Goal: Task Accomplishment & Management: Manage account settings

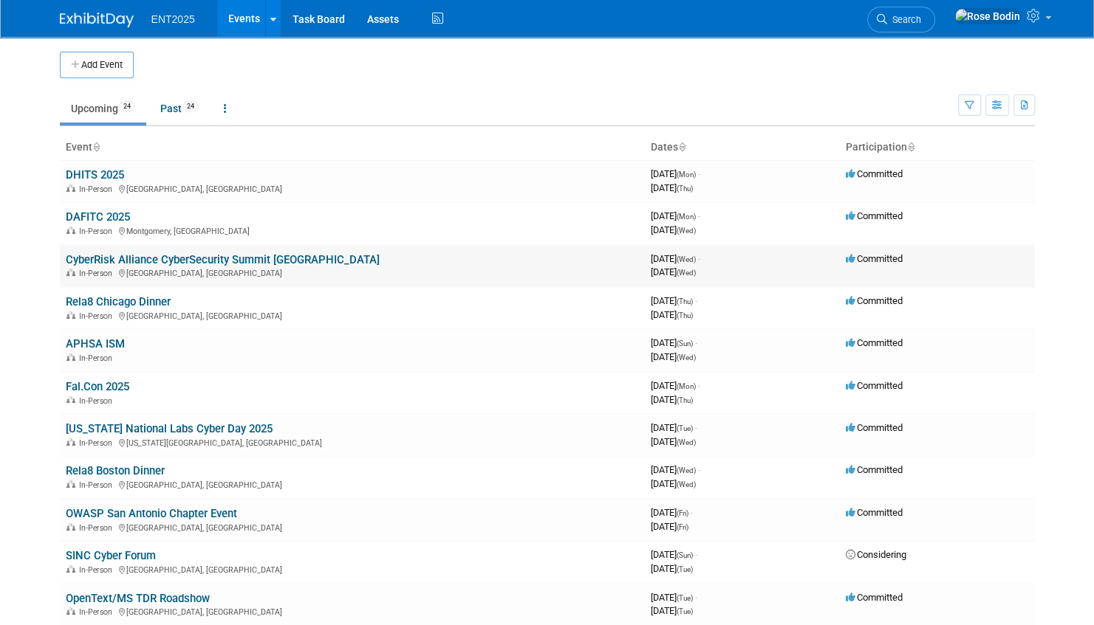
click at [190, 258] on link "CyberRisk Alliance CyberSecurity Summit [GEOGRAPHIC_DATA]" at bounding box center [223, 259] width 314 height 13
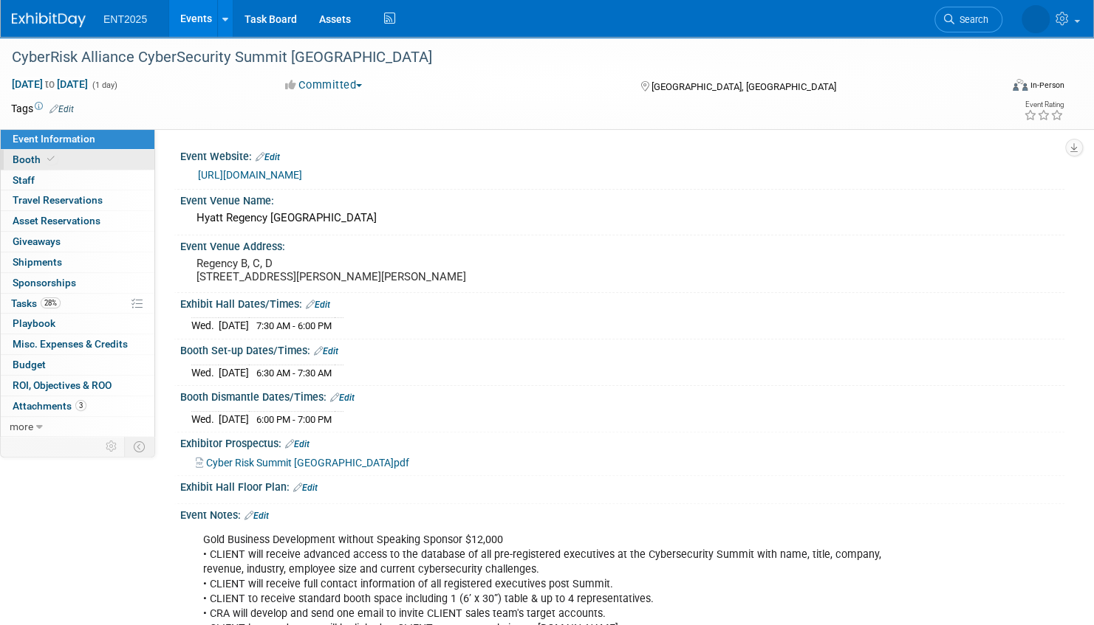
click at [118, 159] on link "Booth" at bounding box center [78, 160] width 154 height 20
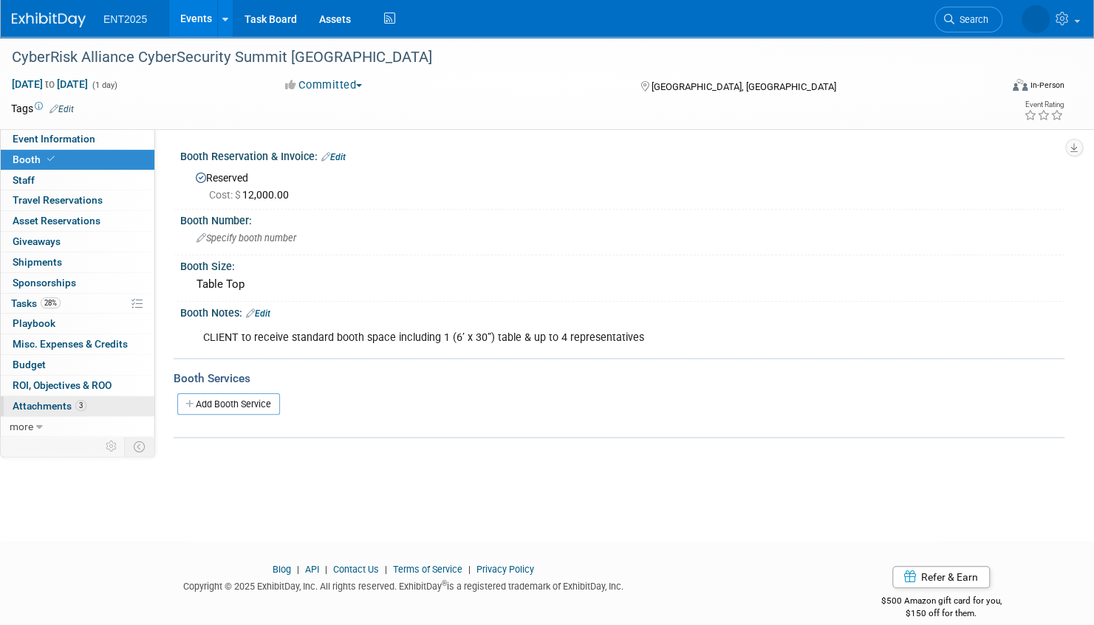
click at [121, 406] on link "3 Attachments 3" at bounding box center [78, 406] width 154 height 20
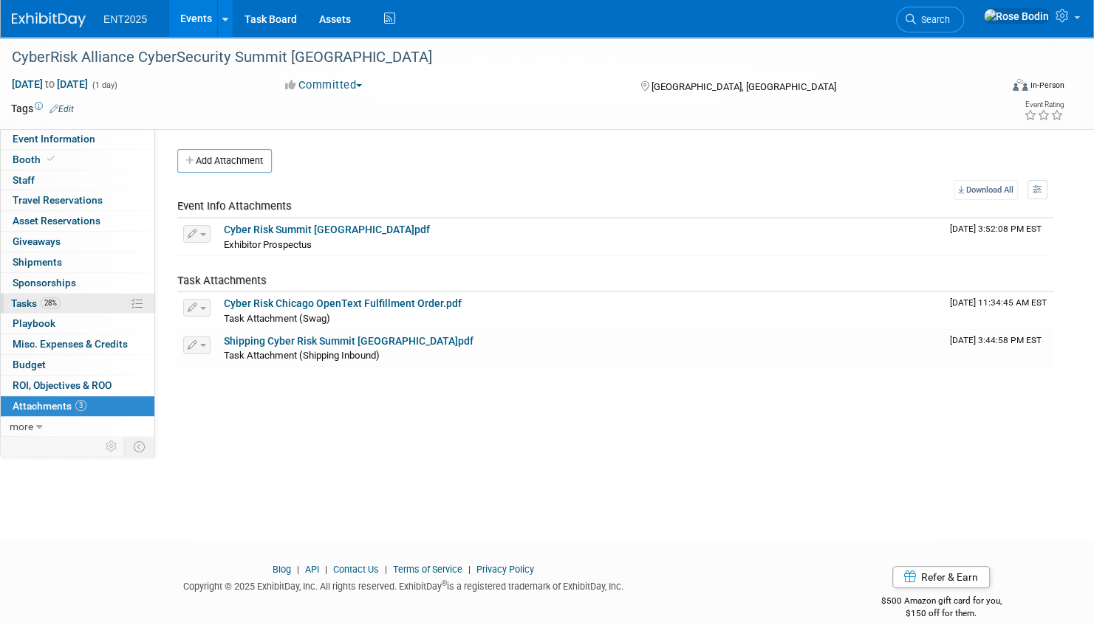
click at [106, 300] on link "28% Tasks 28%" at bounding box center [78, 304] width 154 height 20
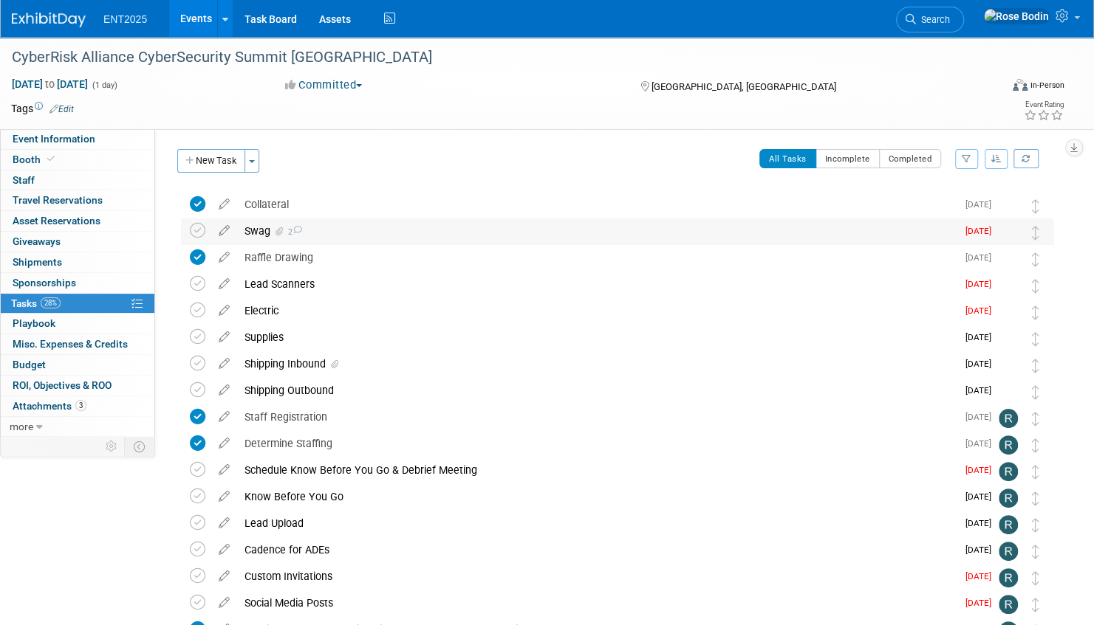
click at [400, 232] on div "Swag 2" at bounding box center [596, 231] width 719 height 25
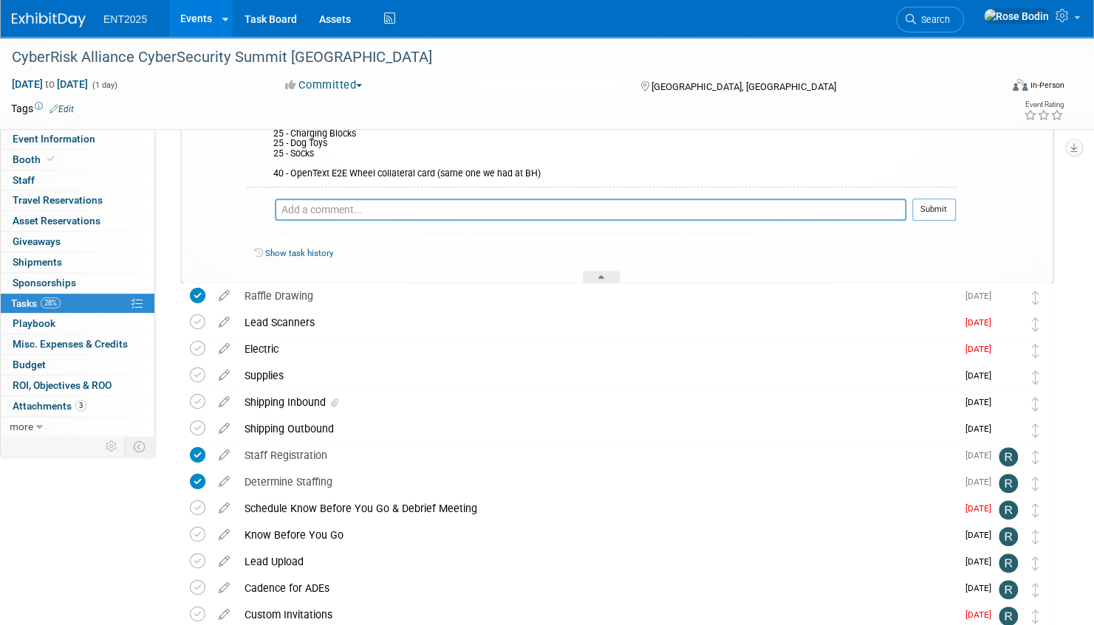
scroll to position [369, 0]
click at [604, 275] on div at bounding box center [601, 276] width 37 height 13
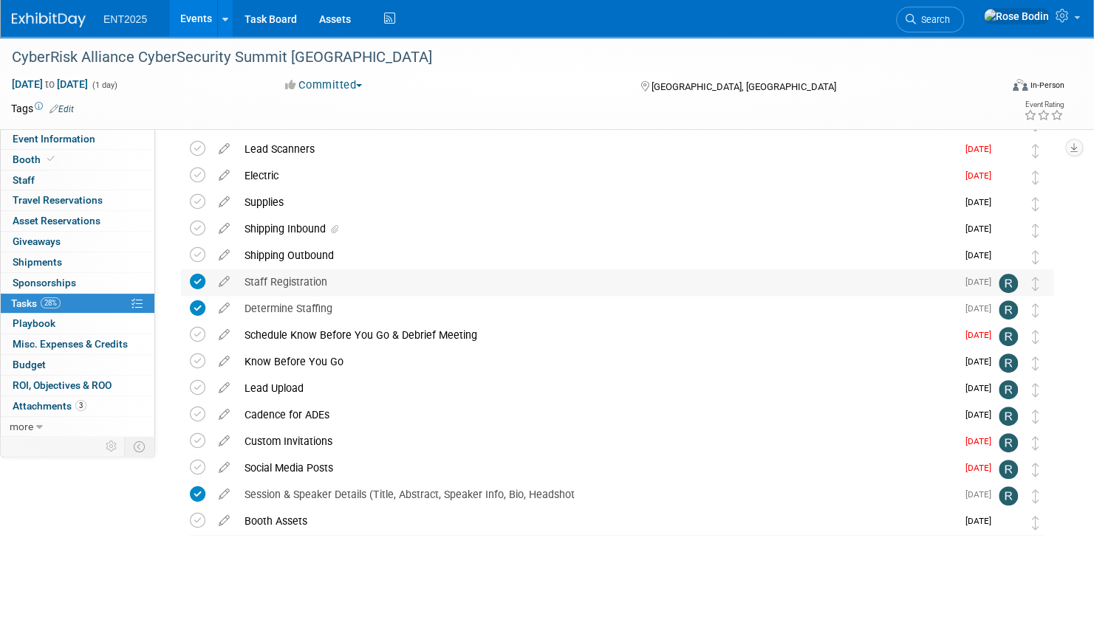
scroll to position [134, 0]
click at [423, 235] on div "Shipping Inbound" at bounding box center [596, 229] width 719 height 25
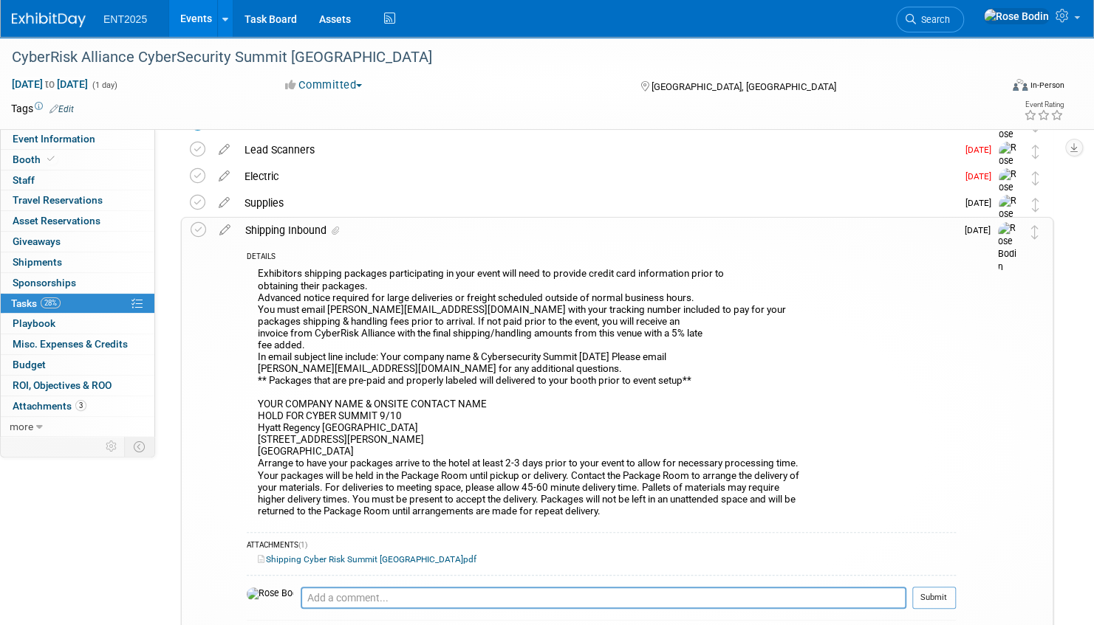
scroll to position [183, 0]
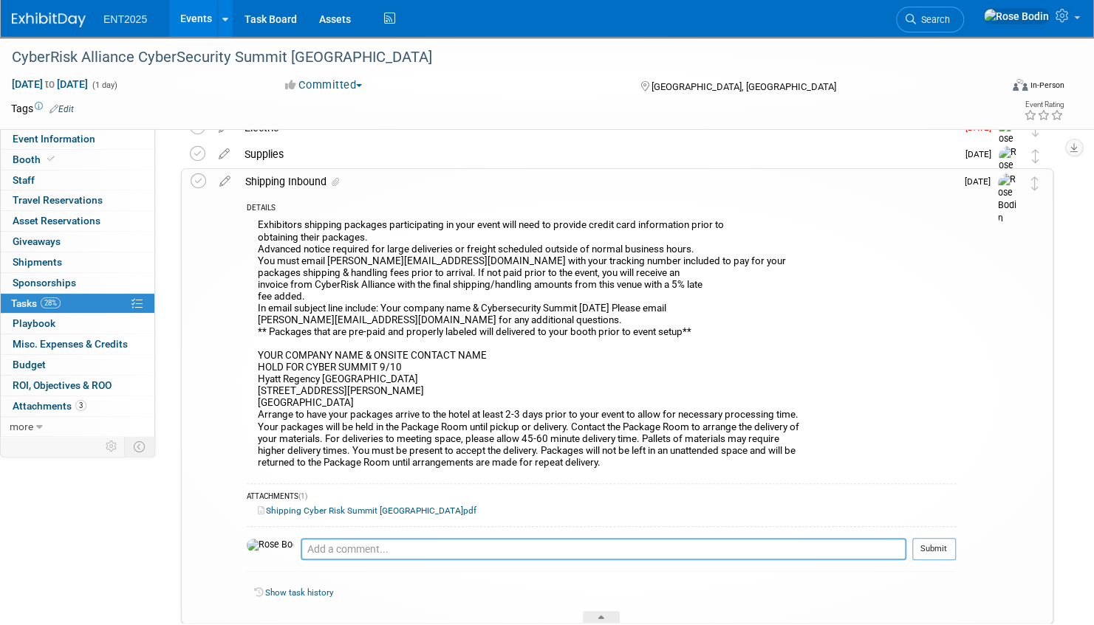
click at [301, 551] on textarea at bounding box center [603, 549] width 605 height 22
click at [341, 549] on textarea "Emailed Kim for further details and payments for booth delivery & outbound ship…" at bounding box center [603, 549] width 605 height 22
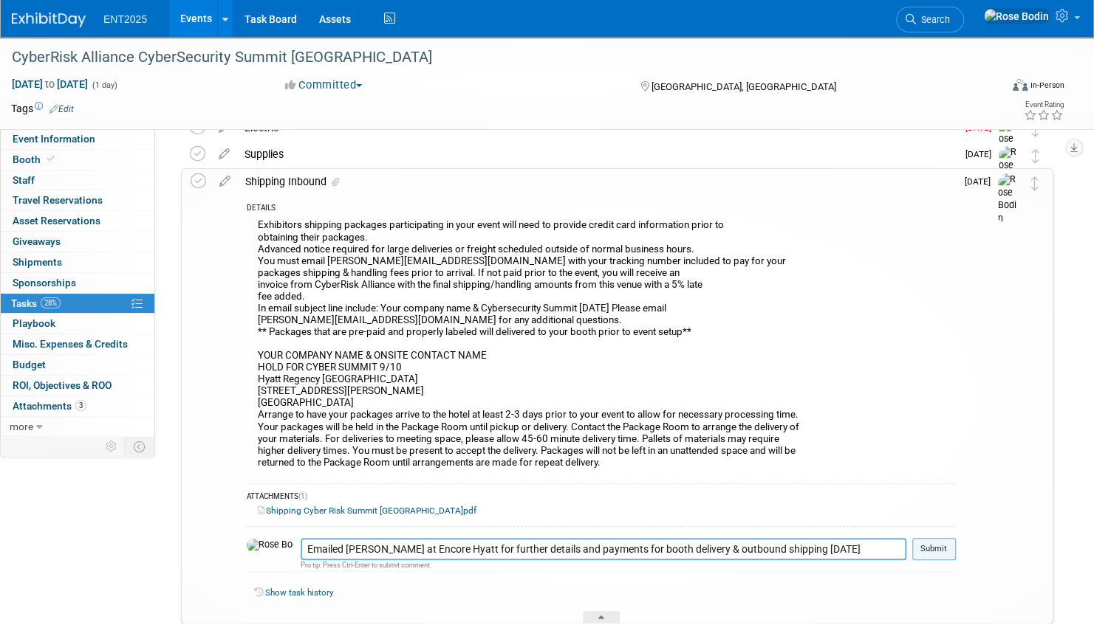
type textarea "Emailed [PERSON_NAME] at Encore Hyatt for further details and payments for boot…"
click at [939, 549] on button "Submit" at bounding box center [934, 549] width 44 height 22
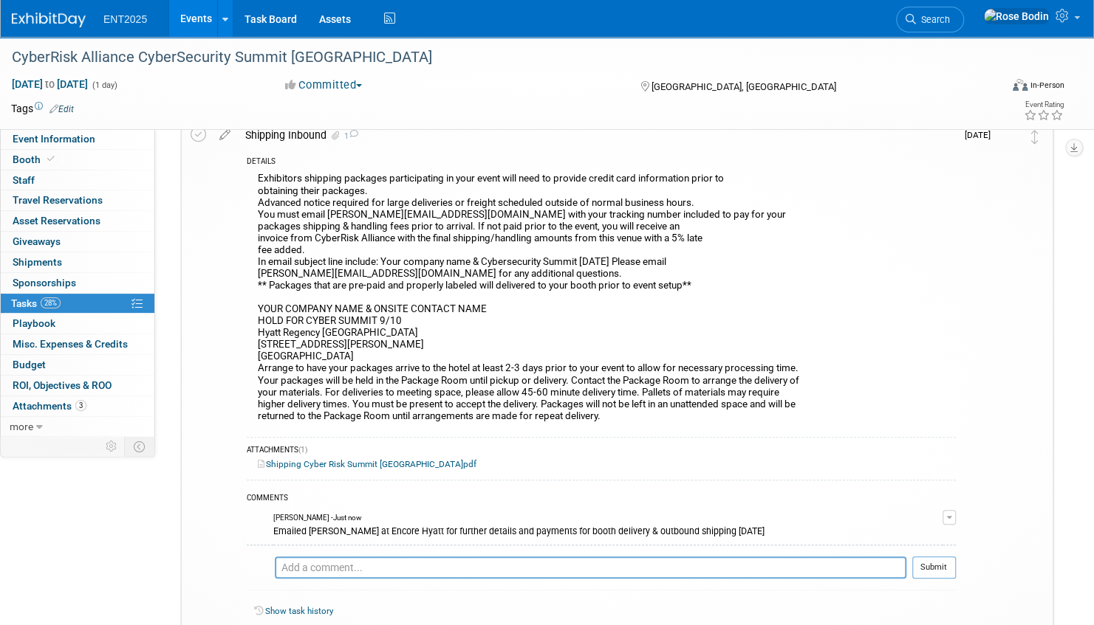
scroll to position [331, 0]
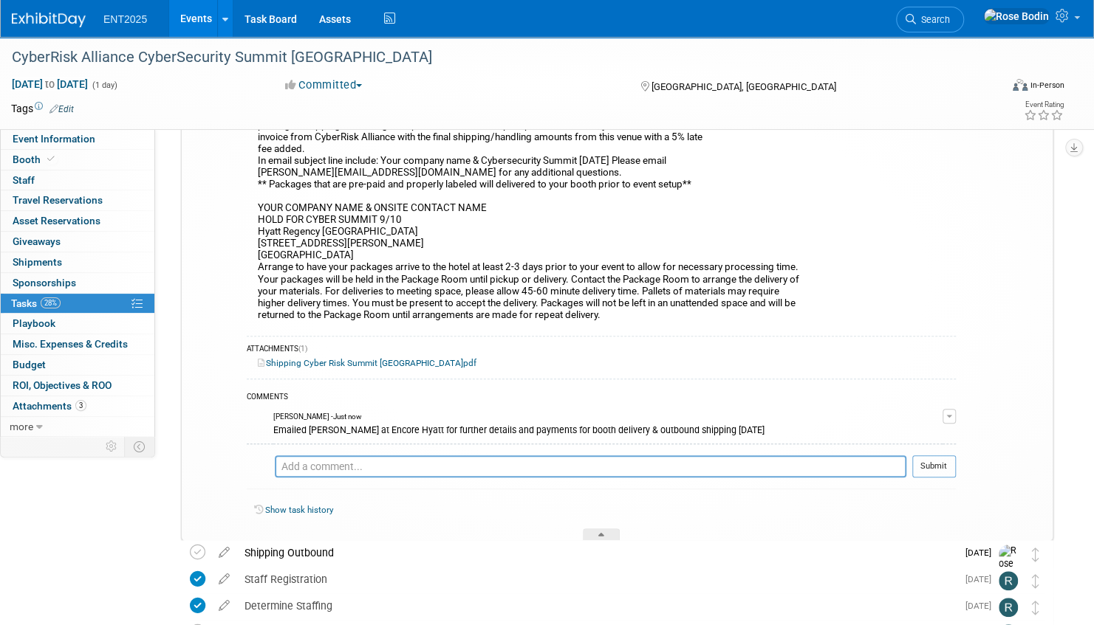
click at [602, 533] on icon at bounding box center [601, 537] width 6 height 9
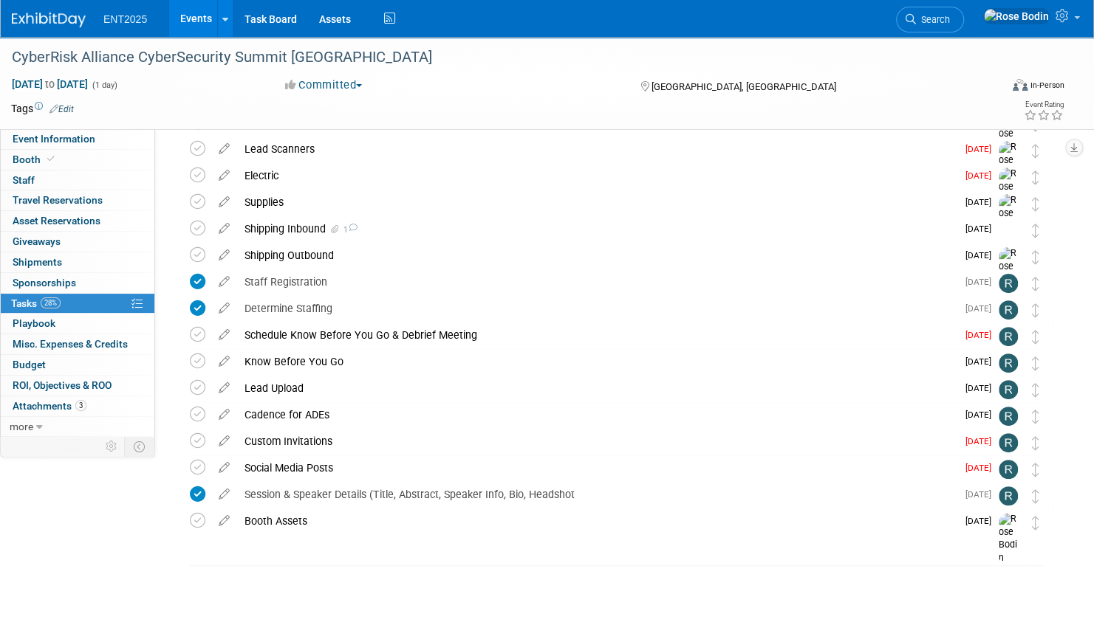
scroll to position [134, 0]
click at [530, 261] on div "Shipping Outbound" at bounding box center [596, 256] width 719 height 25
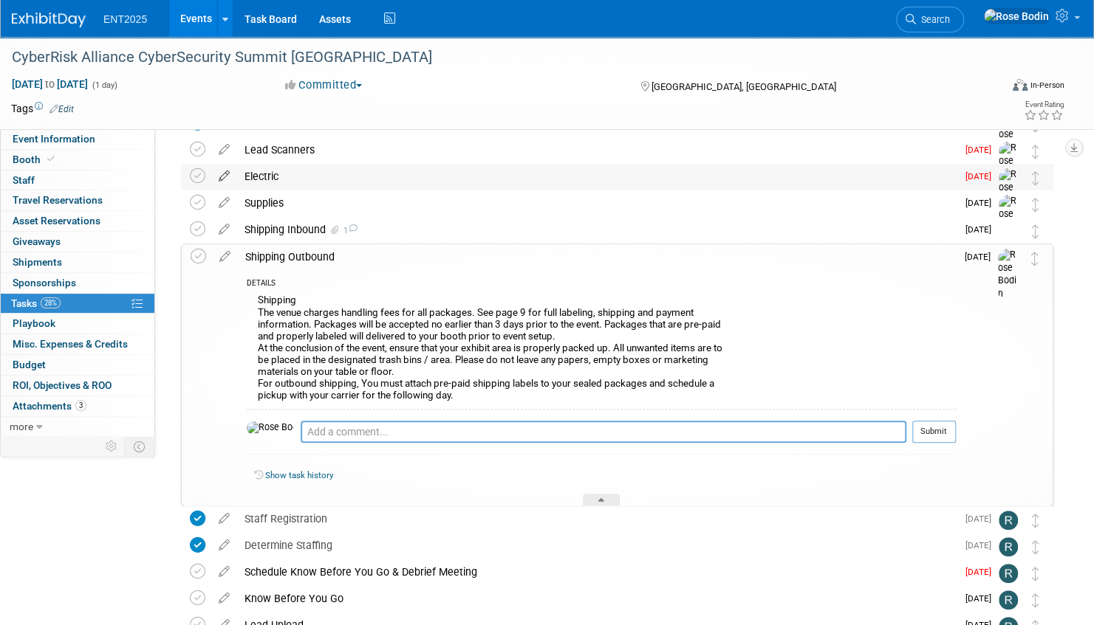
click at [224, 172] on icon at bounding box center [224, 173] width 26 height 18
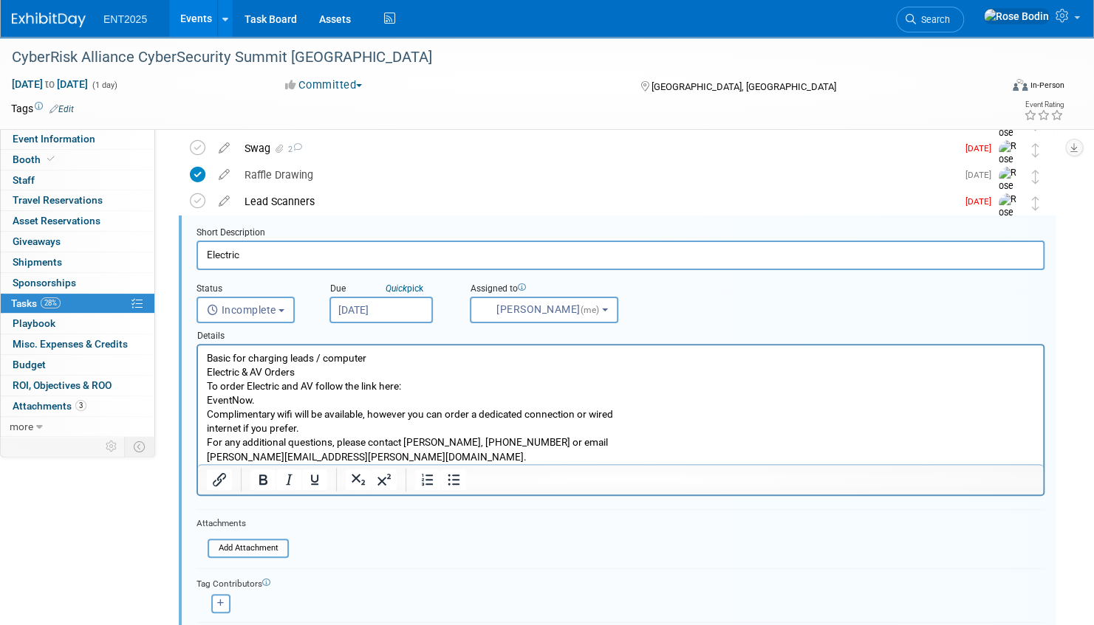
scroll to position [81, 0]
click at [207, 360] on p "Basic for charging leads / computer Electric & AV Orders To order Electric and …" at bounding box center [621, 409] width 828 height 113
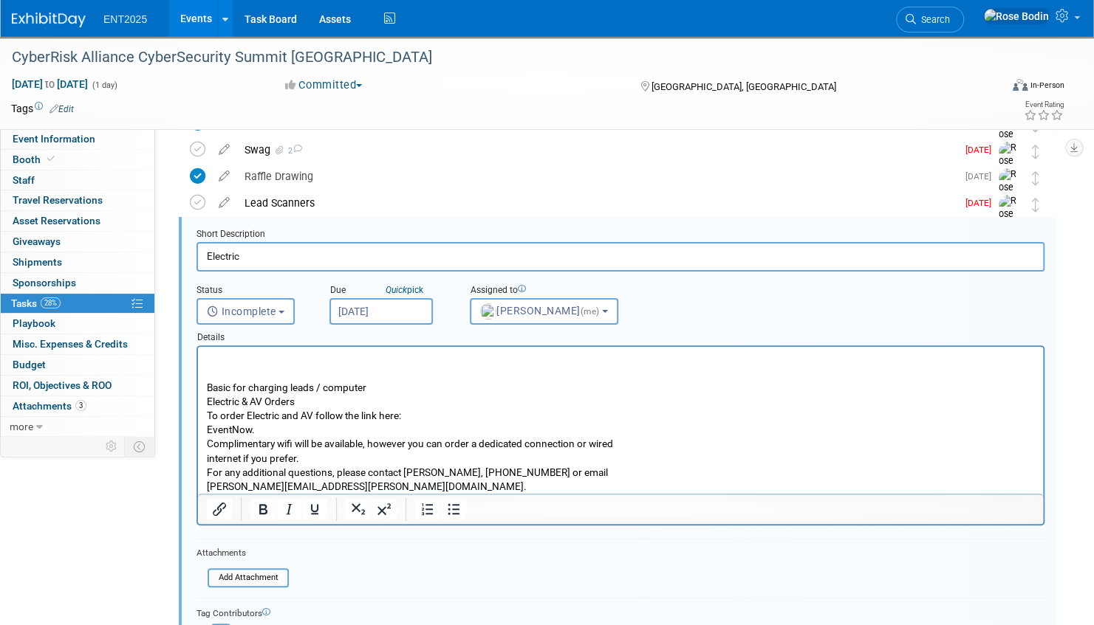
click at [207, 360] on p "Rich Text Area. Press ALT-0 for help." at bounding box center [621, 360] width 828 height 14
click at [480, 371] on p "Rich Text Area. Press ALT-0 for help." at bounding box center [621, 374] width 828 height 14
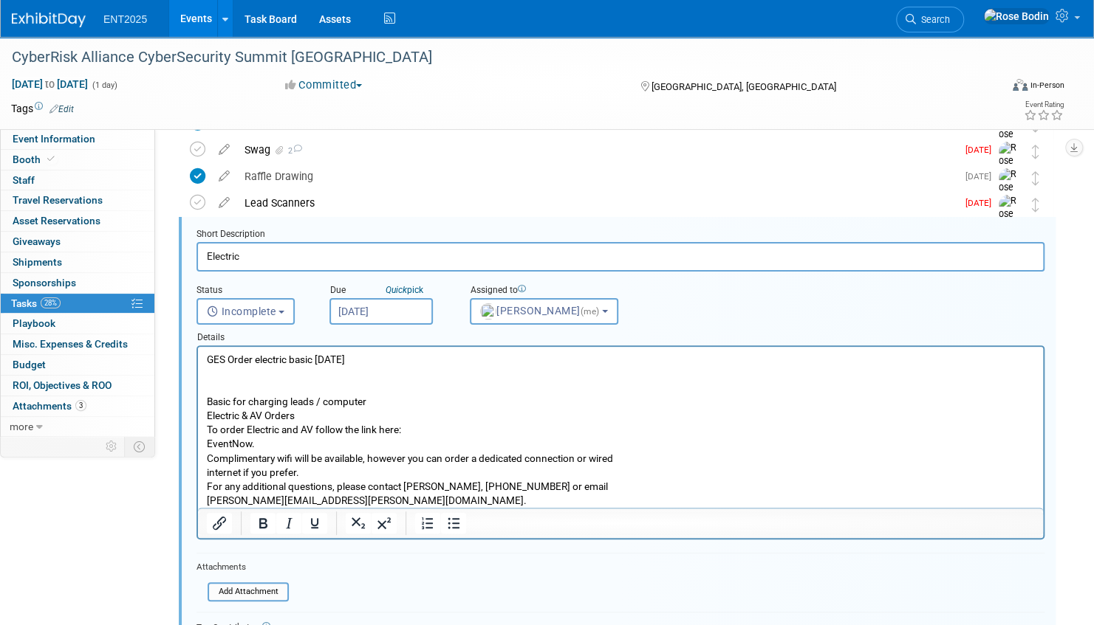
click at [394, 364] on p "GES Order electric basic 8/27/2025" at bounding box center [621, 360] width 828 height 14
click at [329, 383] on p "Rich Text Area. Press ALT-0 for help." at bounding box center [621, 388] width 828 height 14
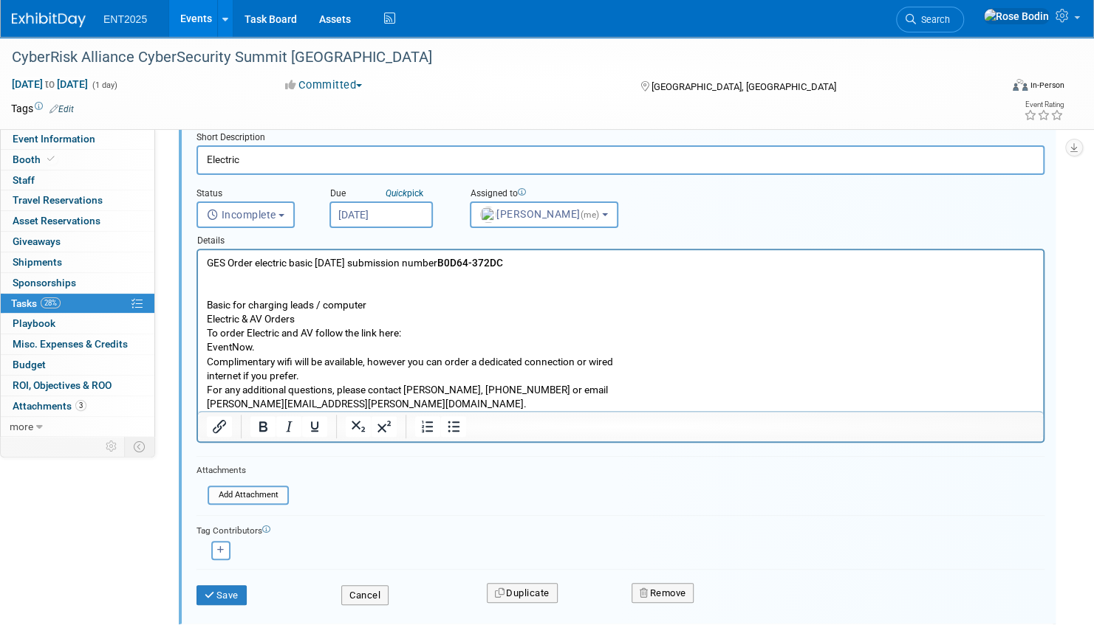
scroll to position [303, 0]
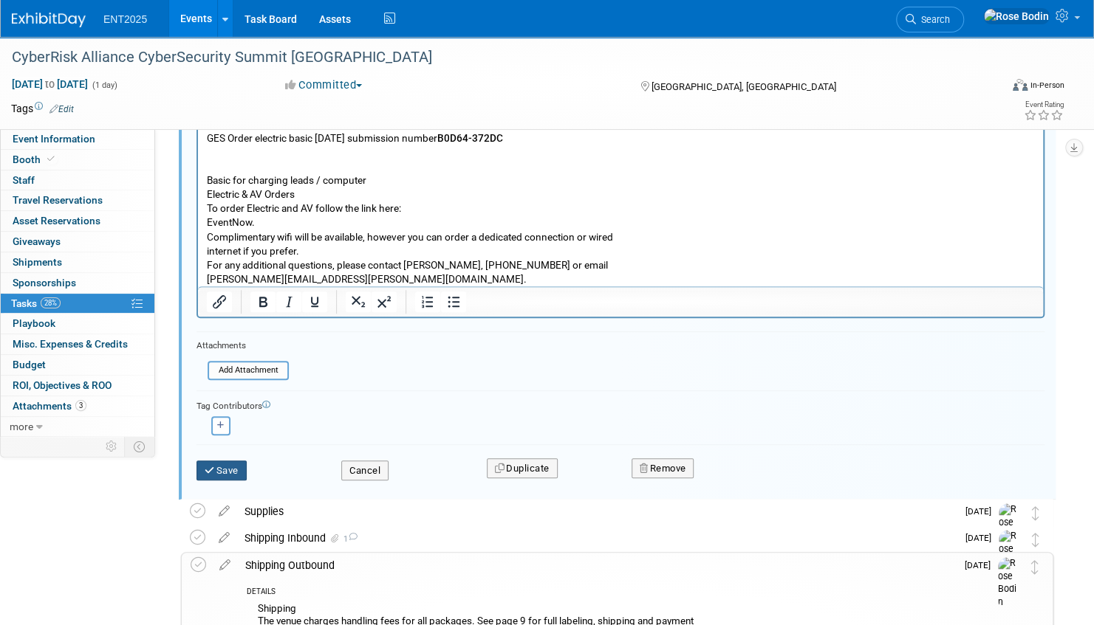
click at [230, 466] on button "Save" at bounding box center [221, 471] width 50 height 21
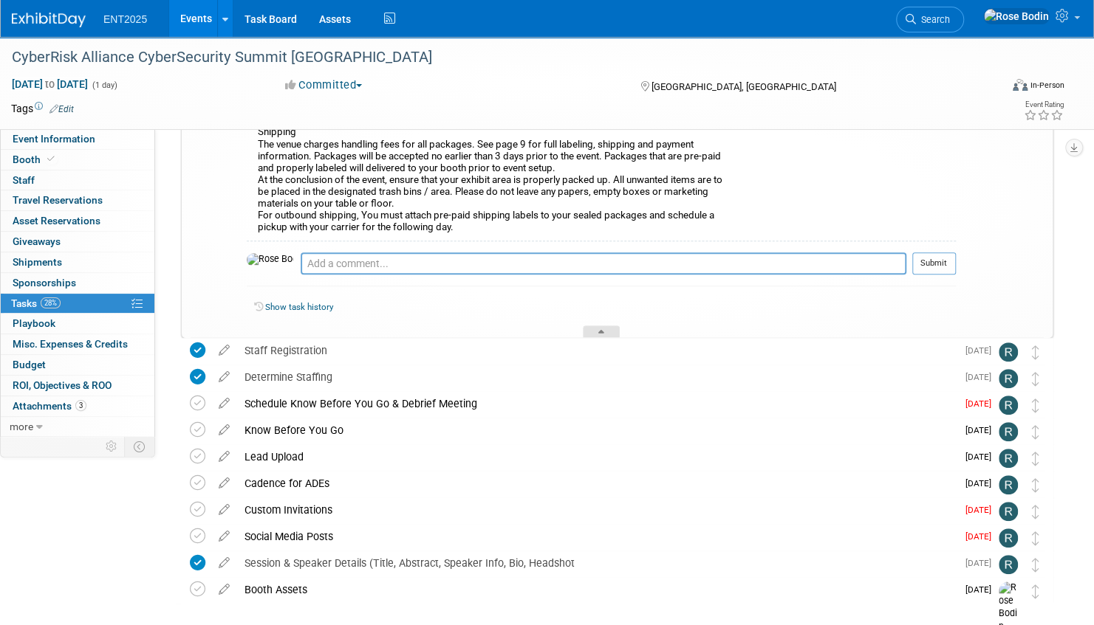
click at [600, 330] on icon at bounding box center [601, 334] width 6 height 9
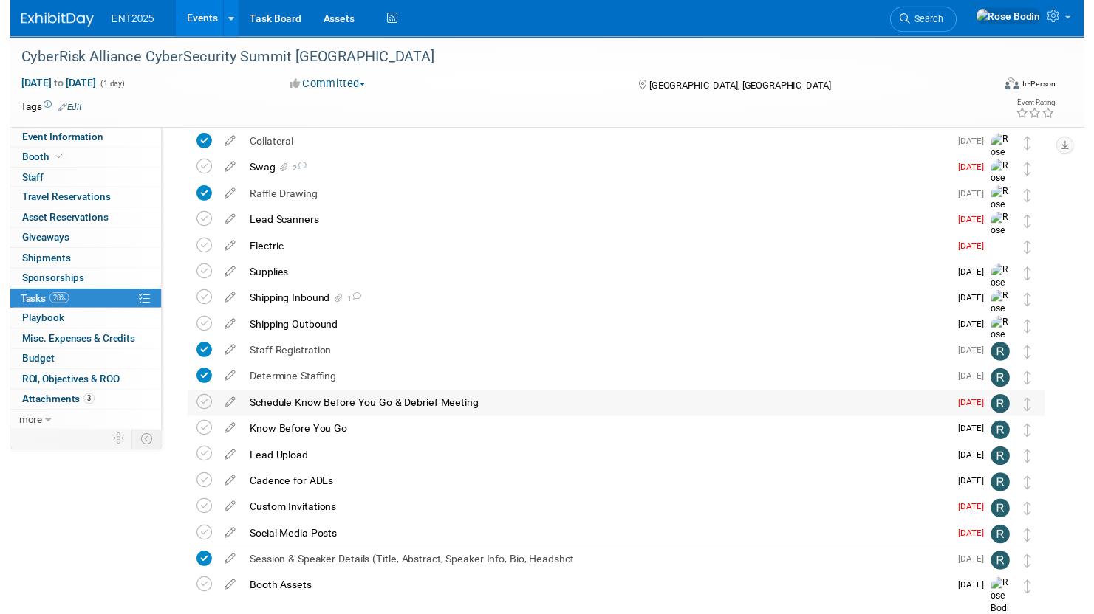
scroll to position [0, 0]
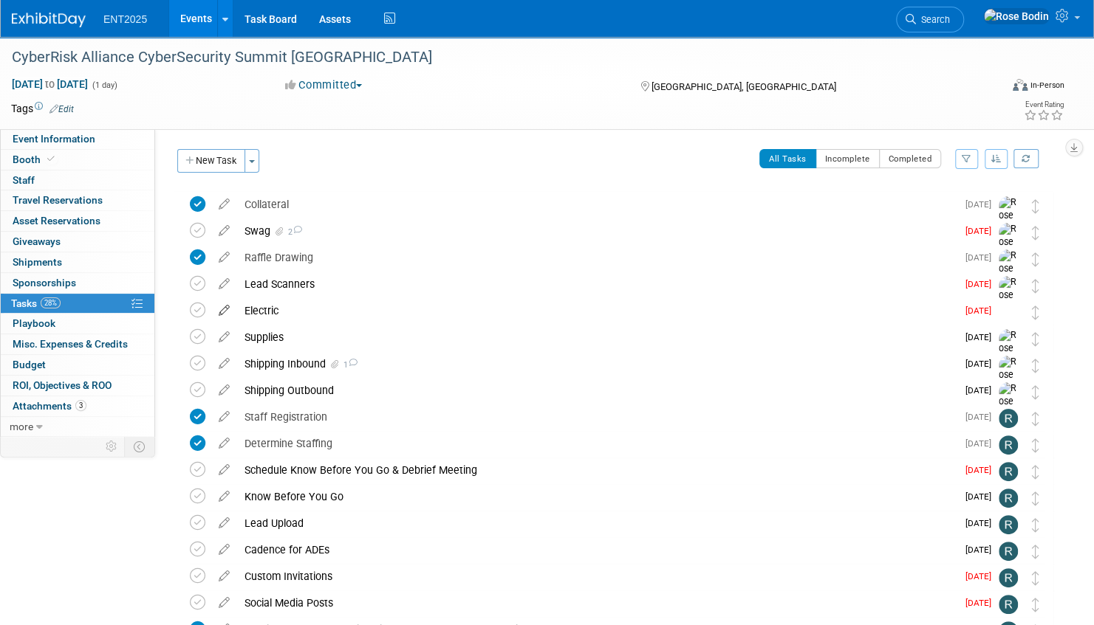
click at [226, 309] on icon at bounding box center [224, 307] width 26 height 18
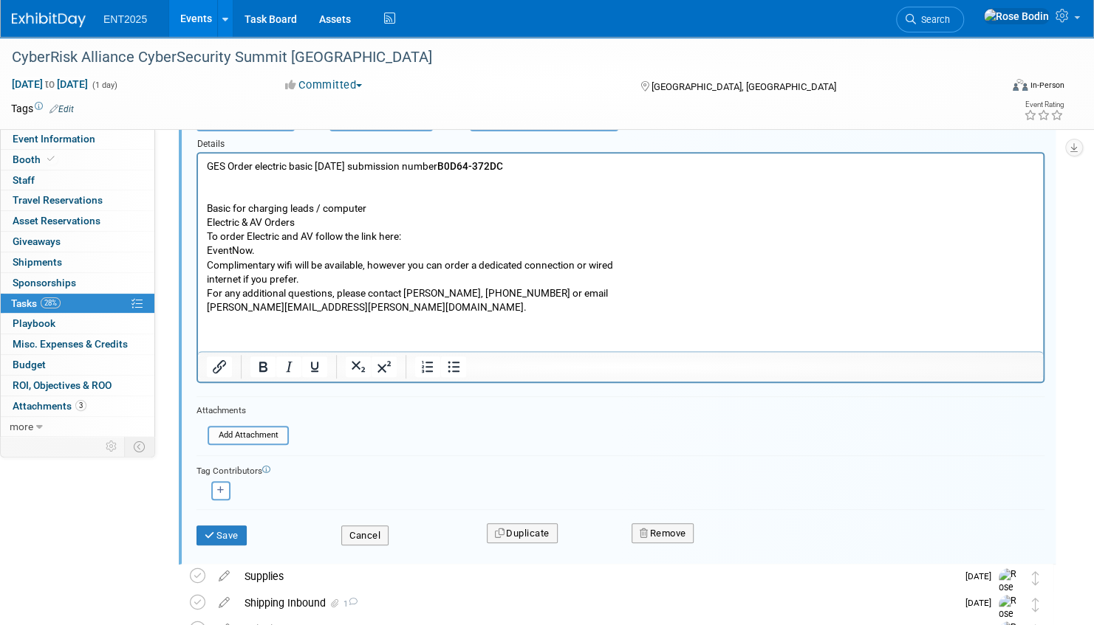
scroll to position [303, 0]
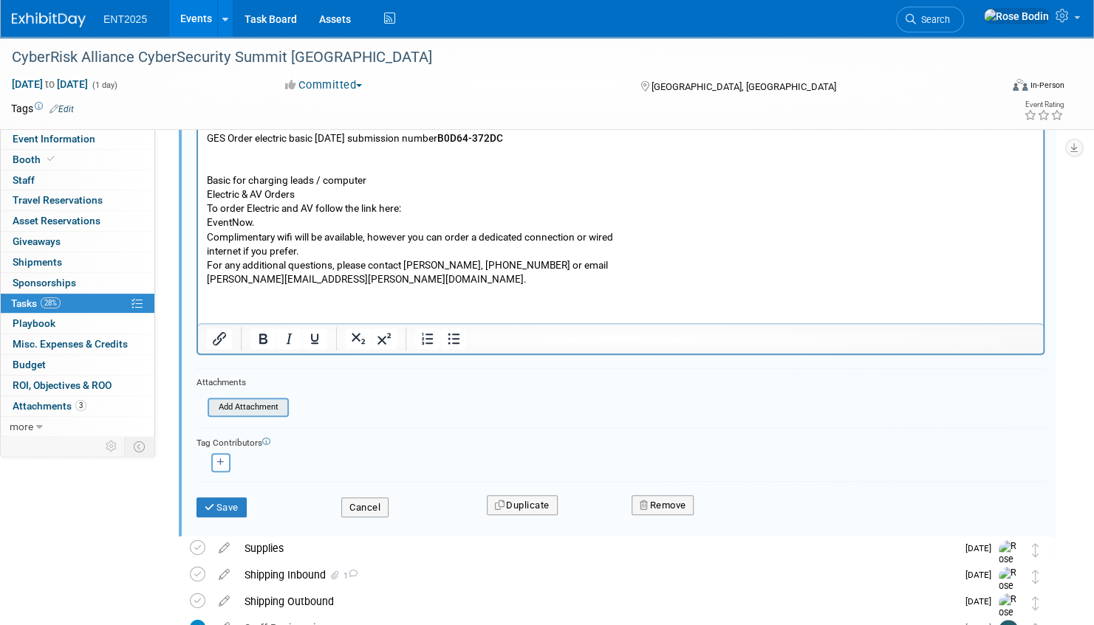
click at [267, 406] on input "file" at bounding box center [212, 407] width 151 height 16
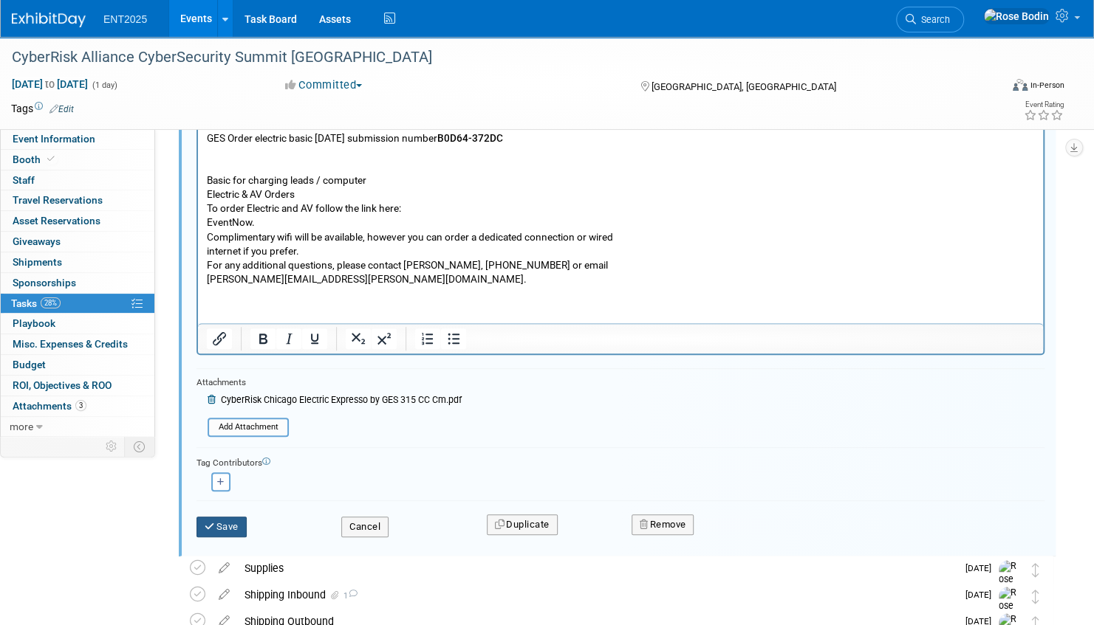
click at [224, 521] on button "Save" at bounding box center [221, 527] width 50 height 21
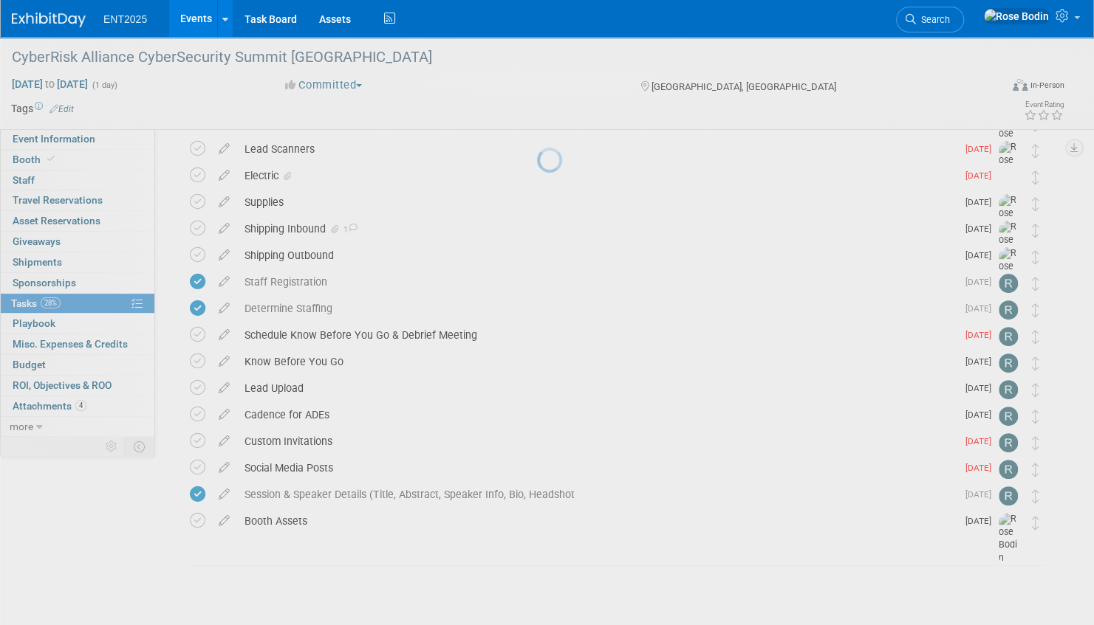
scroll to position [134, 0]
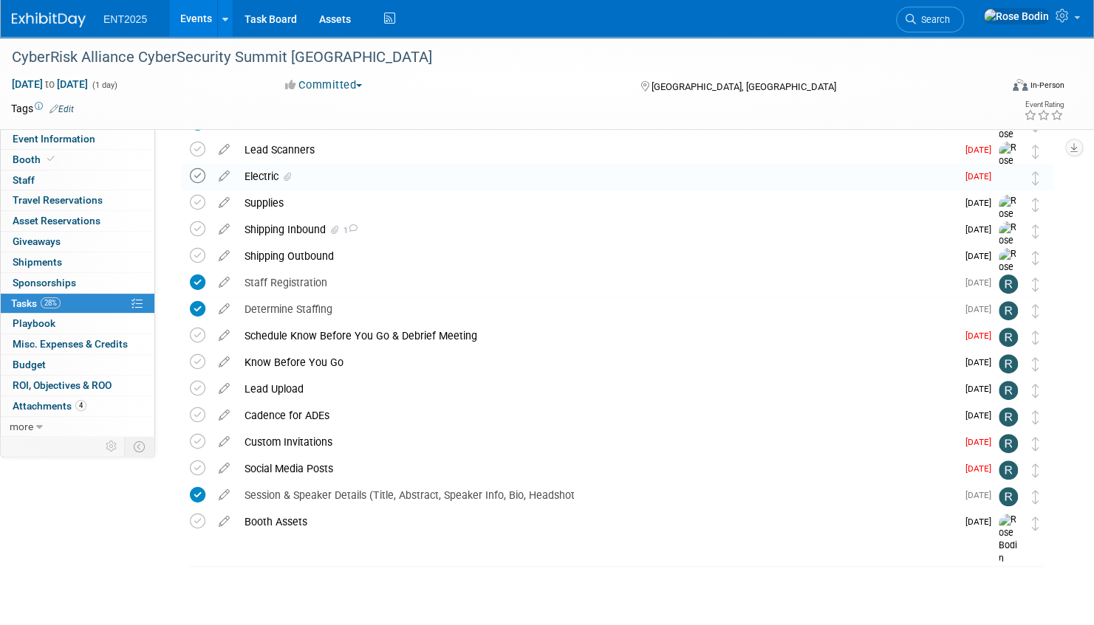
click at [195, 175] on icon at bounding box center [198, 176] width 16 height 16
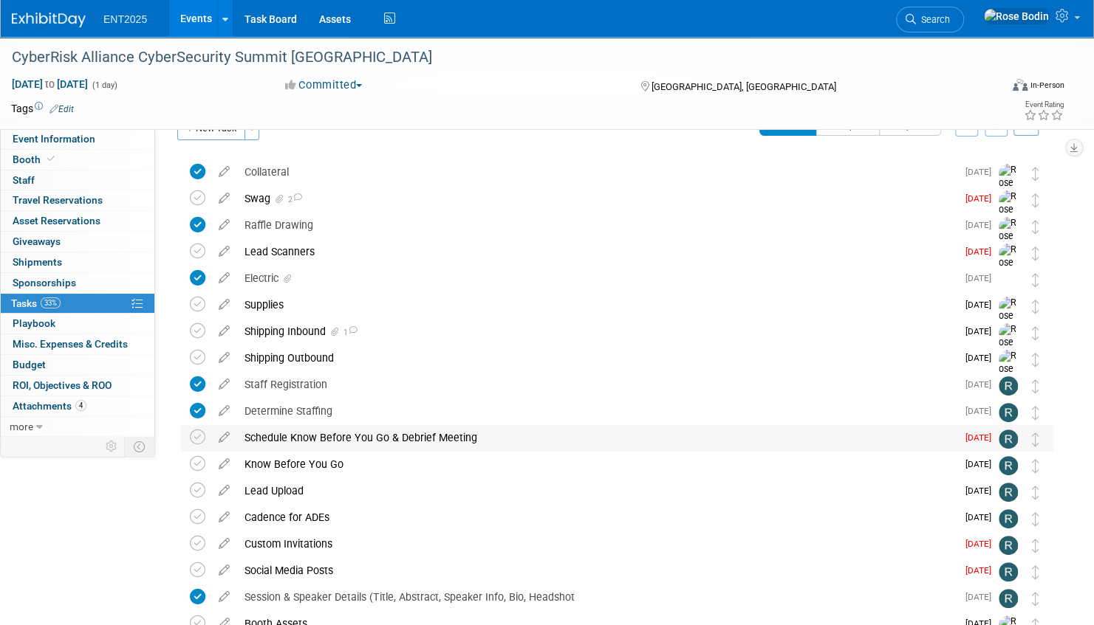
scroll to position [0, 0]
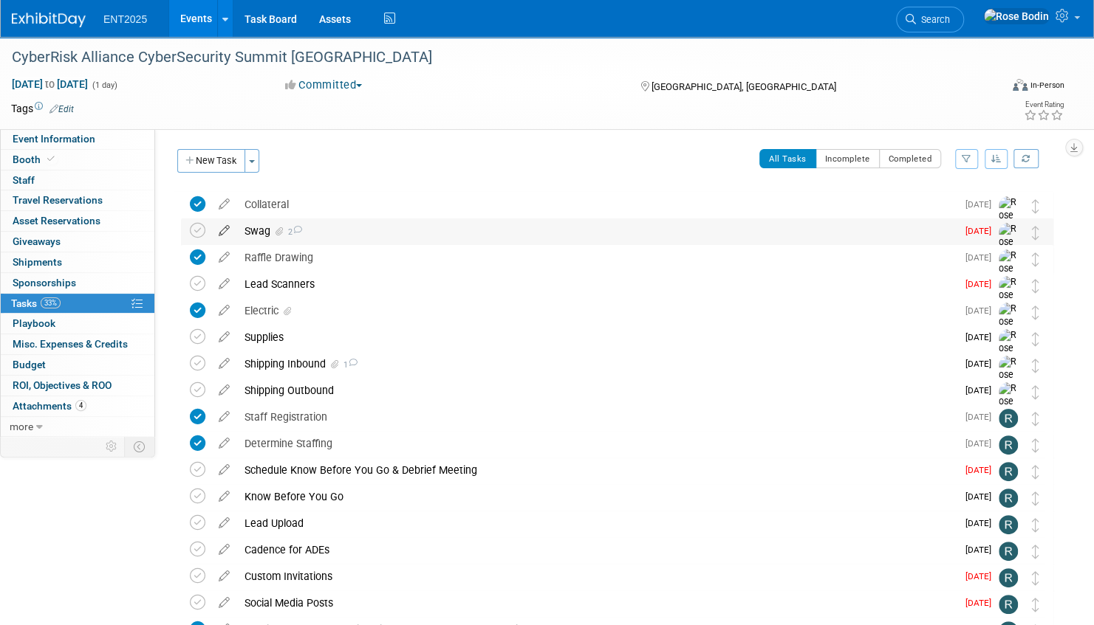
click at [226, 230] on icon at bounding box center [224, 228] width 26 height 18
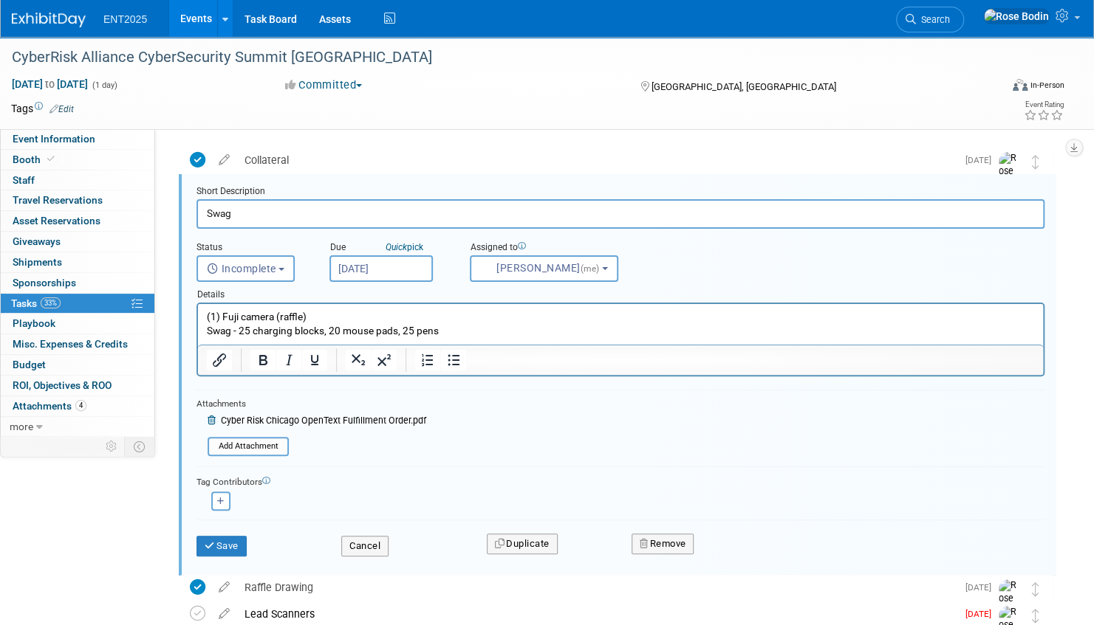
scroll to position [75, 0]
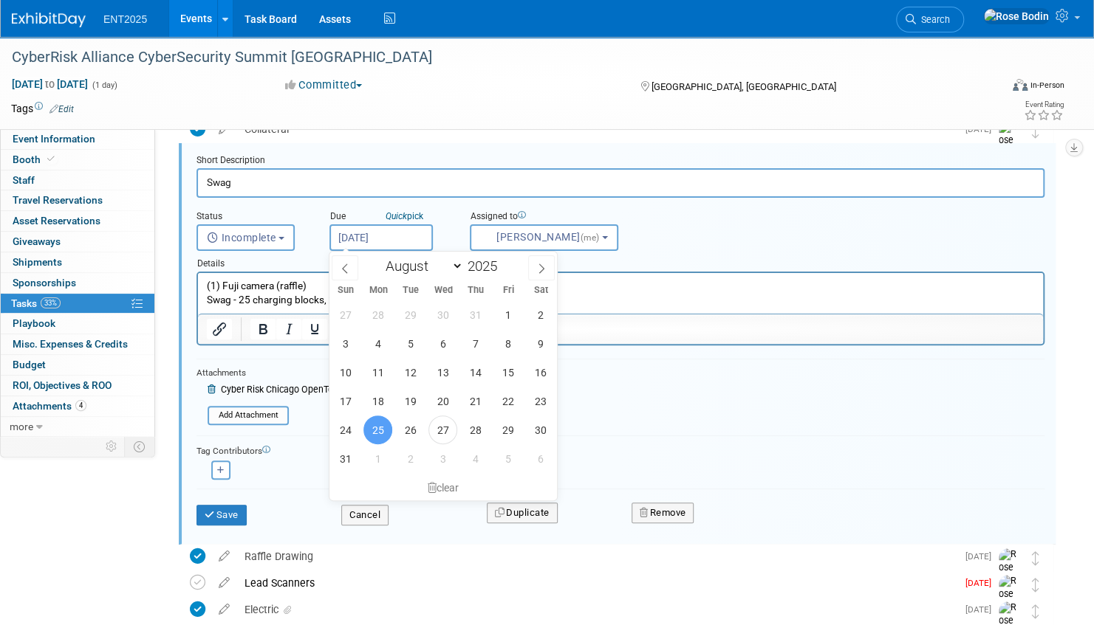
click at [401, 237] on input "Aug 25, 2025" at bounding box center [380, 237] width 103 height 27
click at [539, 265] on icon at bounding box center [541, 269] width 10 height 10
select select "8"
click at [408, 310] on span "2" at bounding box center [410, 315] width 29 height 29
type input "Sep 2, 2025"
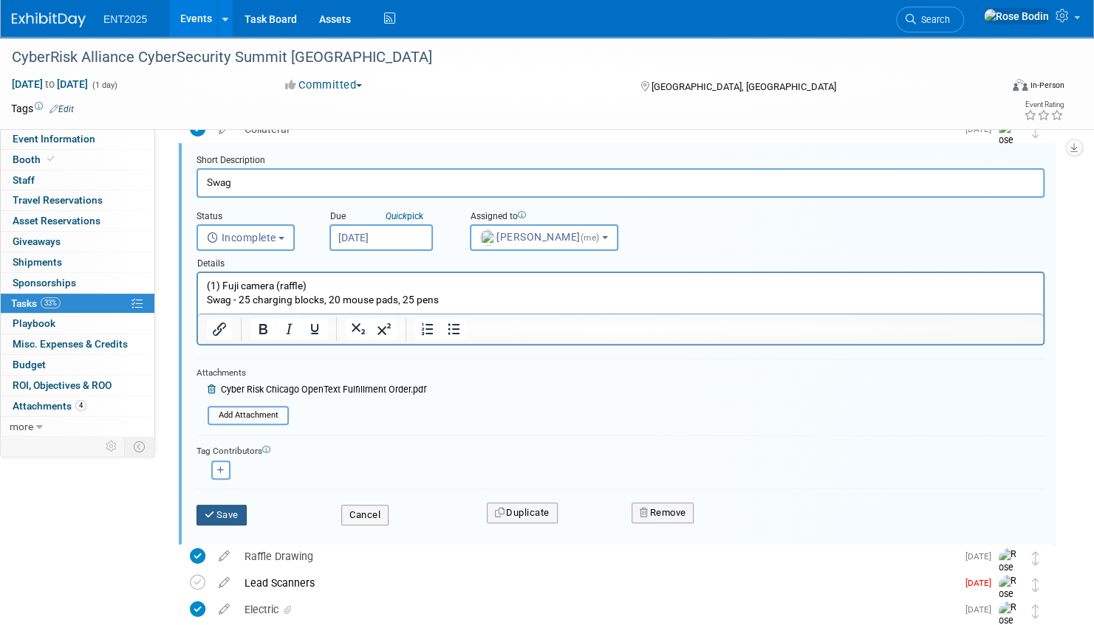
click at [225, 511] on button "Save" at bounding box center [221, 515] width 50 height 21
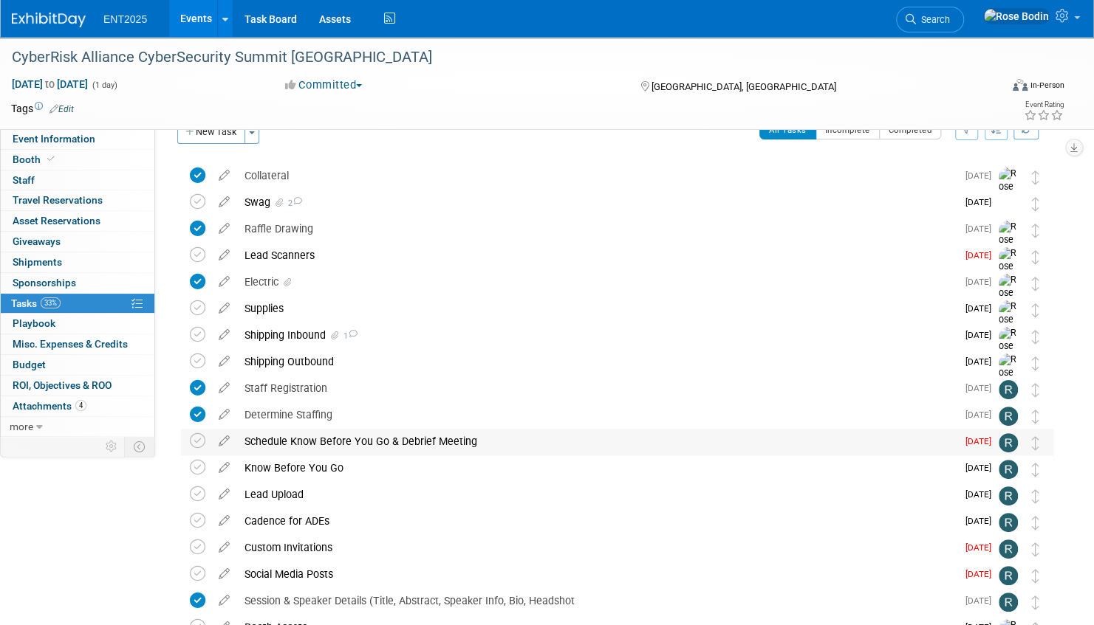
scroll to position [0, 0]
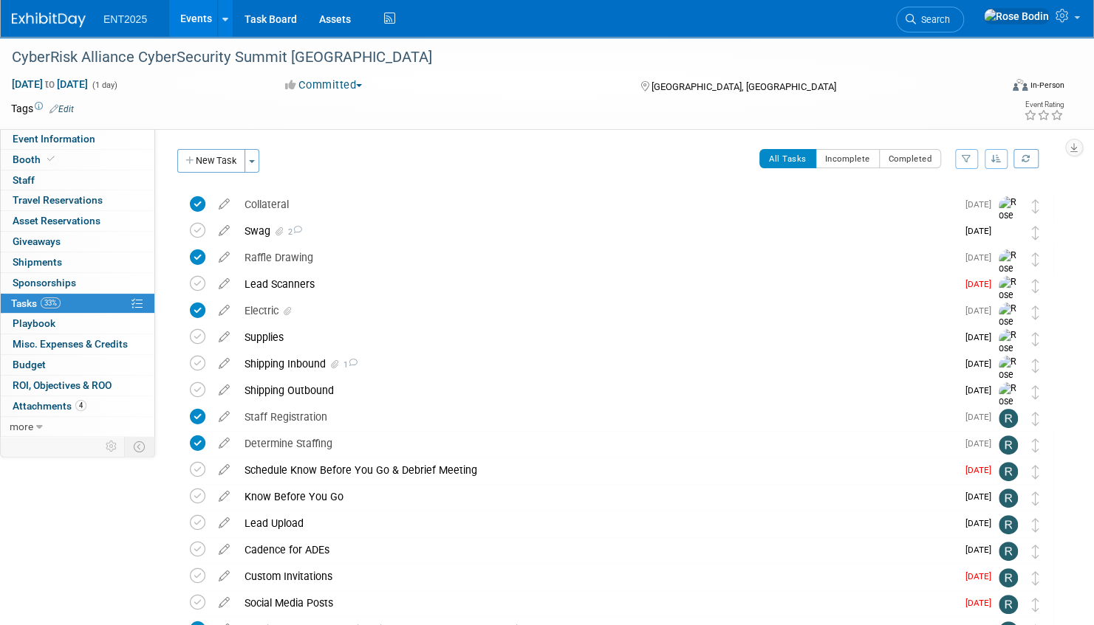
click at [199, 17] on link "Events" at bounding box center [196, 18] width 54 height 37
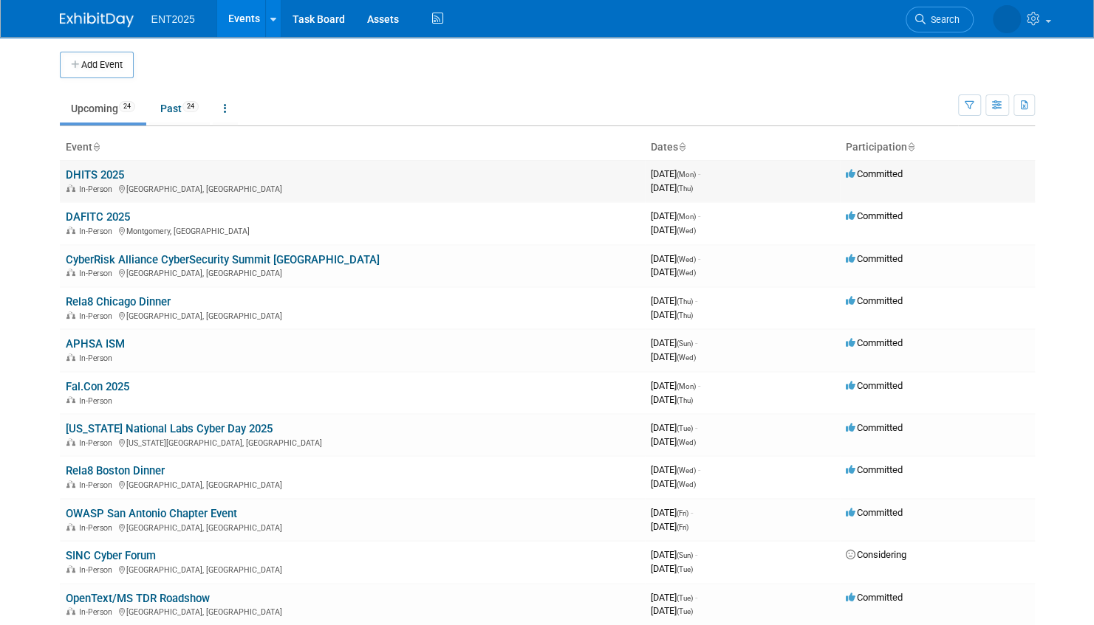
click at [97, 172] on link "DHITS 2025" at bounding box center [95, 174] width 58 height 13
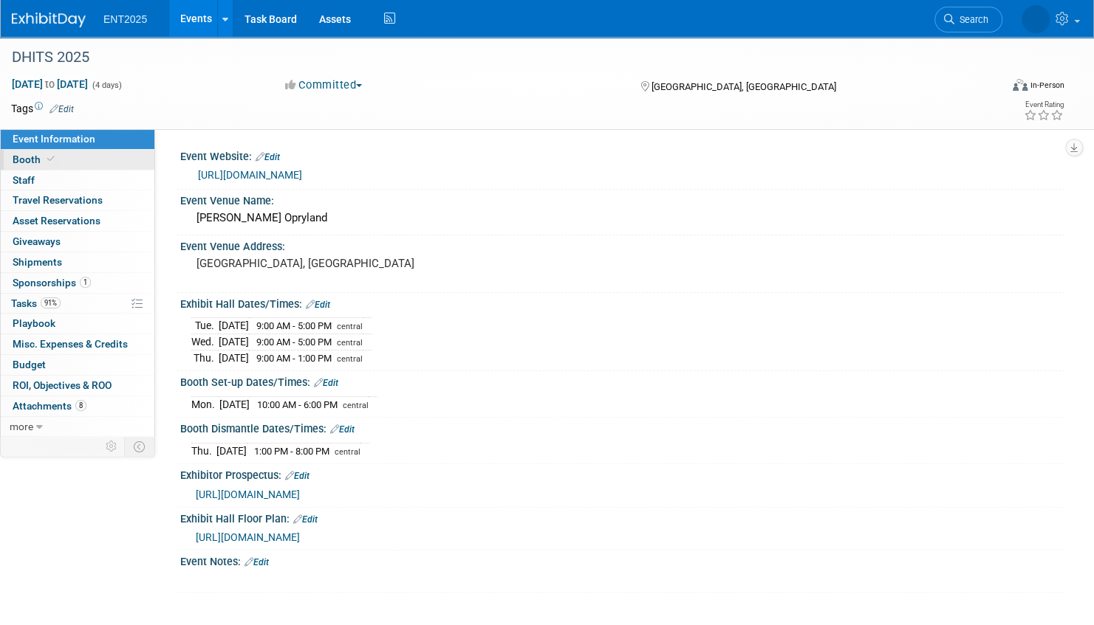
click at [99, 163] on link "Booth" at bounding box center [78, 160] width 154 height 20
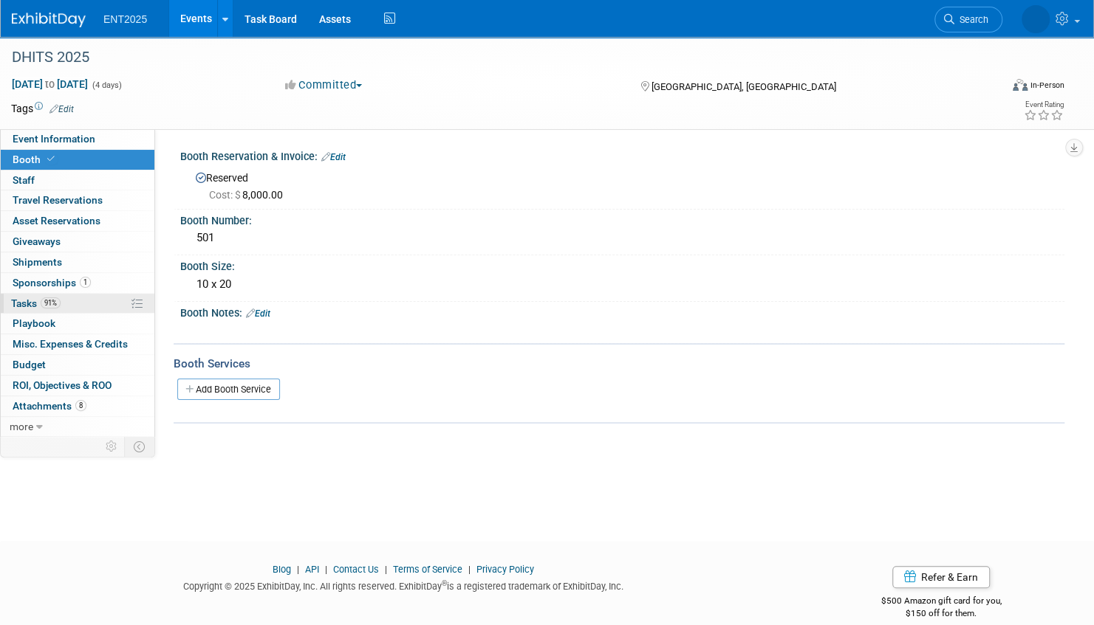
click at [90, 301] on link "91% Tasks 91%" at bounding box center [78, 304] width 154 height 20
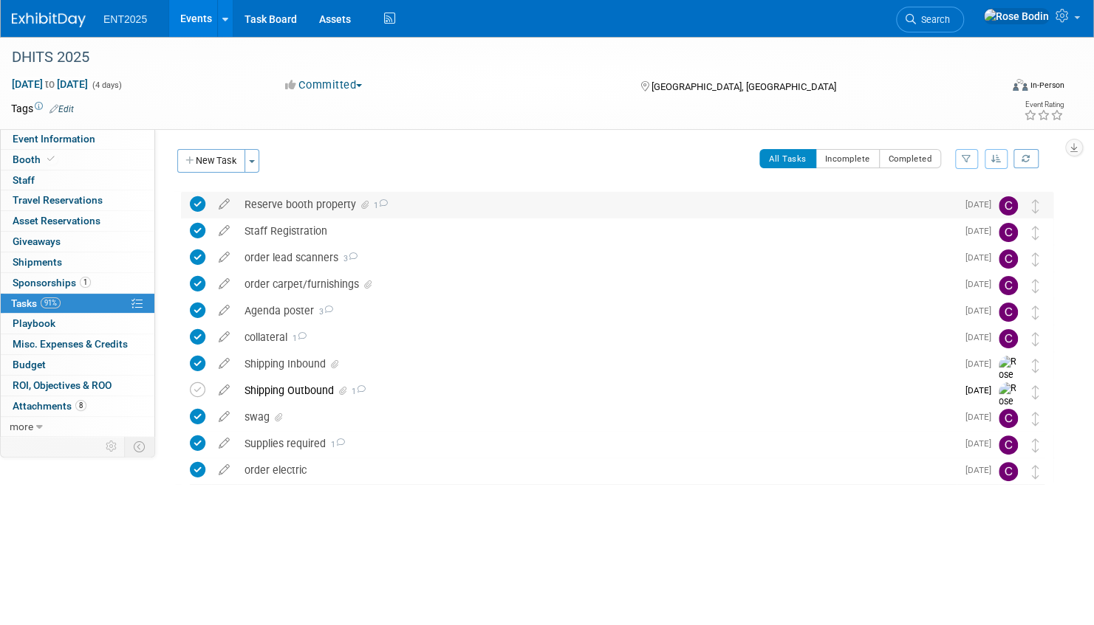
click at [427, 205] on div "Reserve booth property 1" at bounding box center [596, 204] width 719 height 25
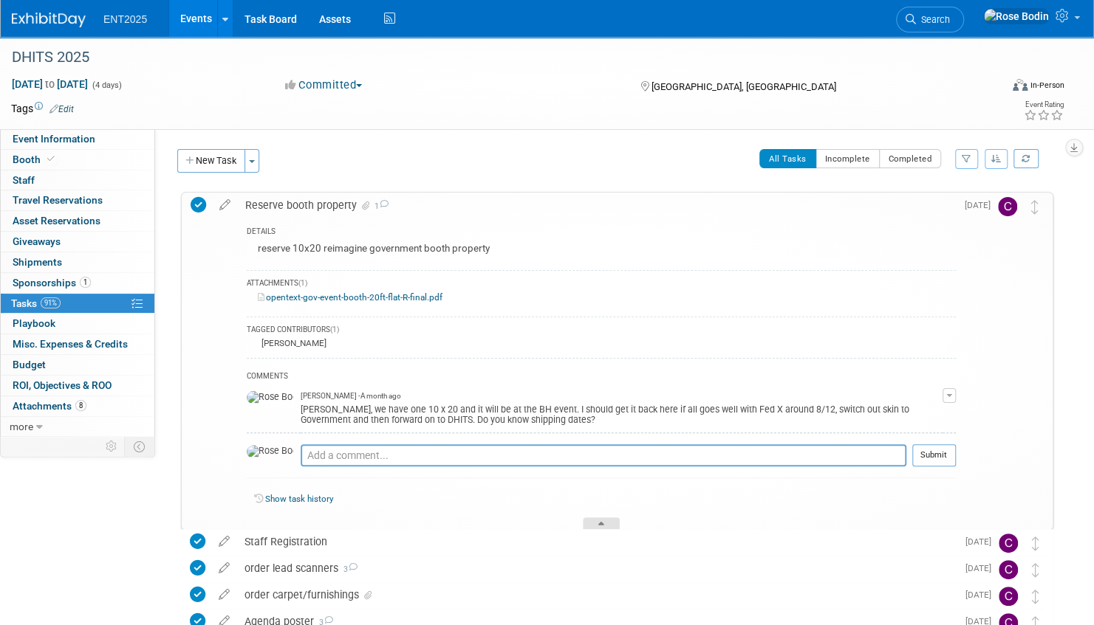
click at [600, 522] on icon at bounding box center [601, 526] width 6 height 9
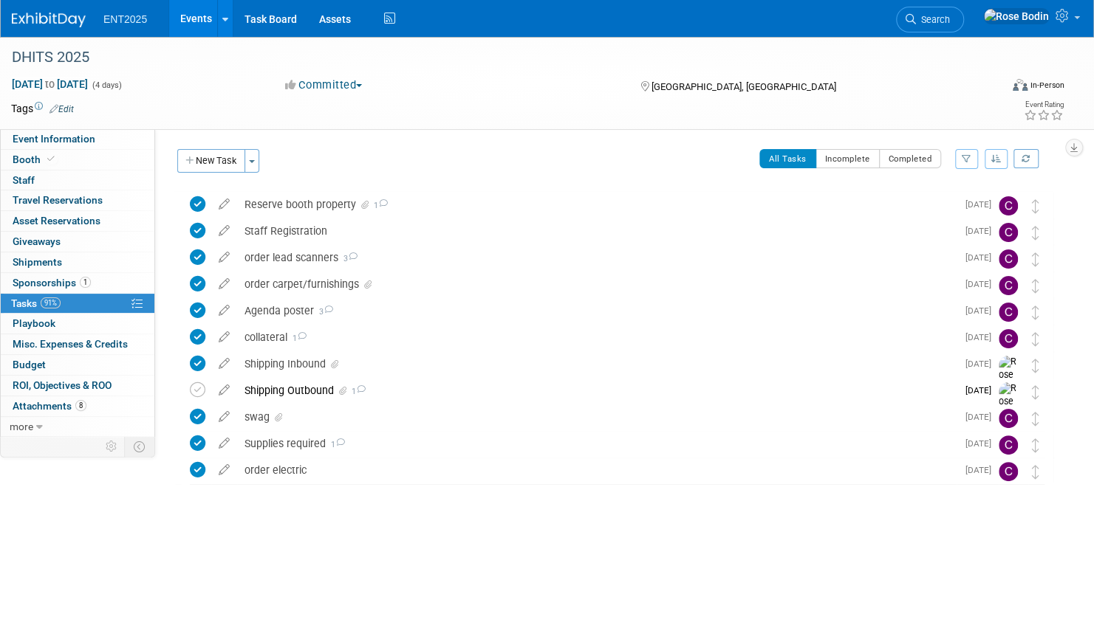
click at [190, 15] on link "Events" at bounding box center [196, 18] width 54 height 37
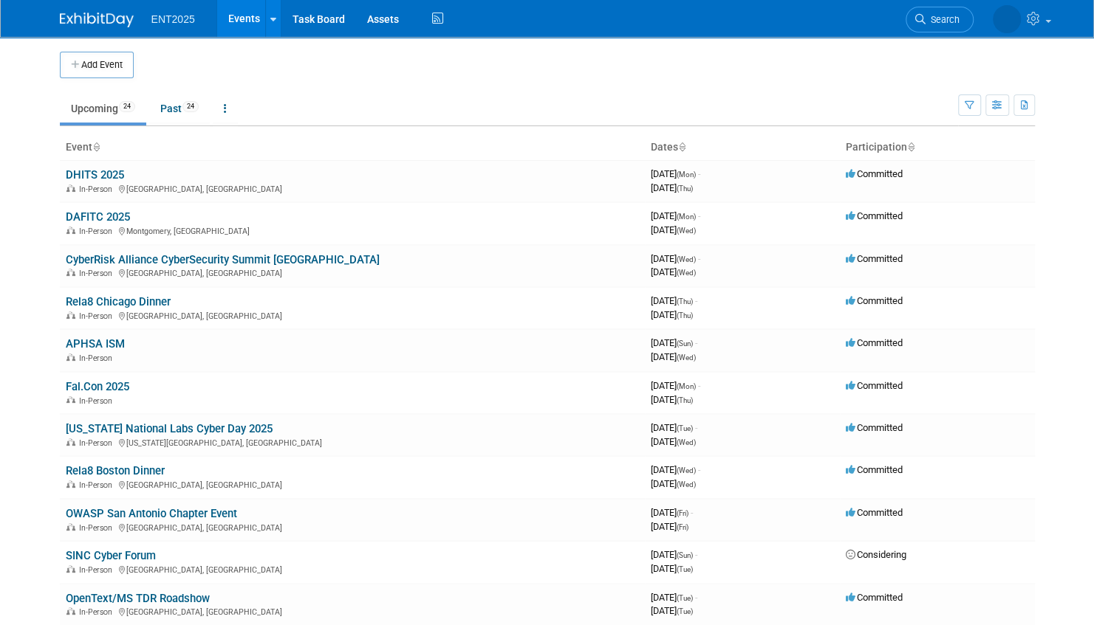
click at [478, 87] on td "Upcoming 24 Past 24 All Events 48 Past and Upcoming Grouped Annually Events gro…" at bounding box center [509, 102] width 898 height 48
click at [582, 101] on ul "Upcoming 24 Past 24 All Events 48 Past and Upcoming Grouped Annually Events gro…" at bounding box center [509, 109] width 898 height 33
click at [220, 261] on link "CyberRisk Alliance CyberSecurity Summit [GEOGRAPHIC_DATA]" at bounding box center [223, 259] width 314 height 13
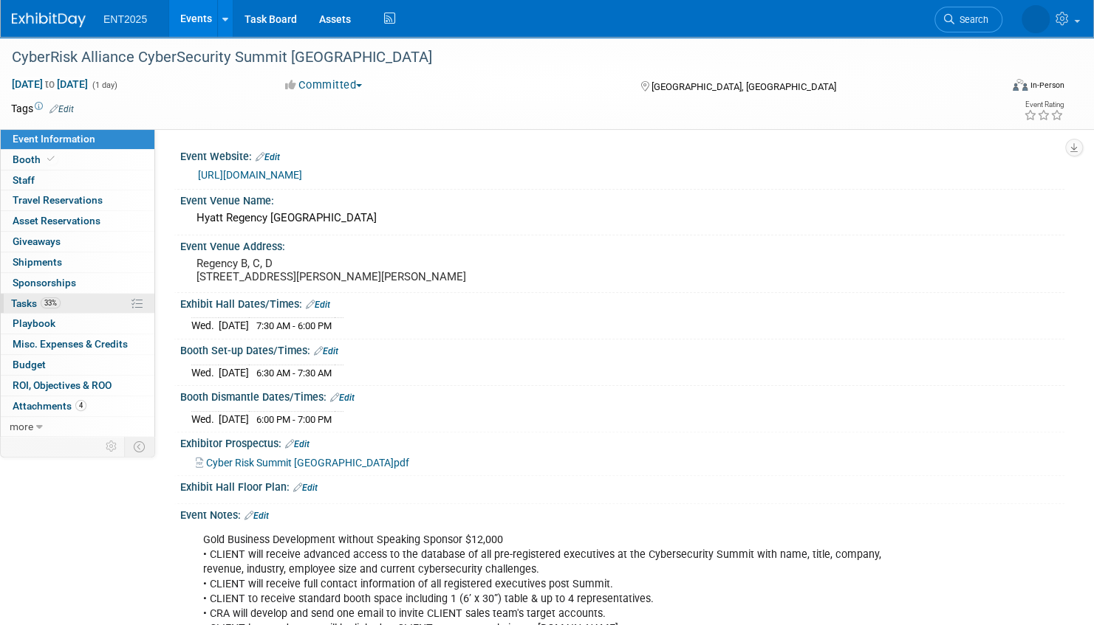
click at [106, 301] on link "33% Tasks 33%" at bounding box center [78, 304] width 154 height 20
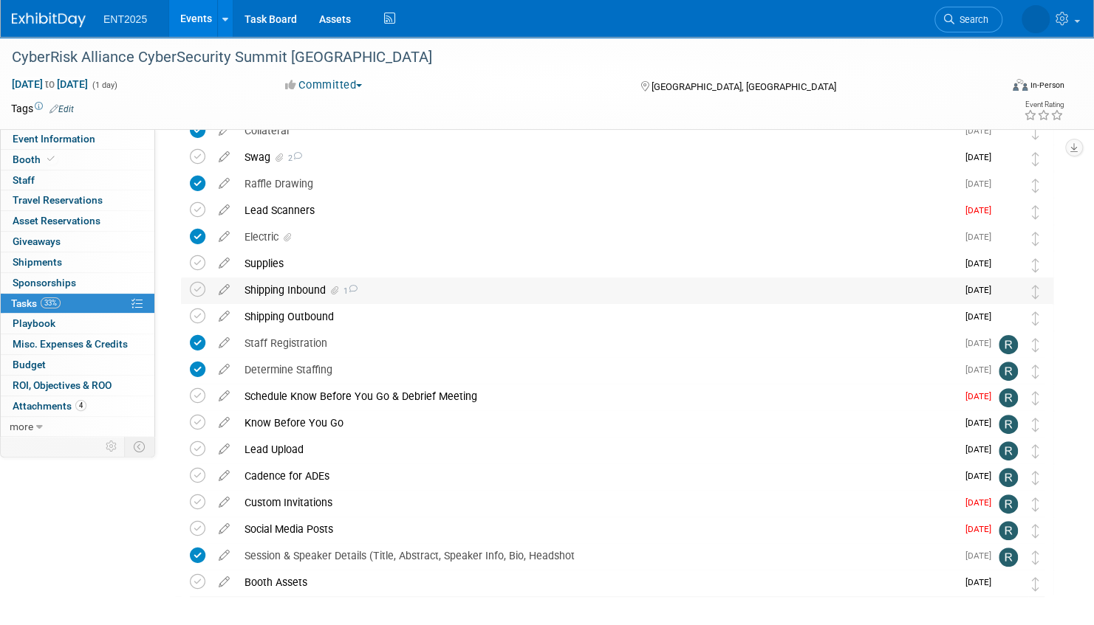
scroll to position [134, 0]
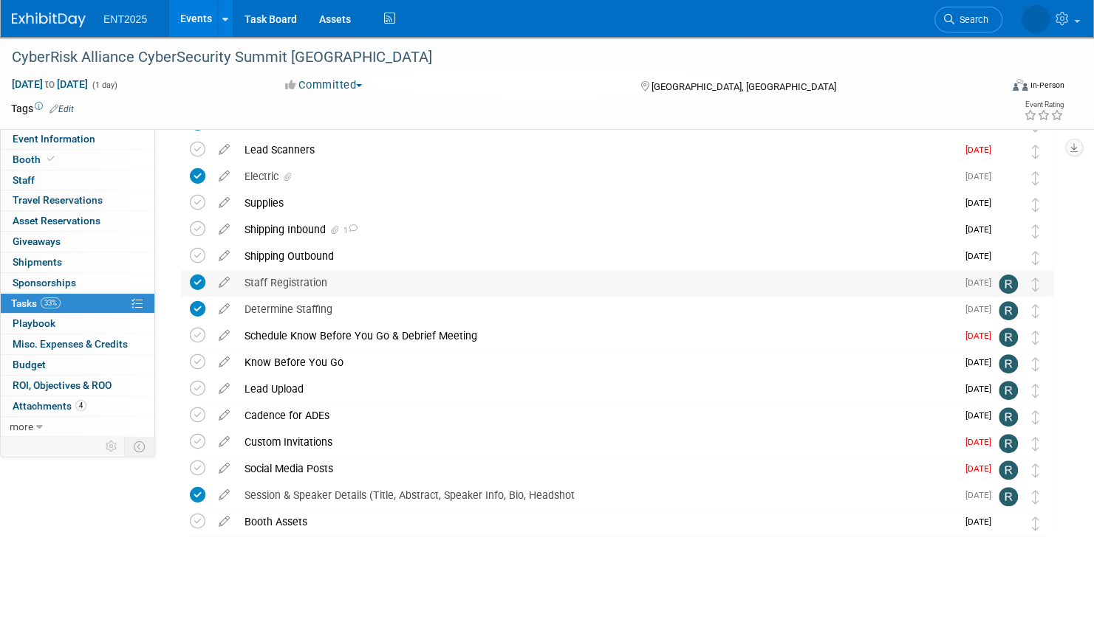
click at [407, 283] on div "Staff Registration" at bounding box center [596, 282] width 719 height 25
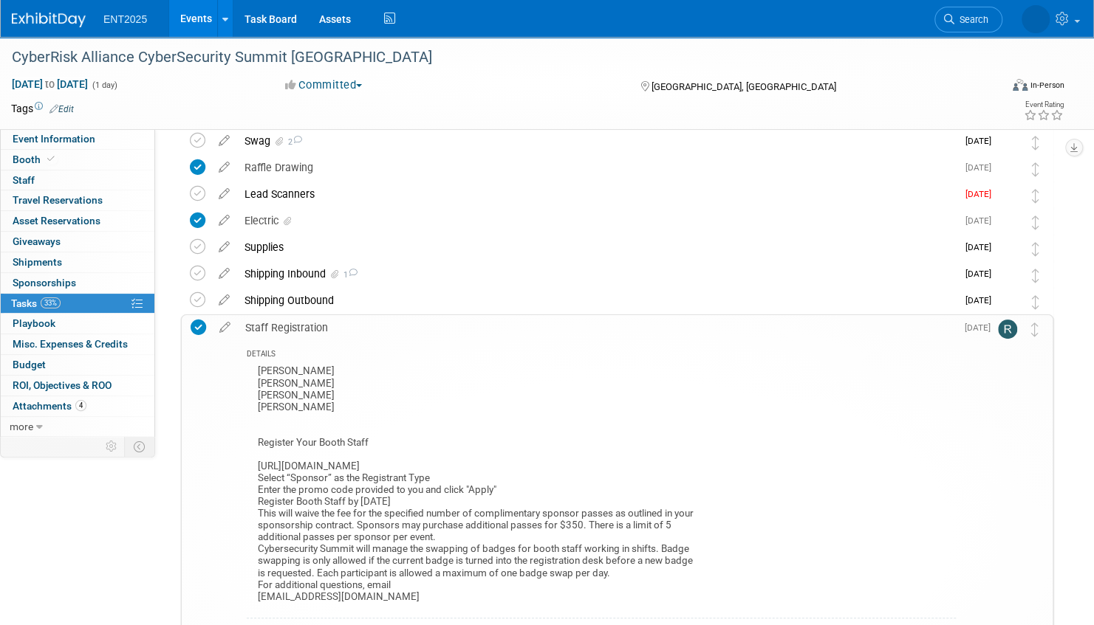
scroll to position [61, 0]
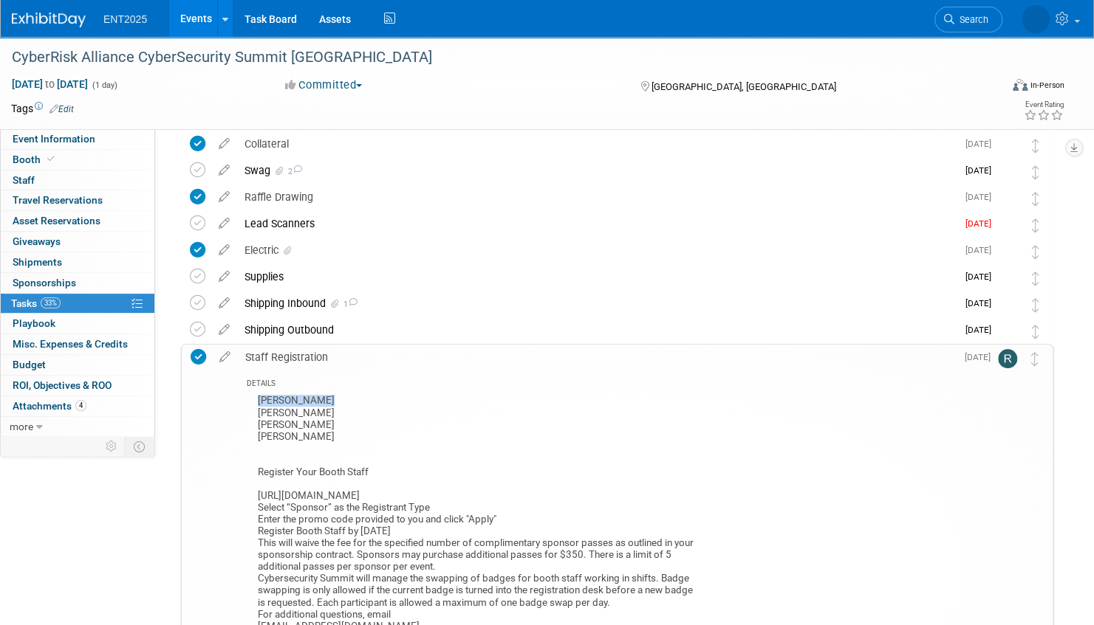
drag, startPoint x: 328, startPoint y: 402, endPoint x: 257, endPoint y: 404, distance: 70.9
click at [257, 404] on div "Cameron Hulcy John Potterton Kevin Kunz Rick Perez Register Your Booth Staff ht…" at bounding box center [601, 515] width 709 height 248
click at [335, 402] on div "Cameron Hulcy John Potterton Kevin Kunz Rick Perez Register Your Booth Staff ht…" at bounding box center [601, 515] width 709 height 248
drag, startPoint x: 326, startPoint y: 402, endPoint x: 260, endPoint y: 403, distance: 65.7
click at [260, 403] on div "Cameron Hulcy John Potterton Kevin Kunz Rick Perez Register Your Booth Staff ht…" at bounding box center [601, 515] width 709 height 248
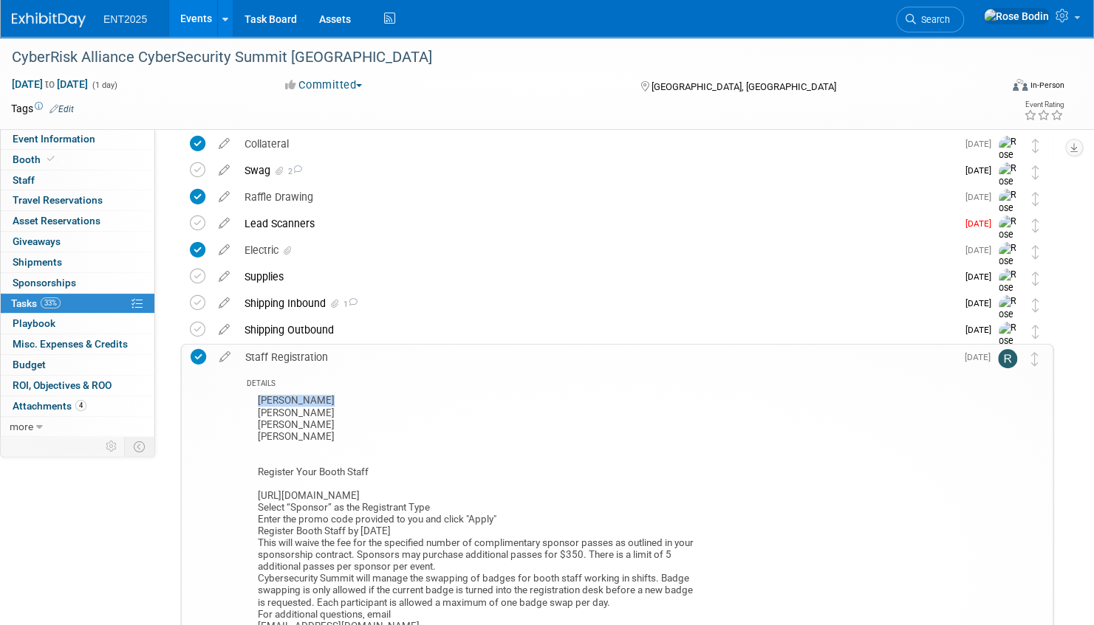
drag, startPoint x: 260, startPoint y: 403, endPoint x: 281, endPoint y: 402, distance: 20.7
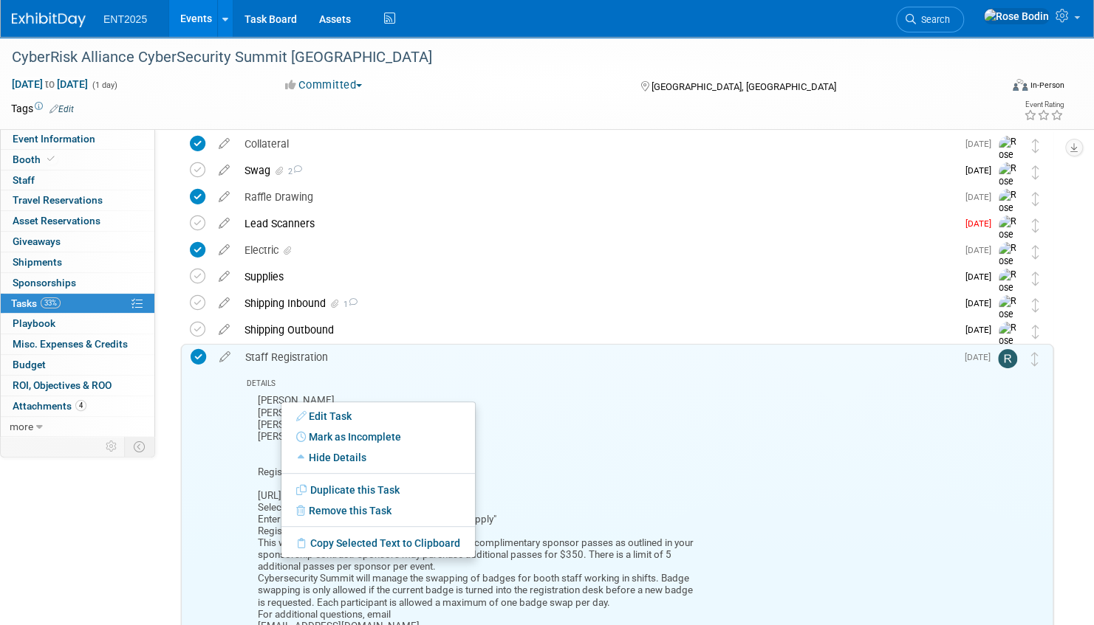
click at [281, 402] on div "Edit Task Mark as Complete Mark as Incomplete Expand Details Hide Details Save …" at bounding box center [378, 480] width 195 height 157
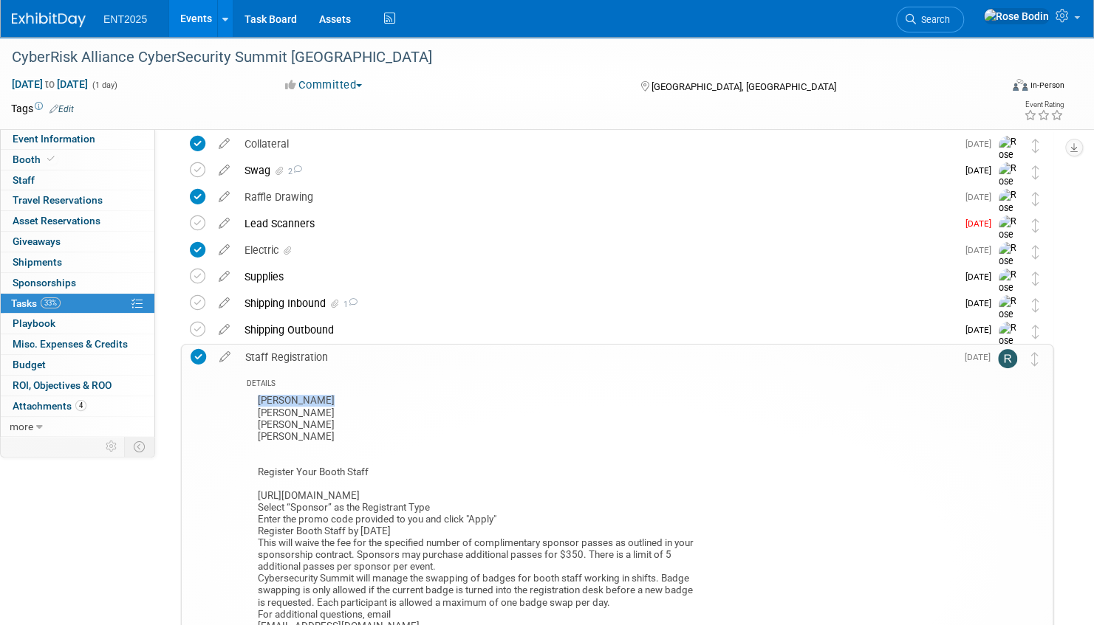
drag, startPoint x: 329, startPoint y: 399, endPoint x: 256, endPoint y: 399, distance: 72.4
click at [256, 399] on div "Cameron Hulcy John Potterton Kevin Kunz Rick Perez Register Your Booth Staff ht…" at bounding box center [601, 515] width 709 height 248
copy div "Cameron Hulcy"
click at [226, 220] on icon at bounding box center [224, 220] width 26 height 18
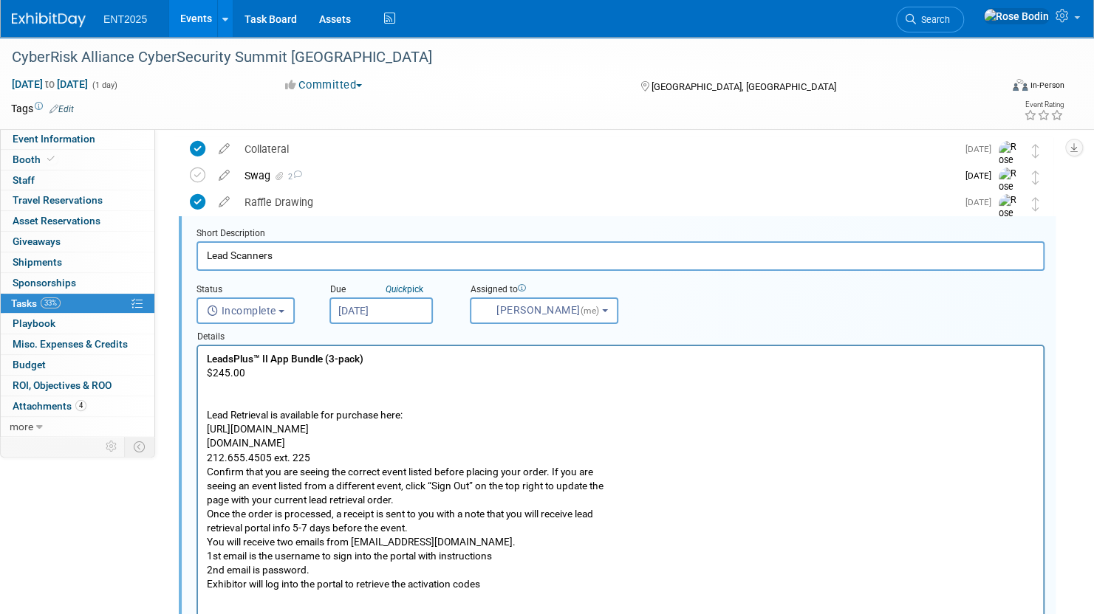
scroll to position [55, 0]
click at [288, 377] on p "LeadsPlus™ II App Bundle (3-pack) $245.00 Lead Retrieval is available for purch…" at bounding box center [621, 472] width 828 height 239
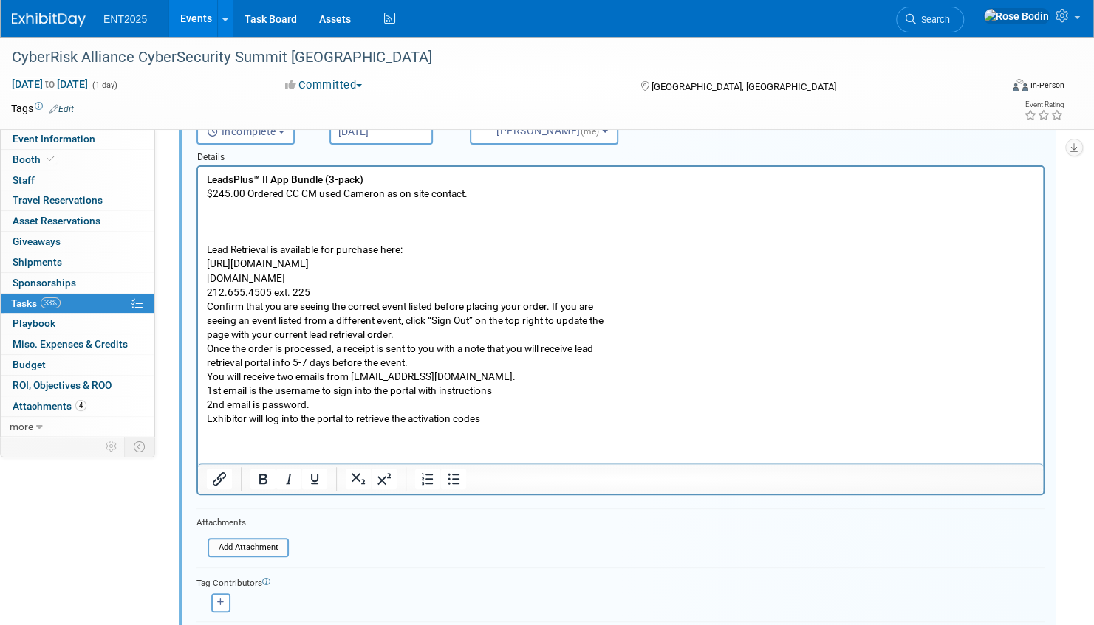
scroll to position [276, 0]
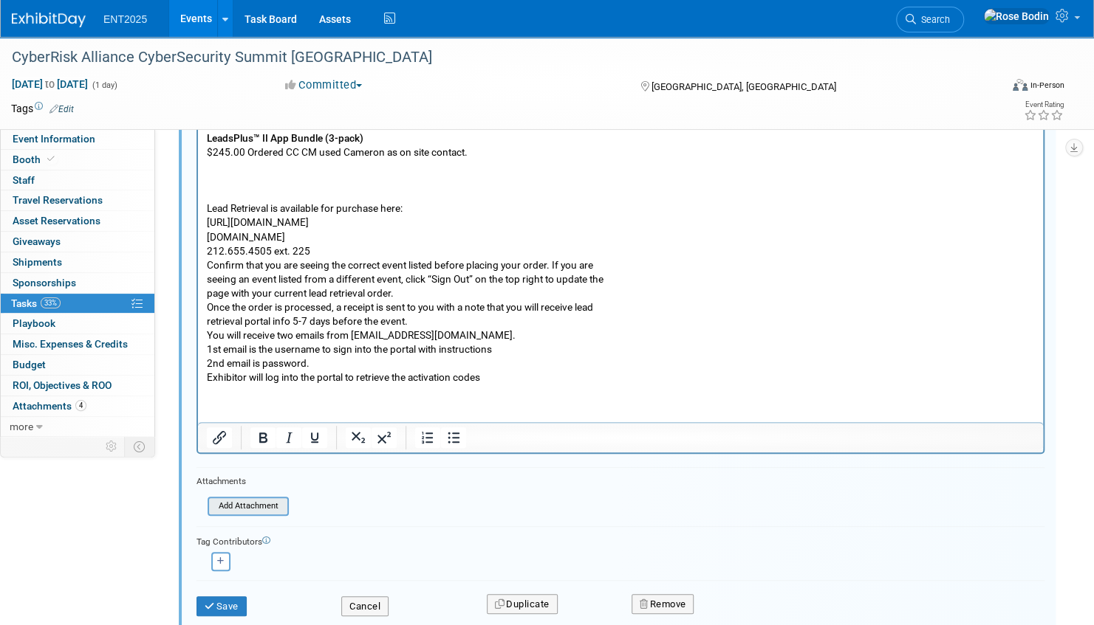
click at [263, 499] on input "file" at bounding box center [212, 506] width 151 height 16
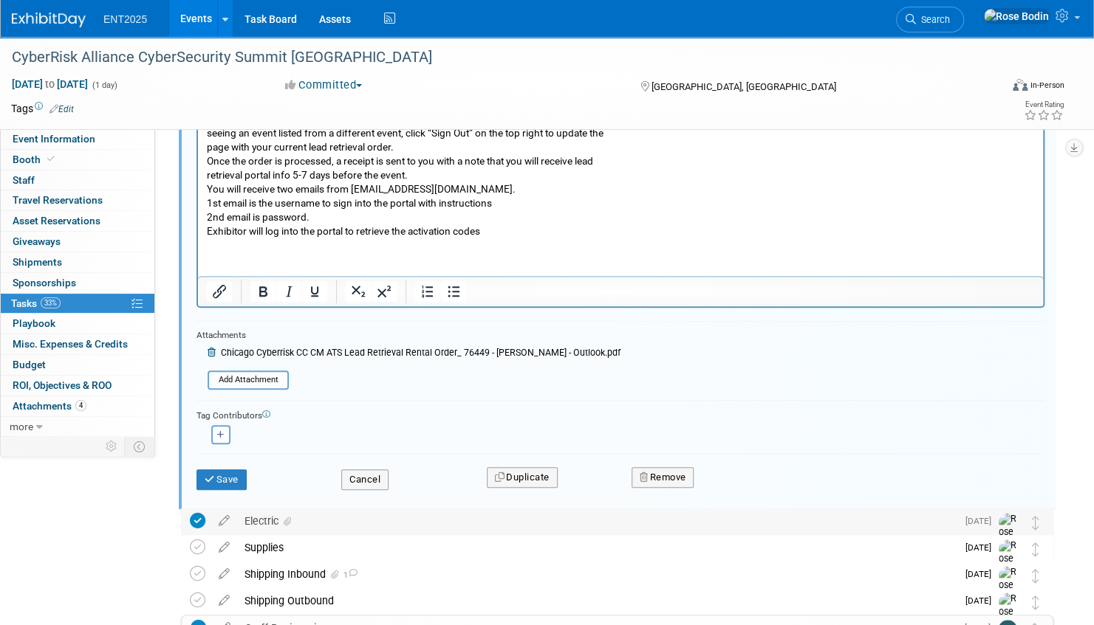
scroll to position [424, 0]
click at [235, 477] on button "Save" at bounding box center [221, 478] width 50 height 21
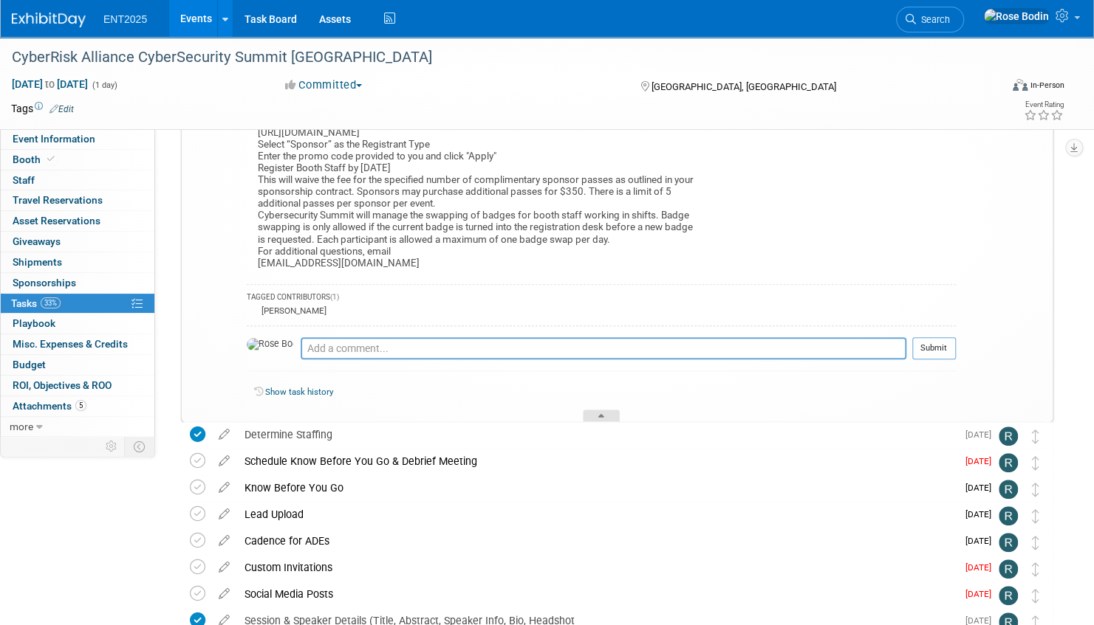
click at [595, 413] on div at bounding box center [601, 416] width 37 height 13
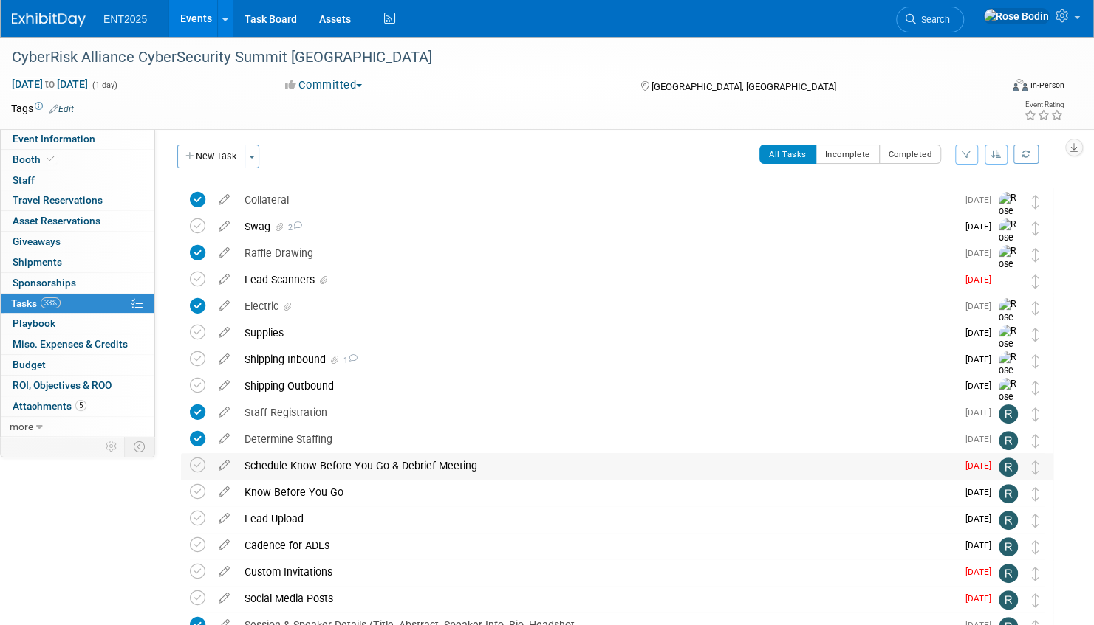
scroll to position [0, 0]
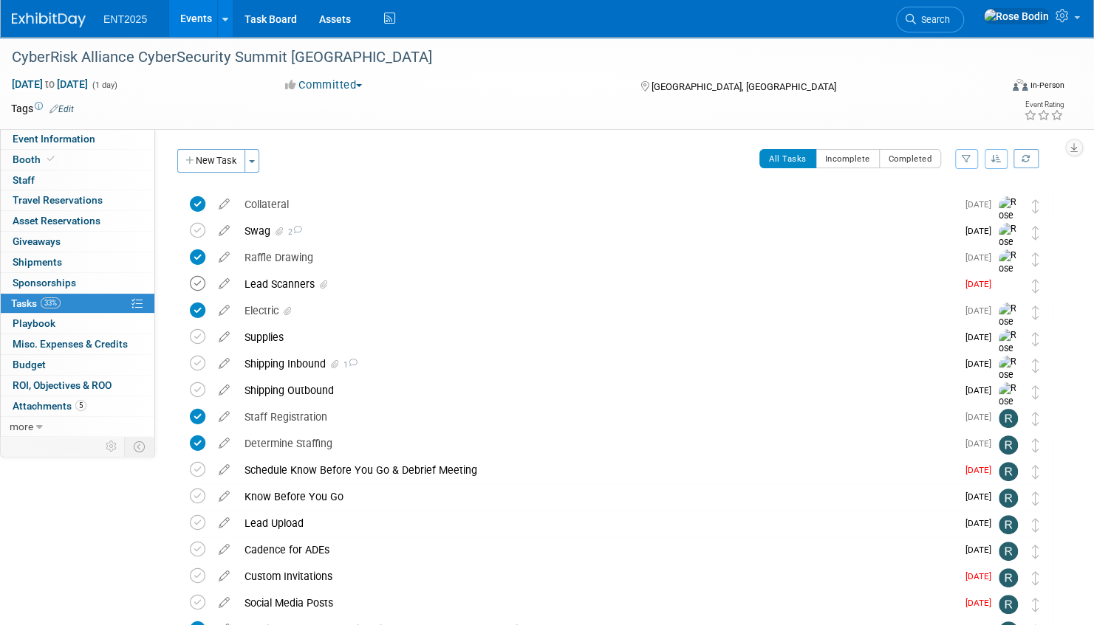
click at [198, 281] on icon at bounding box center [198, 284] width 16 height 16
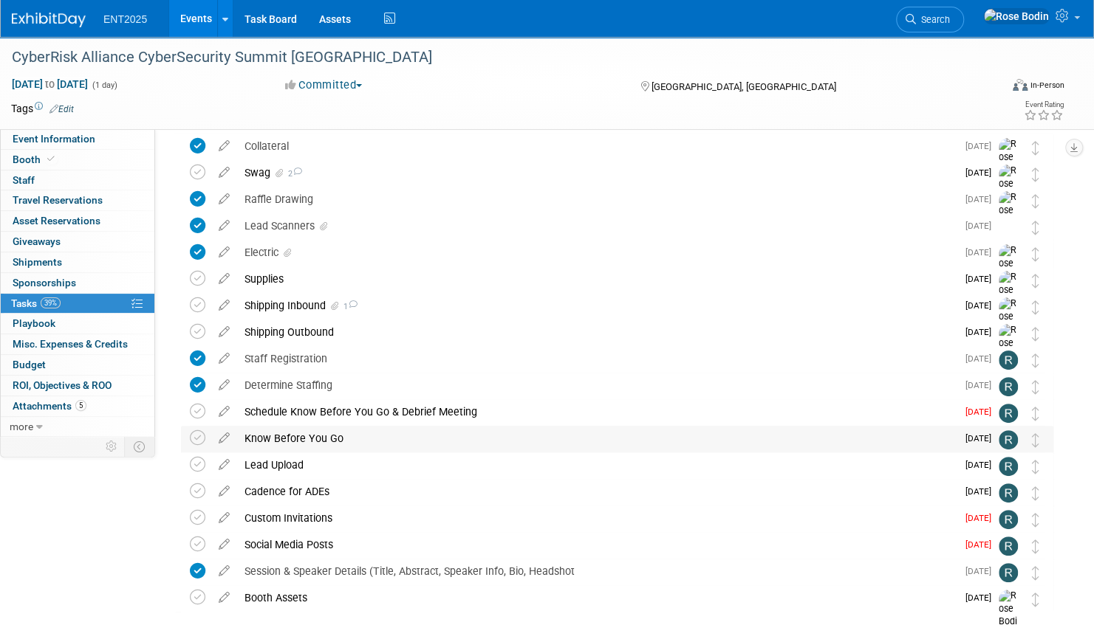
scroll to position [134, 0]
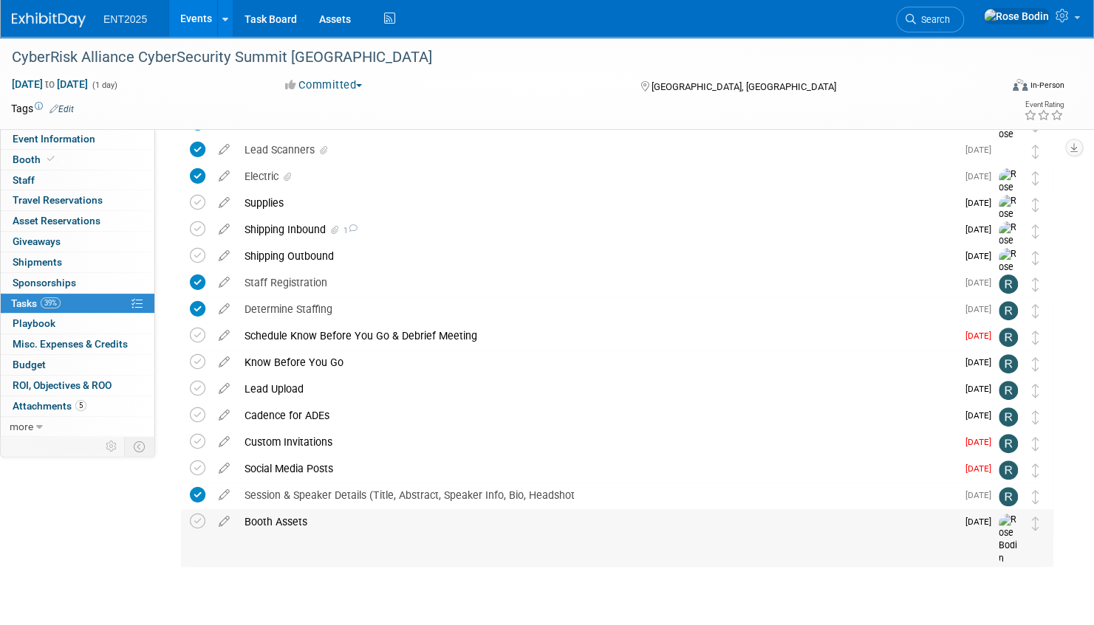
click at [451, 521] on div "Booth Assets" at bounding box center [596, 521] width 719 height 25
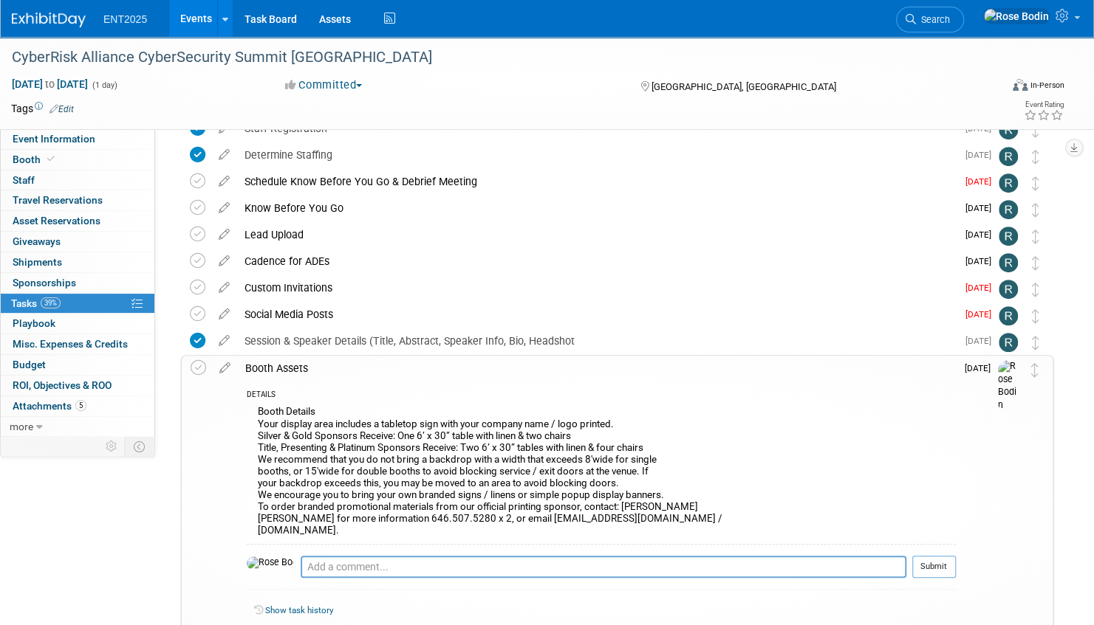
scroll to position [356, 0]
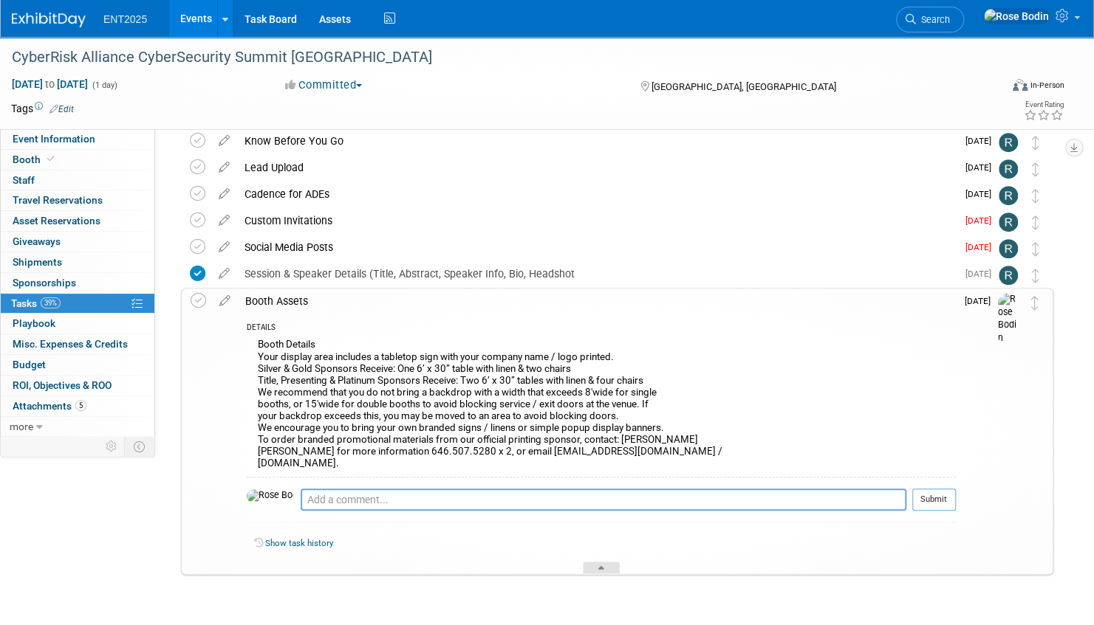
click at [604, 566] on icon at bounding box center [601, 570] width 6 height 9
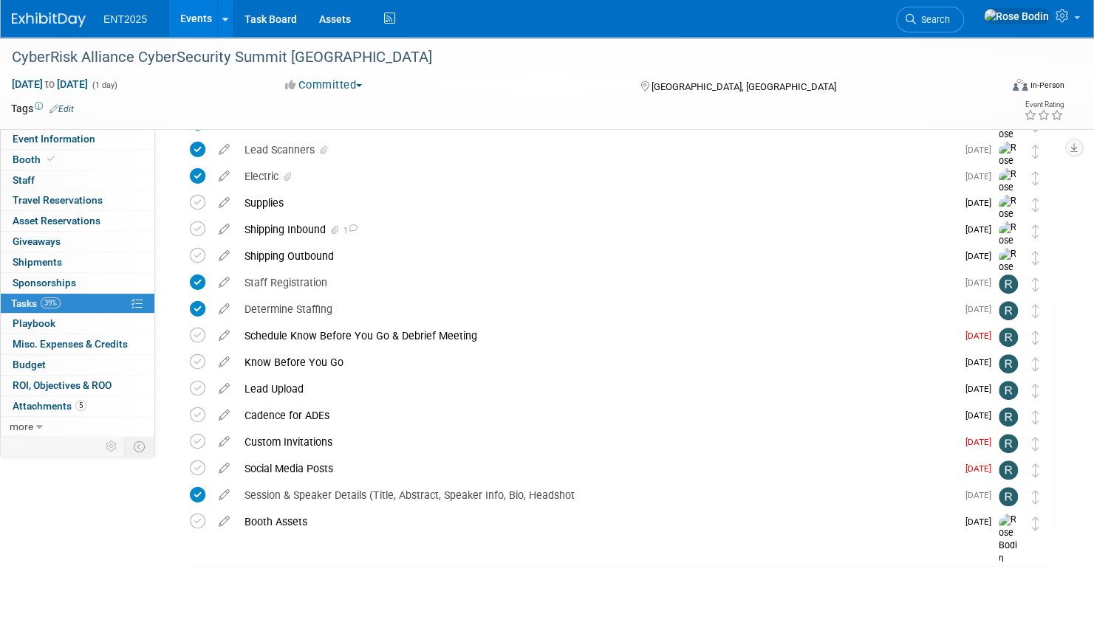
click at [195, 16] on link "Events" at bounding box center [196, 18] width 54 height 37
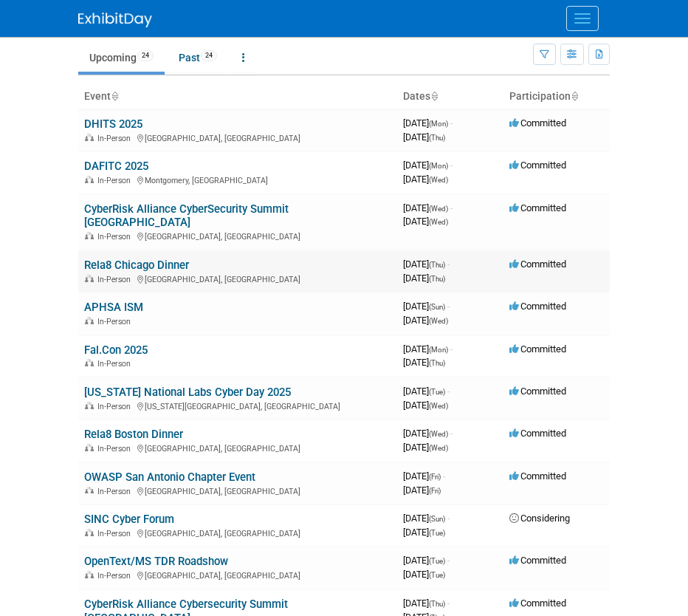
scroll to position [74, 0]
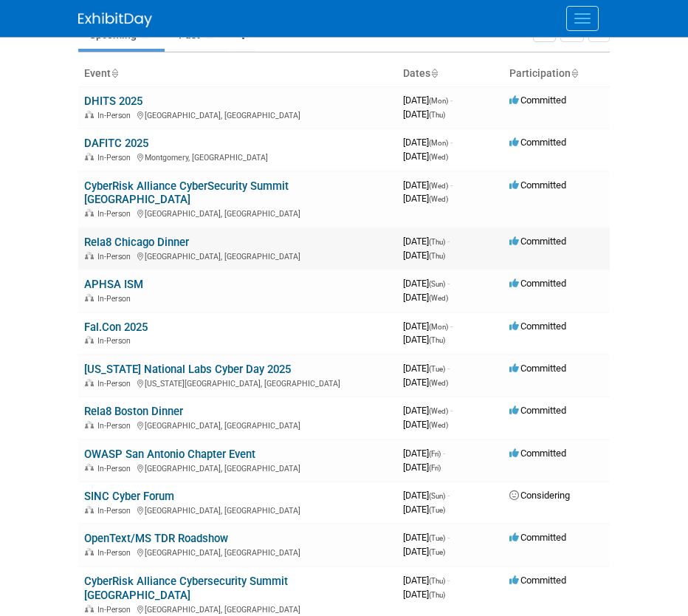
click at [148, 236] on link "Rela8 Chicago Dinner" at bounding box center [136, 242] width 105 height 13
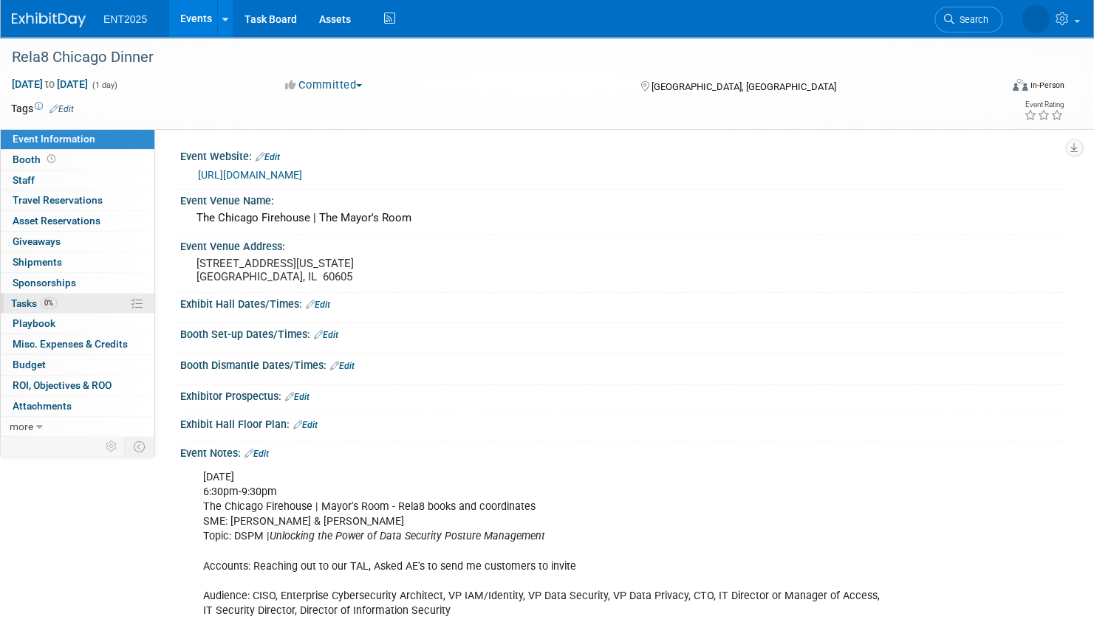
click at [103, 301] on link "0% Tasks 0%" at bounding box center [78, 304] width 154 height 20
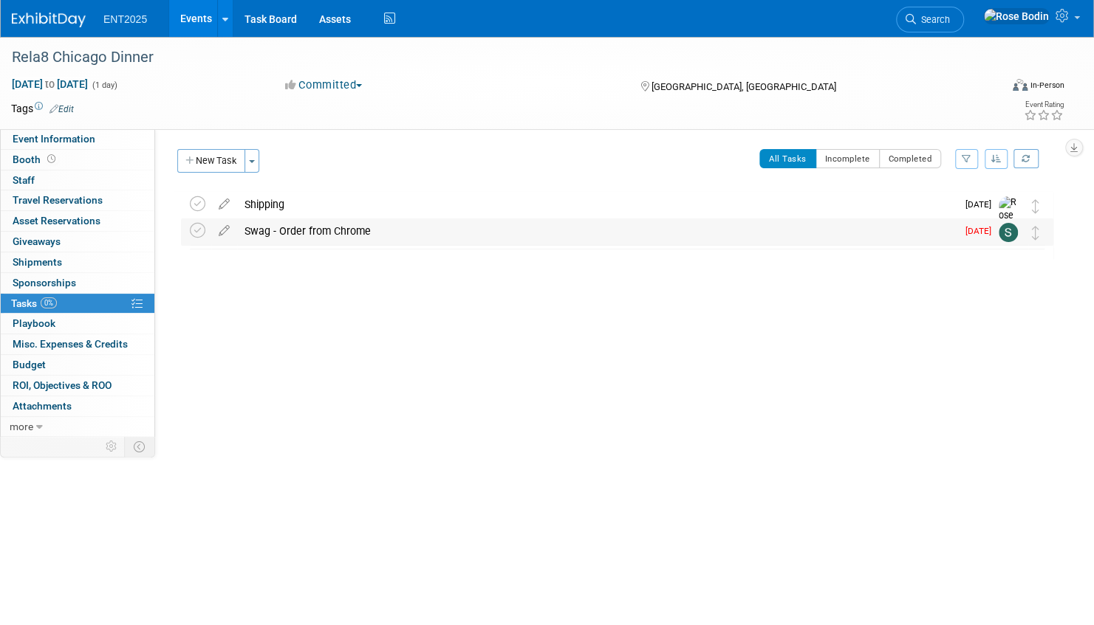
click at [328, 226] on div "Swag - Order from Chrome" at bounding box center [596, 231] width 719 height 25
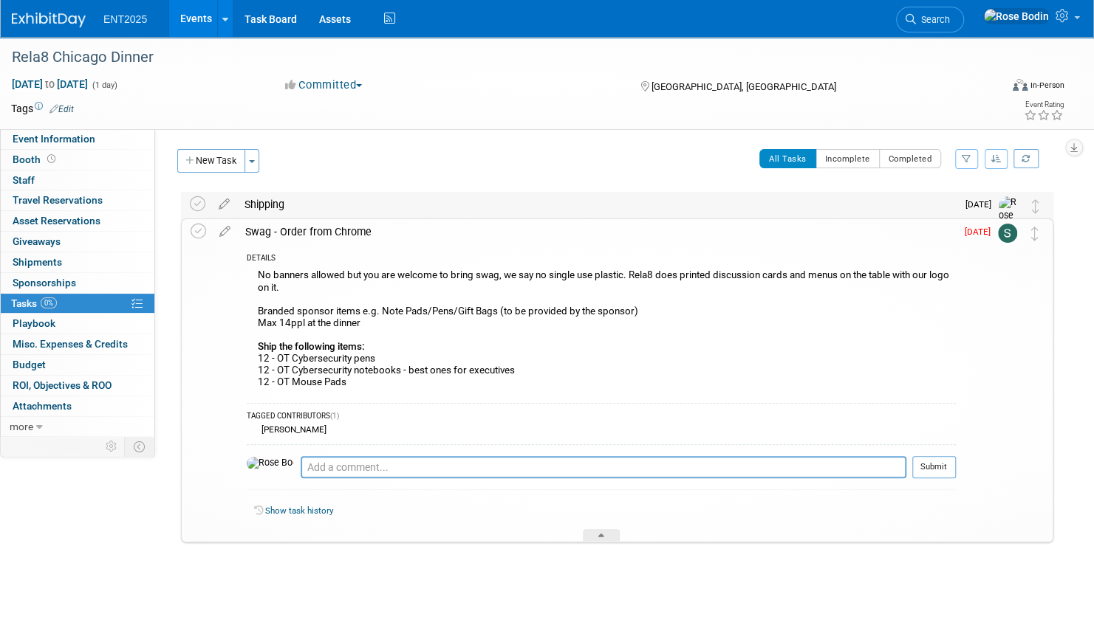
click at [428, 210] on div "Shipping" at bounding box center [596, 204] width 719 height 25
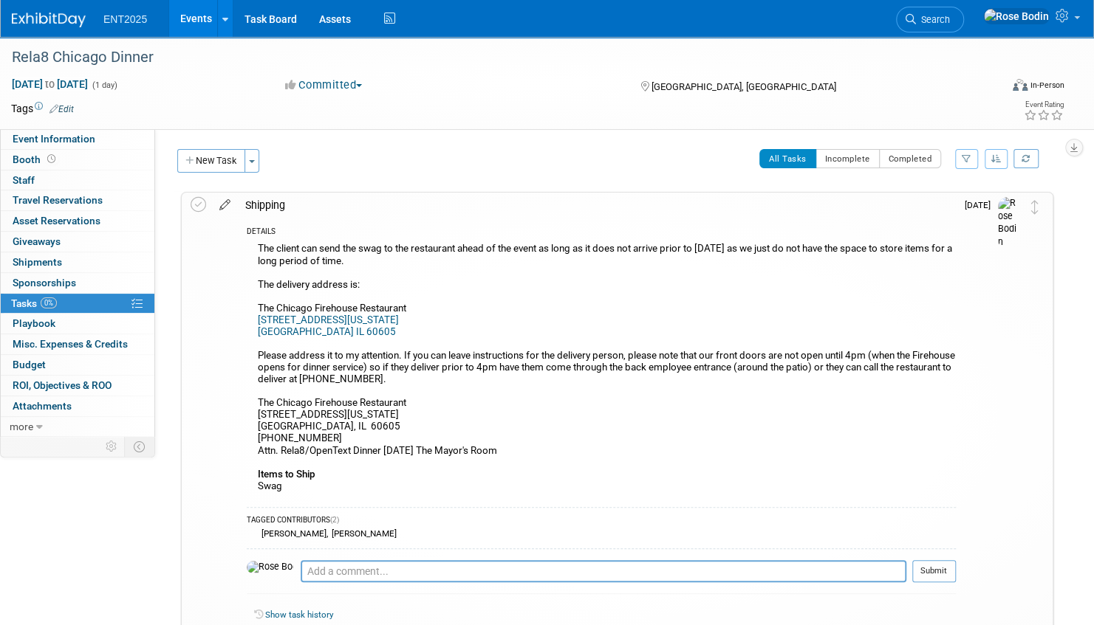
click at [224, 204] on icon at bounding box center [225, 202] width 26 height 18
select select "8"
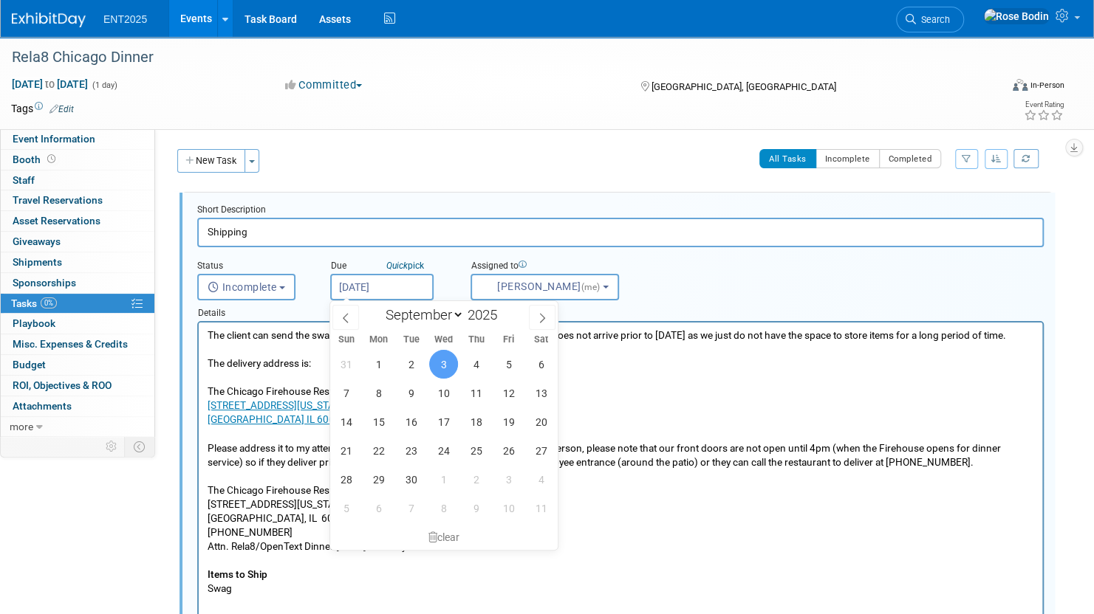
click at [380, 284] on input "[DATE]" at bounding box center [381, 287] width 103 height 27
click at [409, 363] on span "2" at bounding box center [410, 364] width 29 height 29
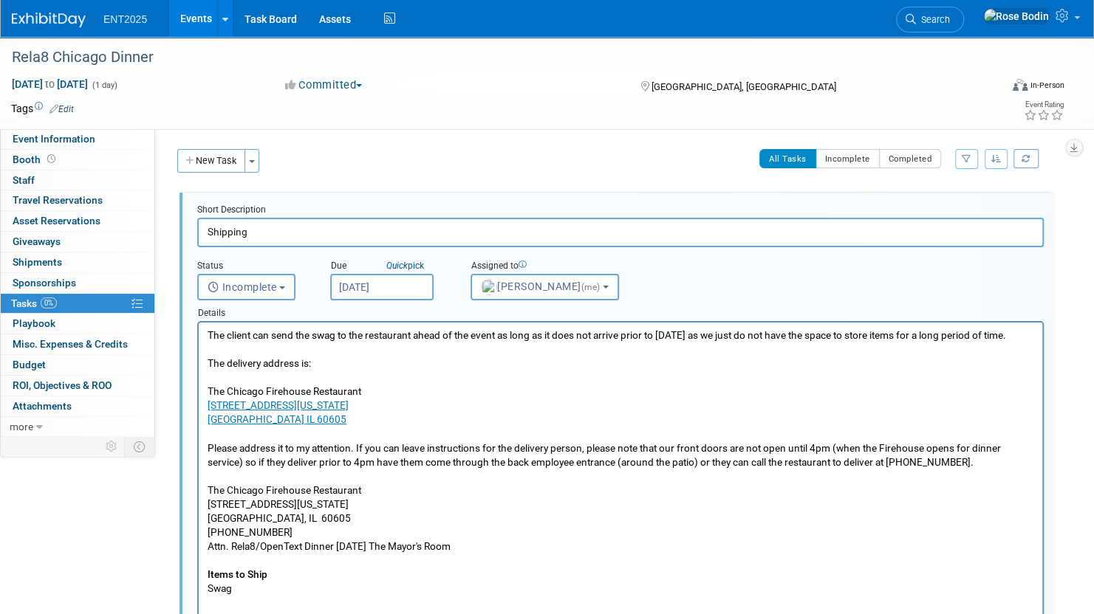
click at [402, 285] on input "[DATE]" at bounding box center [381, 287] width 103 height 27
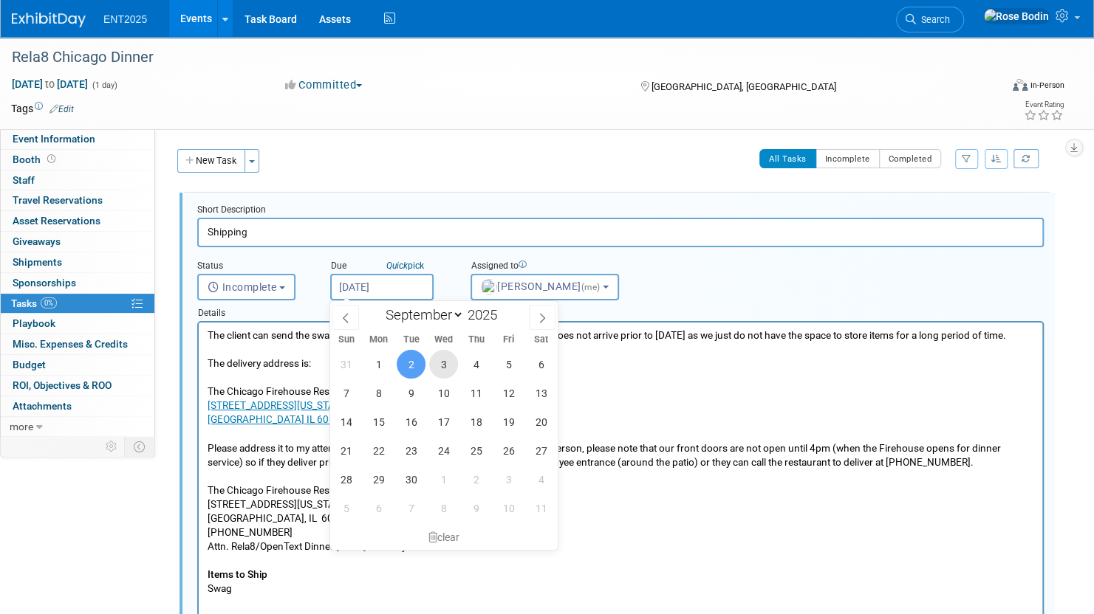
click at [444, 359] on span "3" at bounding box center [443, 364] width 29 height 29
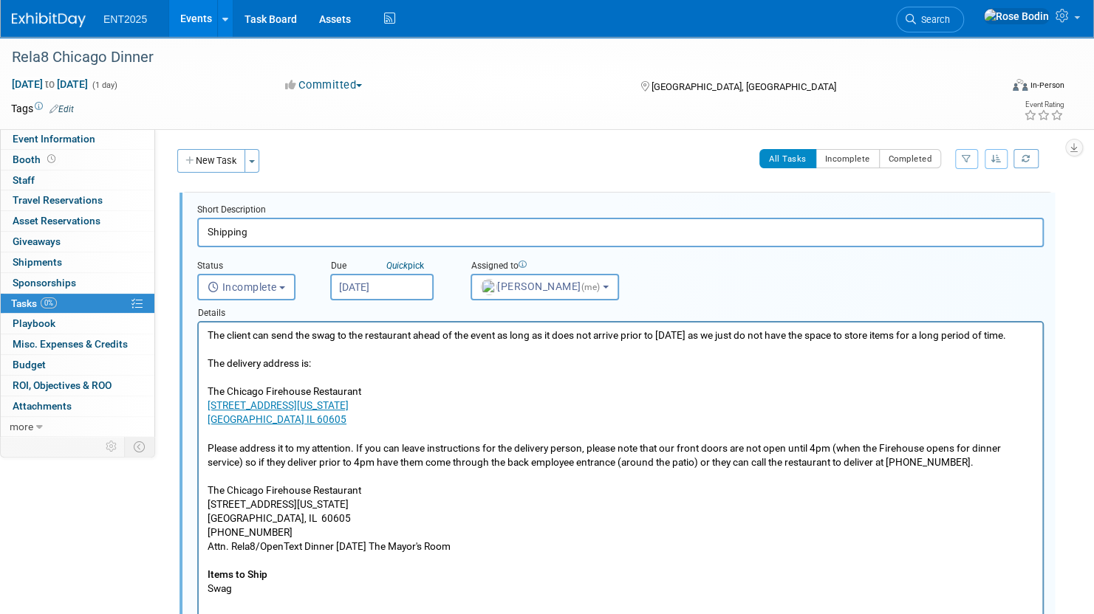
click at [518, 363] on p "The client can send the swag to the restaurant ahead of the event as long as it…" at bounding box center [620, 462] width 826 height 267
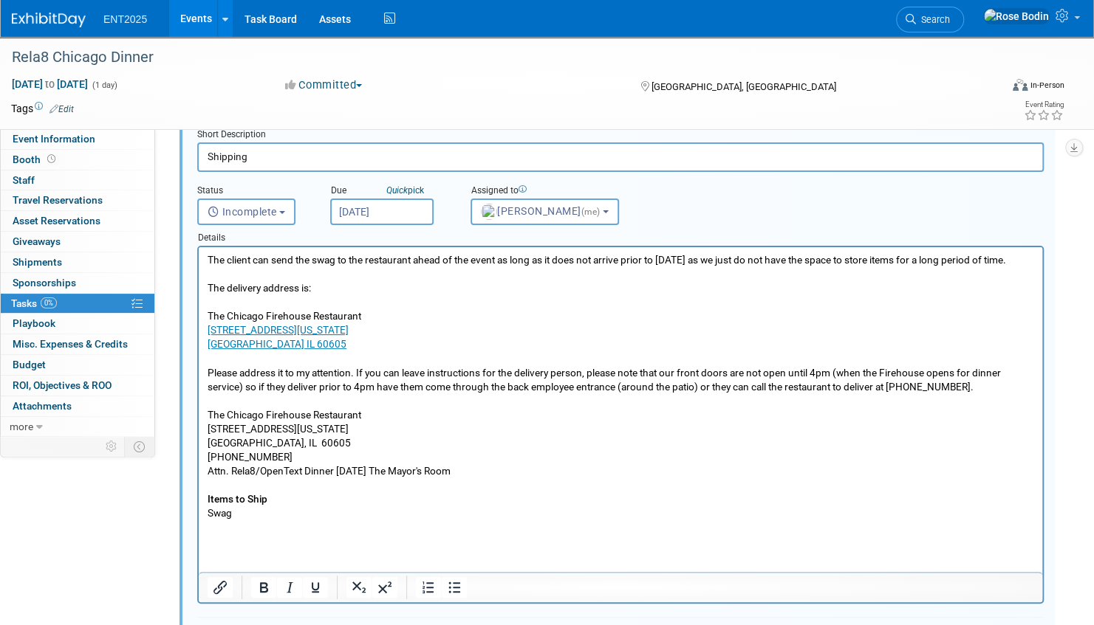
scroll to position [74, 0]
click at [418, 211] on input "Sep 3, 2025" at bounding box center [381, 213] width 103 height 27
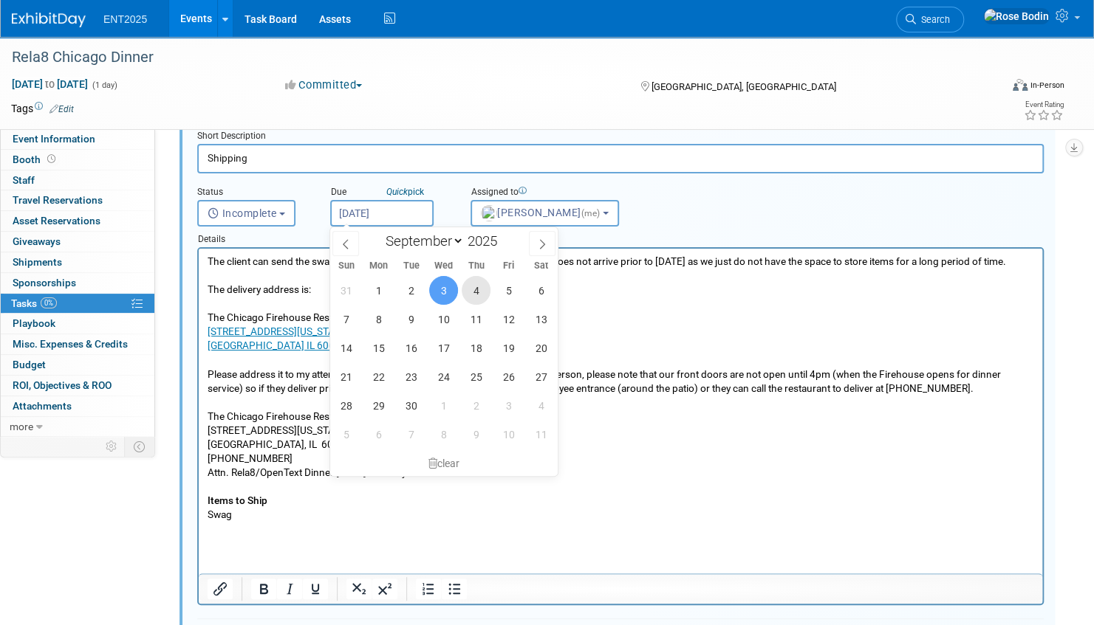
click at [474, 287] on span "4" at bounding box center [475, 290] width 29 height 29
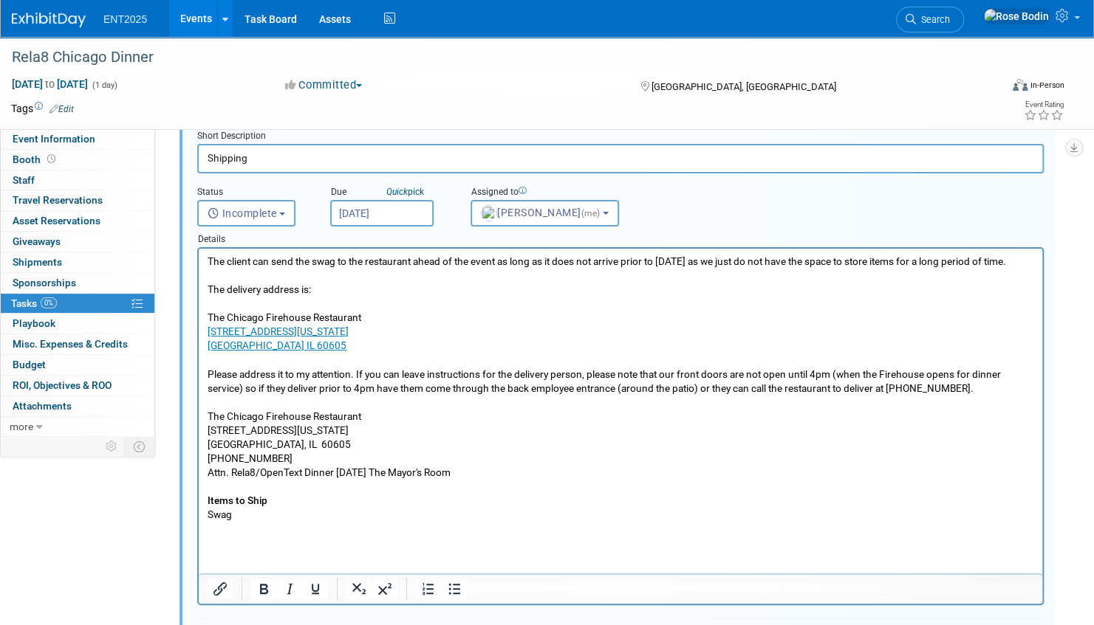
click at [400, 211] on input "Sep 4, 2025" at bounding box center [381, 213] width 103 height 27
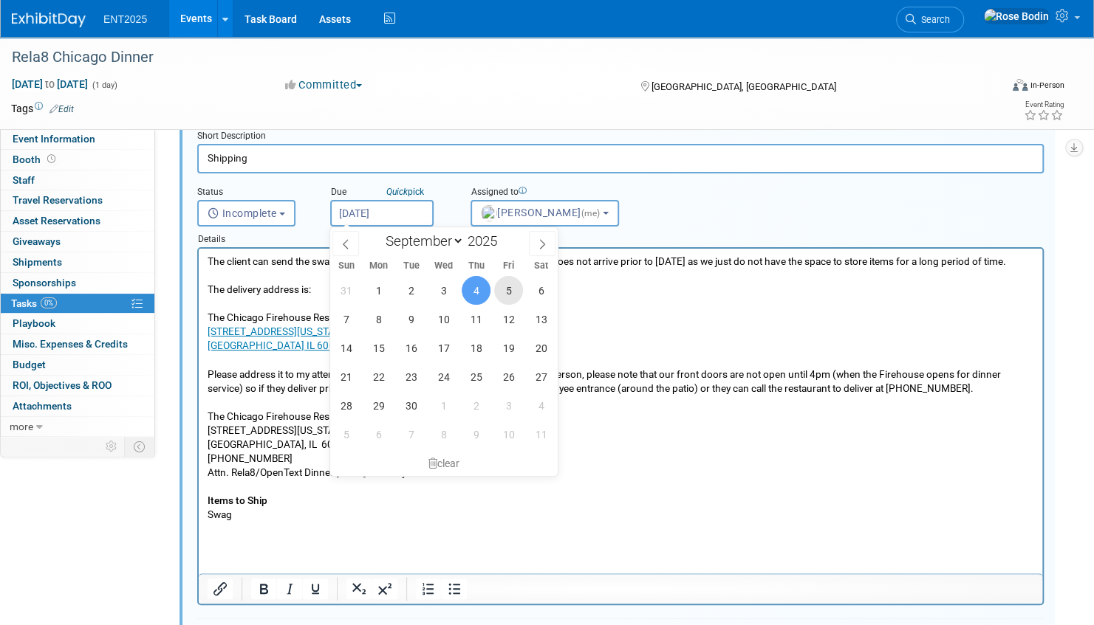
click at [508, 284] on span "5" at bounding box center [508, 290] width 29 height 29
type input "Sep 5, 2025"
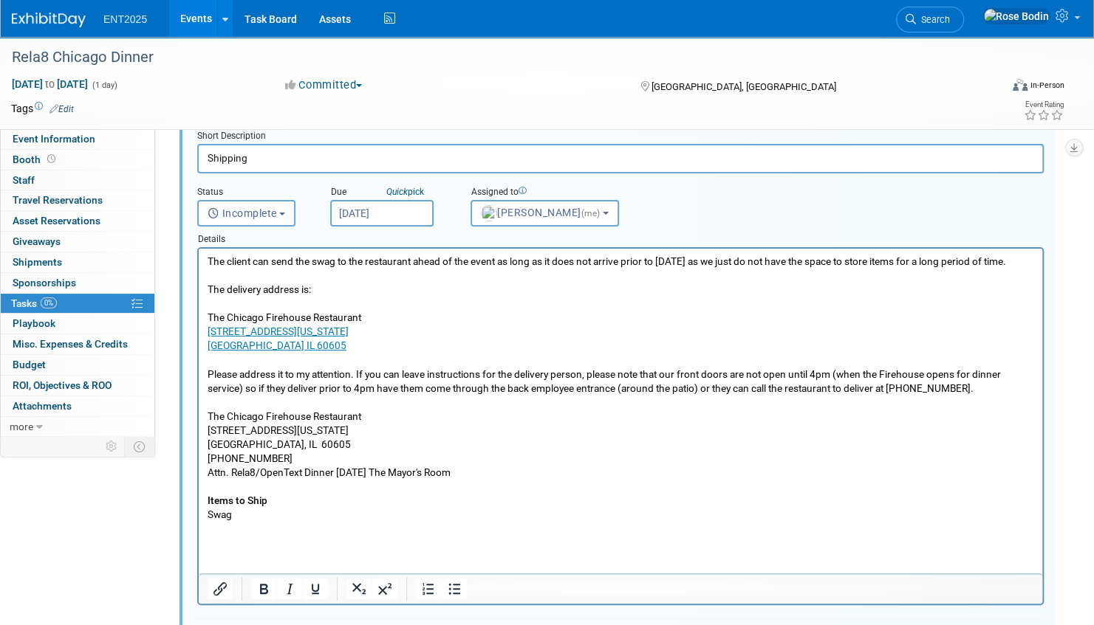
click at [393, 214] on input "Sep 5, 2025" at bounding box center [381, 213] width 103 height 27
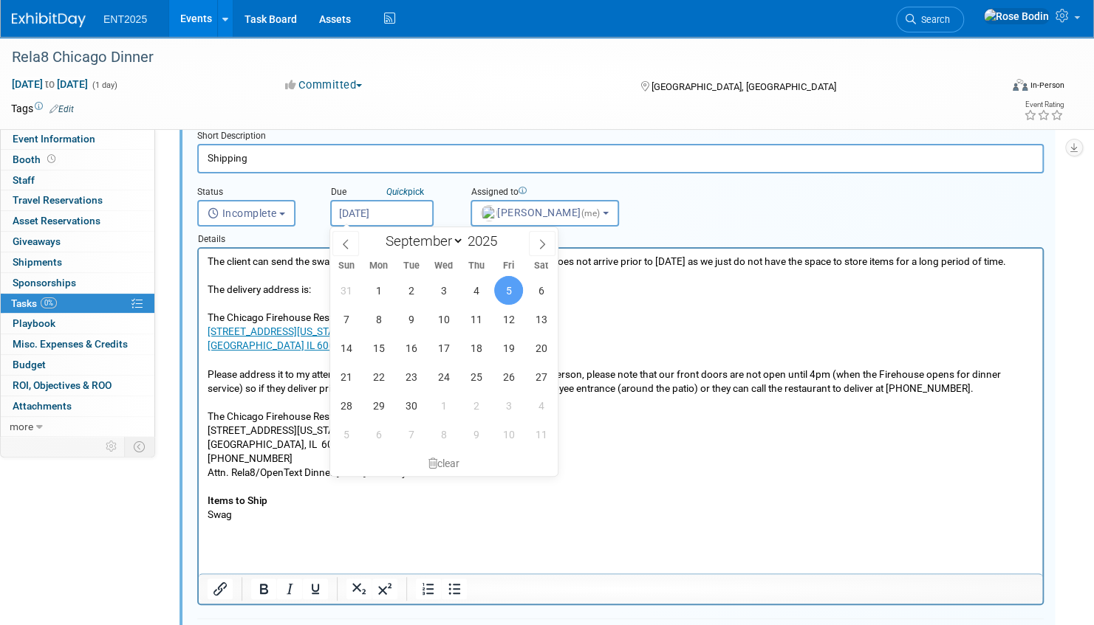
click at [622, 317] on p "The client can send the swag to the restaurant ahead of the event as long as it…" at bounding box center [620, 388] width 826 height 267
click at [624, 465] on p "The client can send the swag to the restaurant ahead of the event as long as it…" at bounding box center [620, 388] width 826 height 267
click at [504, 285] on span "5" at bounding box center [508, 290] width 29 height 29
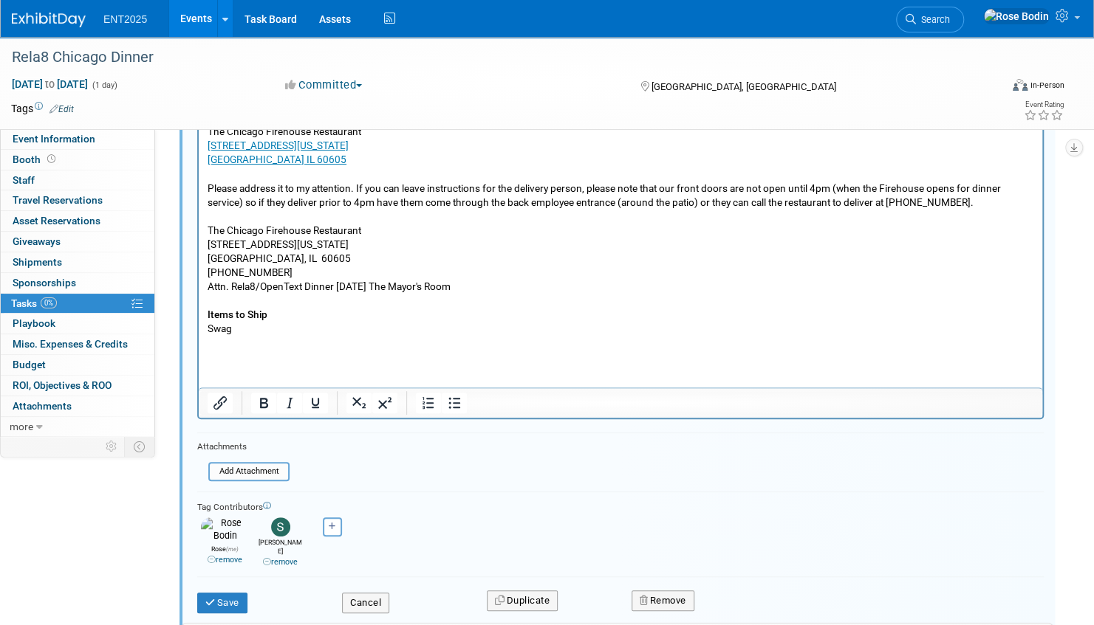
scroll to position [295, 0]
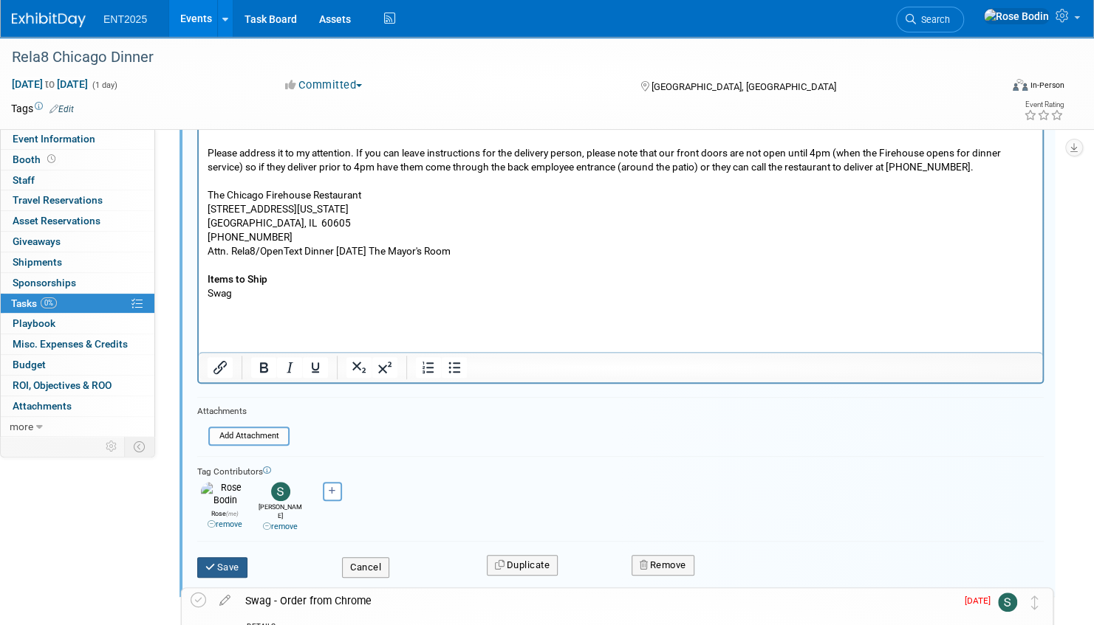
click at [218, 557] on button "Save" at bounding box center [222, 567] width 50 height 21
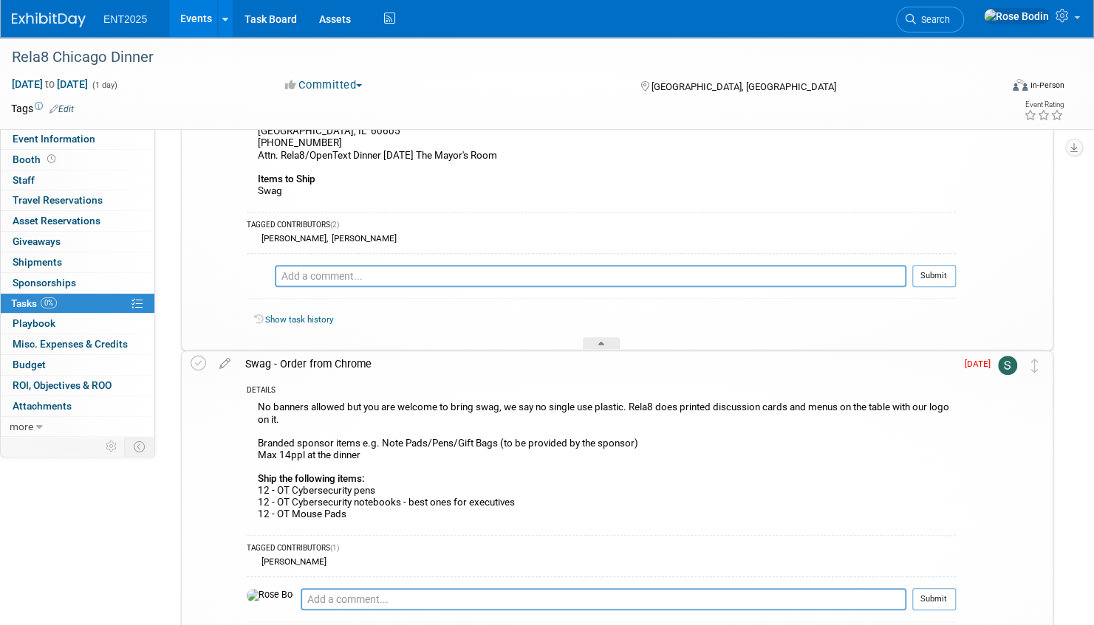
click at [192, 16] on link "Events" at bounding box center [196, 18] width 54 height 37
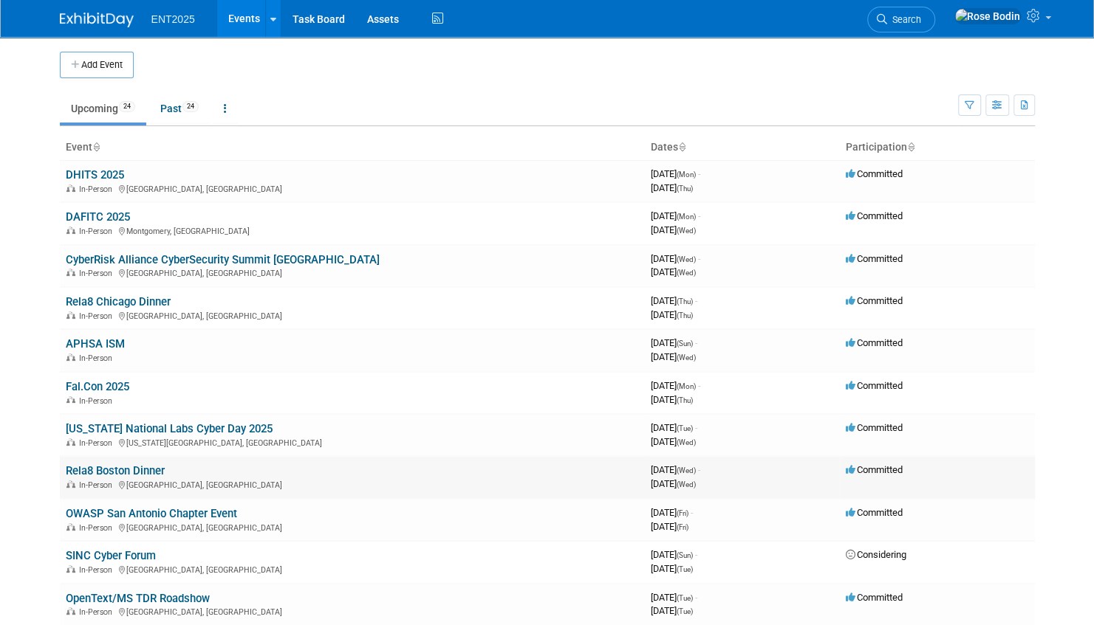
click at [145, 468] on link "Rela8 Boston Dinner" at bounding box center [115, 470] width 99 height 13
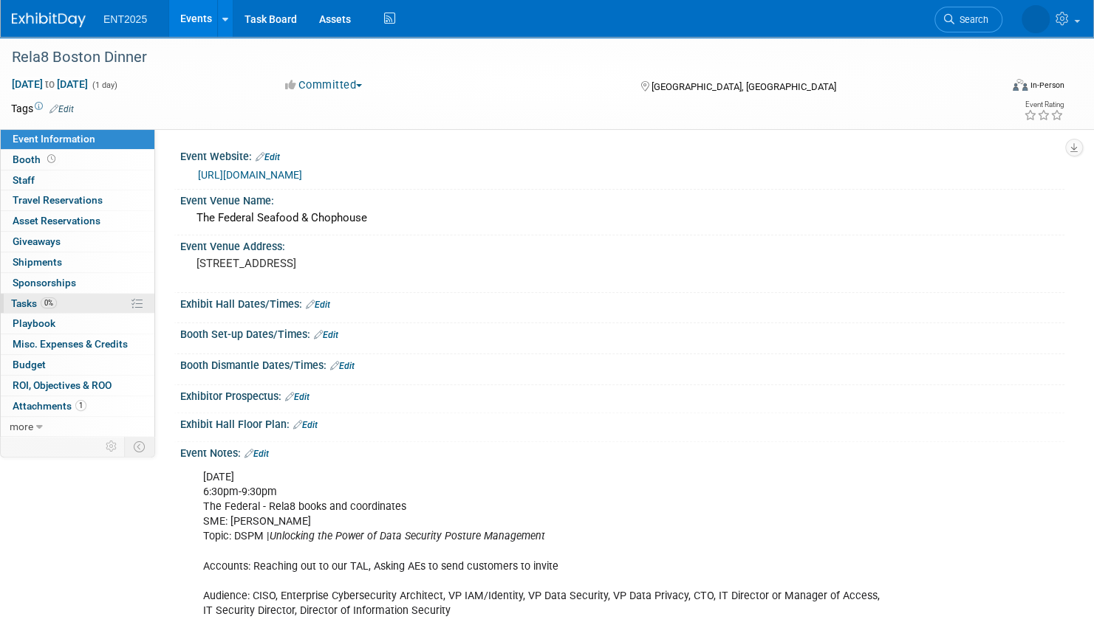
click at [89, 298] on link "0% Tasks 0%" at bounding box center [78, 304] width 154 height 20
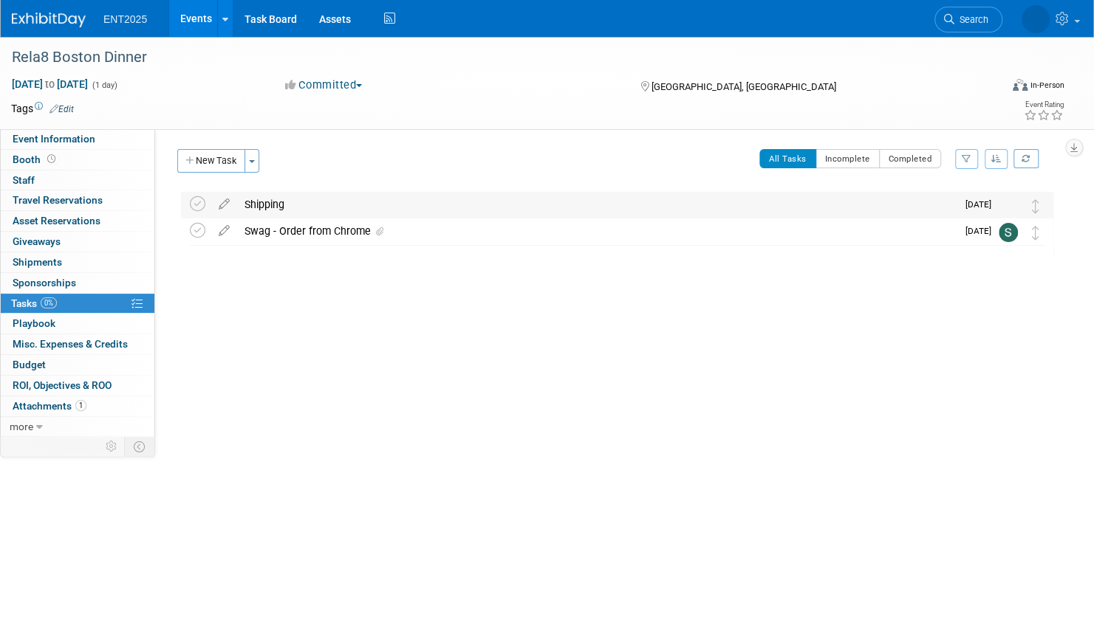
click at [340, 207] on div "Shipping" at bounding box center [596, 204] width 719 height 25
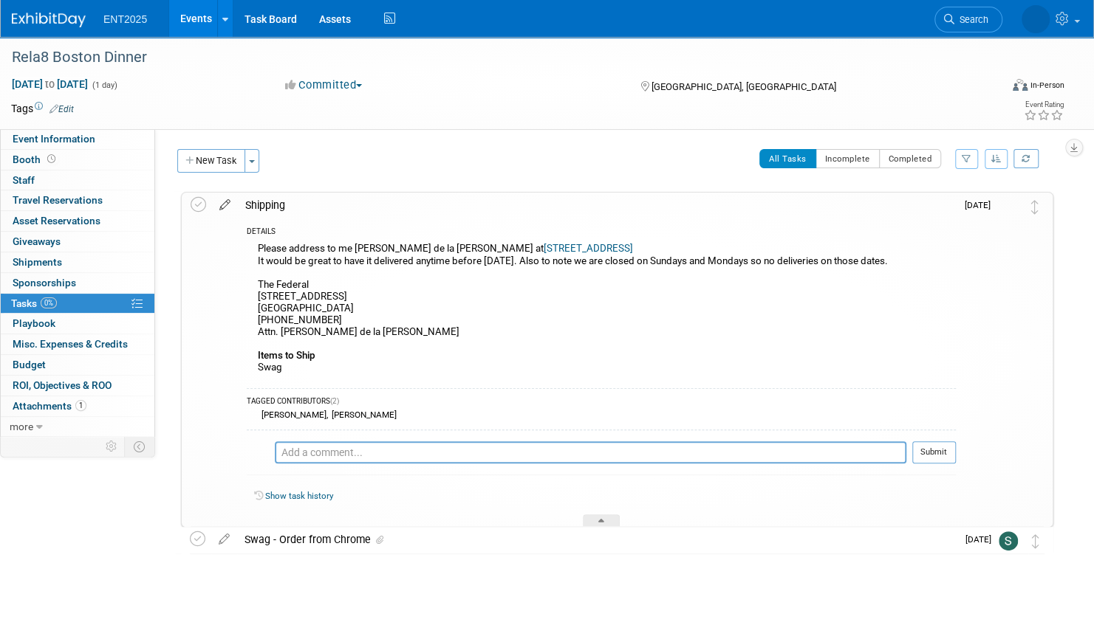
click at [224, 205] on icon at bounding box center [225, 202] width 26 height 18
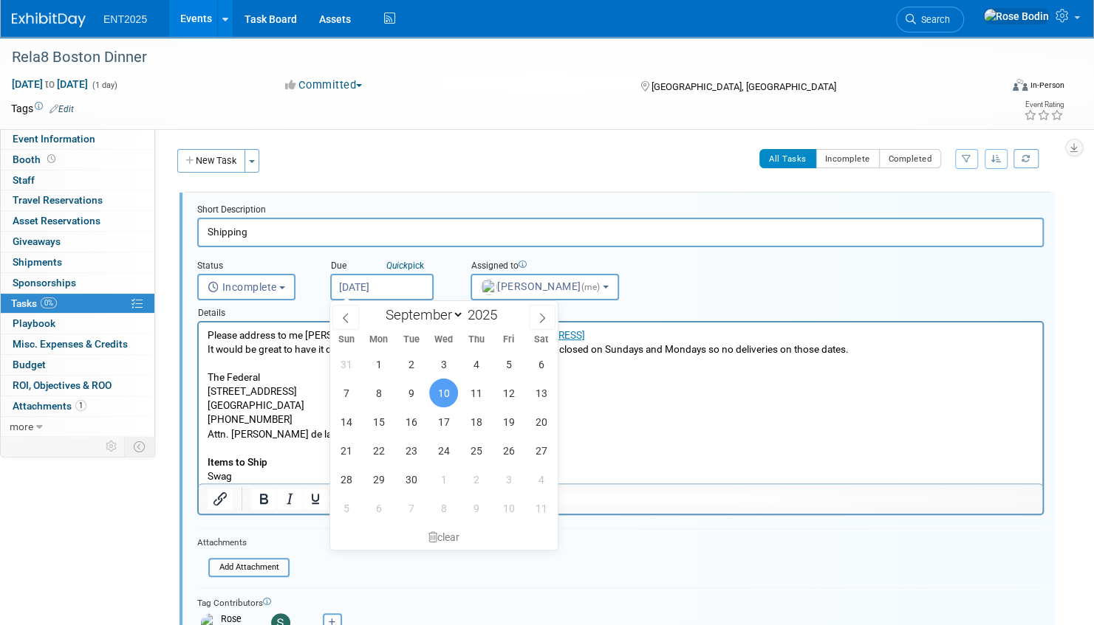
click at [415, 285] on input "[DATE]" at bounding box center [381, 287] width 103 height 27
click at [655, 385] on p "Please address to me [PERSON_NAME] de la [PERSON_NAME] at [STREET_ADDRESS] It w…" at bounding box center [620, 406] width 826 height 155
drag, startPoint x: 442, startPoint y: 394, endPoint x: 244, endPoint y: 72, distance: 378.3
click at [442, 394] on span "10" at bounding box center [443, 393] width 29 height 29
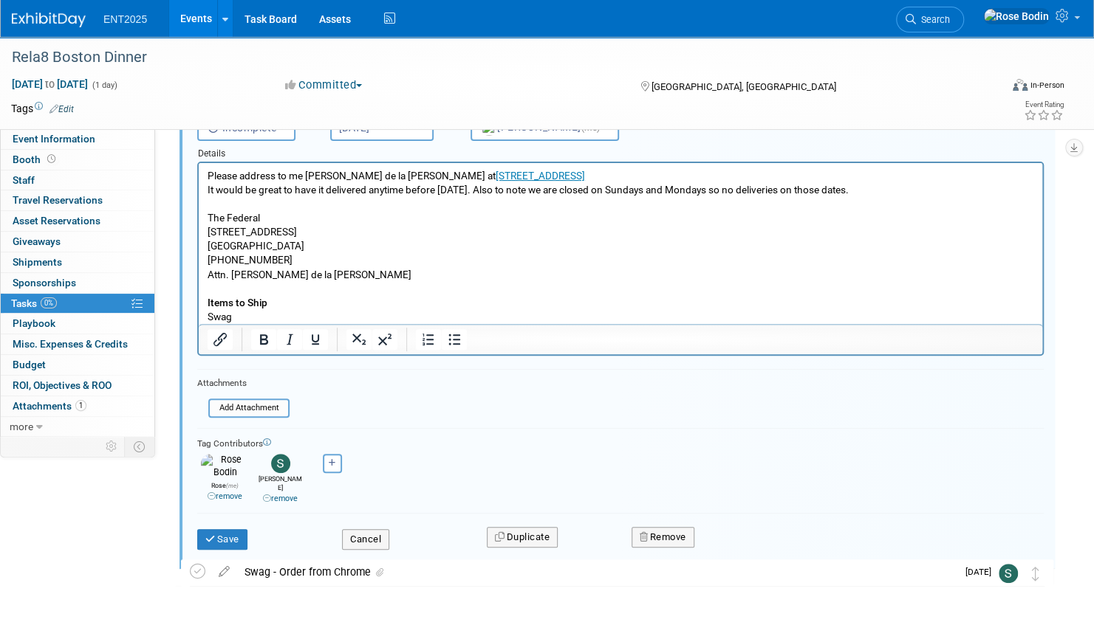
scroll to position [210, 0]
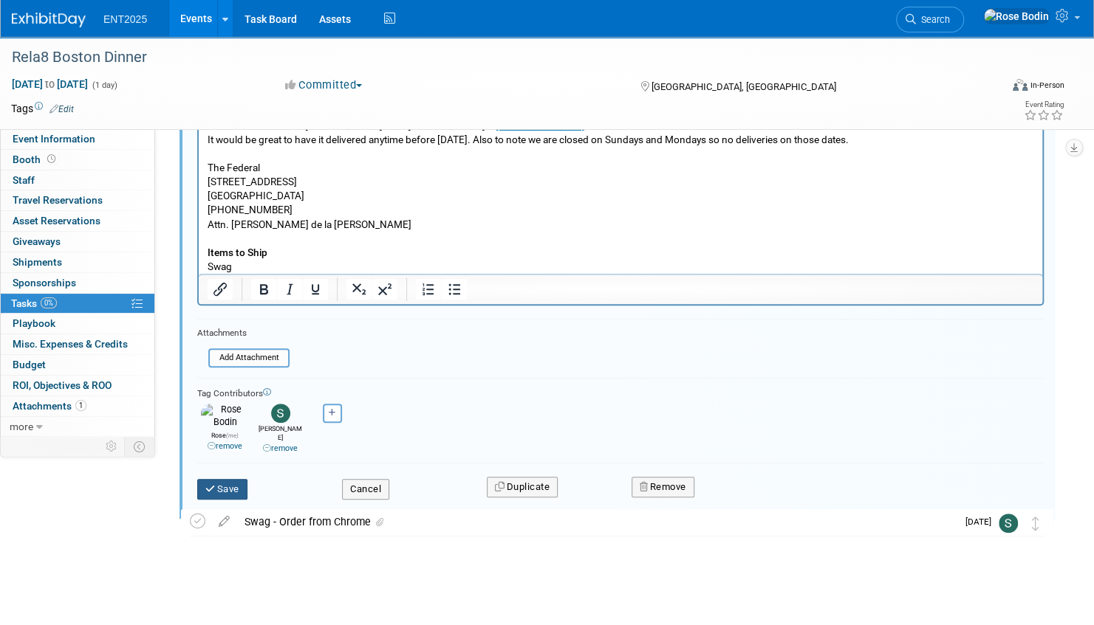
click at [230, 479] on button "Save" at bounding box center [222, 489] width 50 height 21
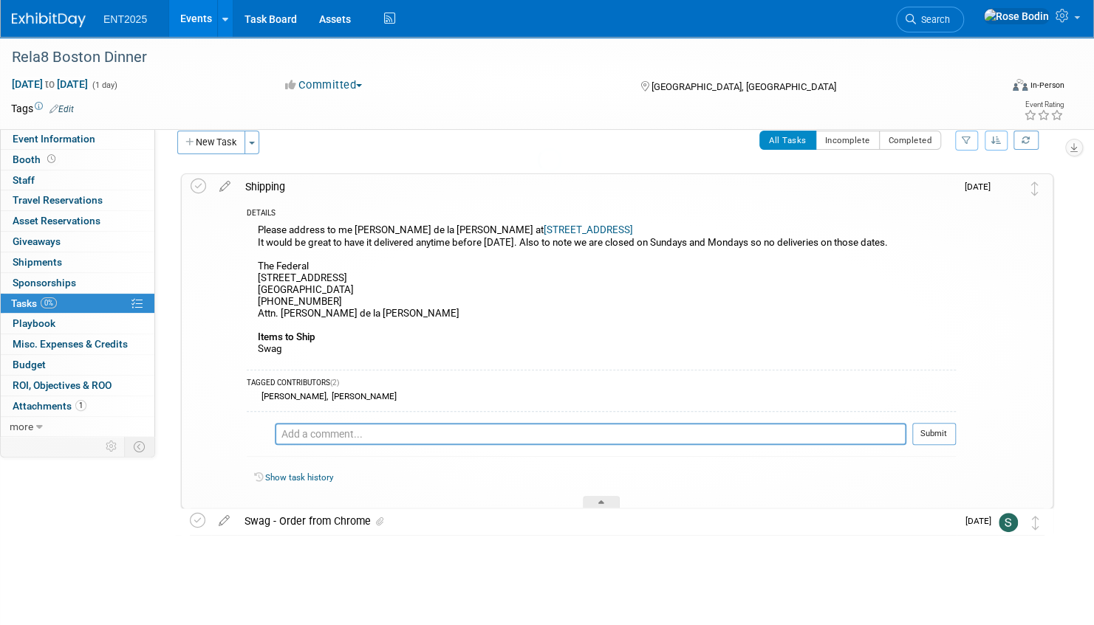
scroll to position [18, 0]
click at [337, 521] on div "Swag - Order from Chrome" at bounding box center [596, 521] width 719 height 25
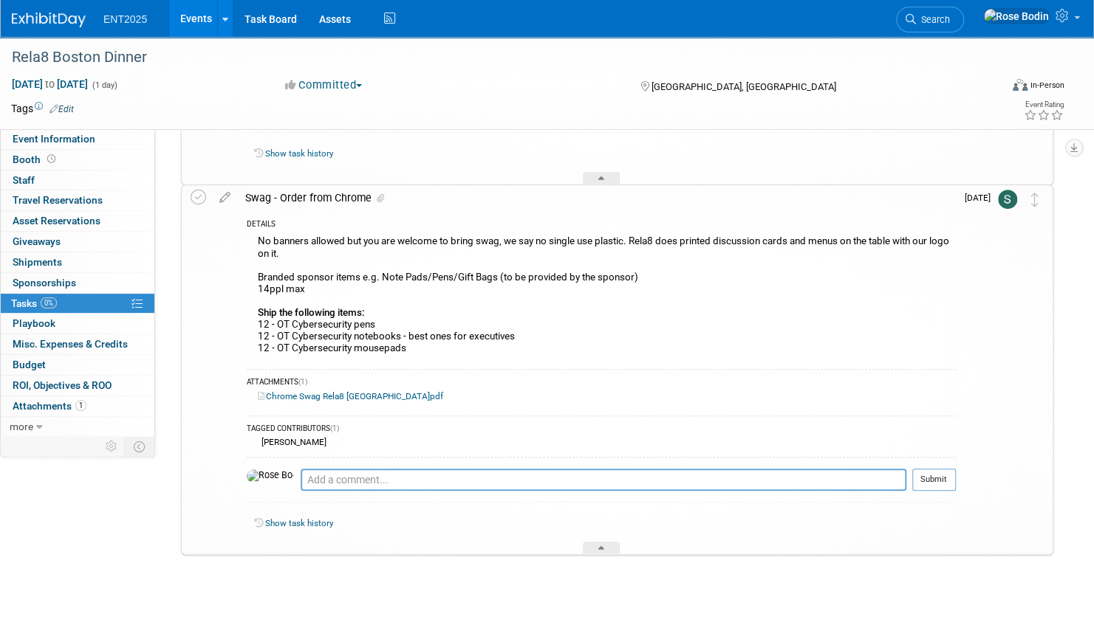
scroll to position [361, 0]
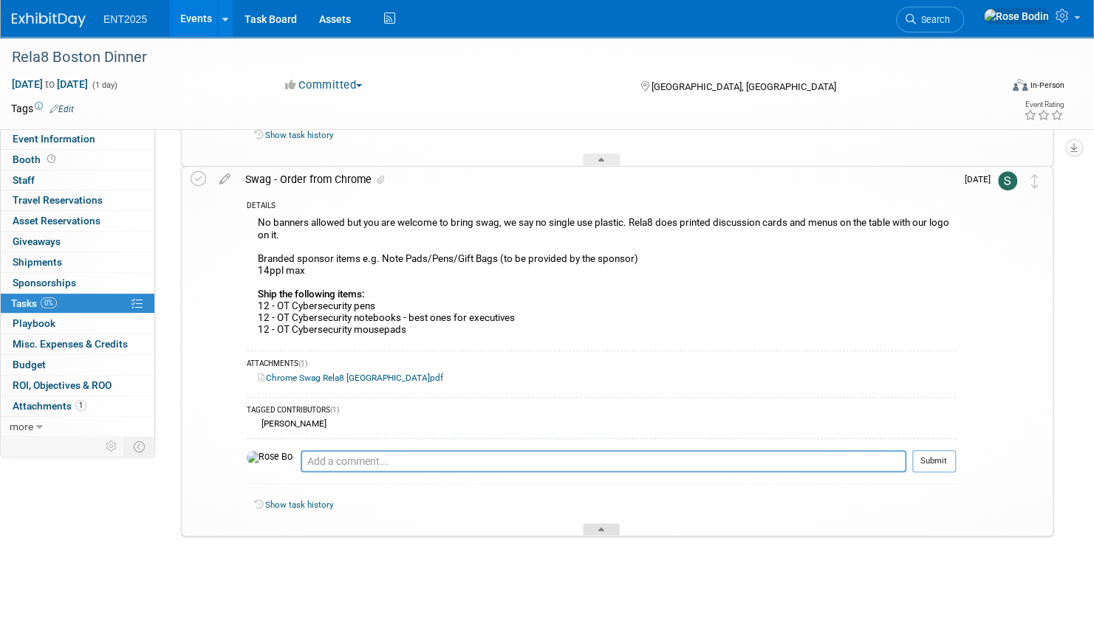
click at [606, 527] on div at bounding box center [601, 529] width 37 height 13
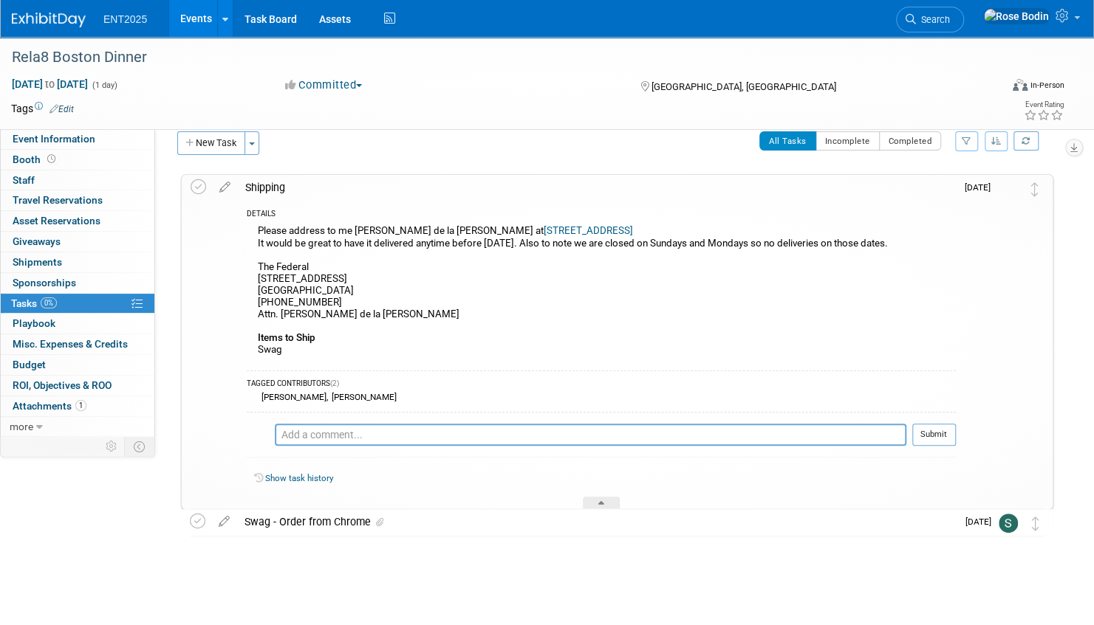
click at [202, 17] on link "Events" at bounding box center [196, 18] width 54 height 37
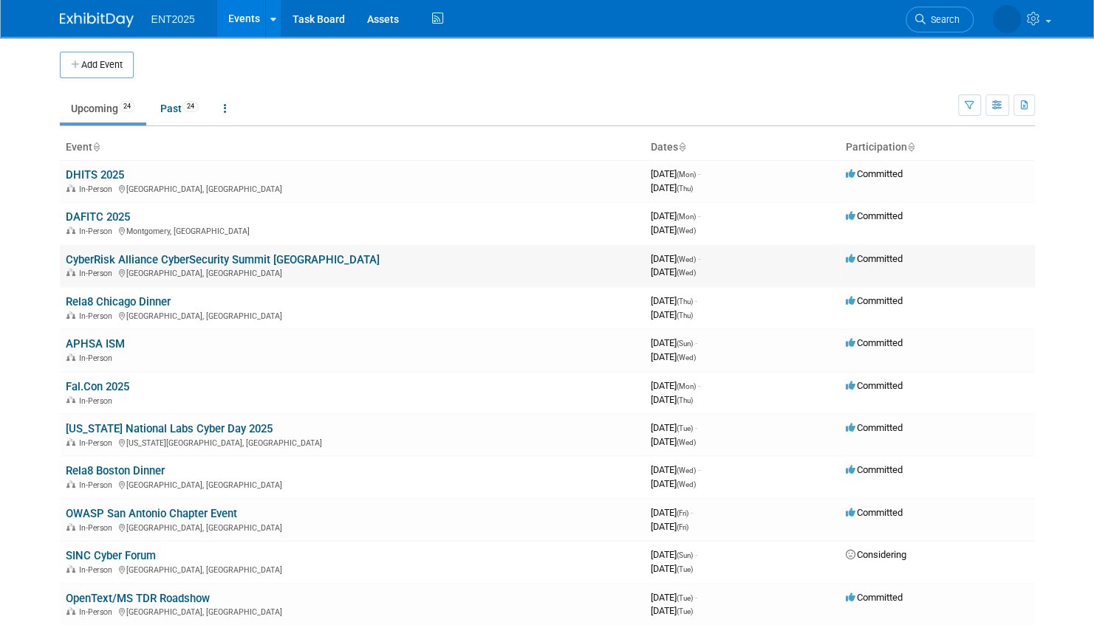
click at [296, 255] on link "CyberRisk Alliance CyberSecurity Summit [GEOGRAPHIC_DATA]" at bounding box center [223, 259] width 314 height 13
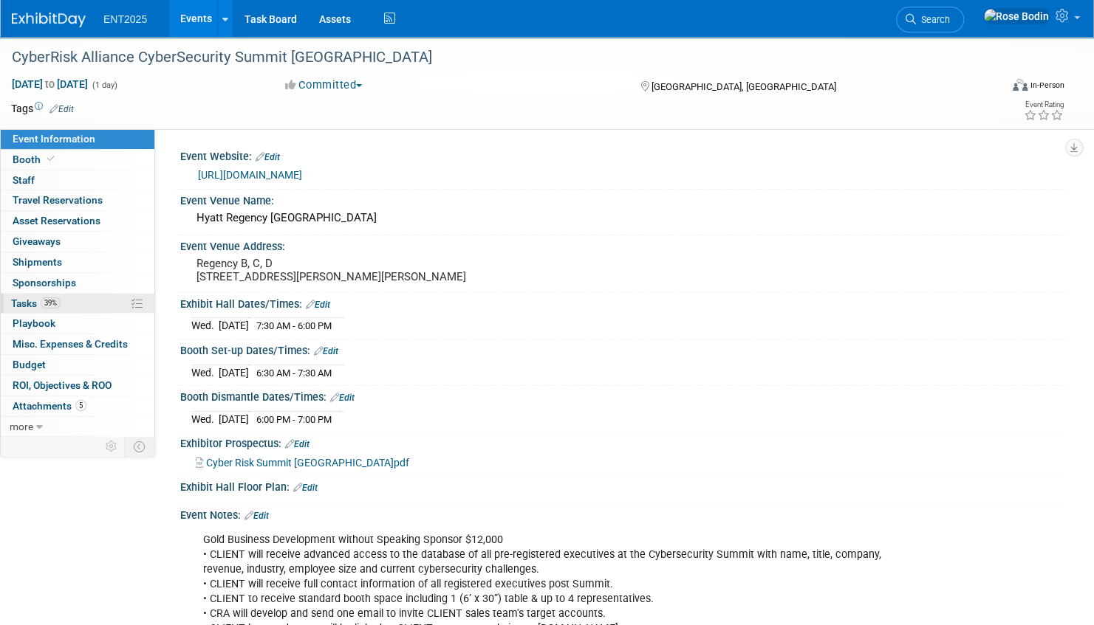
click at [100, 301] on link "39% Tasks 39%" at bounding box center [78, 304] width 154 height 20
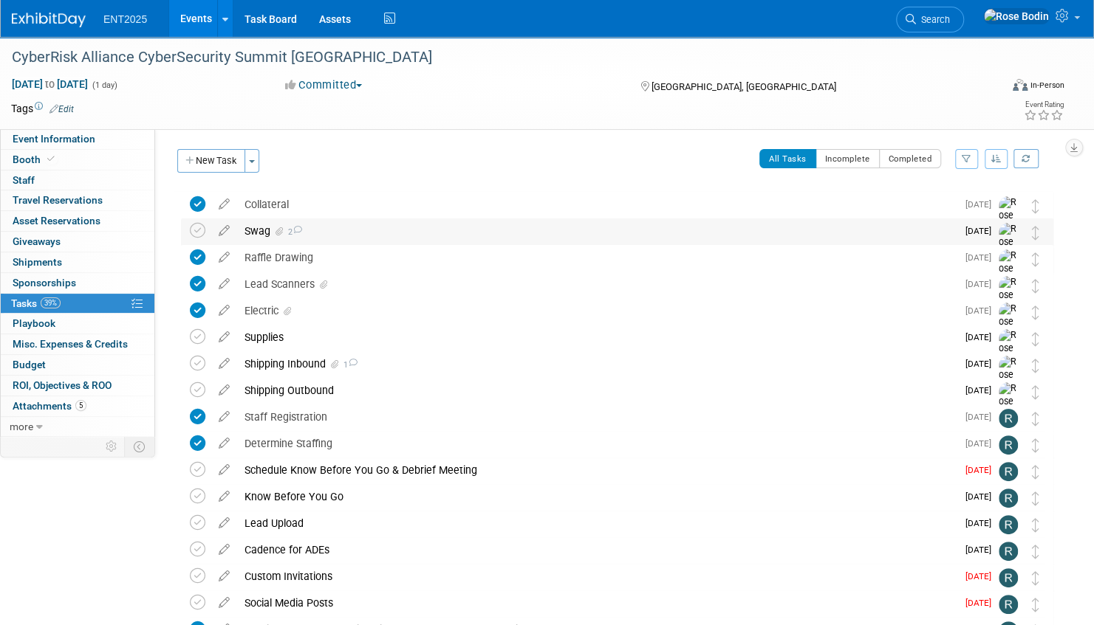
click at [366, 235] on div "Swag 2" at bounding box center [596, 231] width 719 height 25
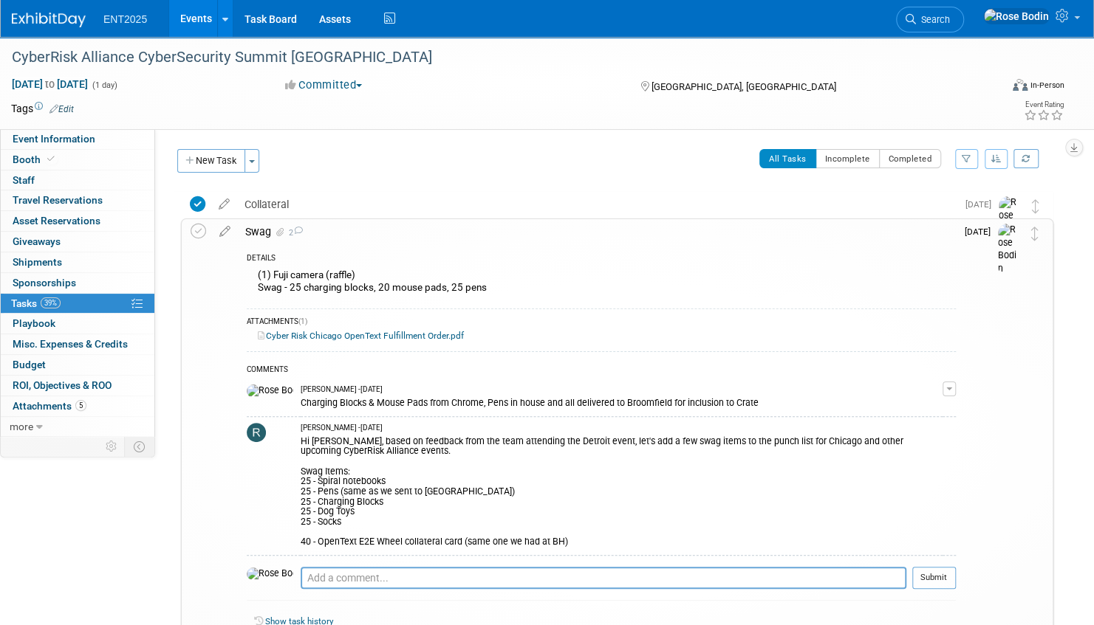
click at [366, 235] on div "Swag 2" at bounding box center [597, 231] width 718 height 25
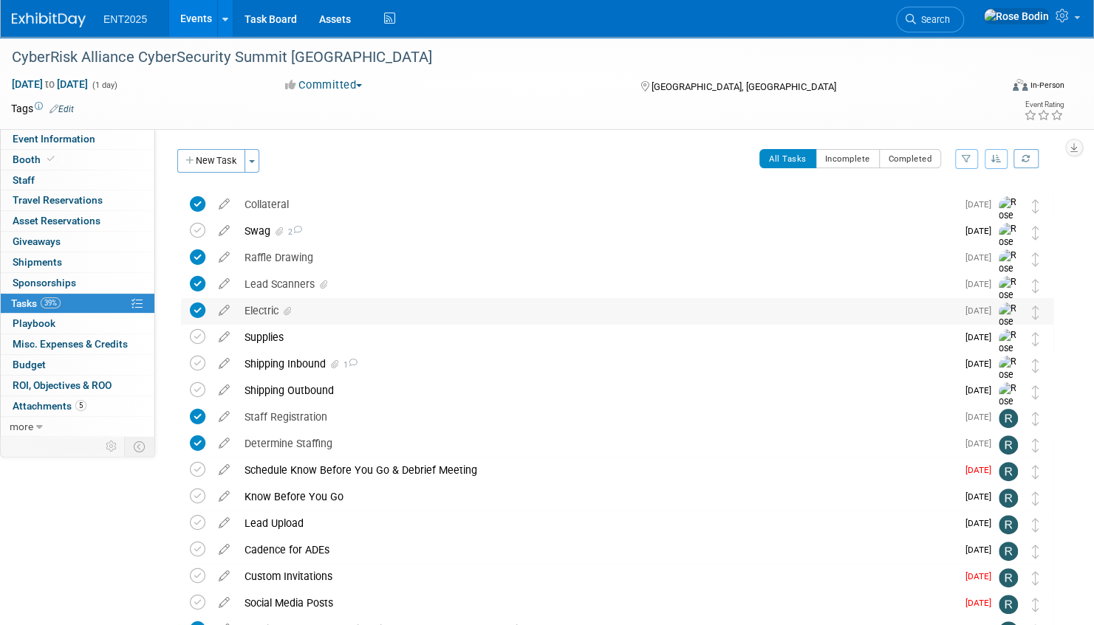
click at [337, 315] on div "Electric" at bounding box center [596, 310] width 719 height 25
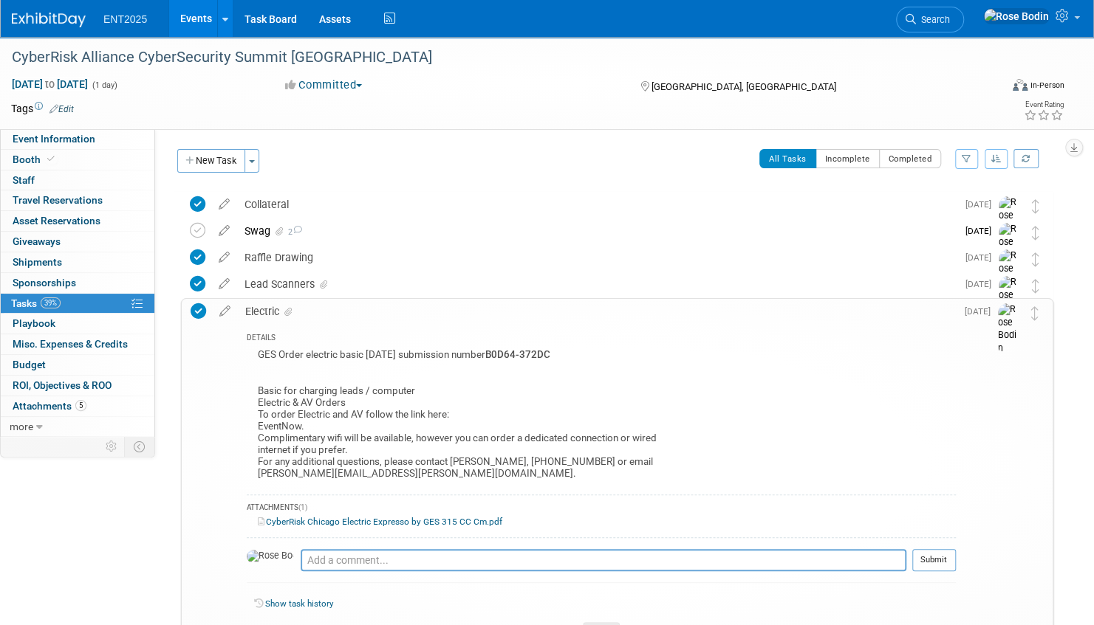
click at [609, 362] on div "GES Order electric basic 8/27/2025 submission number B0D64-372DC Basic for char…" at bounding box center [601, 417] width 709 height 142
click at [407, 286] on div "Lead Scanners" at bounding box center [596, 284] width 719 height 25
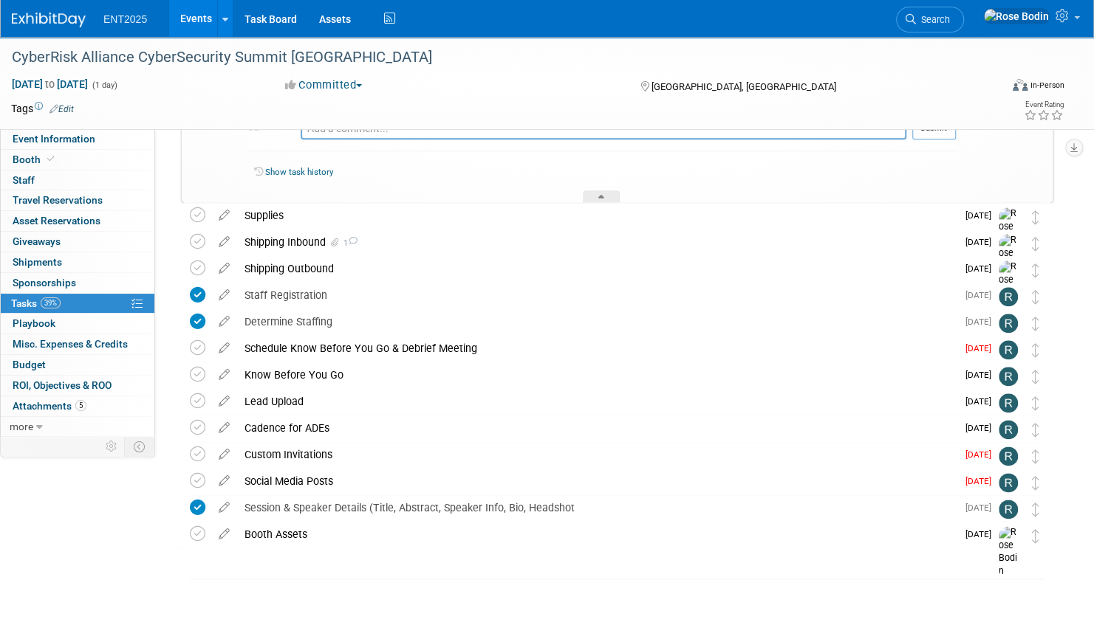
scroll to position [837, 0]
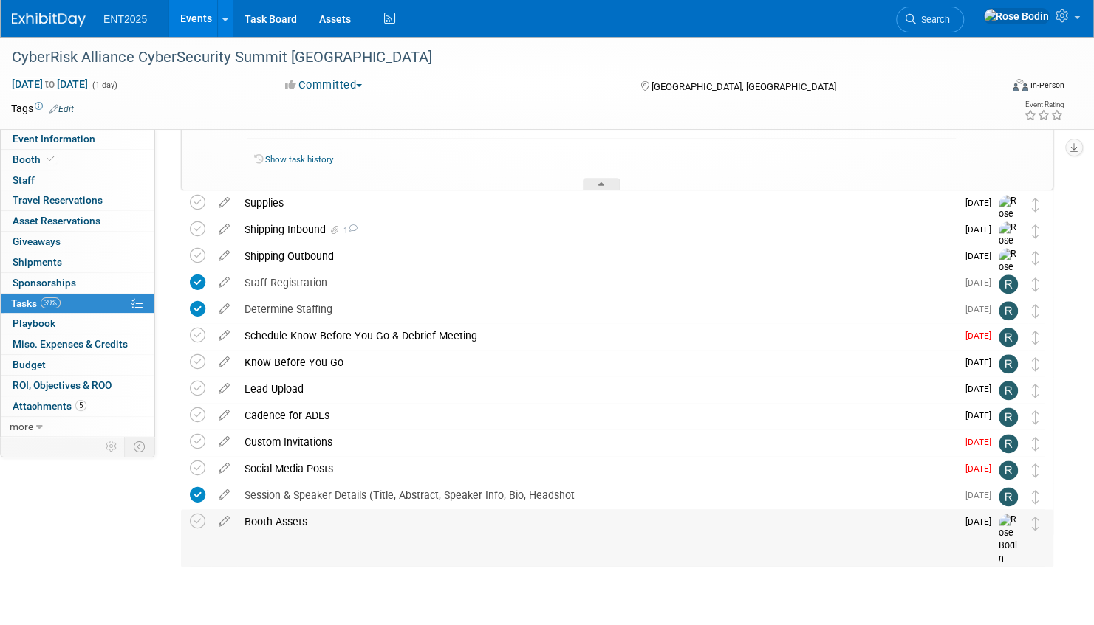
click at [393, 523] on div "Booth Assets" at bounding box center [596, 521] width 719 height 25
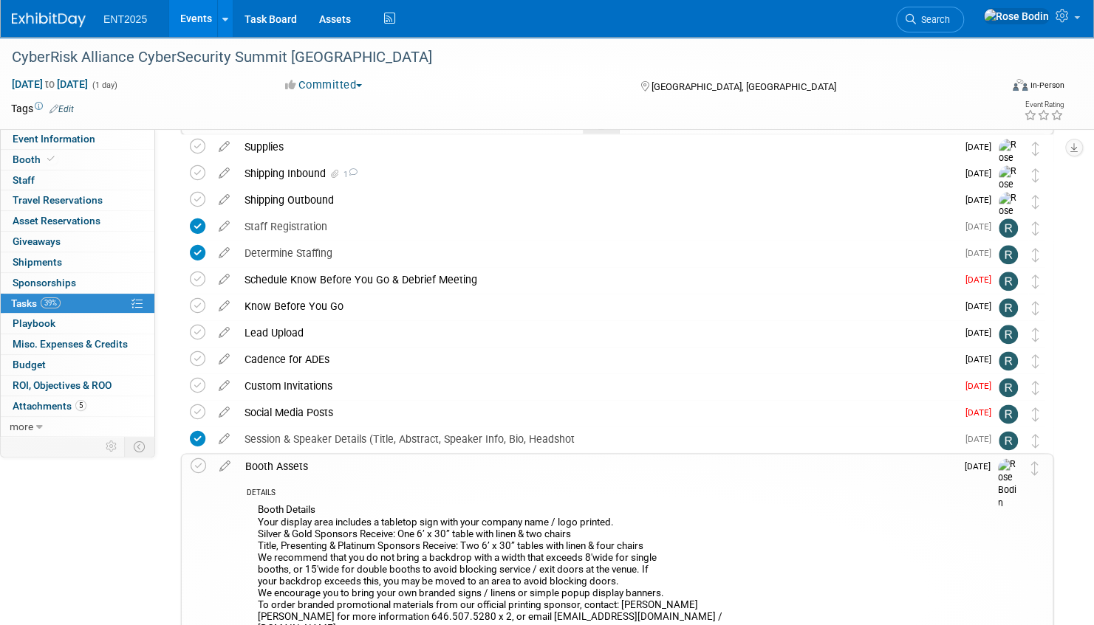
scroll to position [985, 0]
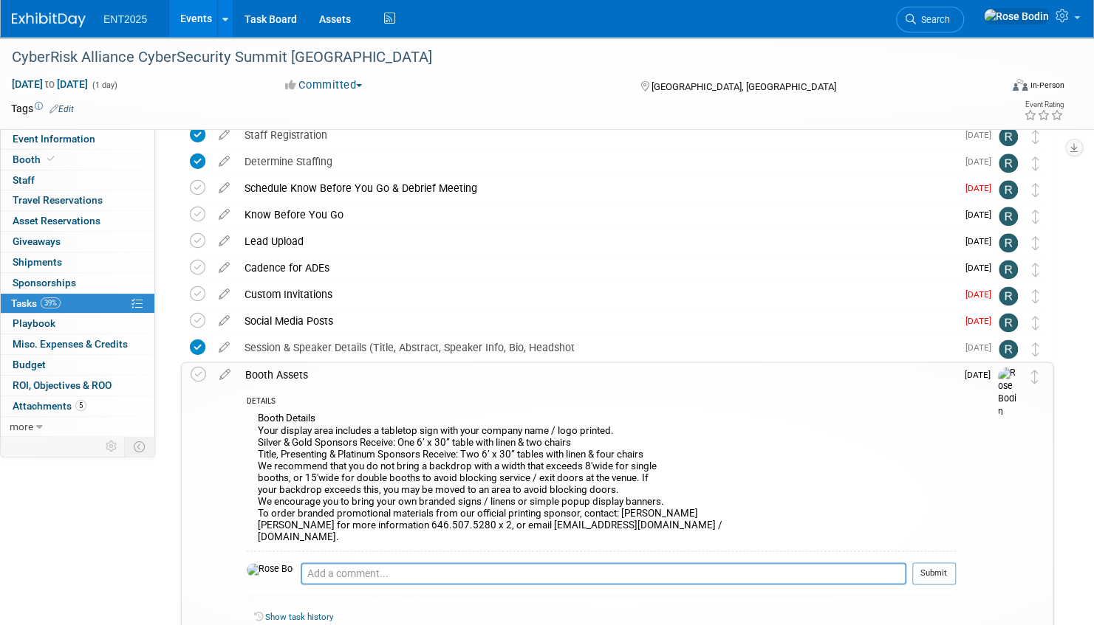
click at [204, 20] on link "Events" at bounding box center [196, 18] width 54 height 37
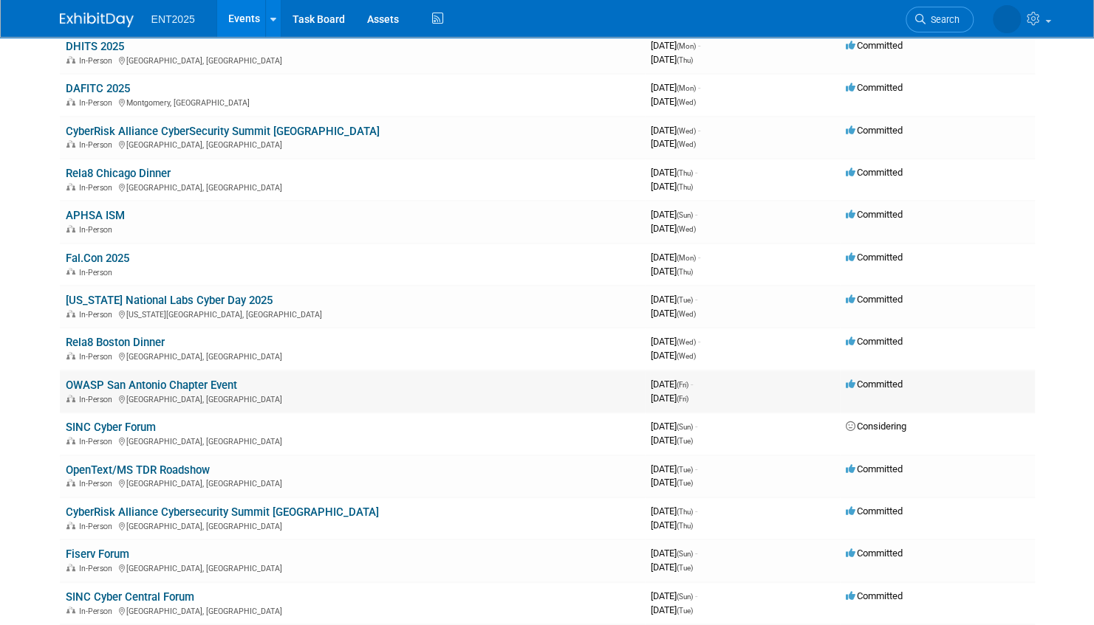
scroll to position [148, 0]
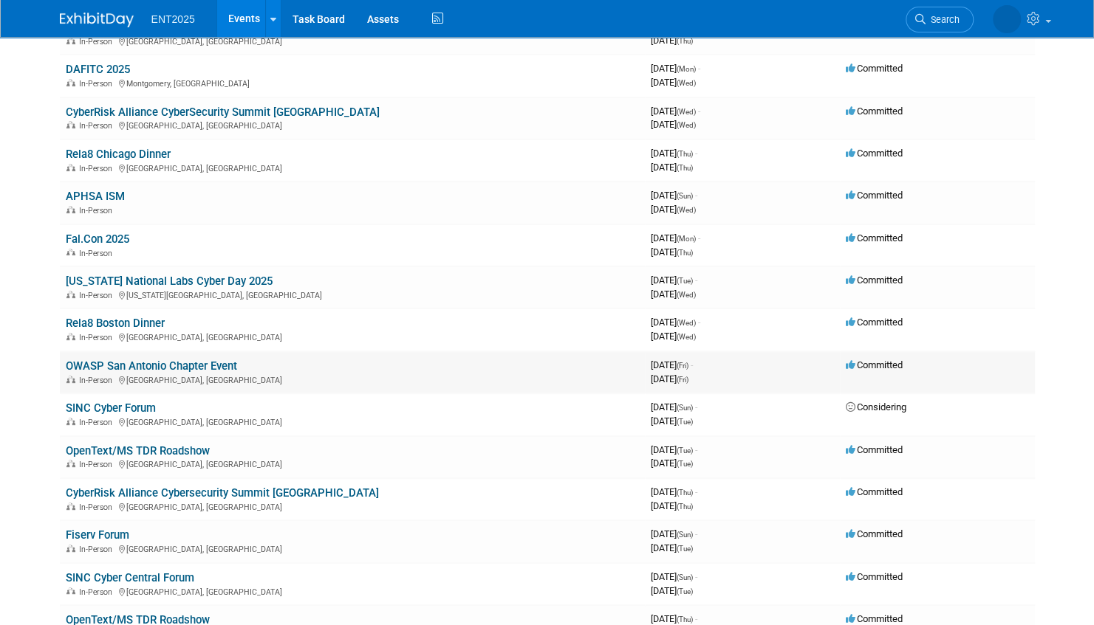
click at [157, 363] on link "OWASP San Antonio Chapter Event" at bounding box center [151, 366] width 171 height 13
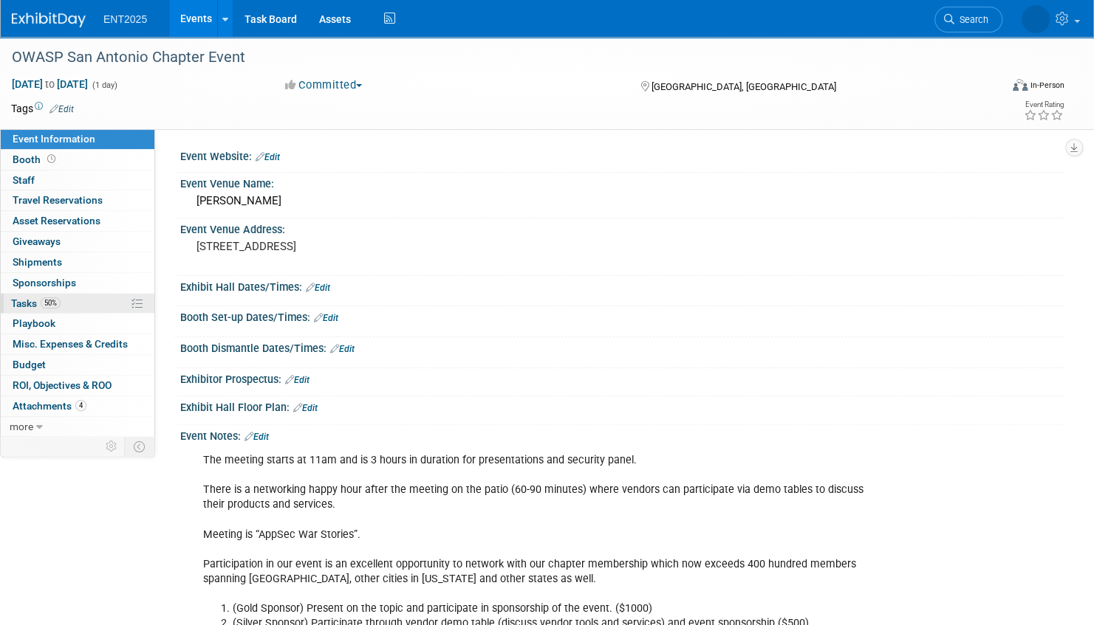
click at [97, 300] on link "50% Tasks 50%" at bounding box center [78, 304] width 154 height 20
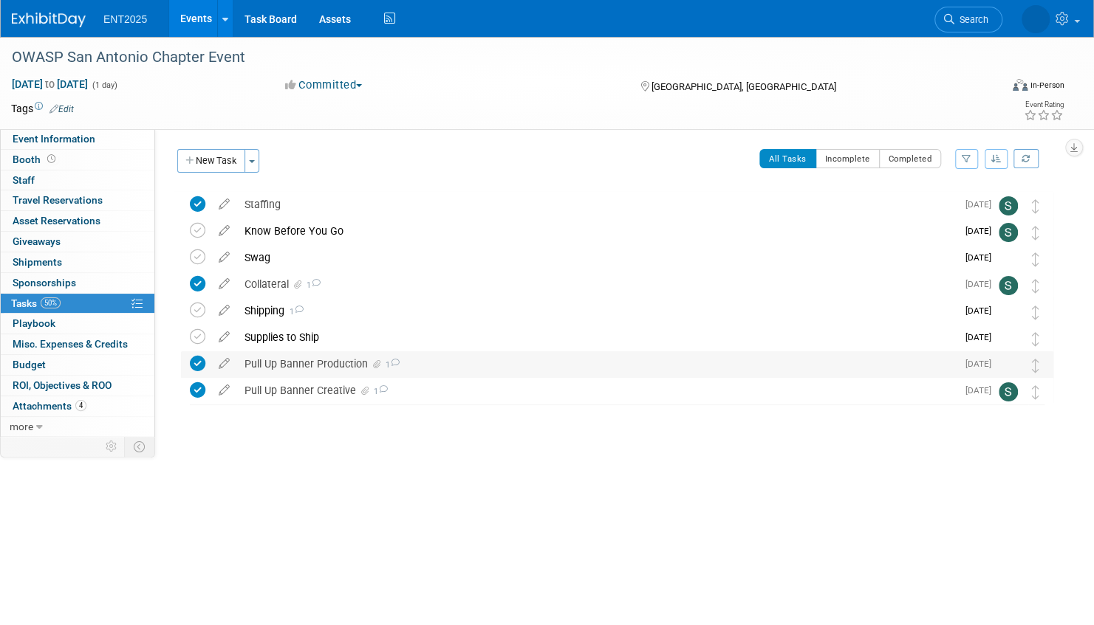
click at [448, 365] on div "Pull Up Banner Production 1" at bounding box center [596, 363] width 719 height 25
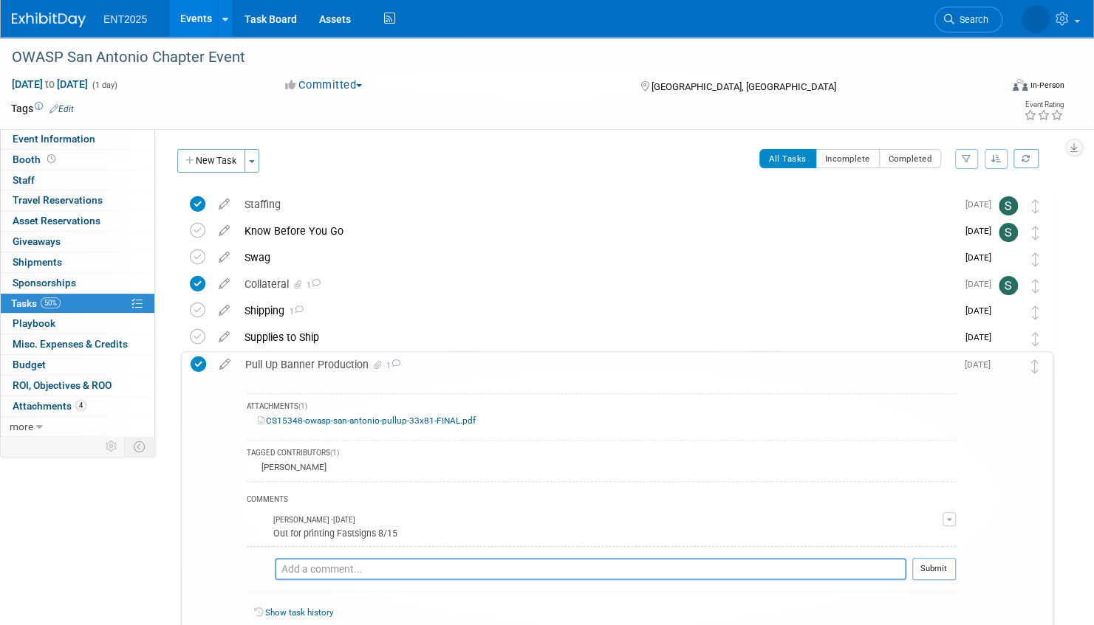
click at [448, 365] on div "Pull Up Banner Production 1" at bounding box center [597, 364] width 718 height 25
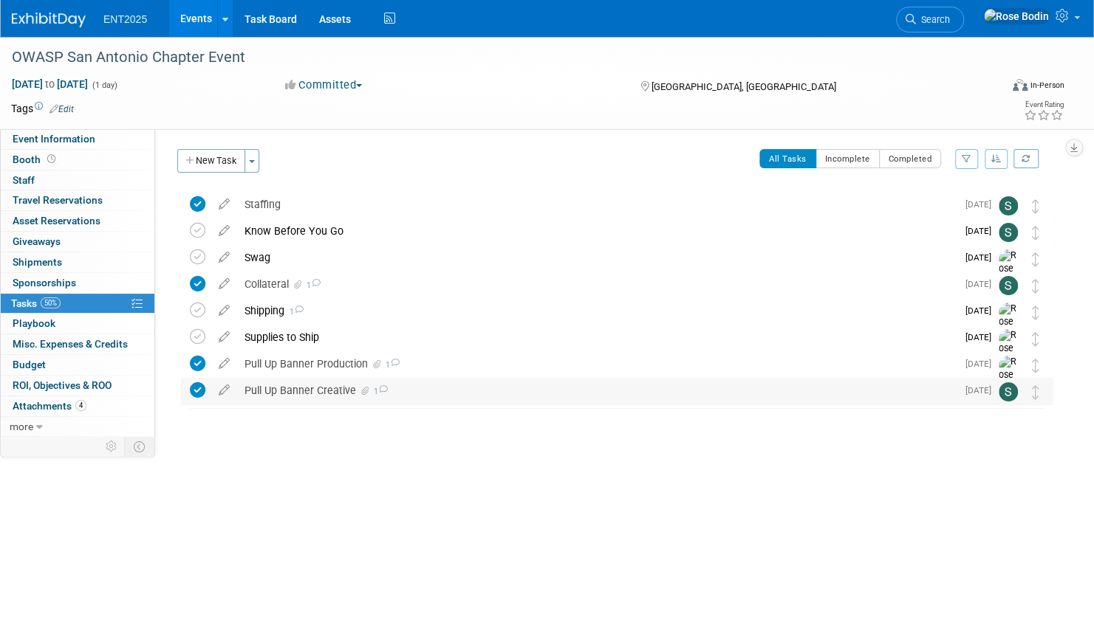
click at [428, 391] on div "Pull Up Banner Creative 1" at bounding box center [596, 390] width 719 height 25
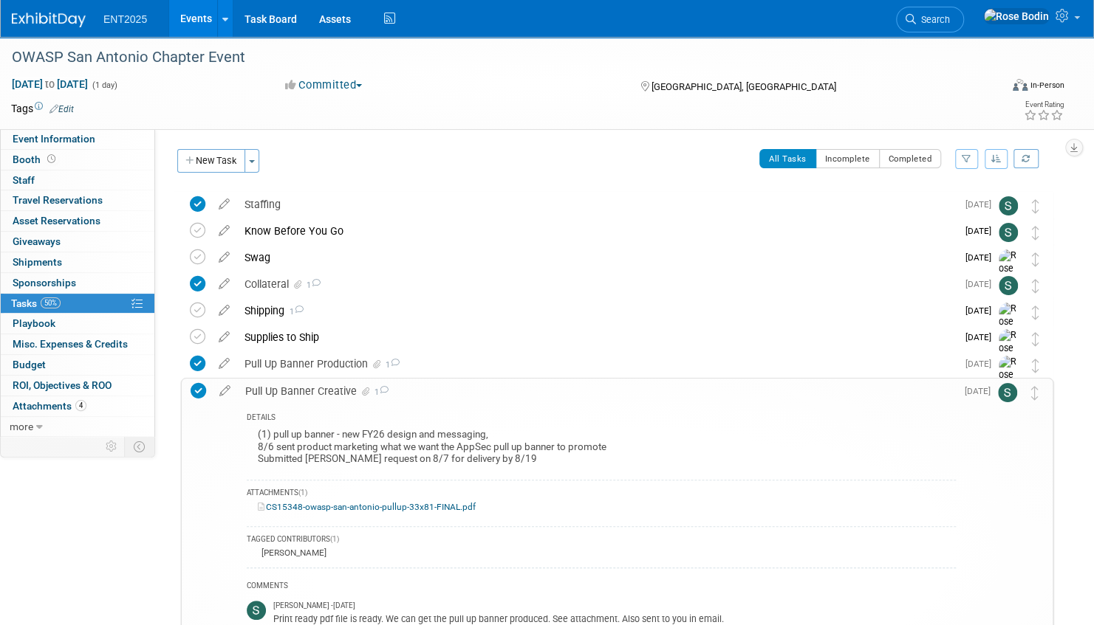
click at [428, 391] on div "Pull Up Banner Creative 1" at bounding box center [597, 391] width 718 height 25
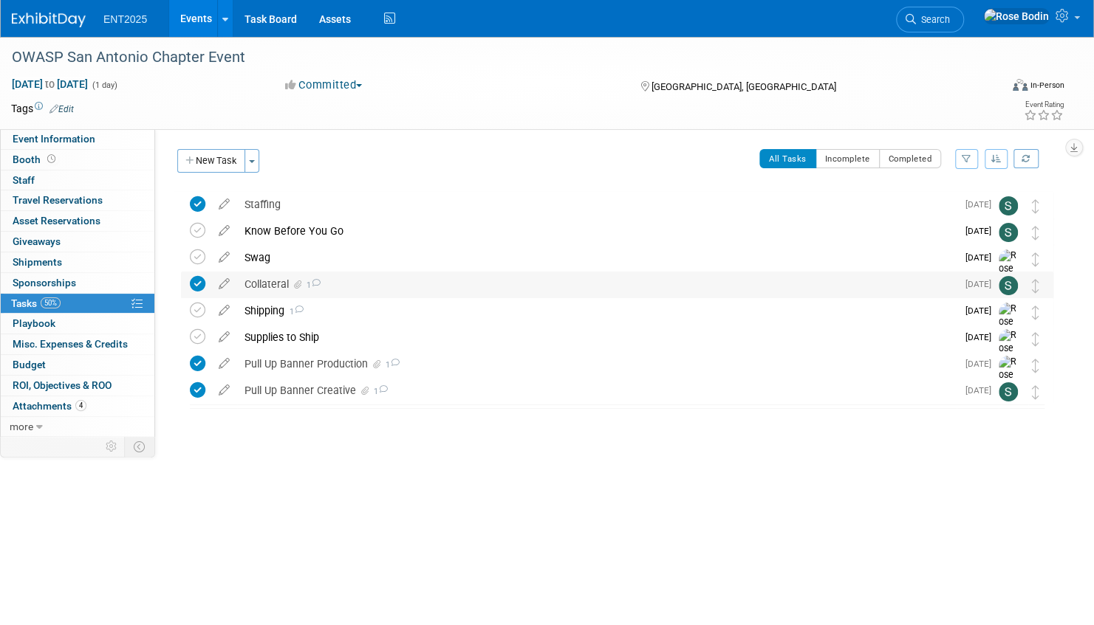
click at [394, 286] on div "Collateral 1" at bounding box center [596, 284] width 719 height 25
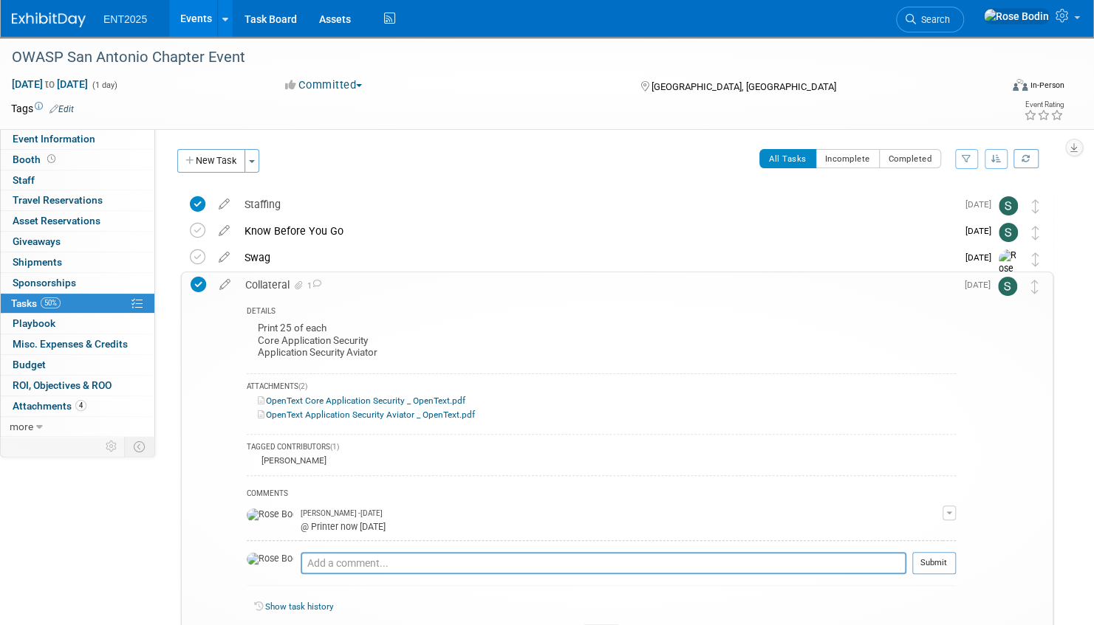
click at [398, 399] on link "OpenText Core Application Security _ OpenText.pdf" at bounding box center [361, 401] width 207 height 10
click at [396, 415] on link "OpenText Application Security Aviator _ OpenText.pdf" at bounding box center [366, 415] width 217 height 10
click at [392, 260] on div "Swag" at bounding box center [596, 257] width 719 height 25
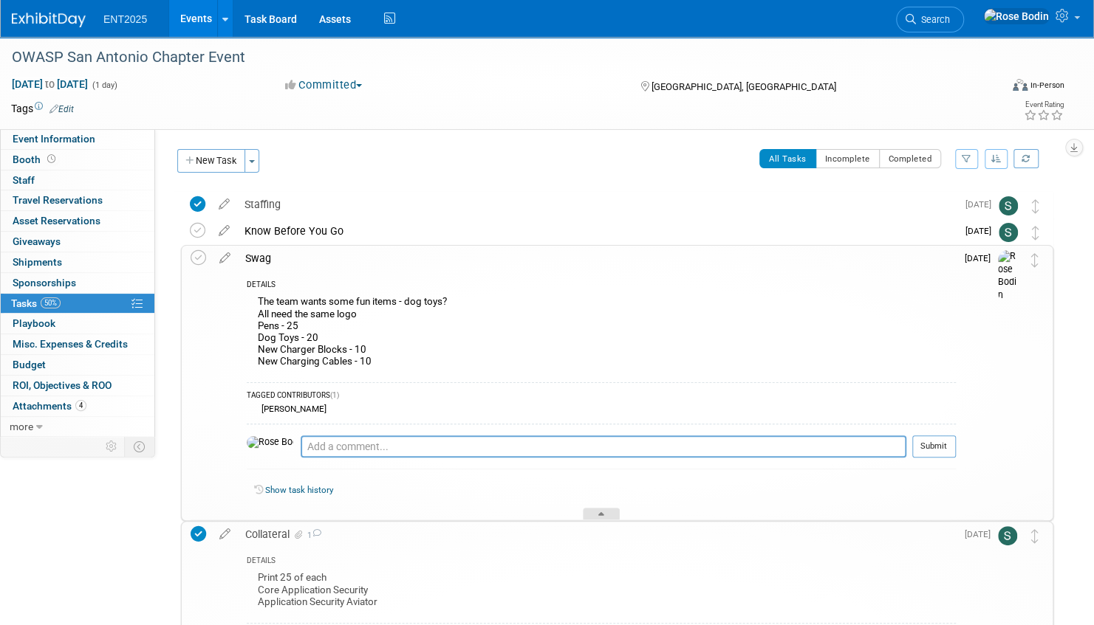
click at [606, 512] on div at bounding box center [601, 514] width 37 height 13
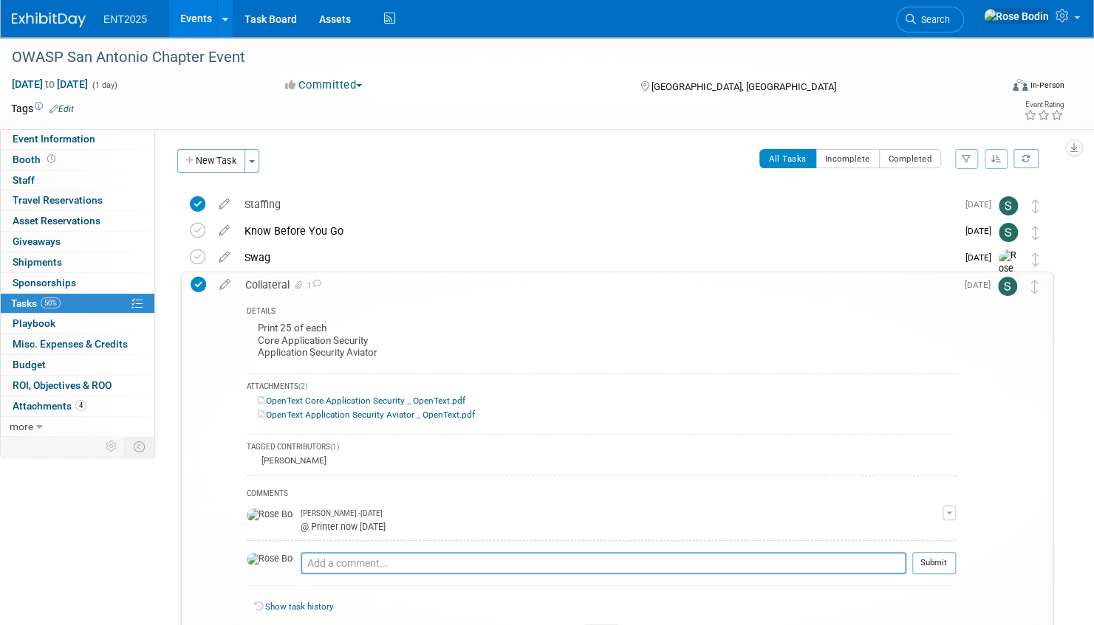
scroll to position [148, 0]
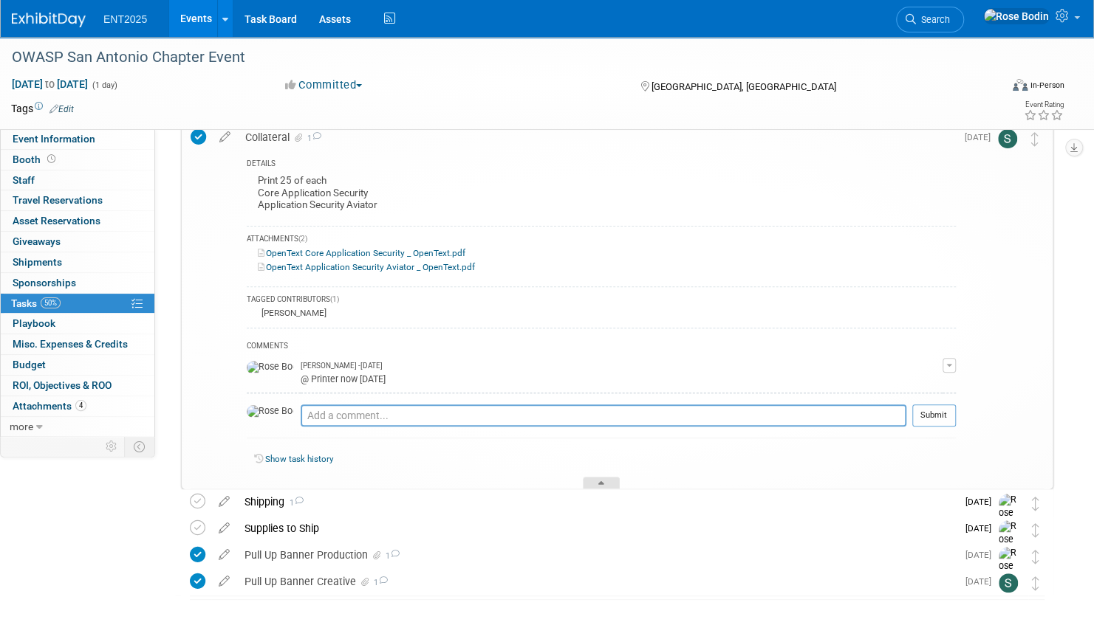
click at [595, 483] on div at bounding box center [601, 483] width 37 height 13
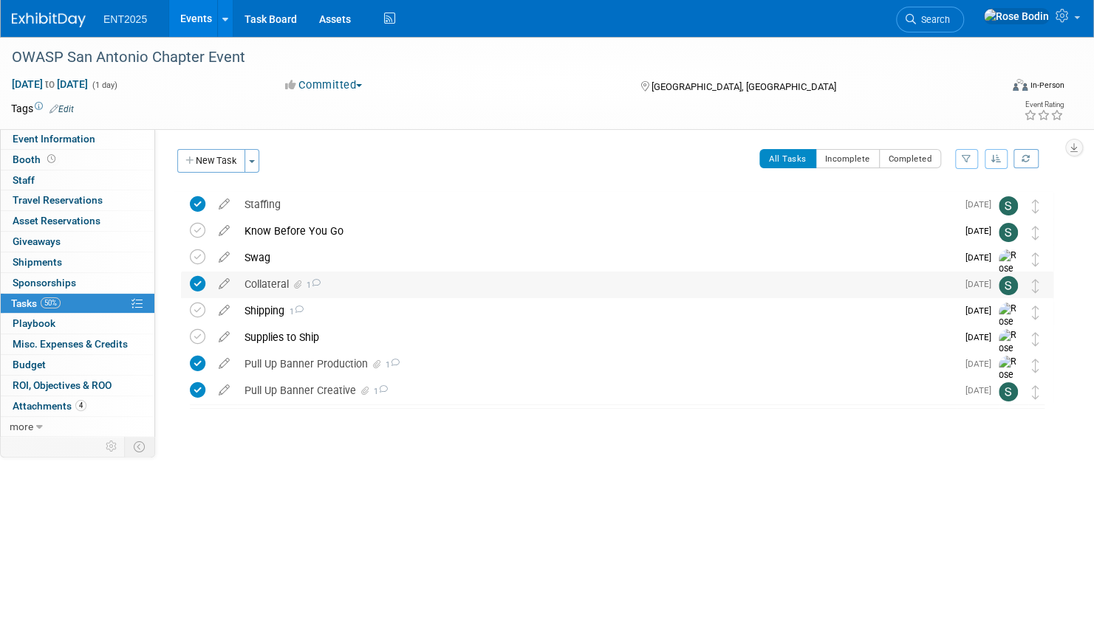
scroll to position [0, 0]
click at [442, 320] on div "Shipping 1" at bounding box center [596, 310] width 719 height 25
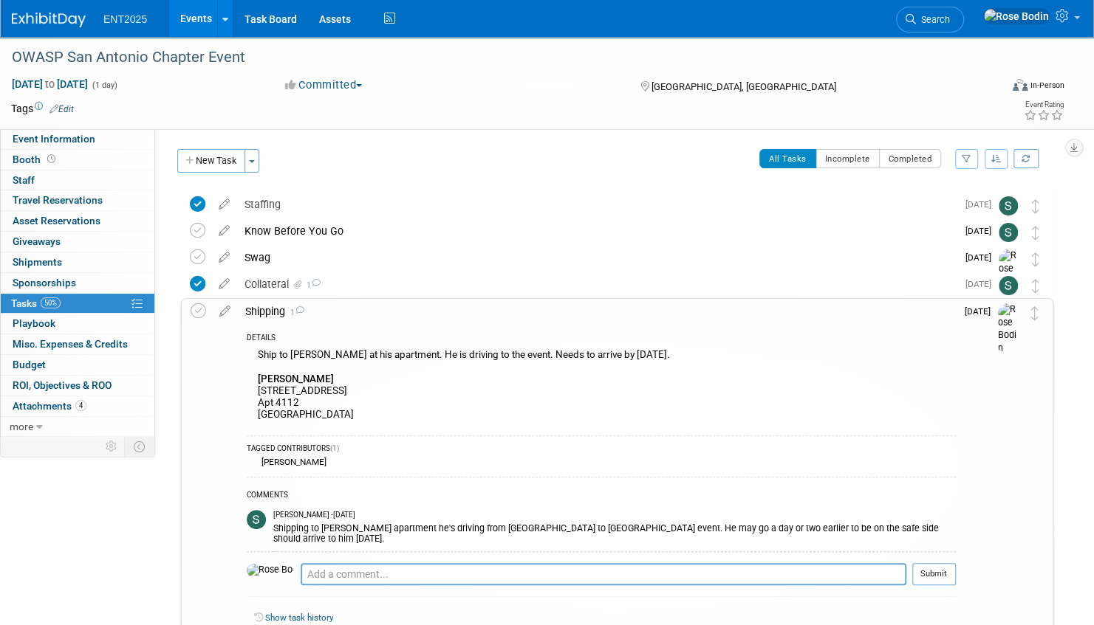
click at [575, 385] on div "Ship to Jayce McKinstry at his apartment. He is driving to the event. Needs to …" at bounding box center [601, 387] width 709 height 82
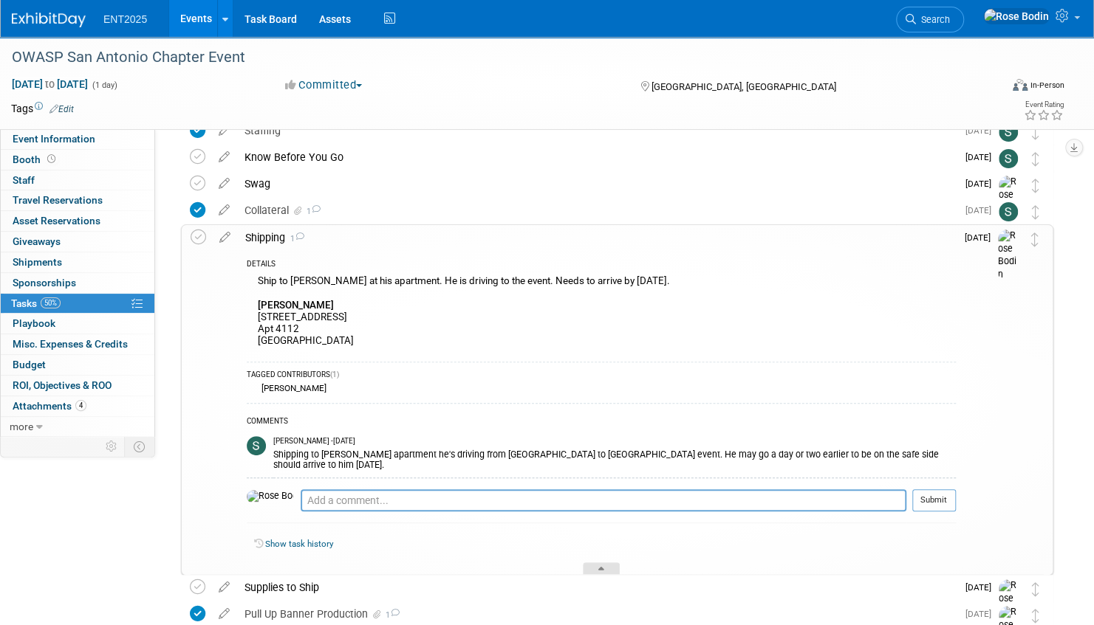
click at [600, 567] on icon at bounding box center [601, 571] width 6 height 9
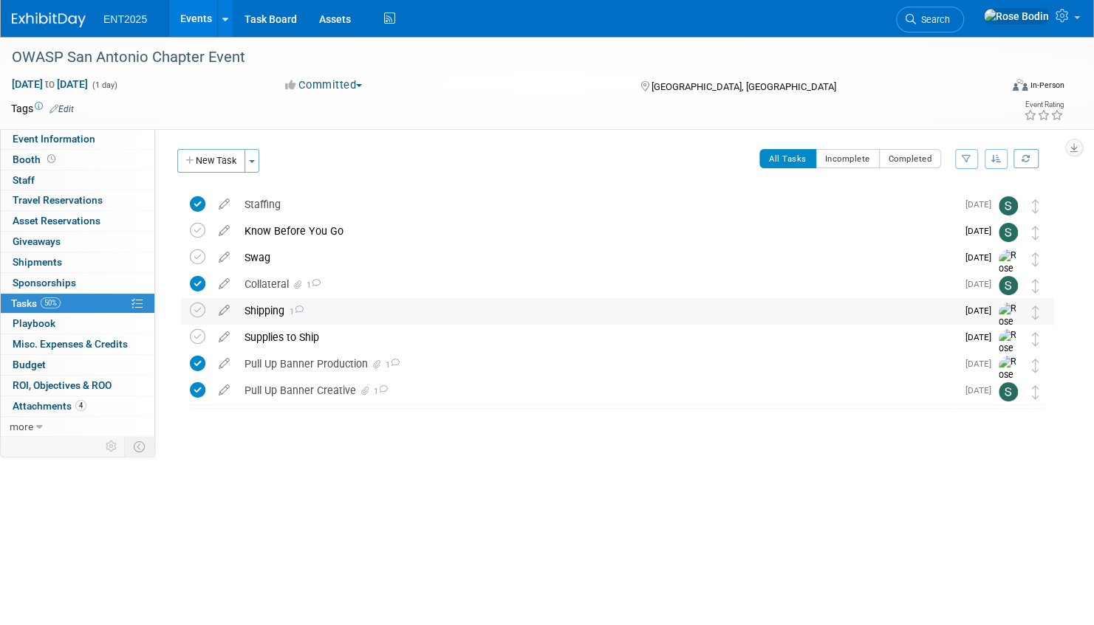
scroll to position [0, 0]
click at [413, 258] on div "Swag" at bounding box center [596, 257] width 719 height 25
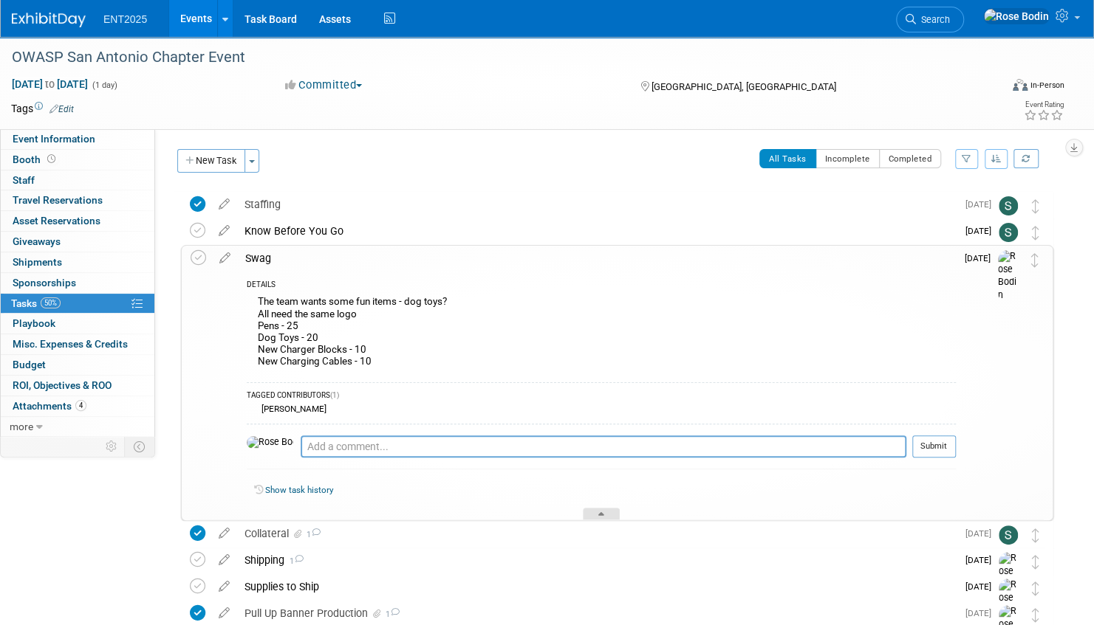
click at [607, 510] on div at bounding box center [601, 514] width 37 height 13
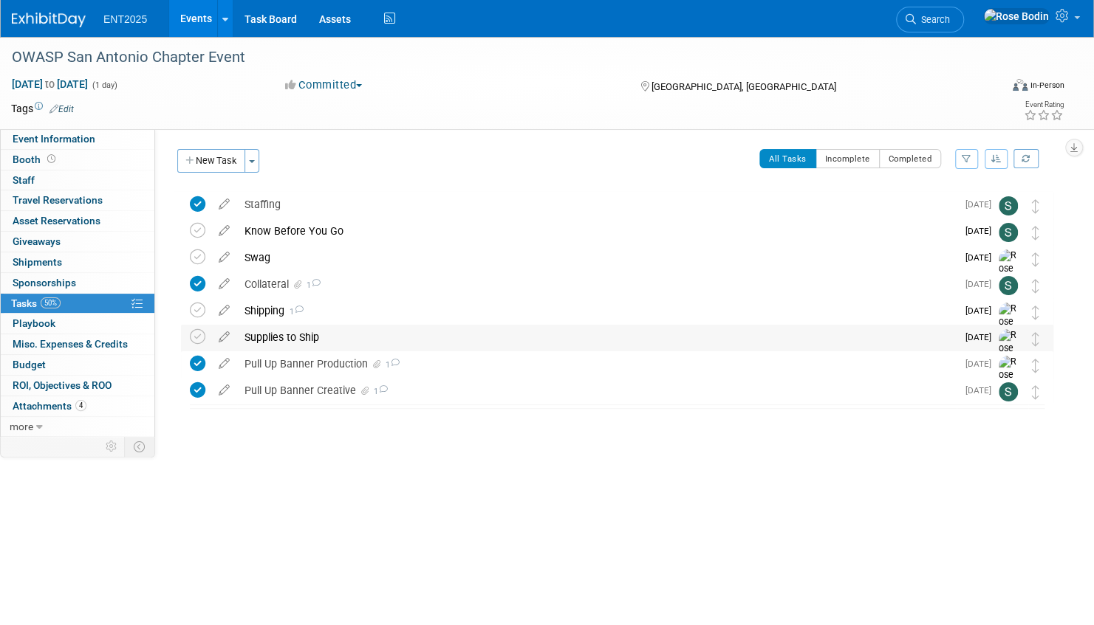
click at [409, 334] on div "Supplies to Ship" at bounding box center [596, 337] width 719 height 25
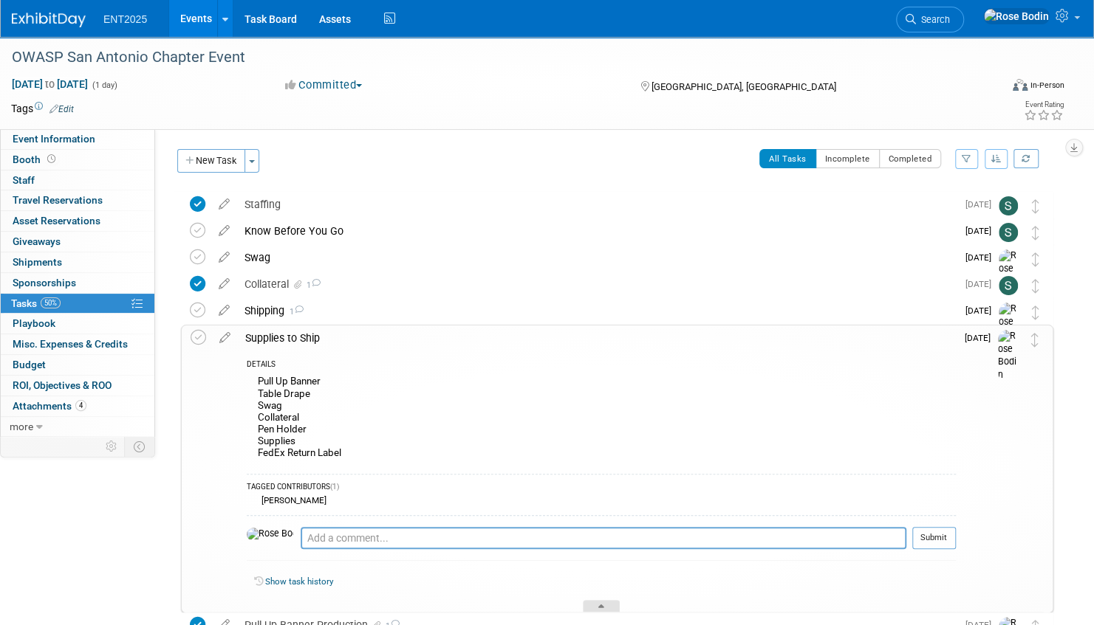
click at [605, 603] on div at bounding box center [601, 606] width 37 height 13
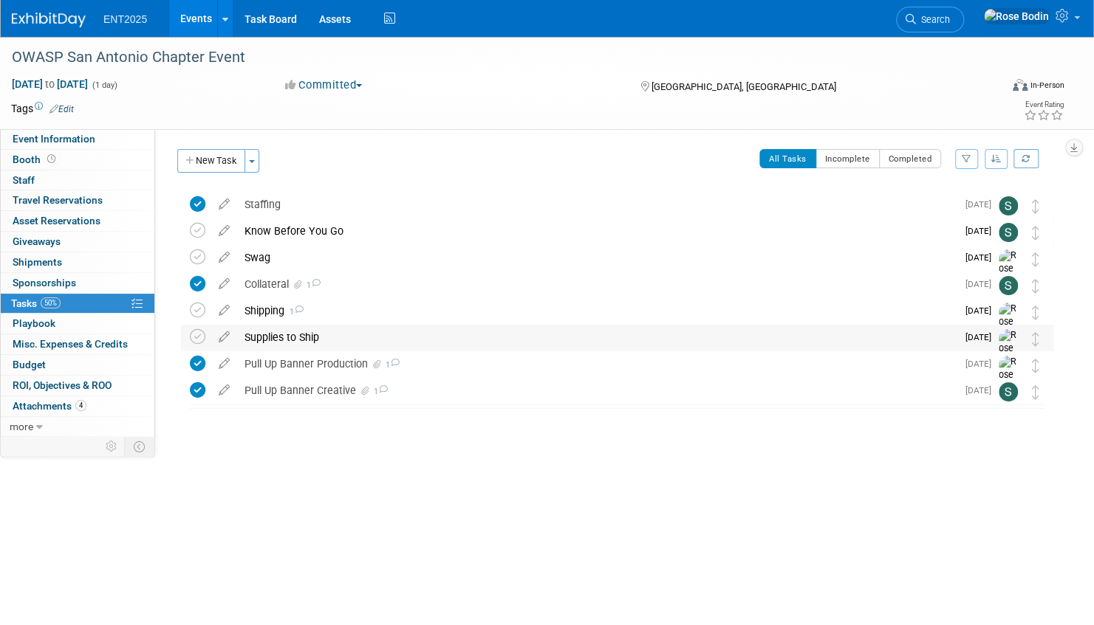
click at [380, 339] on div "Supplies to Ship" at bounding box center [596, 337] width 719 height 25
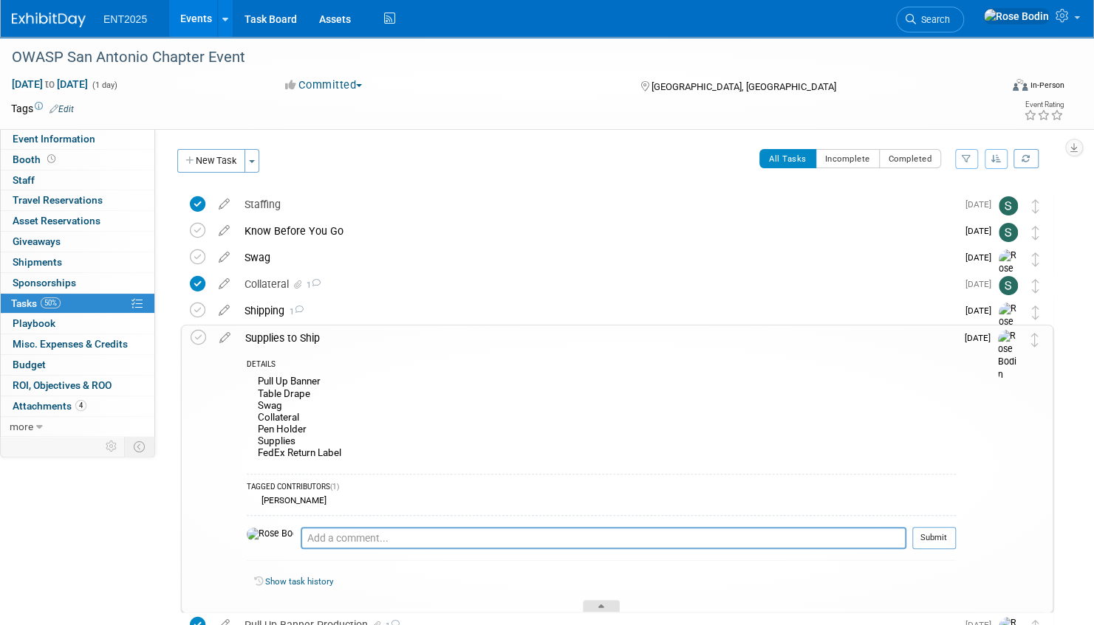
click at [602, 605] on icon at bounding box center [601, 609] width 6 height 9
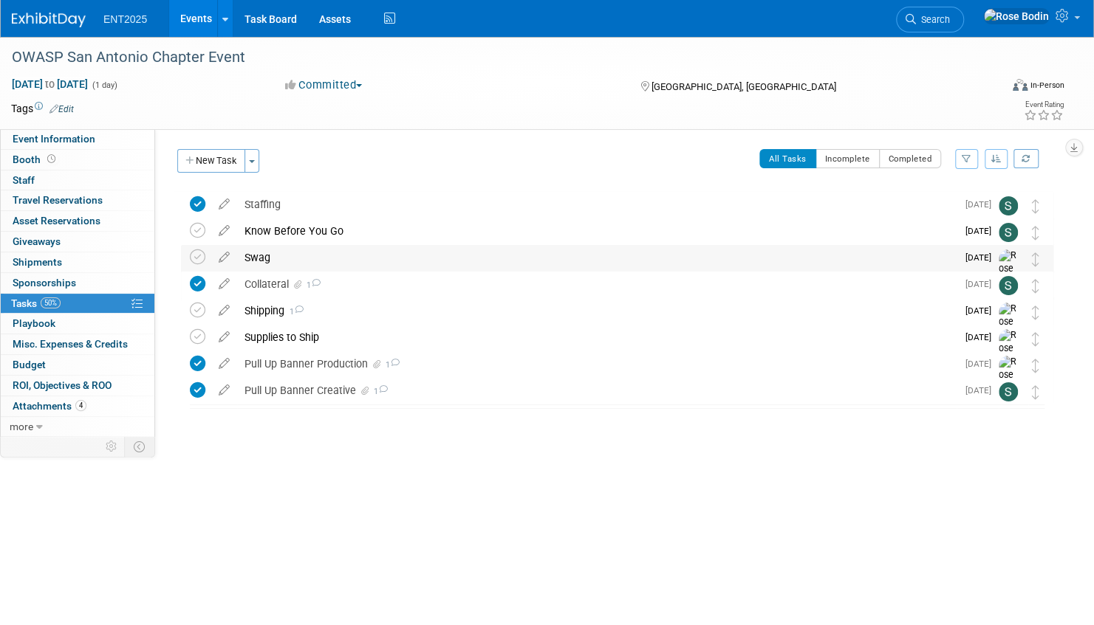
click at [398, 260] on div "Swag" at bounding box center [596, 257] width 719 height 25
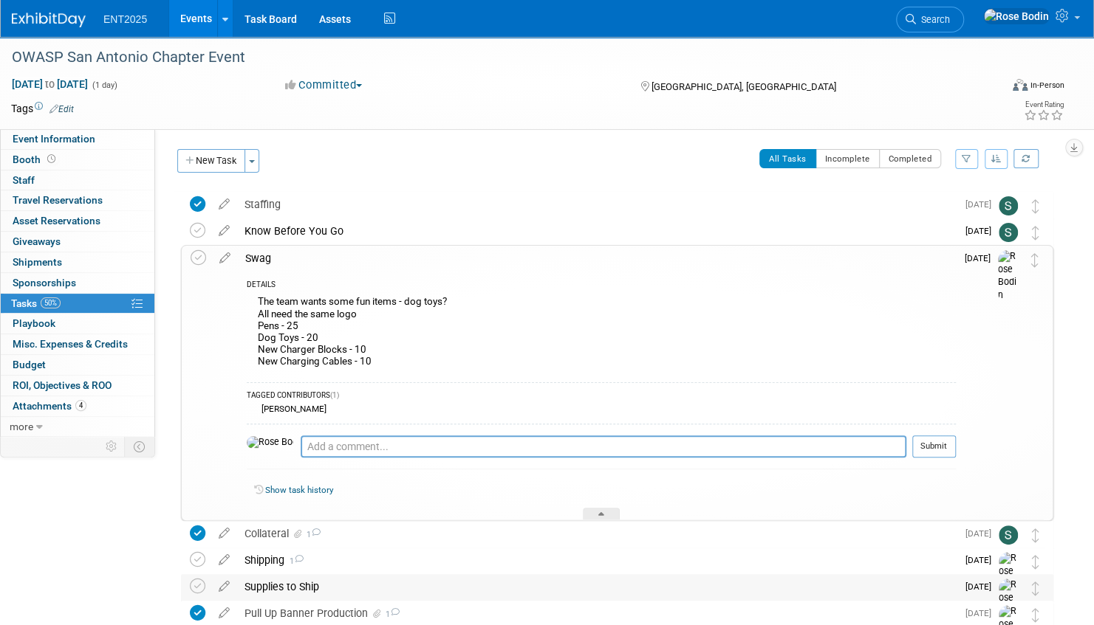
click at [501, 583] on div "Supplies to Ship" at bounding box center [596, 586] width 719 height 25
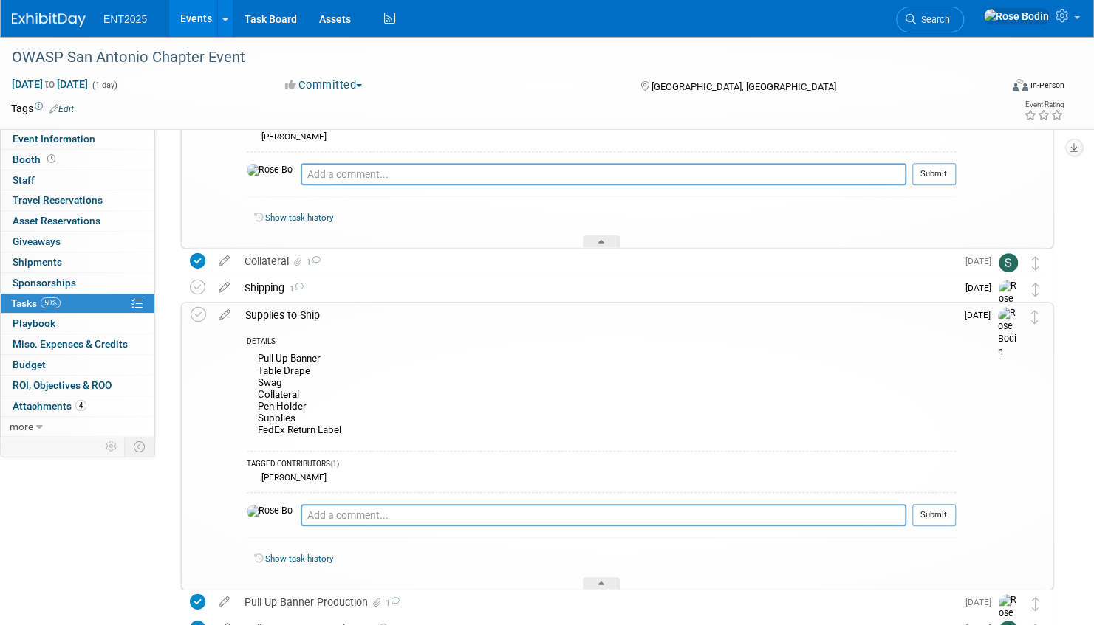
scroll to position [295, 0]
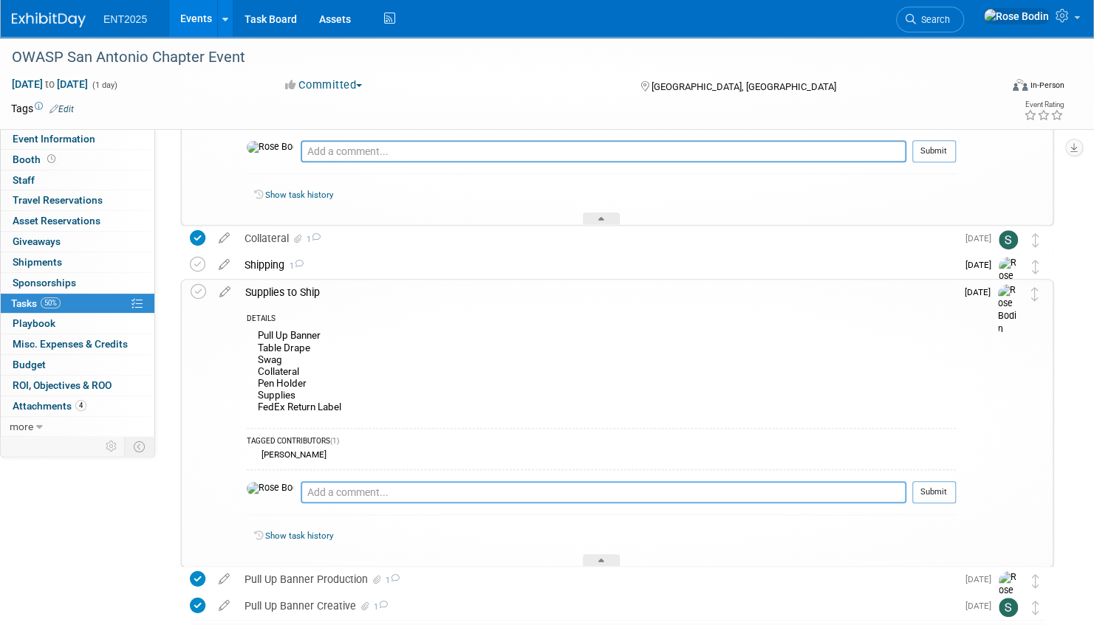
click at [362, 493] on textarea at bounding box center [603, 492] width 605 height 22
type textarea "One Black Case"
click at [936, 492] on button "Submit" at bounding box center [934, 492] width 44 height 22
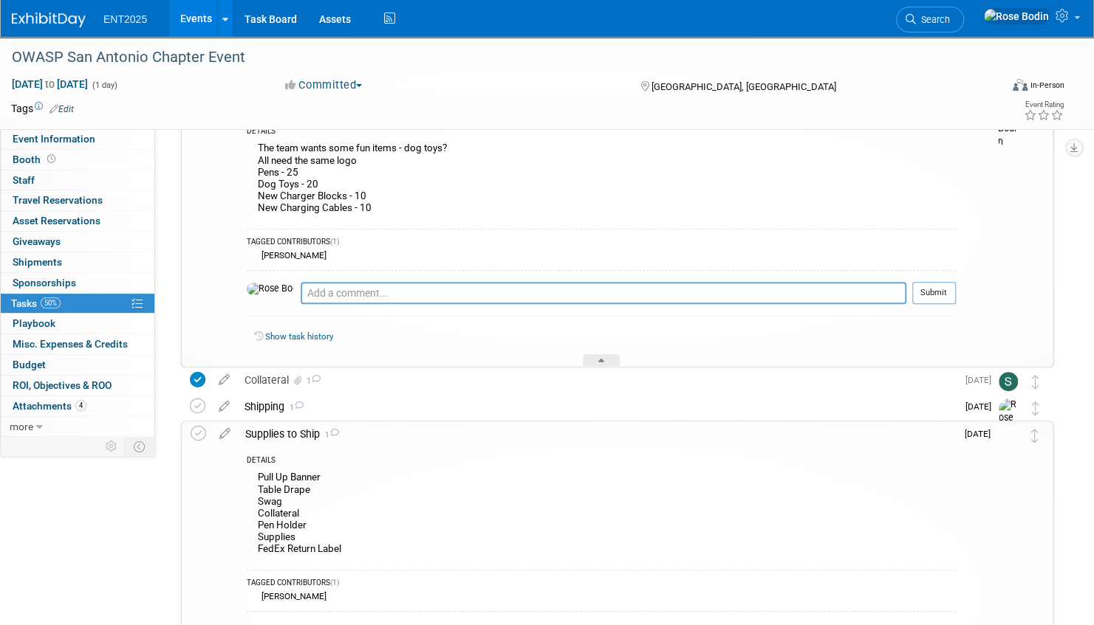
scroll to position [148, 0]
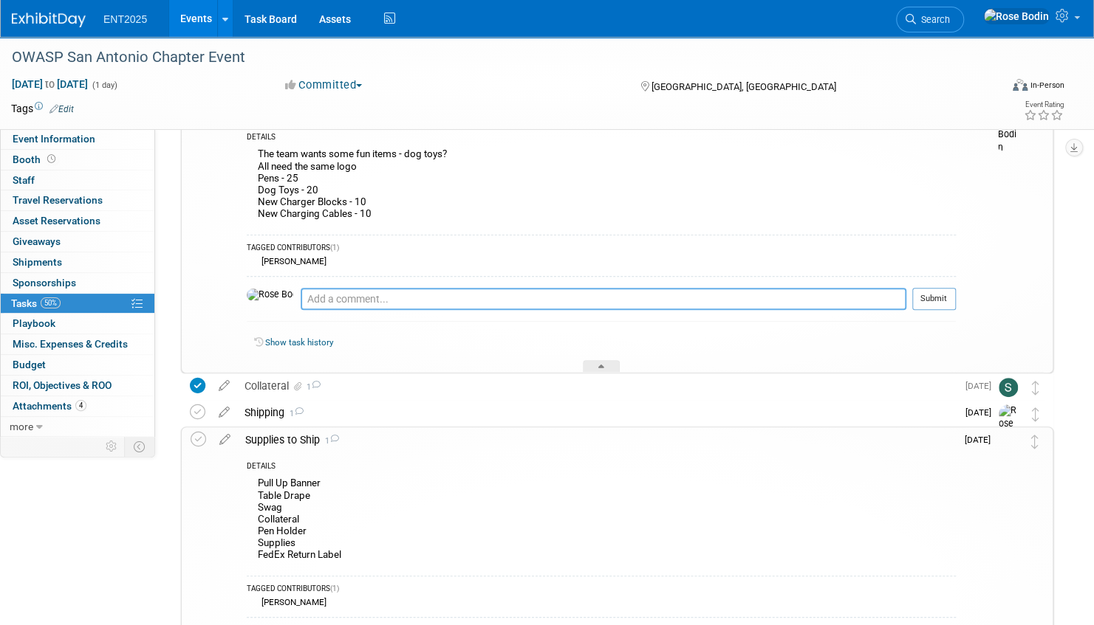
click at [385, 300] on textarea at bounding box center [603, 299] width 605 height 22
type textarea "One box from Chrome Media"
click at [935, 298] on button "Submit" at bounding box center [934, 299] width 44 height 22
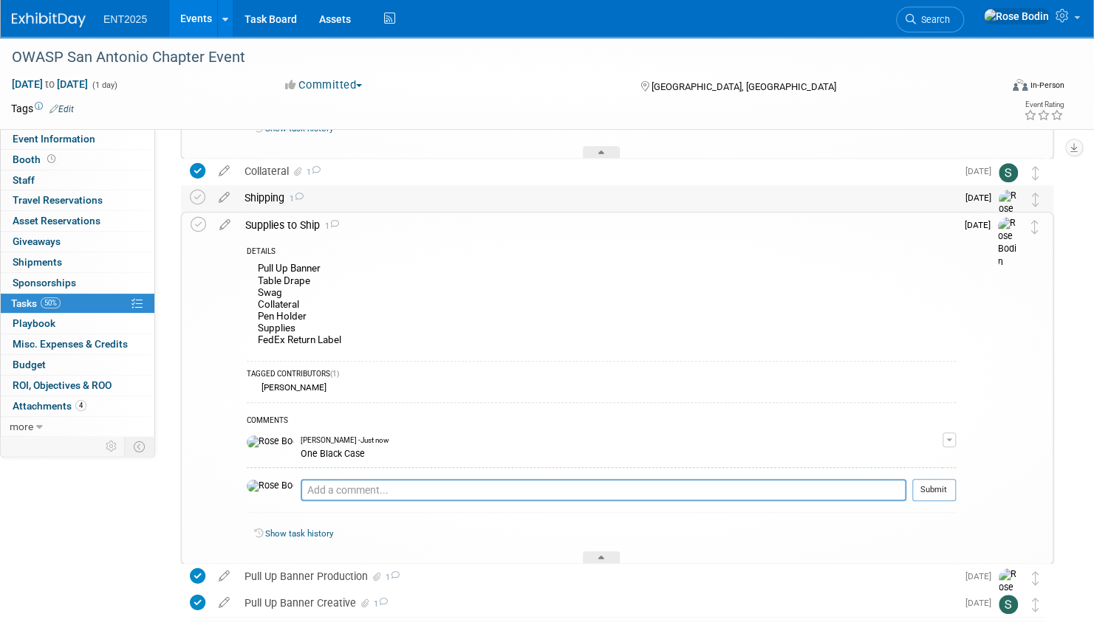
scroll to position [508, 0]
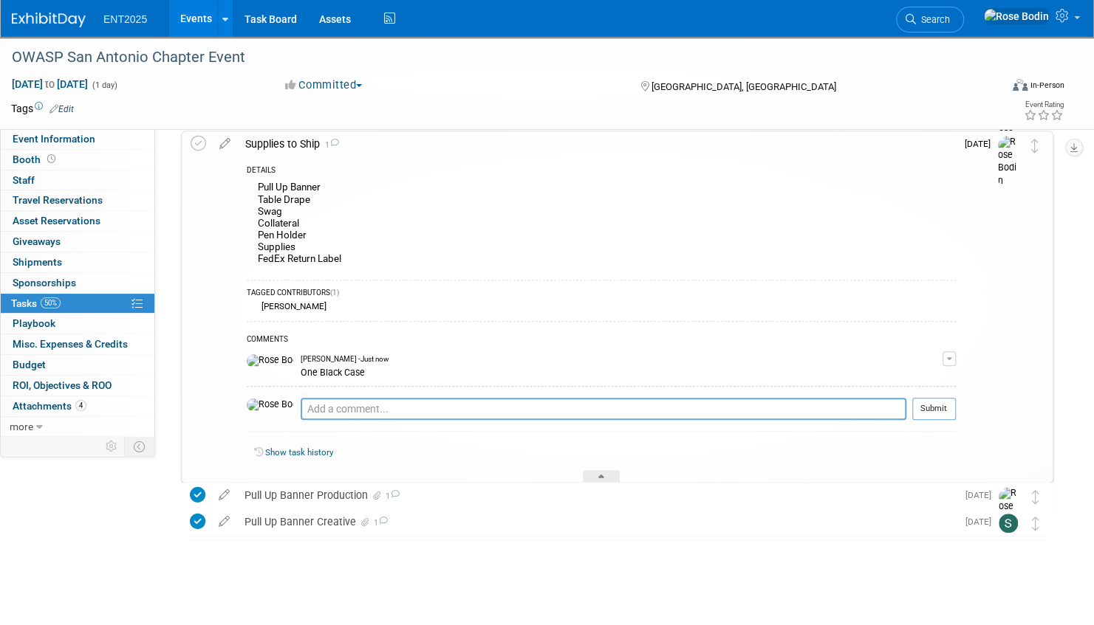
click at [356, 260] on div "Pull Up Banner Table Drape Swag Collateral Pen Holder Supplies FedEx Return Lab…" at bounding box center [601, 225] width 709 height 94
click at [600, 475] on icon at bounding box center [601, 479] width 6 height 9
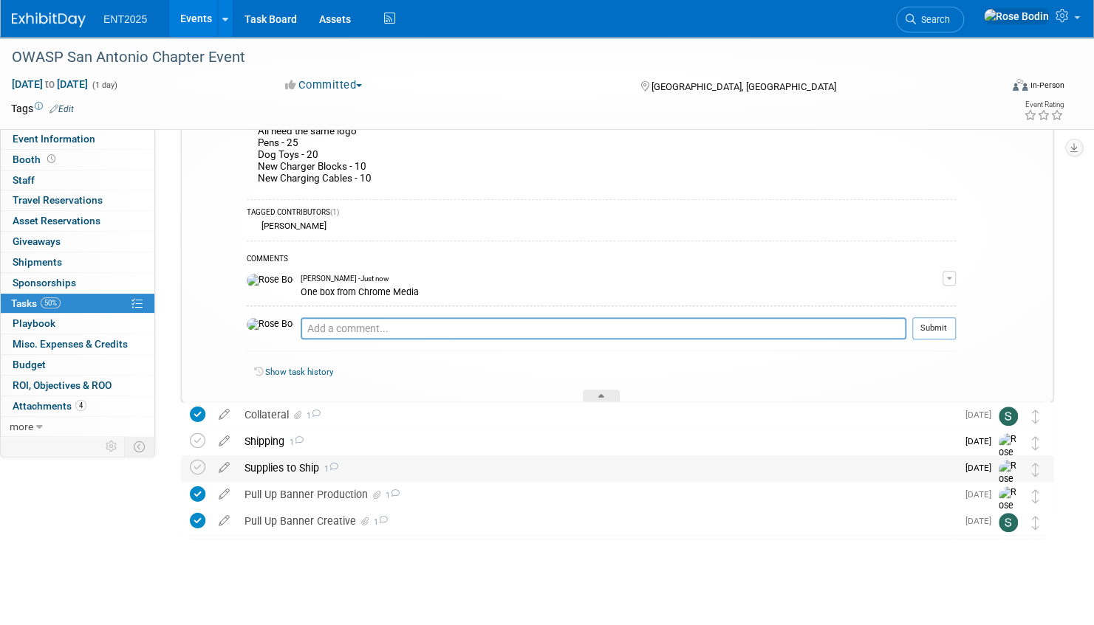
scroll to position [182, 0]
click at [602, 395] on icon at bounding box center [601, 399] width 6 height 9
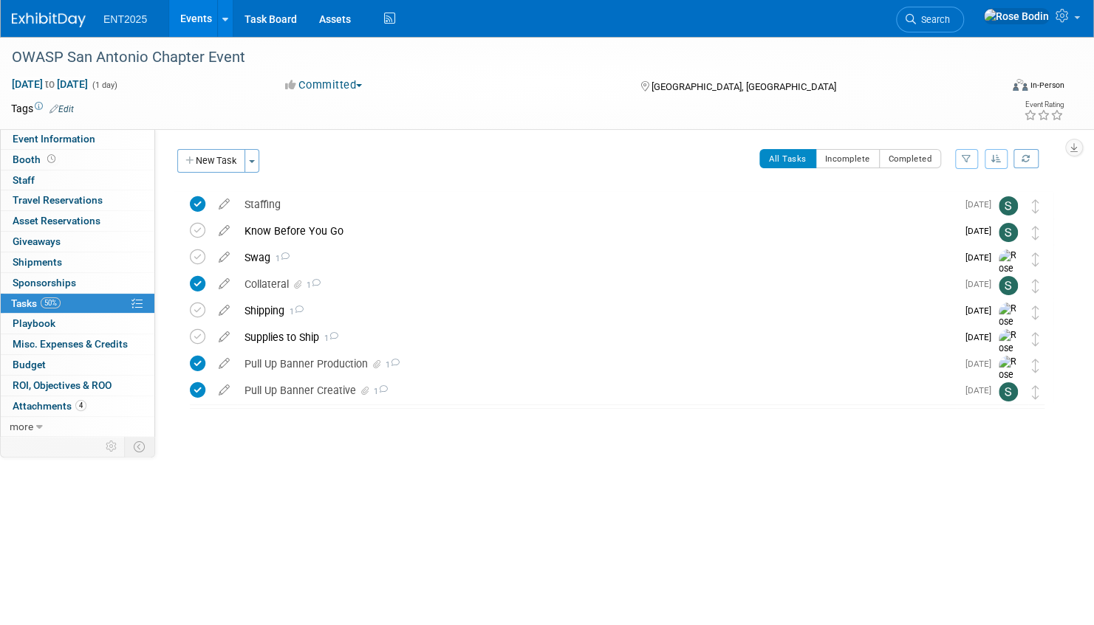
click at [190, 16] on link "Events" at bounding box center [196, 18] width 54 height 37
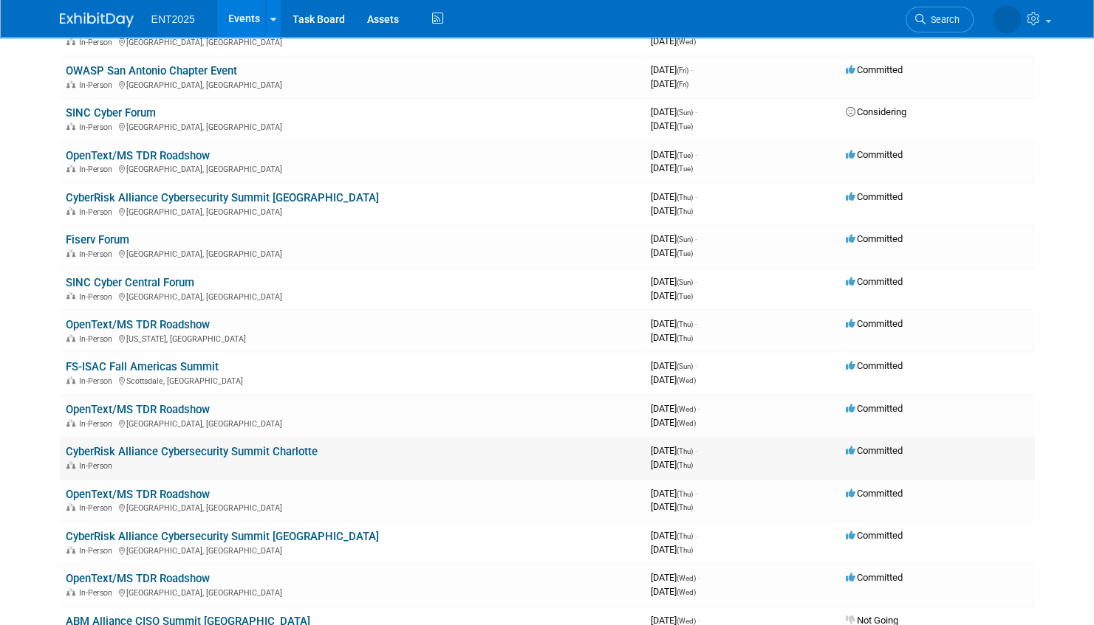
scroll to position [591, 0]
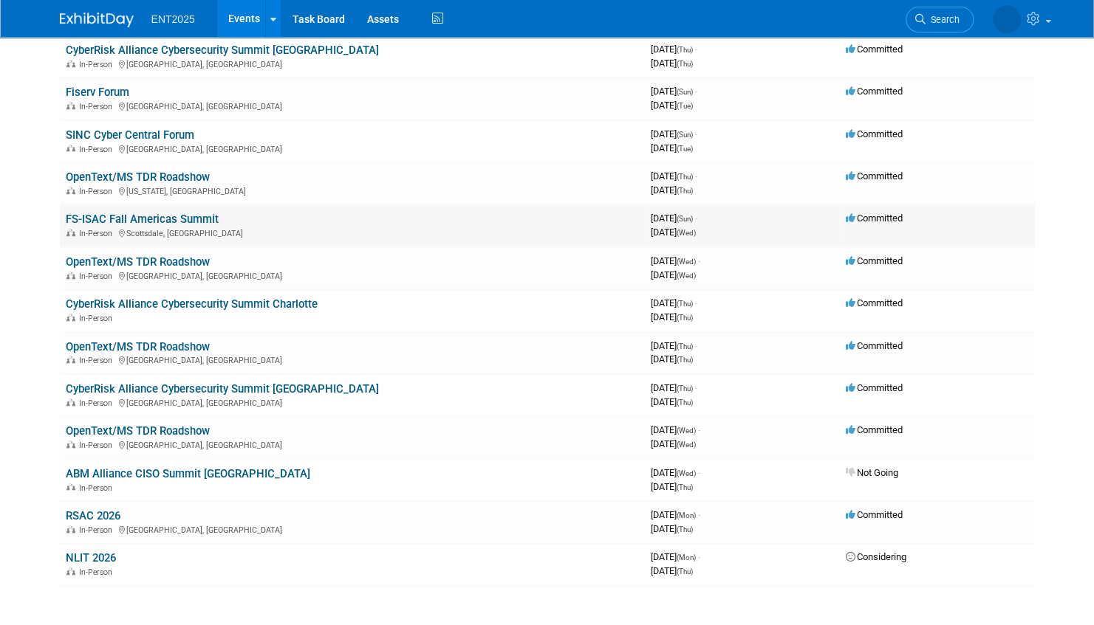
click at [182, 219] on link "FS-ISAC Fall Americas Summit" at bounding box center [142, 219] width 153 height 13
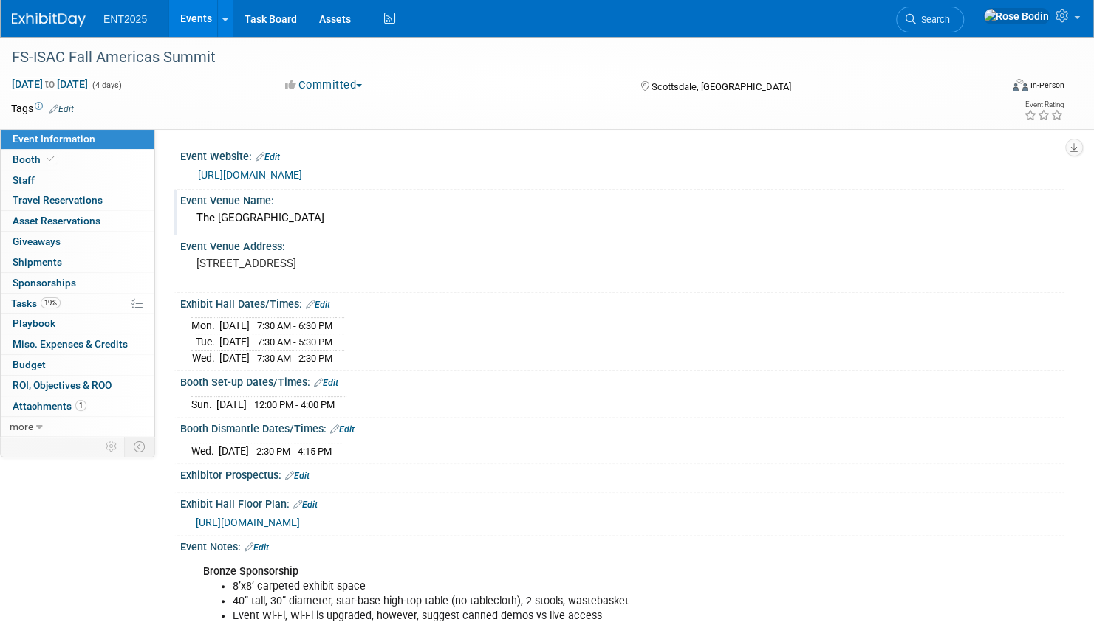
click at [403, 217] on div "The [GEOGRAPHIC_DATA]" at bounding box center [622, 218] width 862 height 23
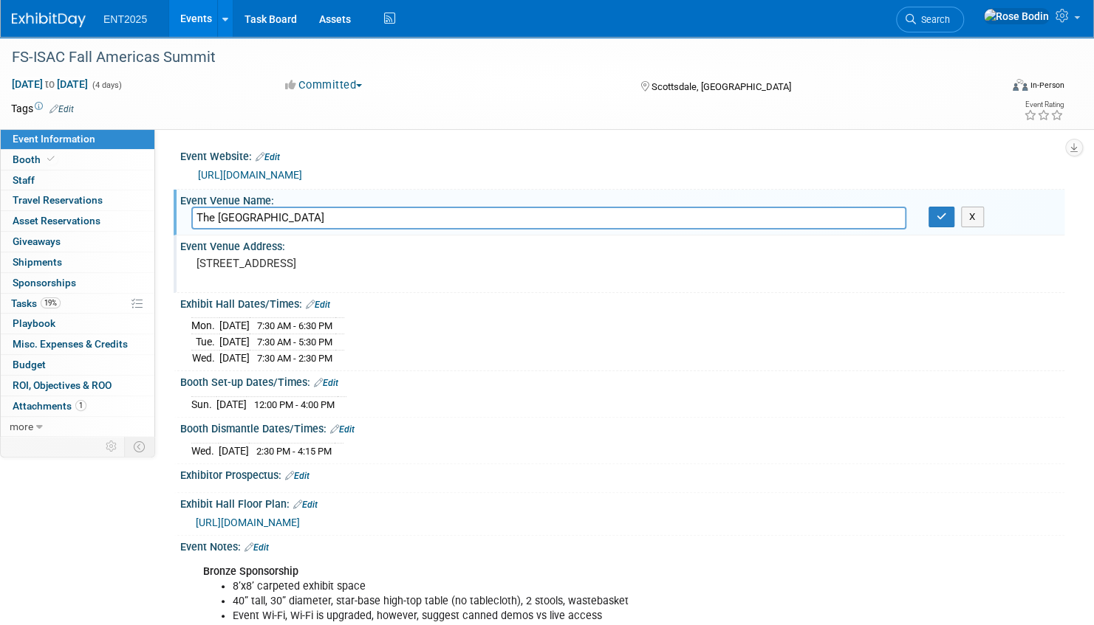
click at [419, 257] on pre "[STREET_ADDRESS]" at bounding box center [364, 263] width 336 height 13
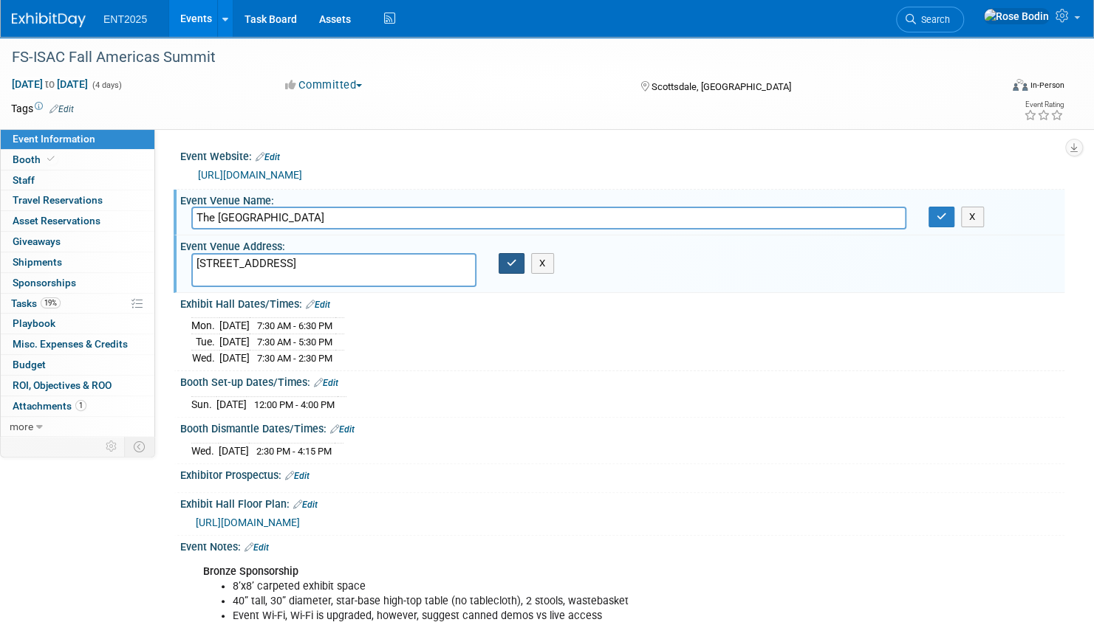
click at [515, 265] on icon "button" at bounding box center [512, 263] width 10 height 10
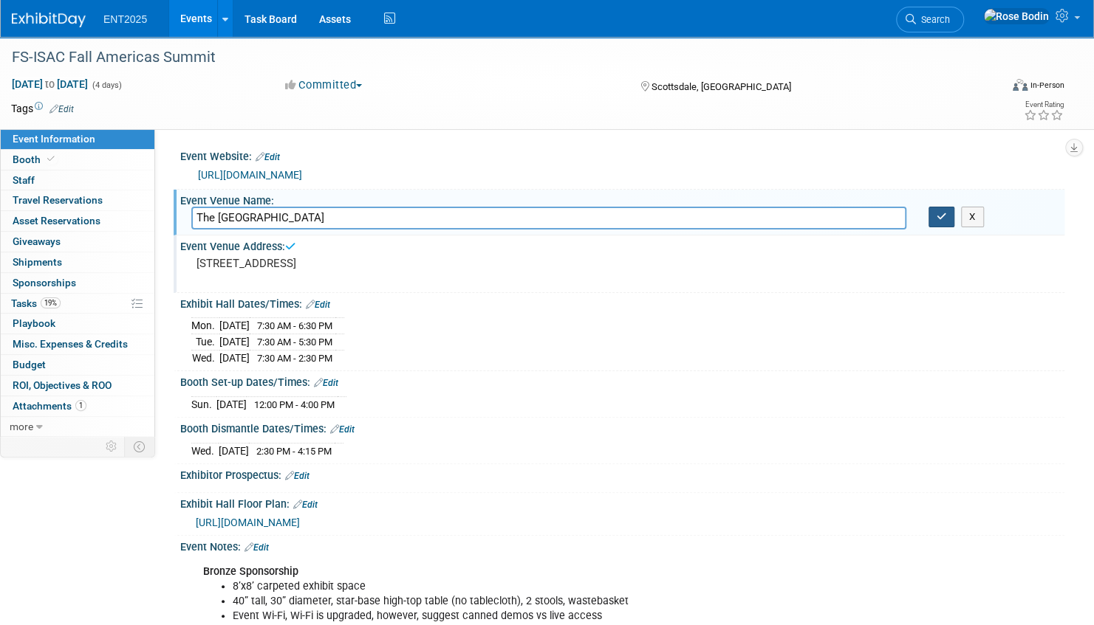
click at [941, 213] on icon "button" at bounding box center [941, 217] width 10 height 10
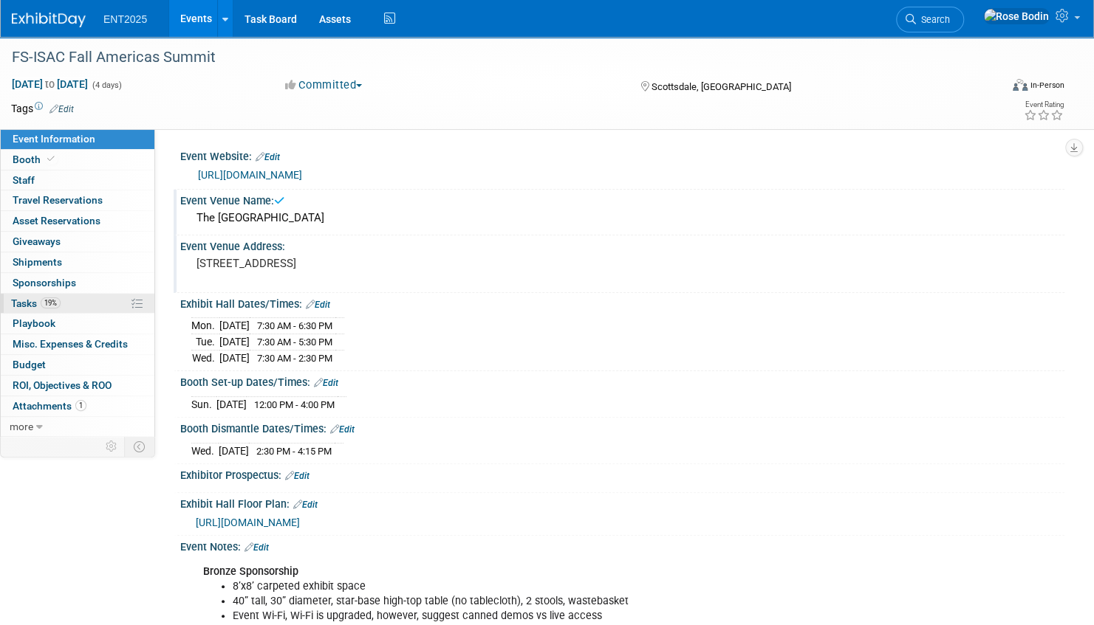
click at [90, 298] on link "19% Tasks 19%" at bounding box center [78, 304] width 154 height 20
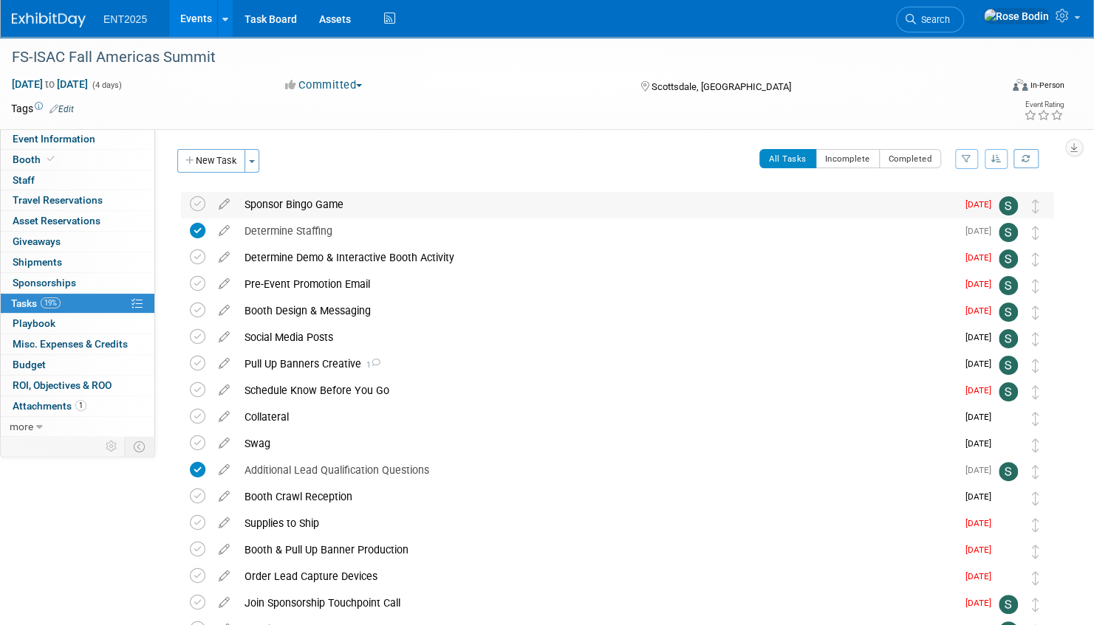
click at [399, 204] on div "Sponsor Bingo Game" at bounding box center [596, 204] width 719 height 25
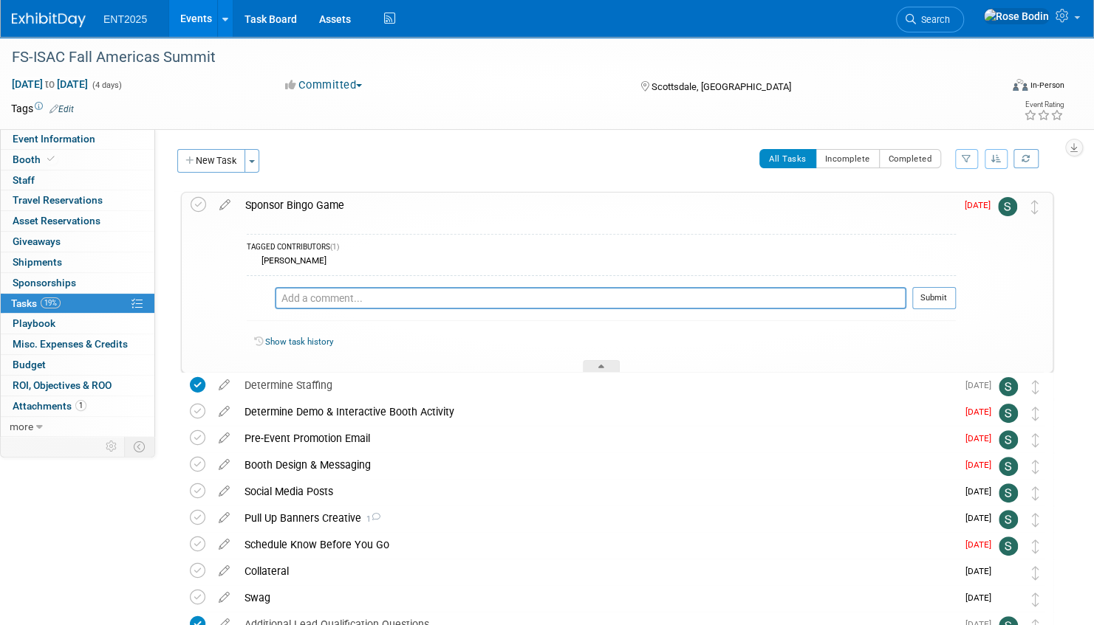
click at [400, 207] on div "Sponsor Bingo Game" at bounding box center [597, 205] width 718 height 25
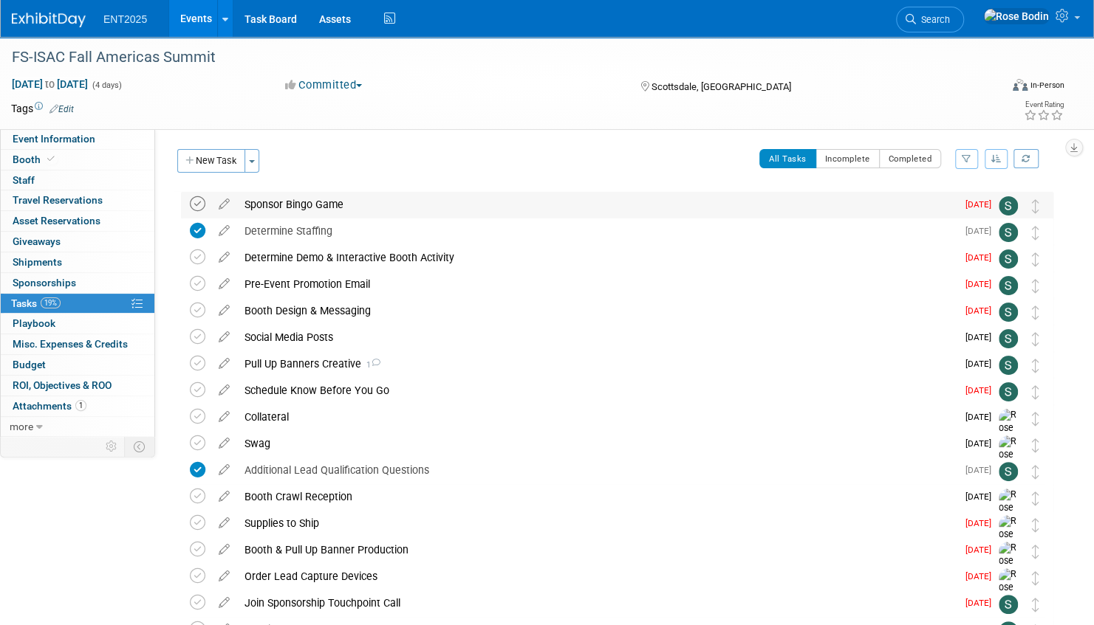
click at [201, 202] on icon at bounding box center [198, 204] width 16 height 16
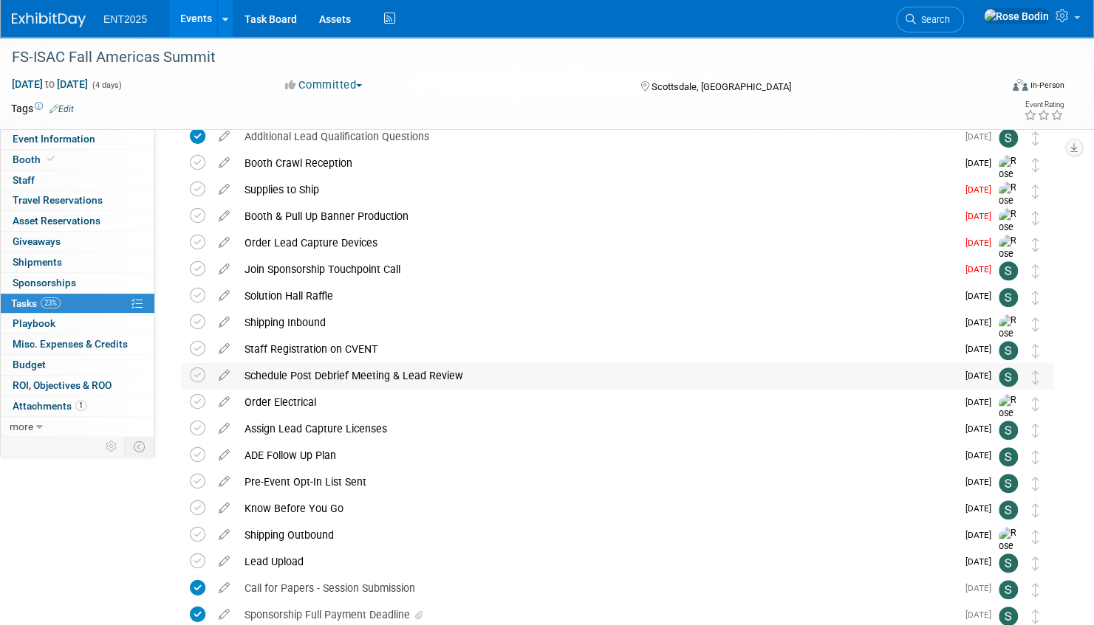
scroll to position [332, 0]
click at [418, 303] on div "Solution Hall Raffle" at bounding box center [596, 297] width 719 height 25
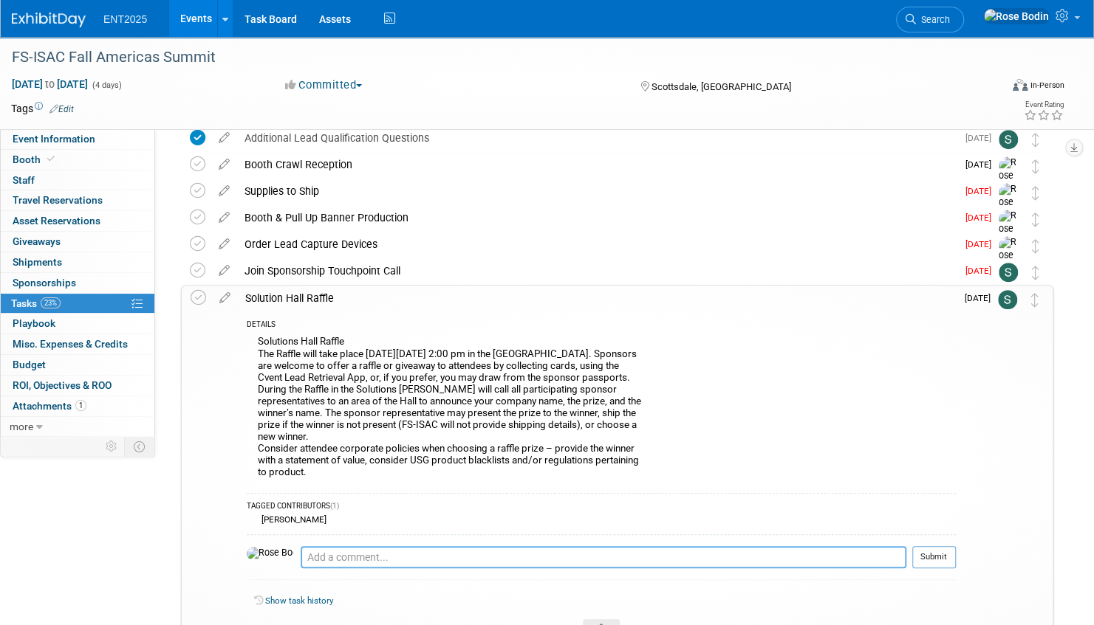
click at [331, 556] on textarea at bounding box center [603, 557] width 605 height 22
type textarea "Send JBL giveaway"
click at [930, 557] on button "Submit" at bounding box center [934, 557] width 44 height 22
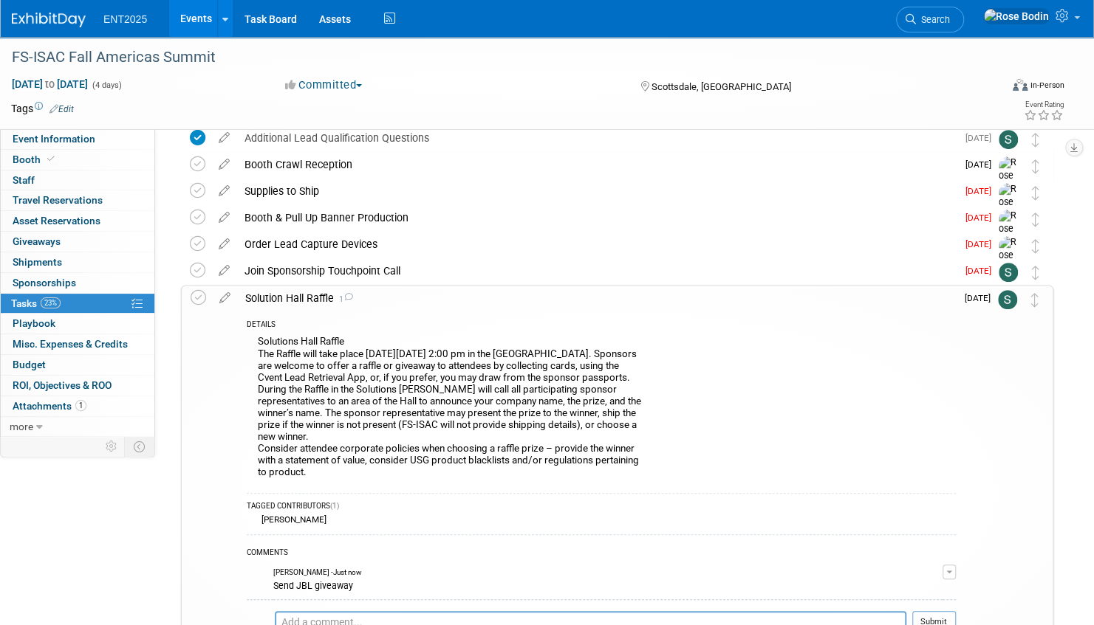
scroll to position [480, 0]
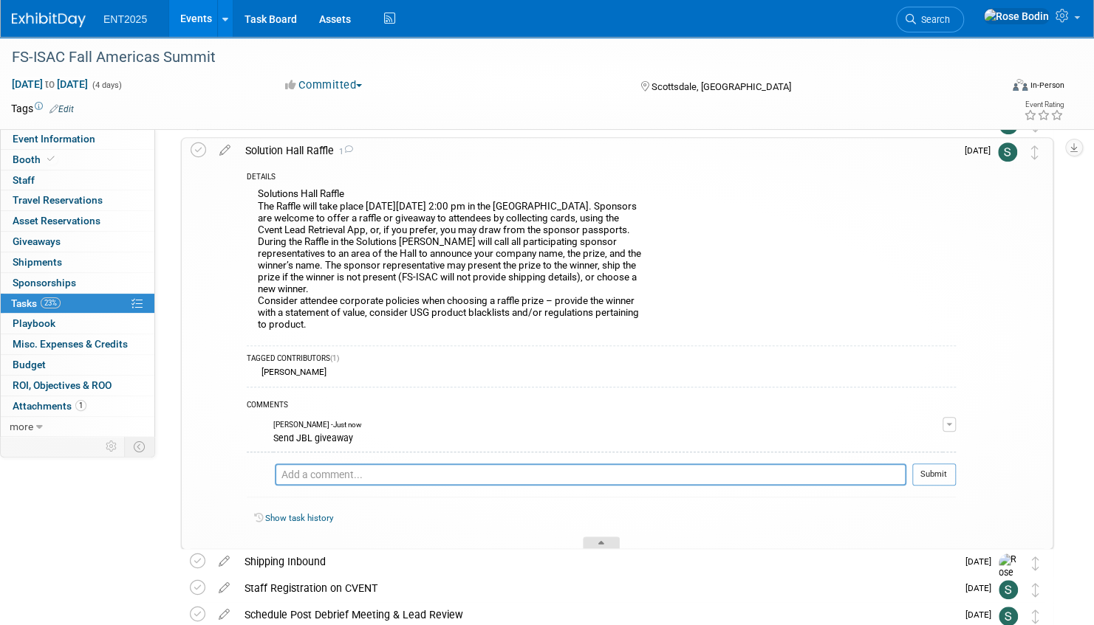
click at [599, 540] on div at bounding box center [601, 543] width 37 height 13
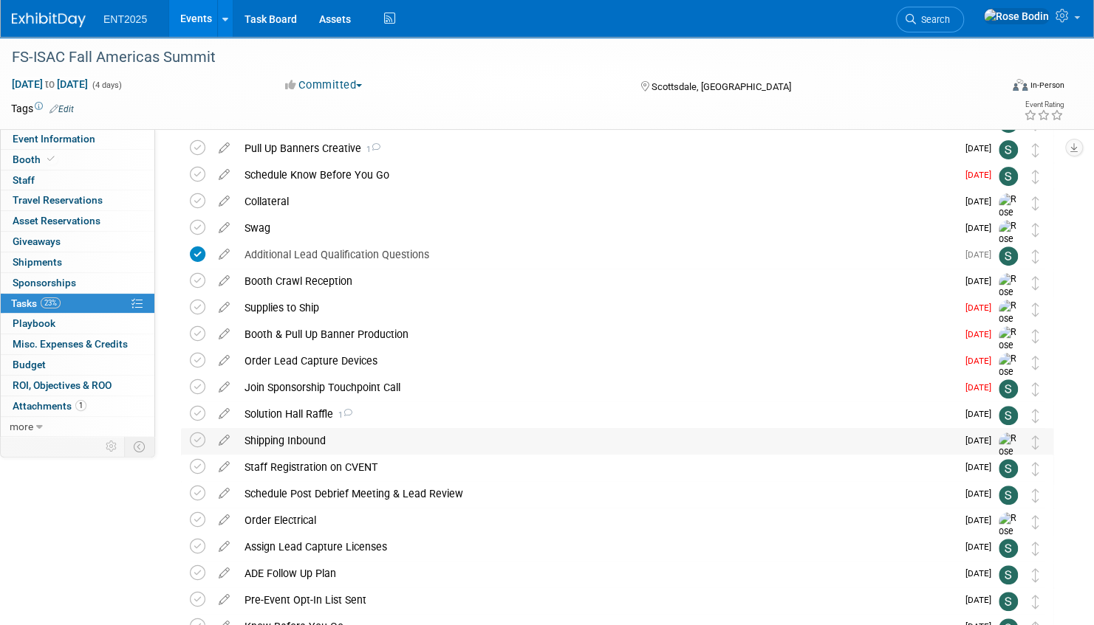
scroll to position [185, 0]
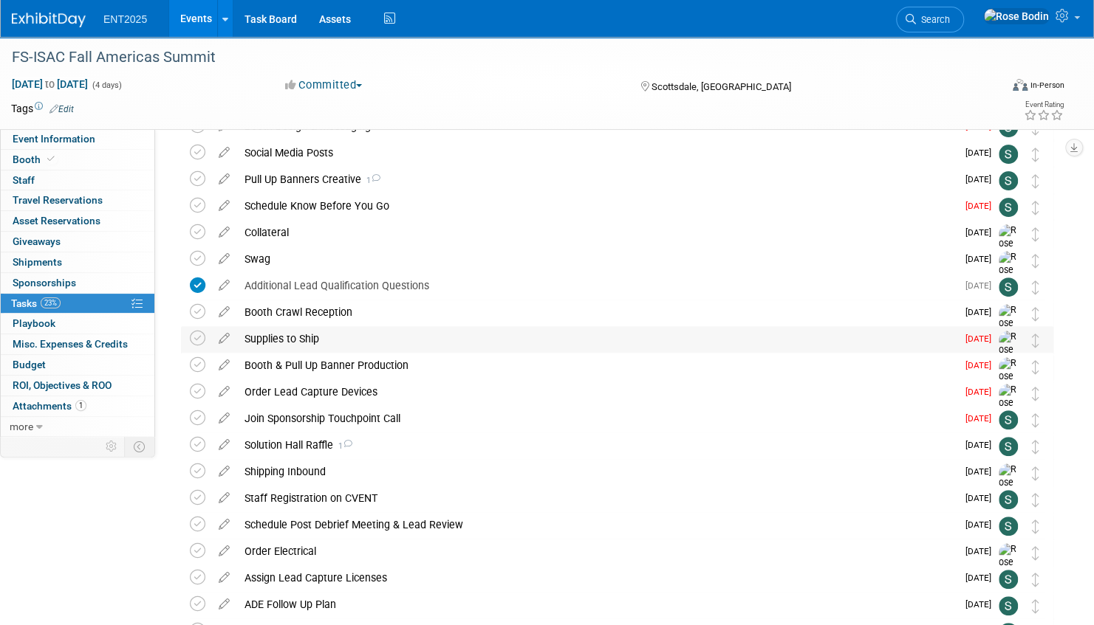
click at [421, 337] on div "Supplies to Ship" at bounding box center [596, 338] width 719 height 25
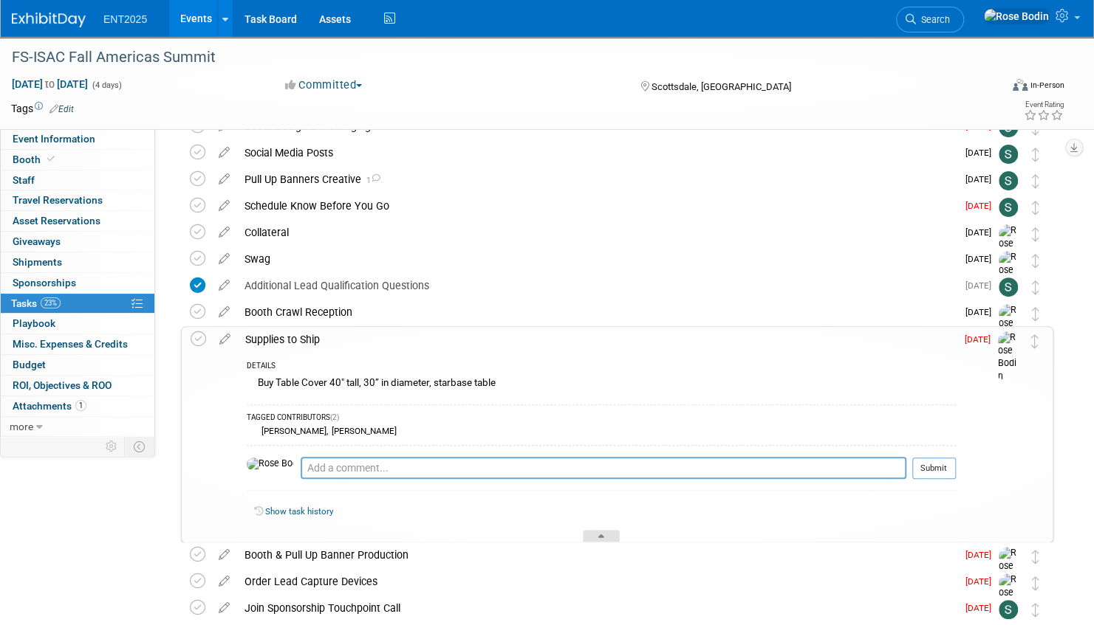
click at [602, 535] on icon at bounding box center [601, 539] width 6 height 9
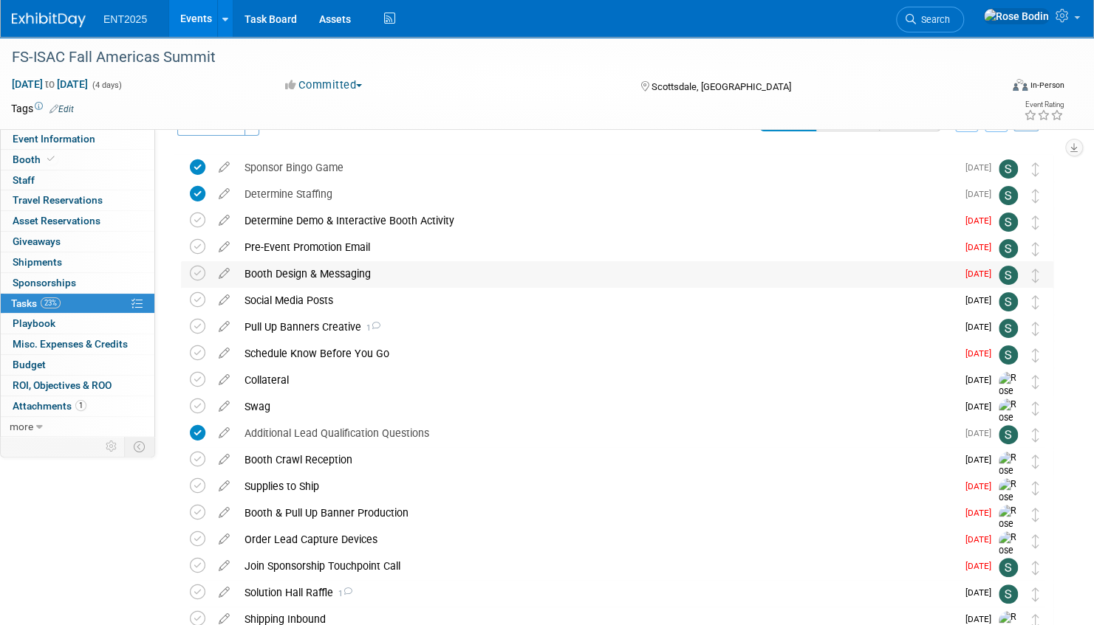
scroll to position [0, 0]
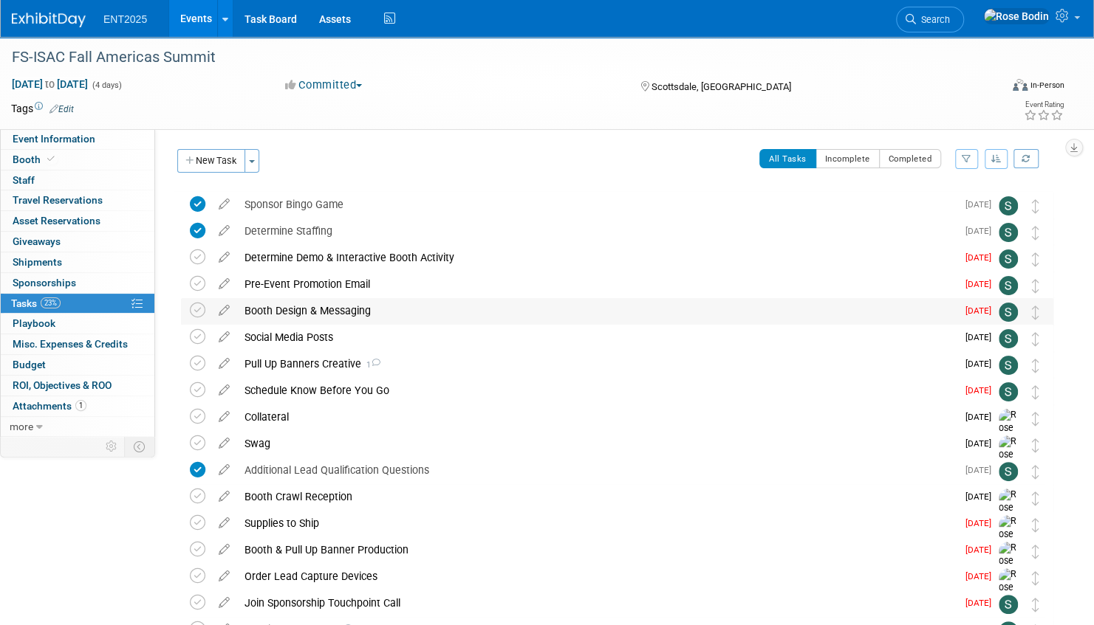
click at [403, 308] on div "Booth Design & Messaging" at bounding box center [596, 310] width 719 height 25
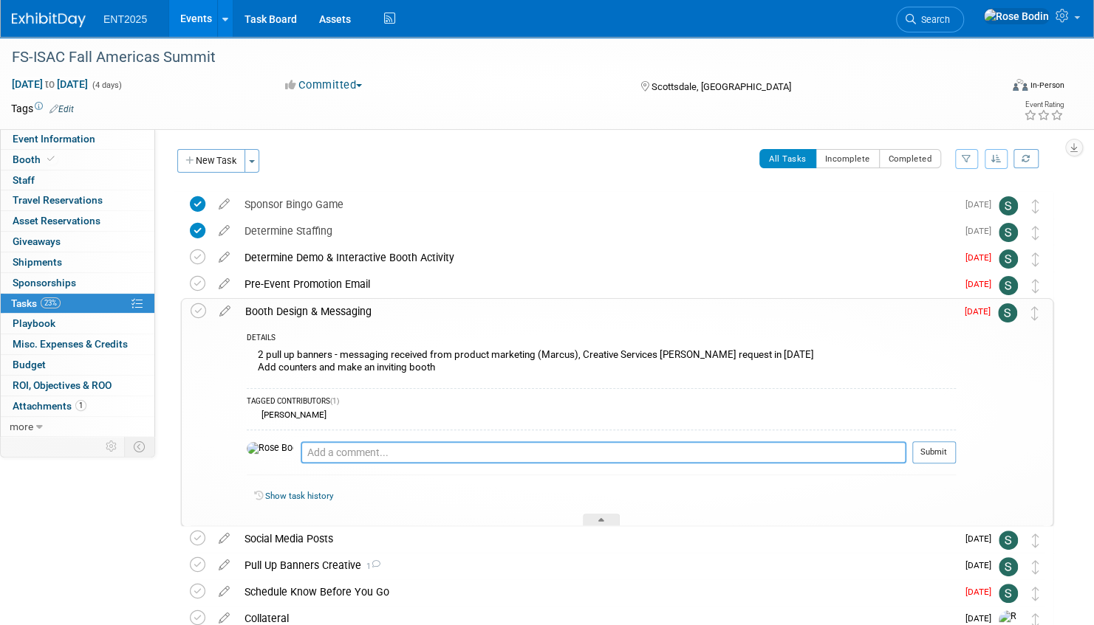
click at [328, 451] on textarea at bounding box center [603, 453] width 605 height 22
type textarea "Recycle old FS banners"
click at [917, 449] on button "Submit" at bounding box center [934, 453] width 44 height 22
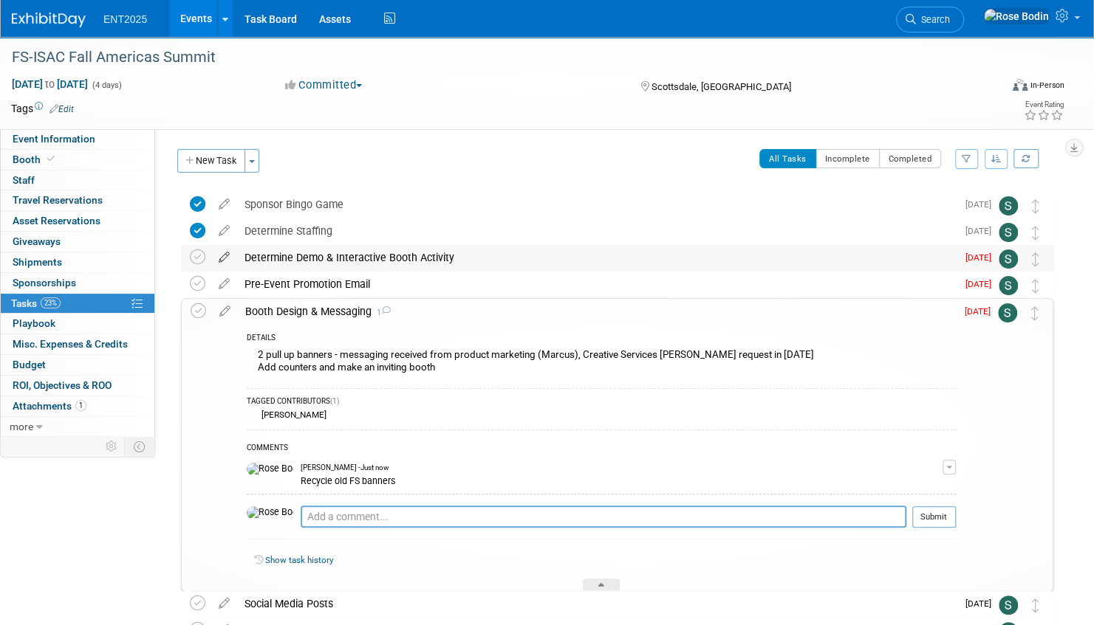
click at [224, 255] on icon at bounding box center [224, 254] width 26 height 18
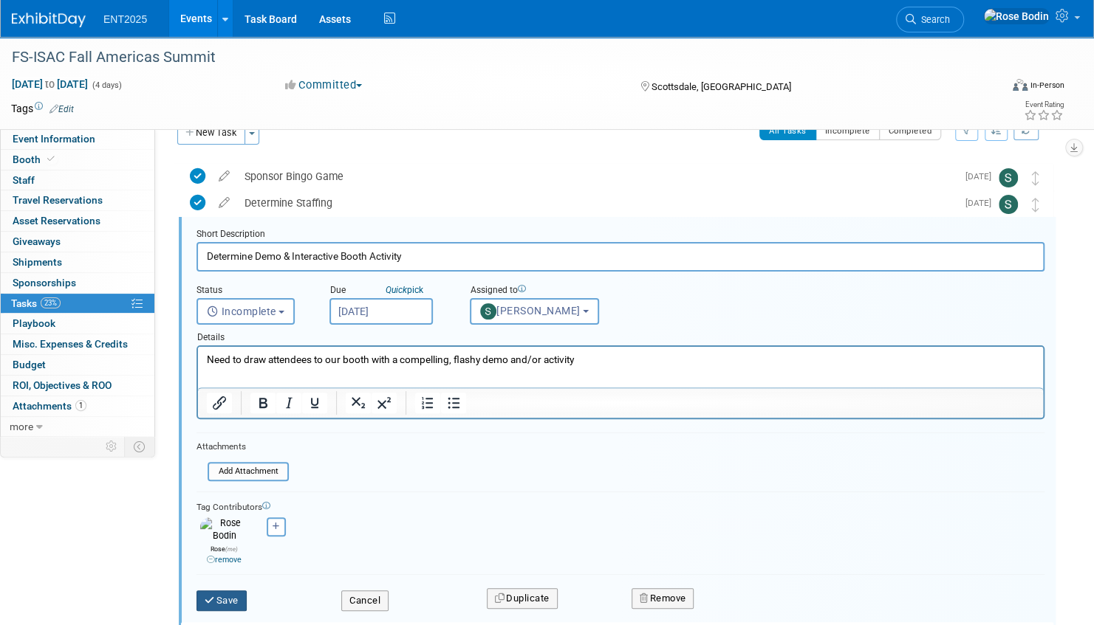
click at [220, 591] on button "Save" at bounding box center [221, 601] width 50 height 21
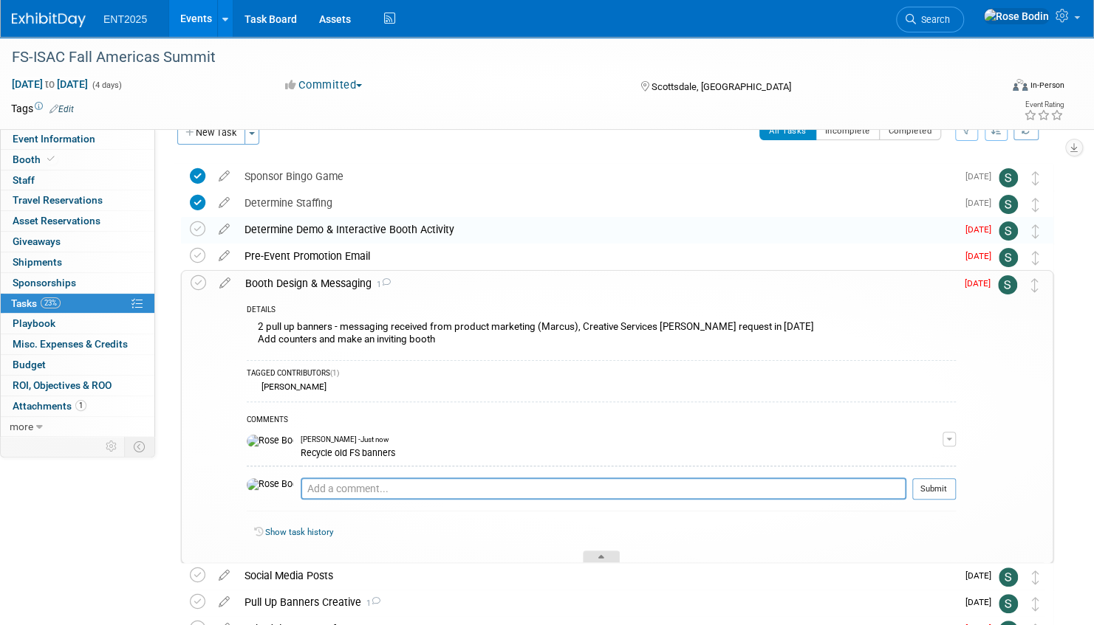
click at [596, 554] on div at bounding box center [601, 557] width 37 height 13
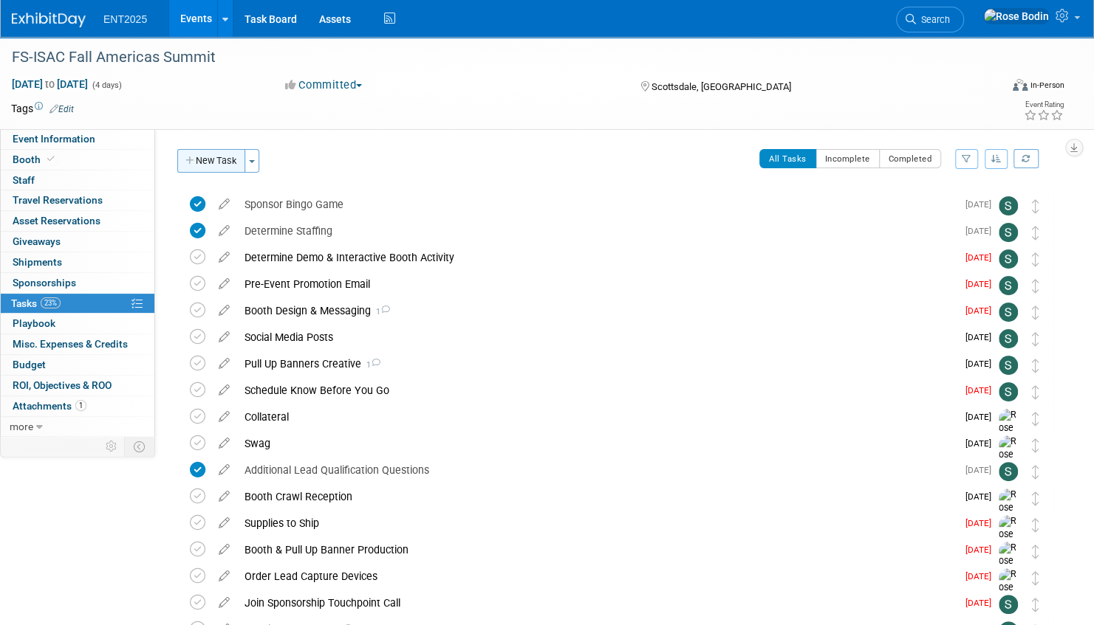
click at [222, 159] on button "New Task" at bounding box center [211, 161] width 68 height 24
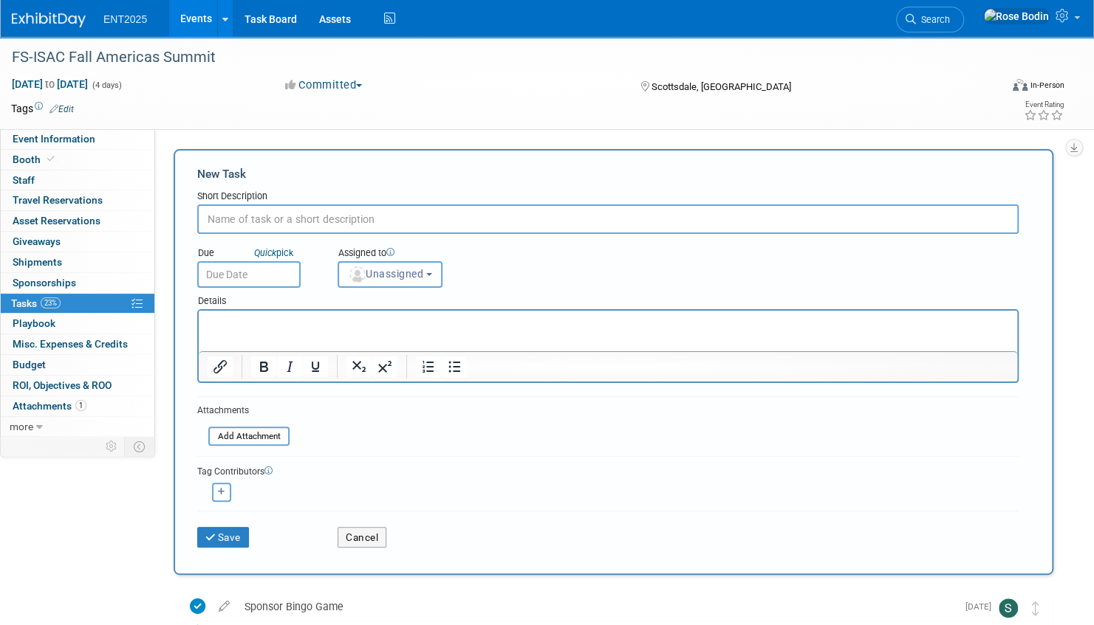
click at [264, 219] on input "text" at bounding box center [607, 220] width 821 height 30
type input "Booth Electronics"
click at [254, 322] on p "Rich Text Area. Press ALT-0 for help." at bounding box center [607, 324] width 801 height 15
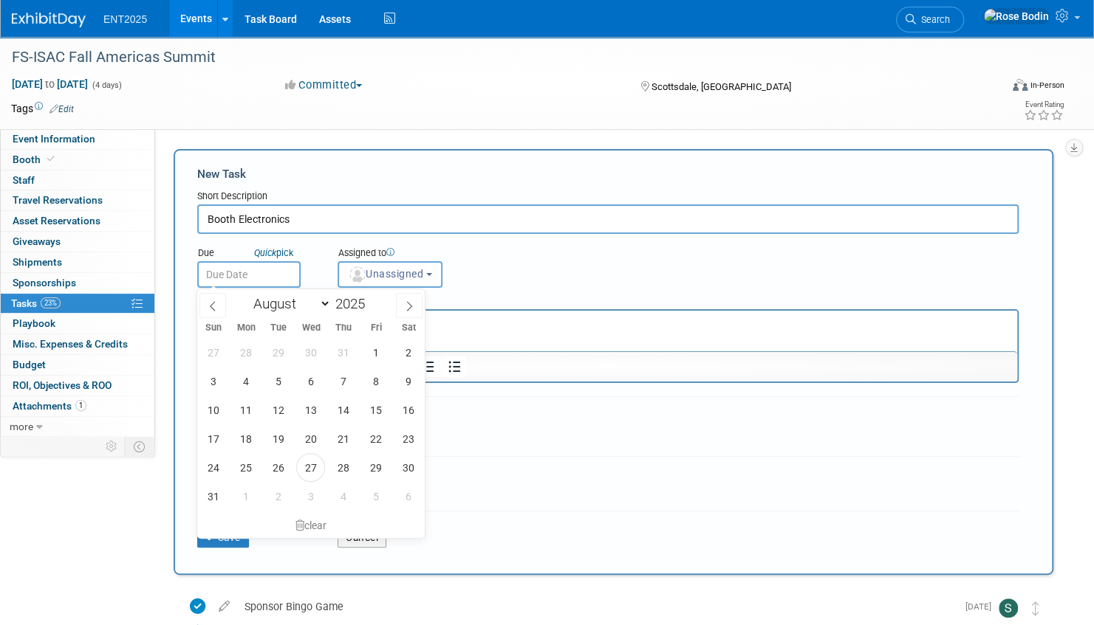
click at [287, 278] on input "text" at bounding box center [248, 274] width 103 height 27
click at [411, 301] on icon at bounding box center [409, 306] width 10 height 10
select select "8"
click at [244, 439] on span "22" at bounding box center [245, 439] width 29 height 29
type input "[DATE]"
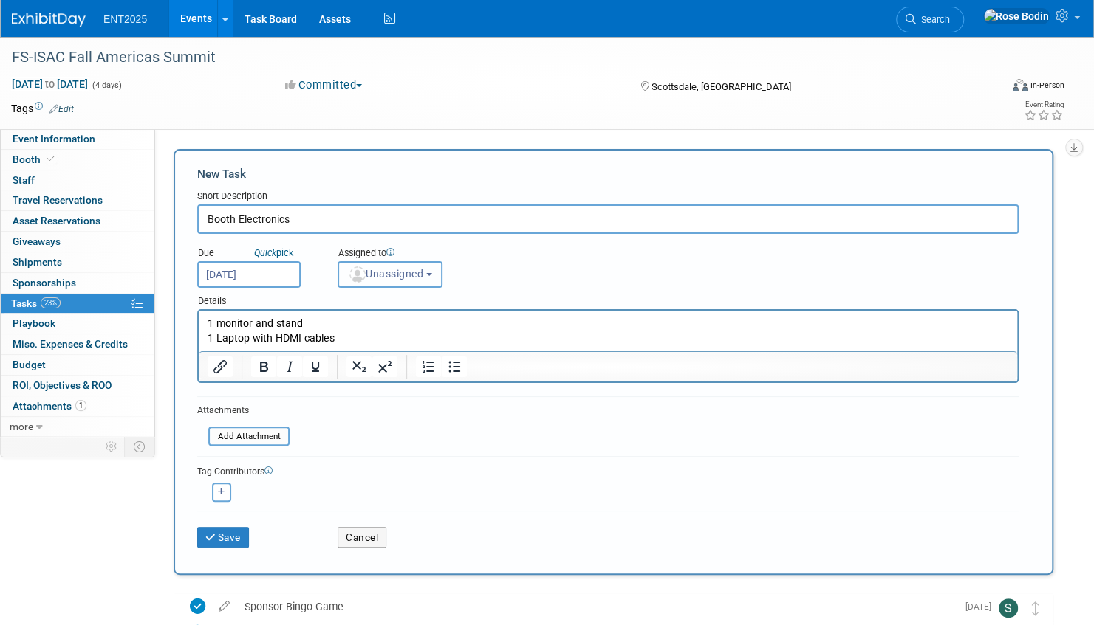
click at [380, 275] on span "Unassigned" at bounding box center [385, 274] width 75 height 12
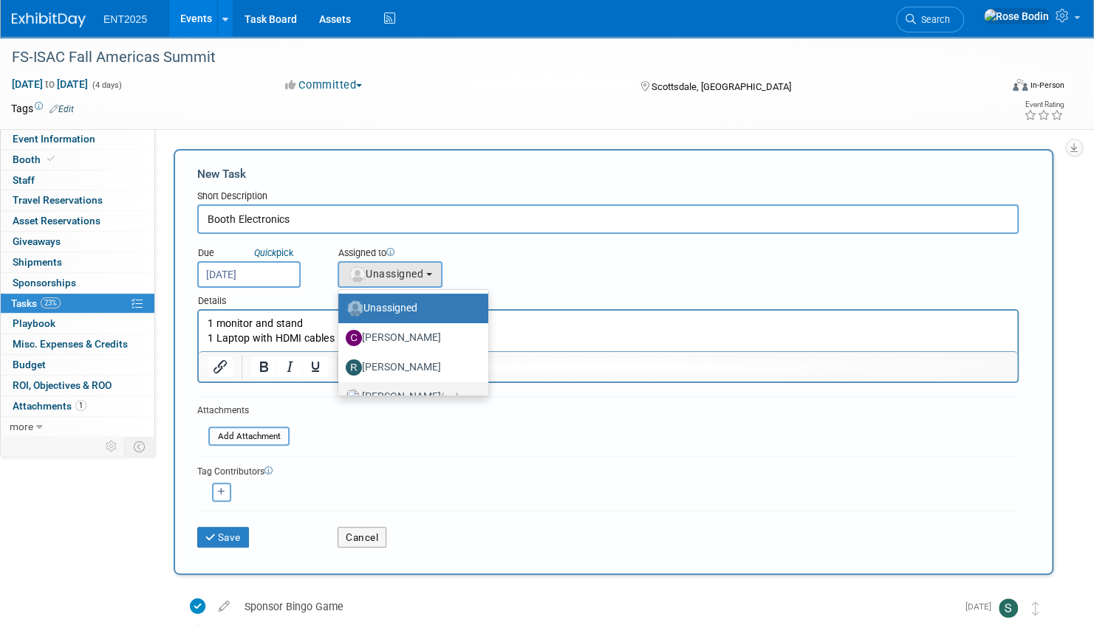
click at [386, 388] on label "[PERSON_NAME] (me)" at bounding box center [410, 397] width 128 height 24
click at [340, 391] on input "[PERSON_NAME] (me)" at bounding box center [336, 396] width 10 height 10
select select "fd414d53-3d64-4b99-a4d4-d4a7ab262892"
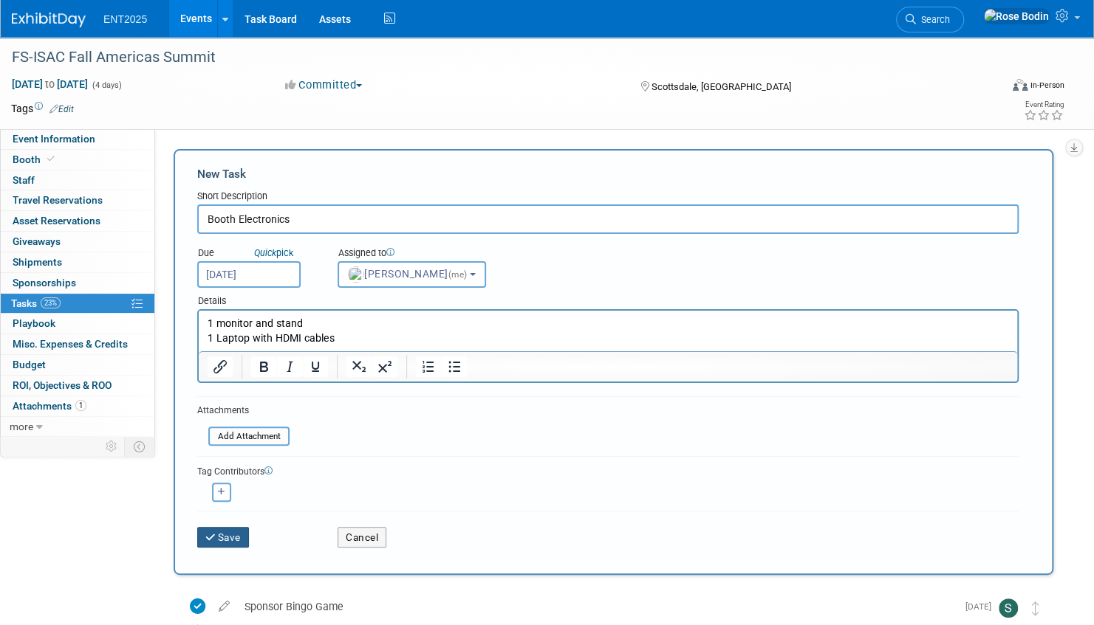
click at [229, 534] on button "Save" at bounding box center [223, 537] width 52 height 21
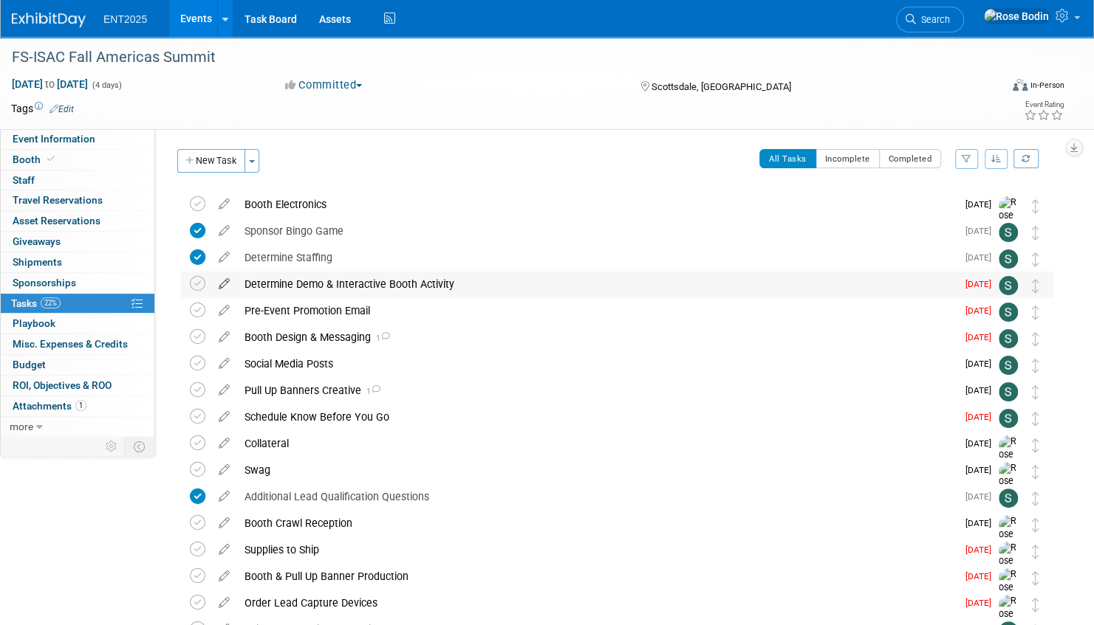
click at [222, 284] on icon at bounding box center [224, 281] width 26 height 18
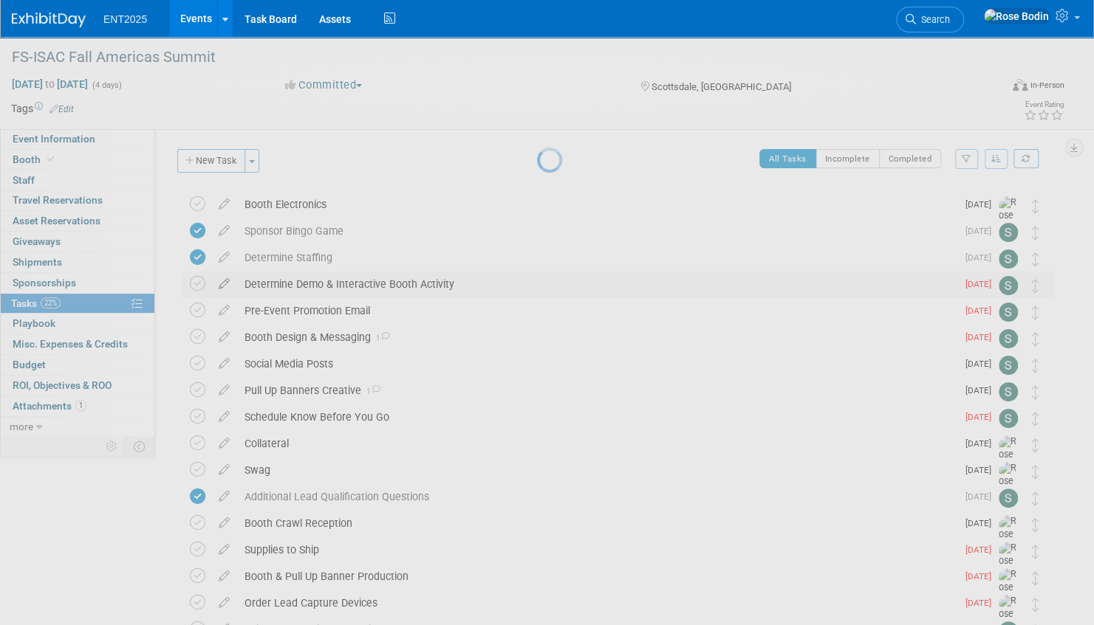
select select "7"
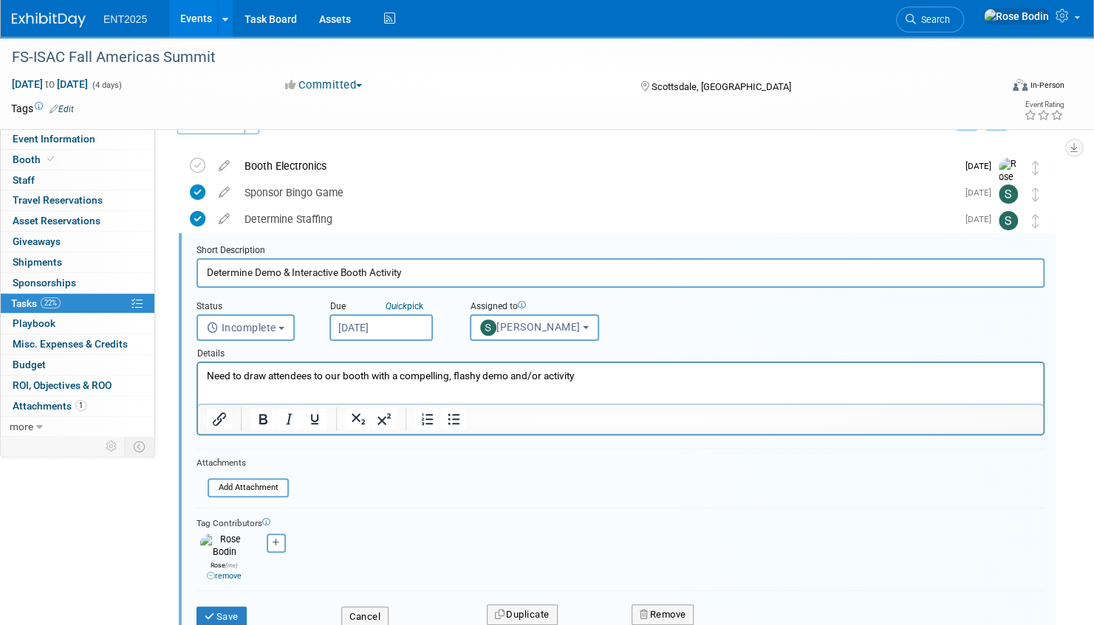
scroll to position [55, 0]
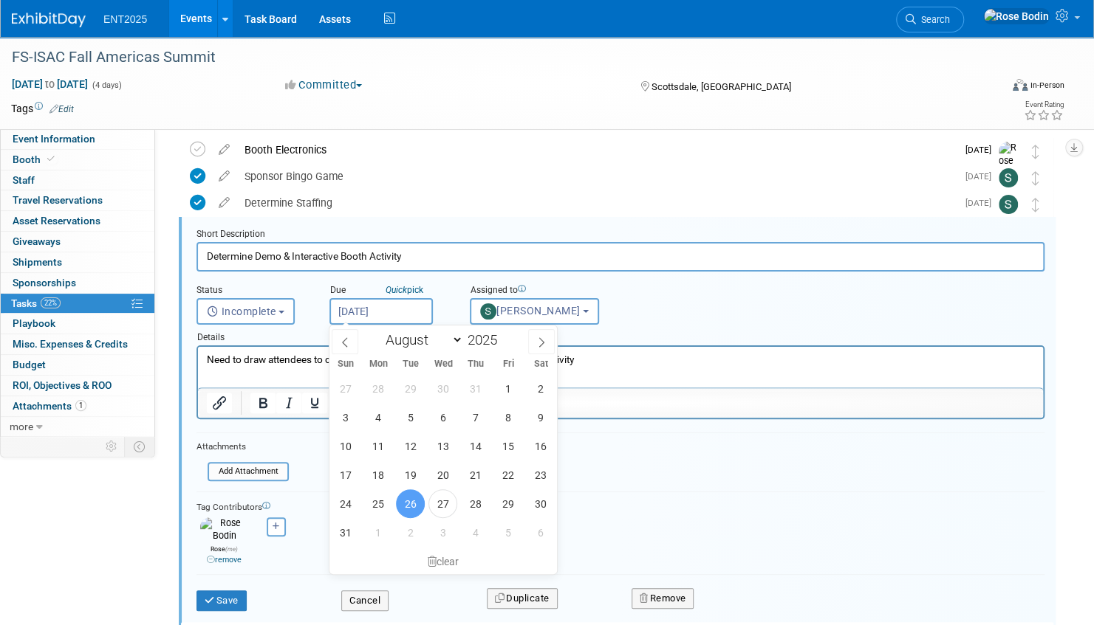
click at [382, 311] on input "[DATE]" at bounding box center [380, 311] width 103 height 27
click at [509, 504] on span "29" at bounding box center [507, 504] width 29 height 29
type input "[DATE]"
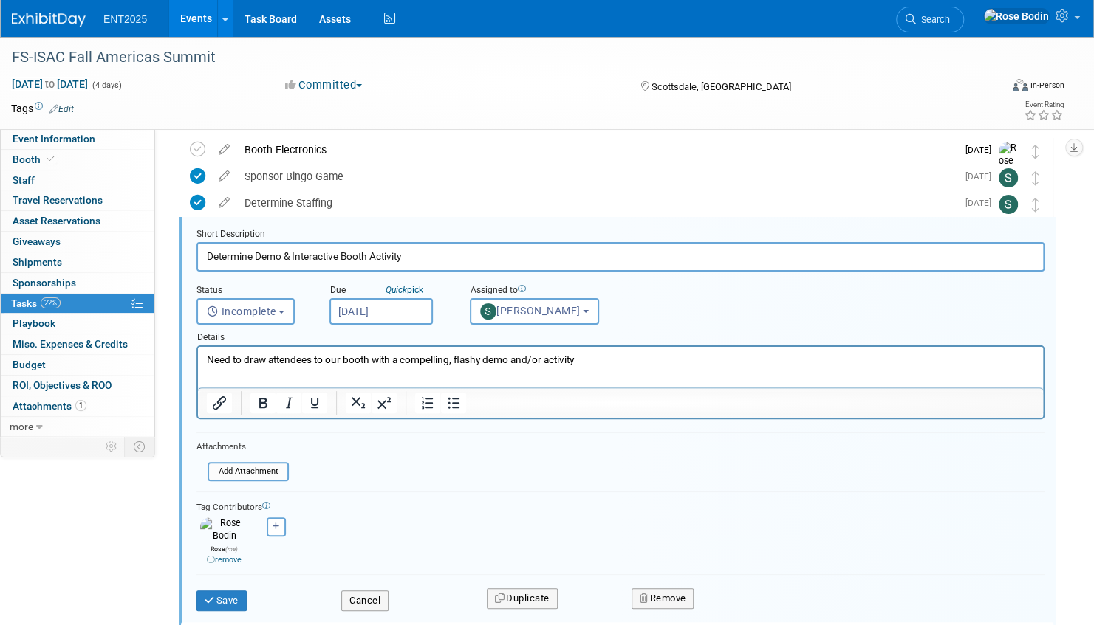
click at [588, 362] on p "Need to draw attendees to our booth with a compelling, flashy demo and/or activ…" at bounding box center [621, 360] width 828 height 14
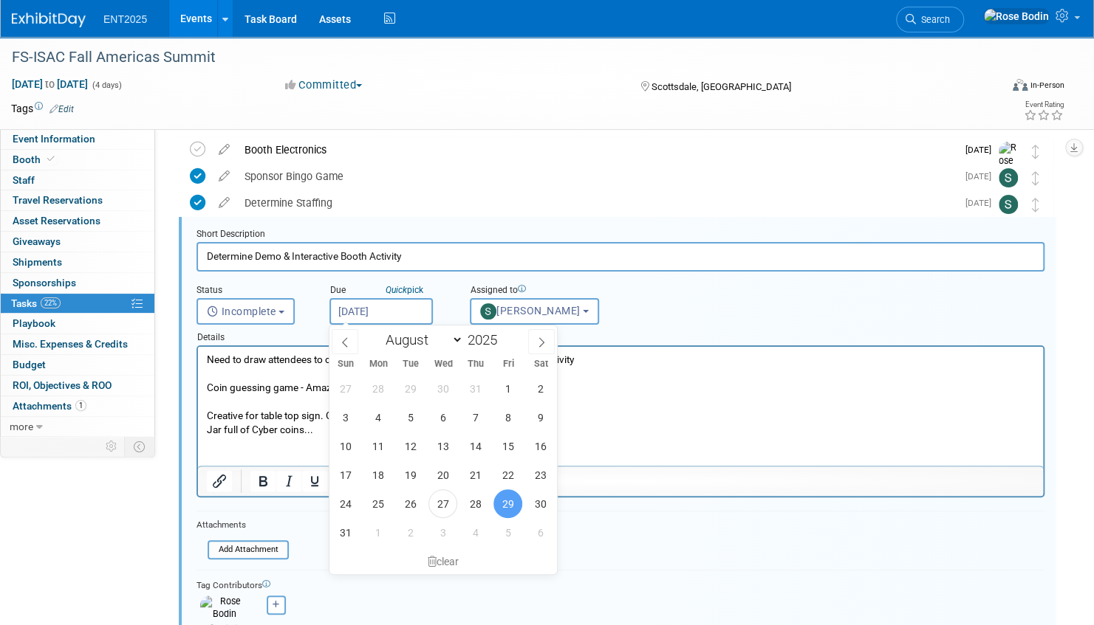
click at [412, 314] on input "[DATE]" at bounding box center [380, 311] width 103 height 27
click at [542, 337] on icon at bounding box center [541, 342] width 10 height 10
select select "8"
drag, startPoint x: 376, startPoint y: 414, endPoint x: 179, endPoint y: 69, distance: 397.5
click at [376, 414] on span "8" at bounding box center [377, 417] width 29 height 29
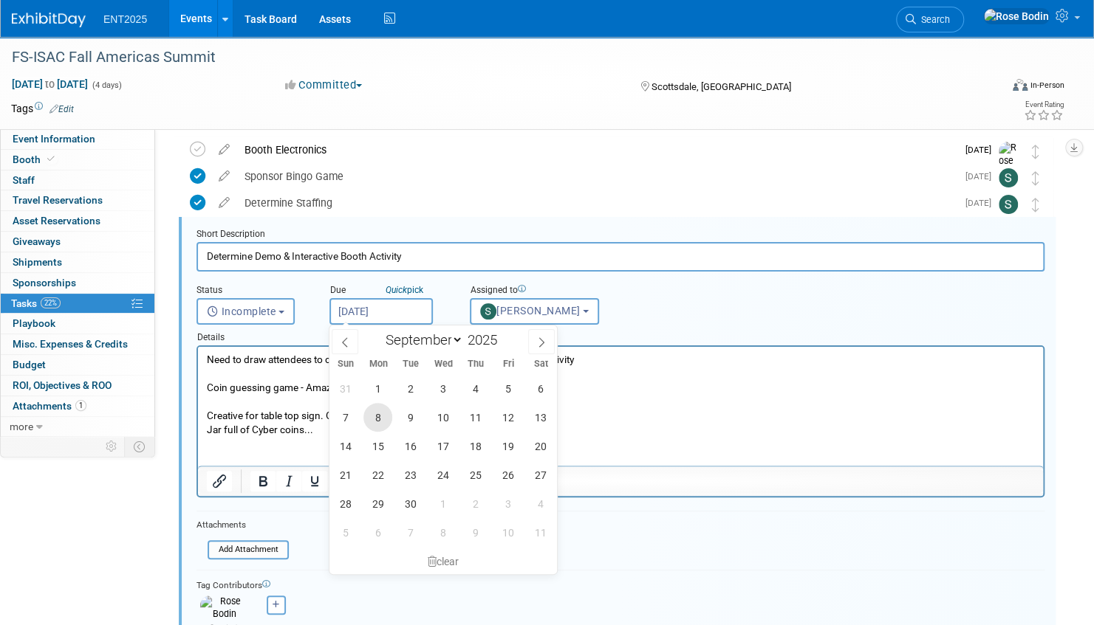
type input "[DATE]"
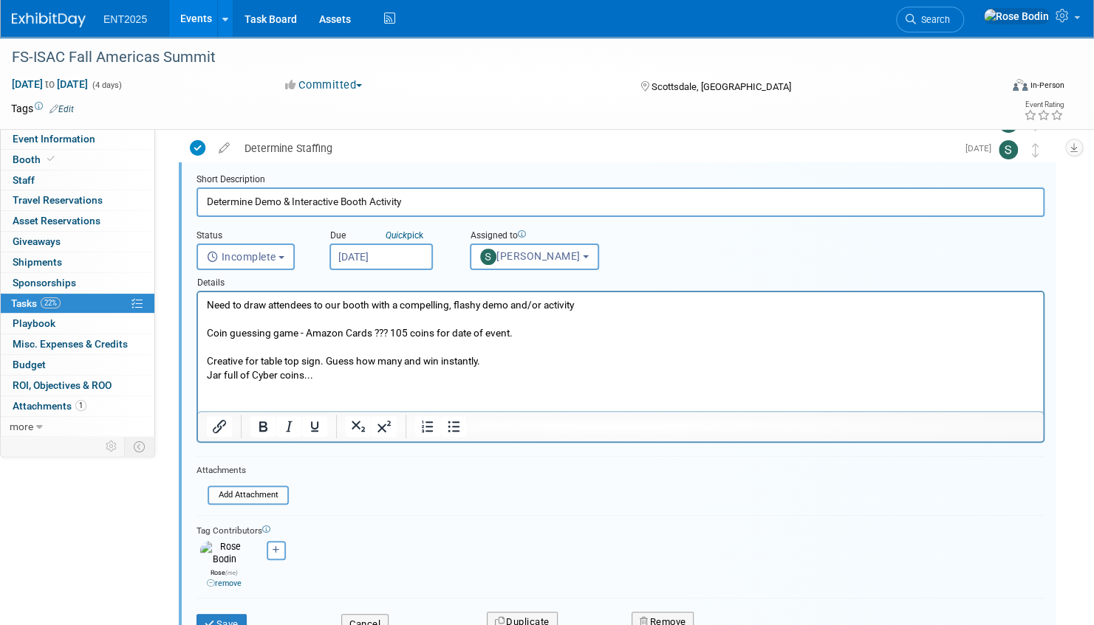
scroll to position [202, 0]
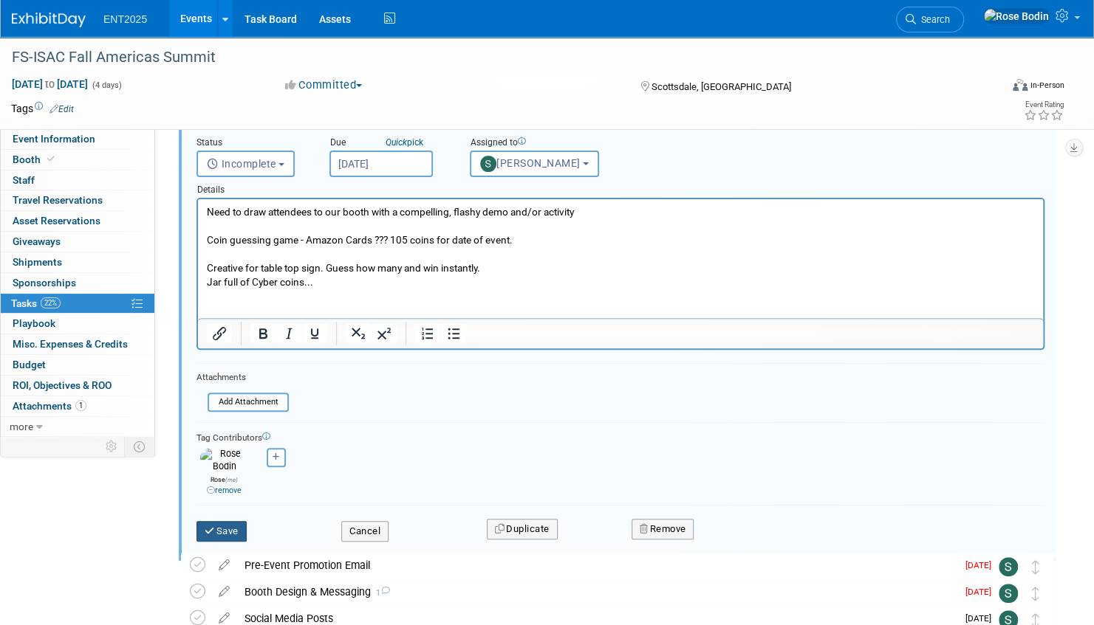
click at [230, 521] on button "Save" at bounding box center [221, 531] width 50 height 21
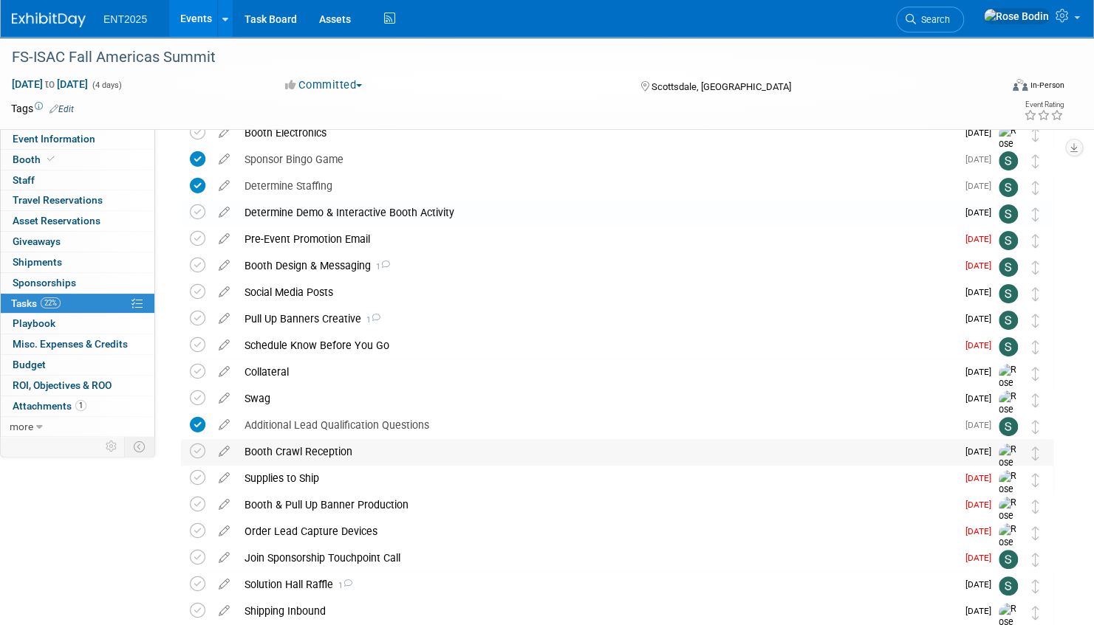
scroll to position [0, 0]
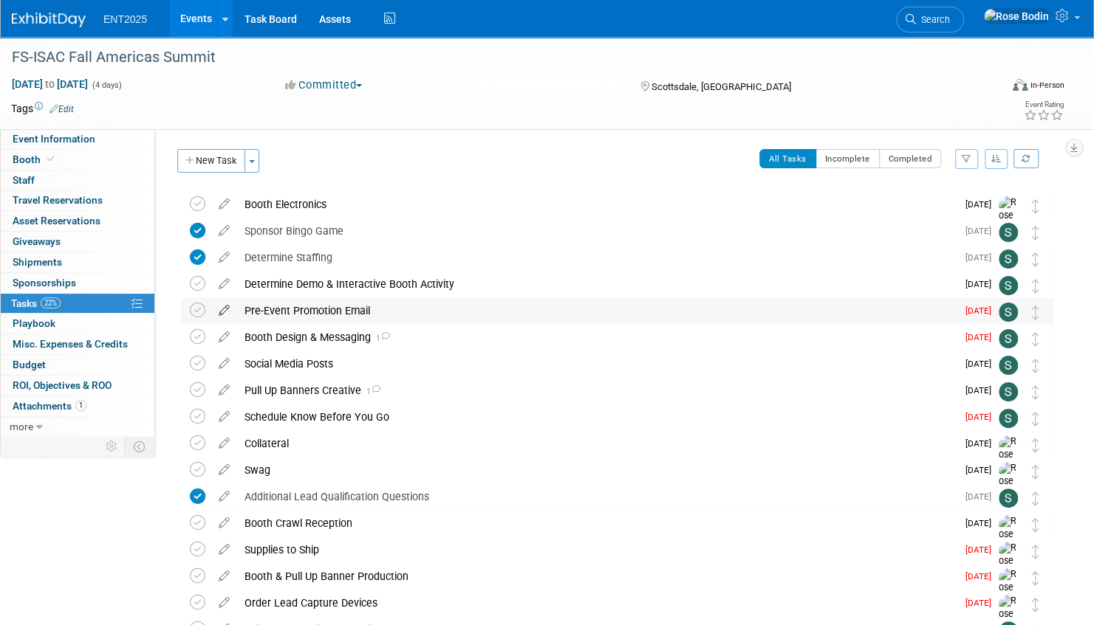
click at [224, 311] on icon at bounding box center [224, 307] width 26 height 18
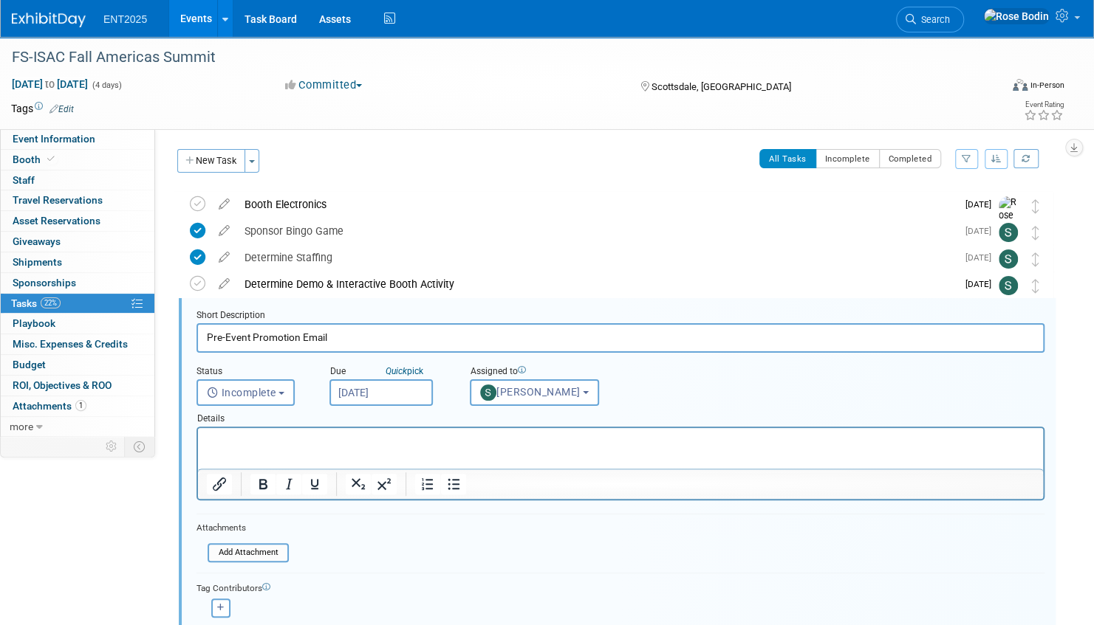
scroll to position [81, 0]
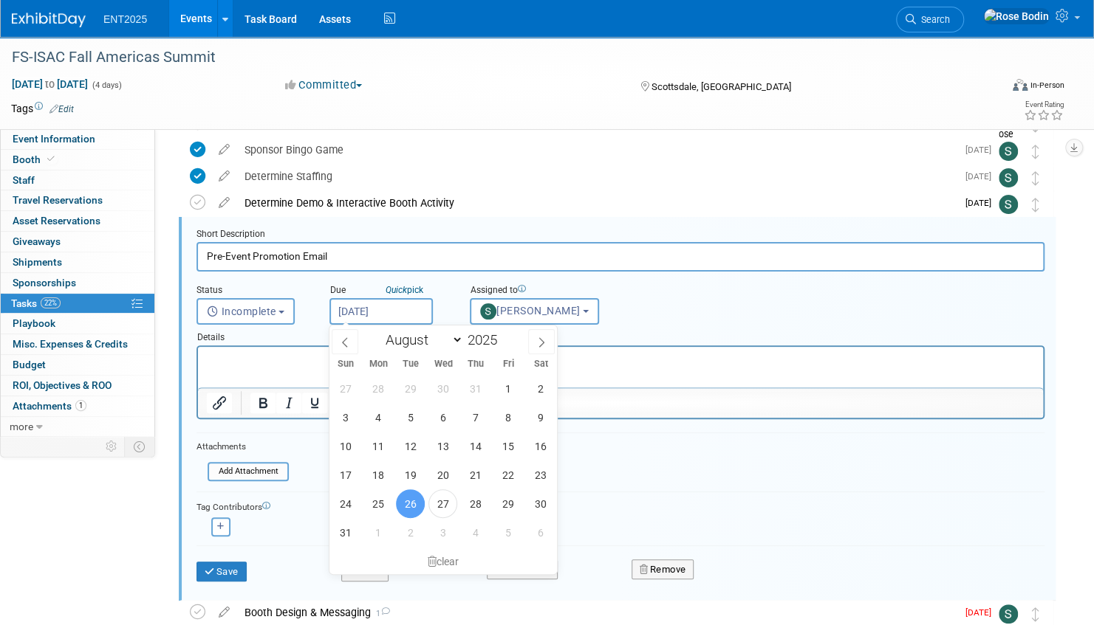
click at [408, 314] on input "[DATE]" at bounding box center [380, 311] width 103 height 27
click at [540, 340] on icon at bounding box center [541, 342] width 10 height 10
select select "8"
click at [380, 474] on span "22" at bounding box center [377, 475] width 29 height 29
type input "[DATE]"
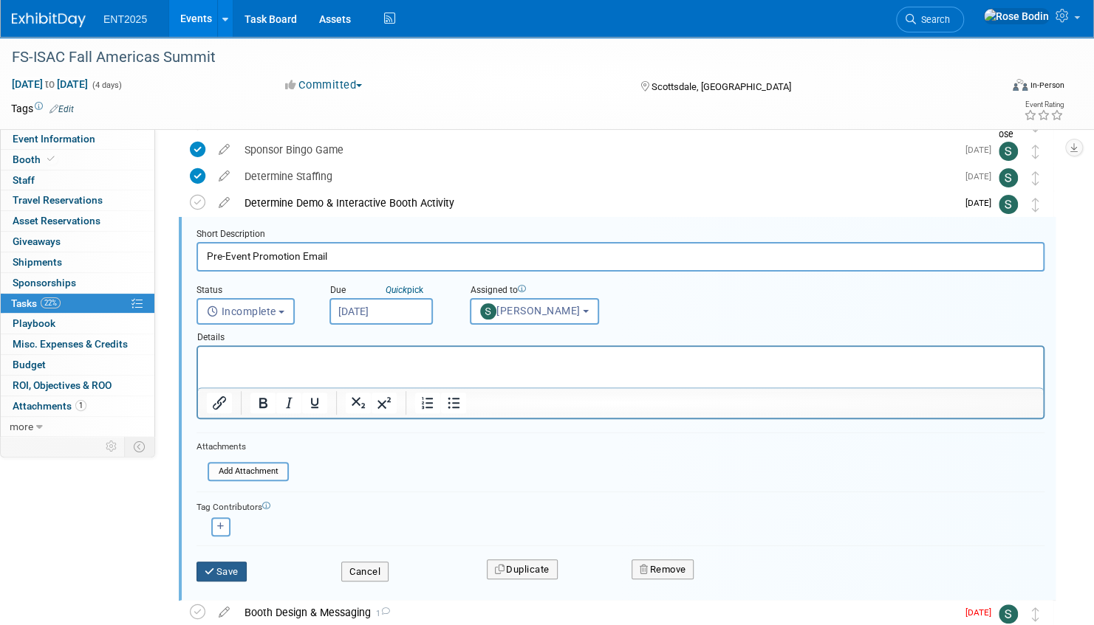
click at [225, 566] on button "Save" at bounding box center [221, 572] width 50 height 21
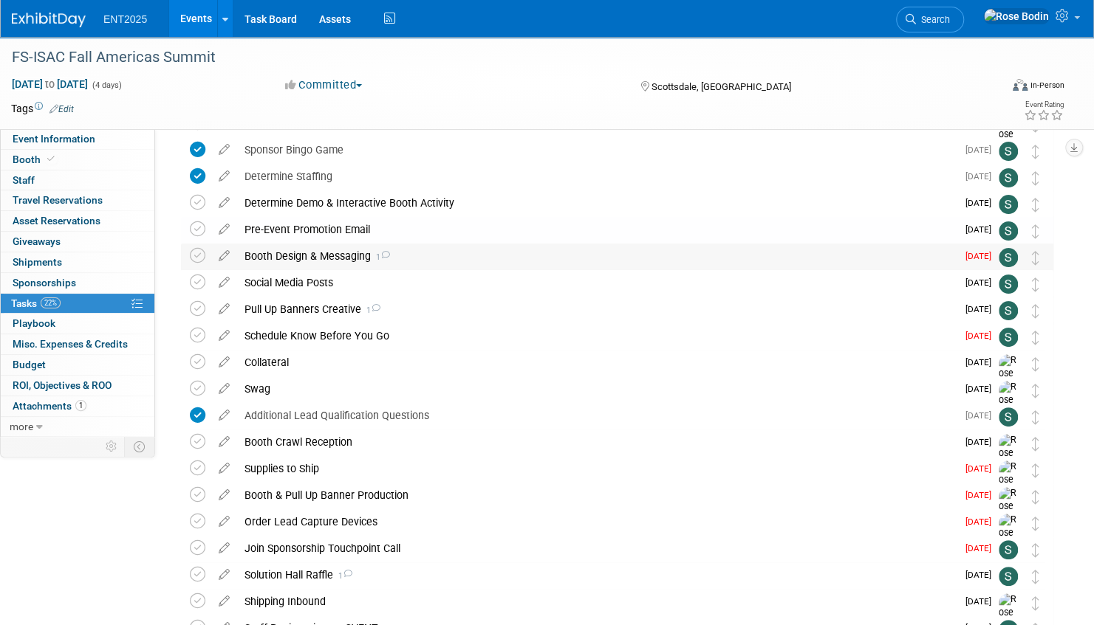
click at [471, 257] on div "Booth Design & Messaging 1" at bounding box center [596, 256] width 719 height 25
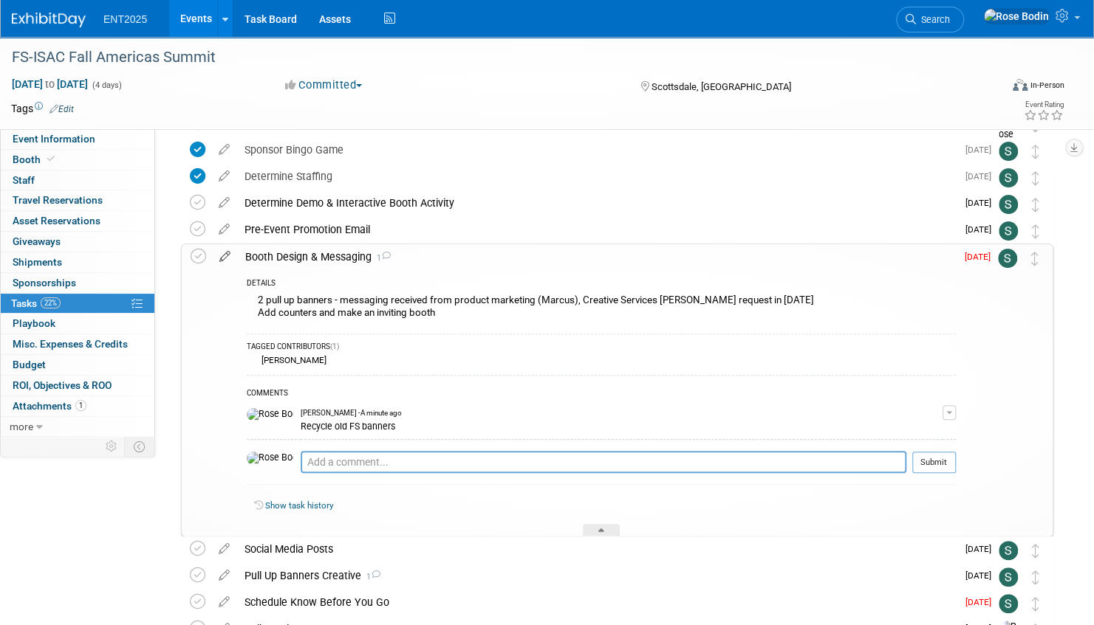
click at [223, 255] on icon at bounding box center [225, 253] width 26 height 18
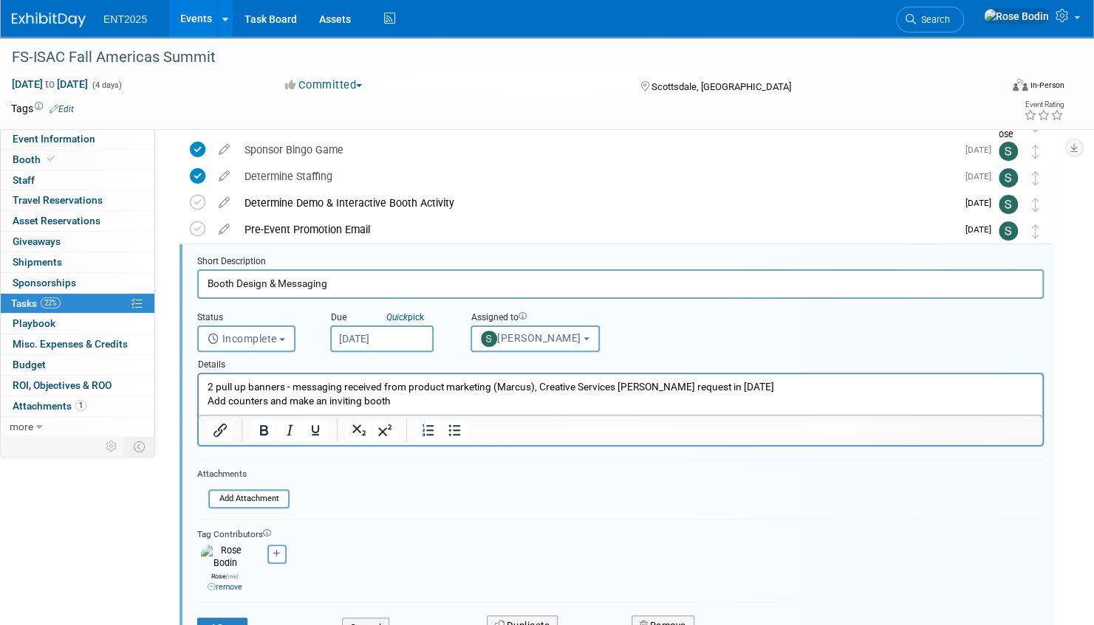
scroll to position [109, 0]
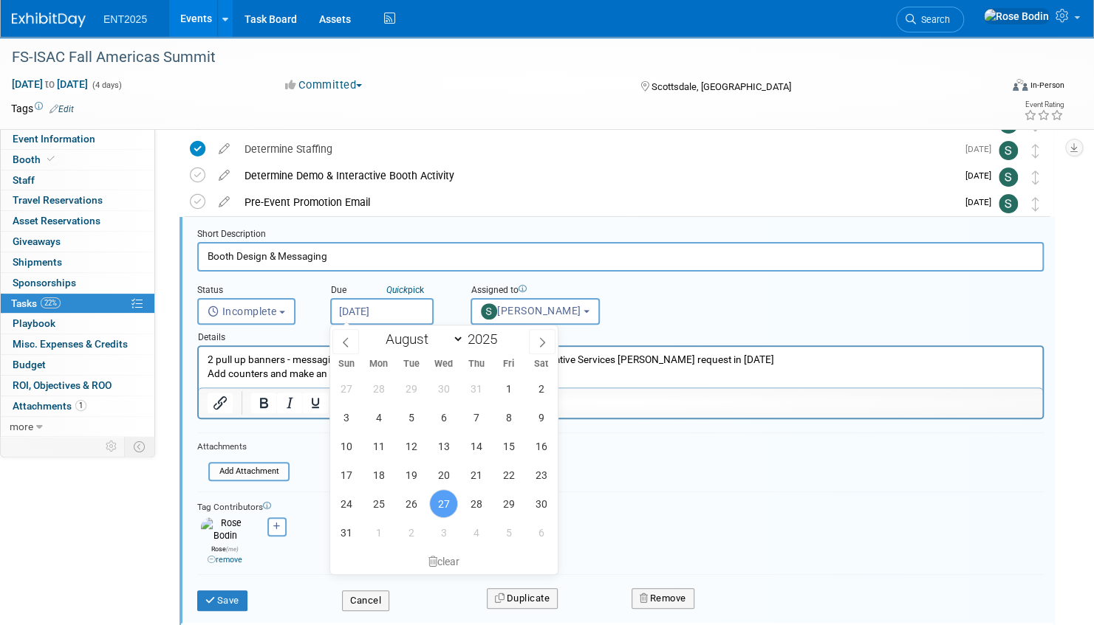
click at [374, 305] on input "[DATE]" at bounding box center [381, 311] width 103 height 27
click at [539, 340] on icon at bounding box center [542, 342] width 10 height 10
select select "8"
click at [377, 417] on span "8" at bounding box center [378, 417] width 29 height 29
type input "[DATE]"
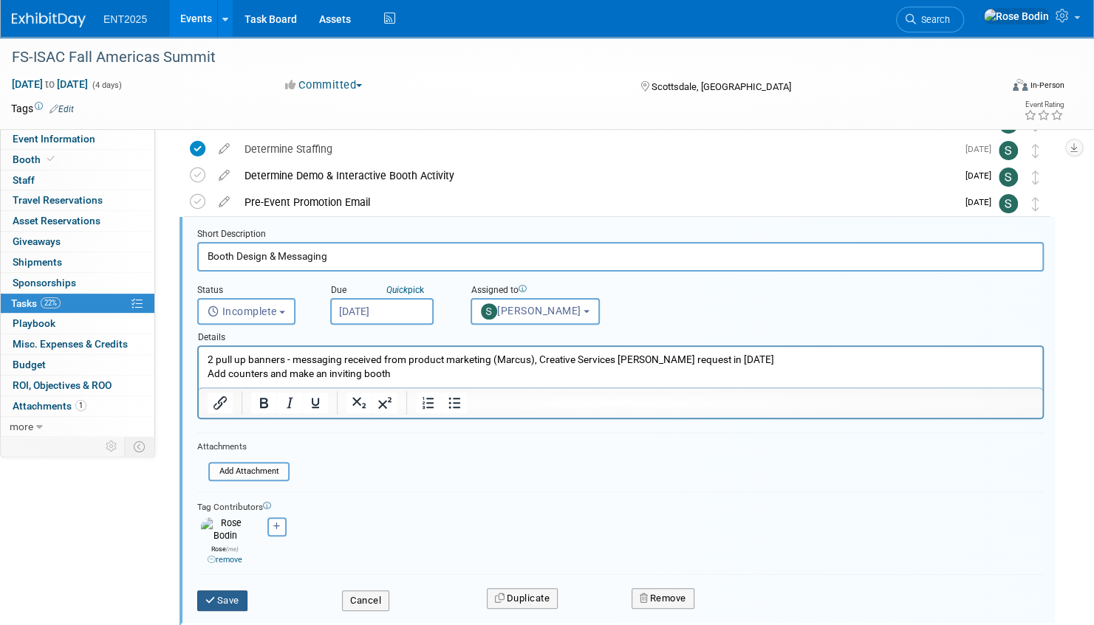
click at [233, 591] on button "Save" at bounding box center [222, 601] width 50 height 21
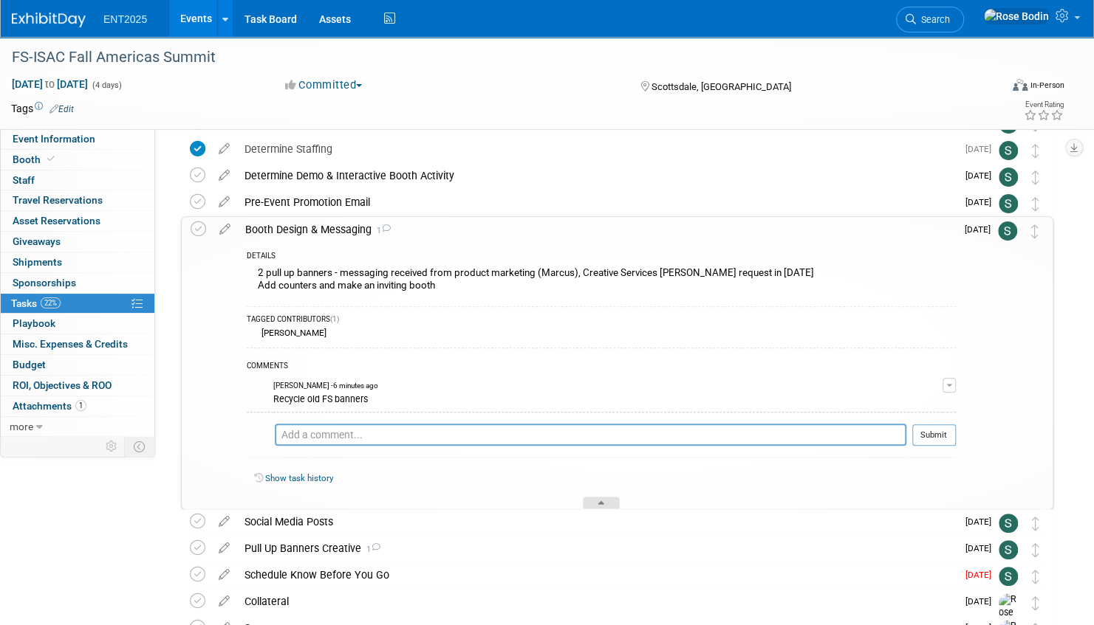
click at [600, 501] on icon at bounding box center [601, 505] width 6 height 9
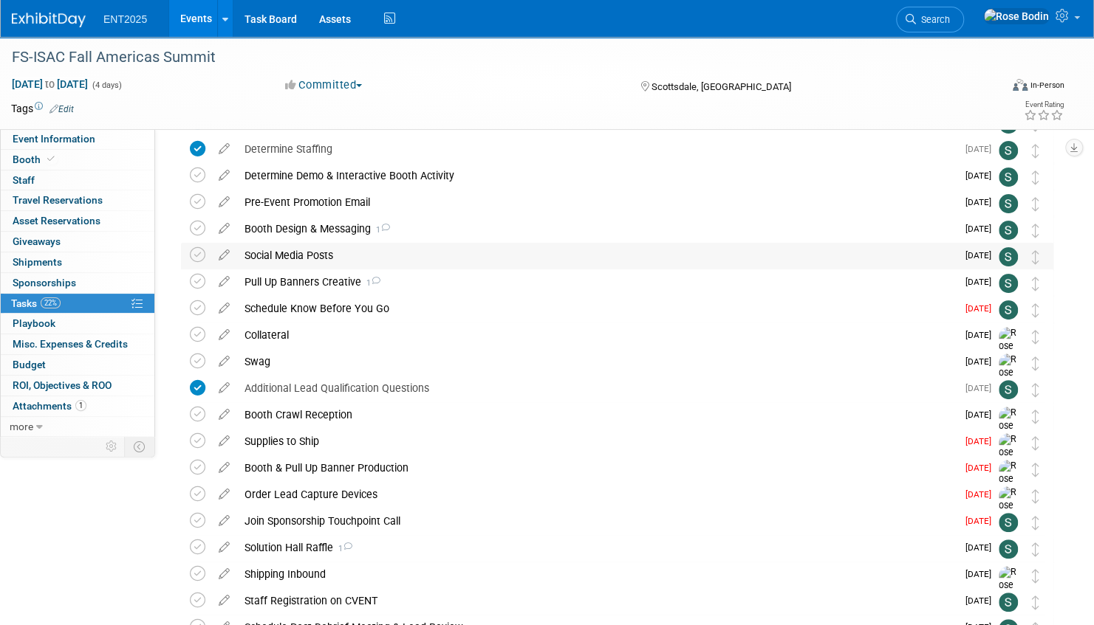
click at [425, 257] on div "Social Media Posts" at bounding box center [596, 255] width 719 height 25
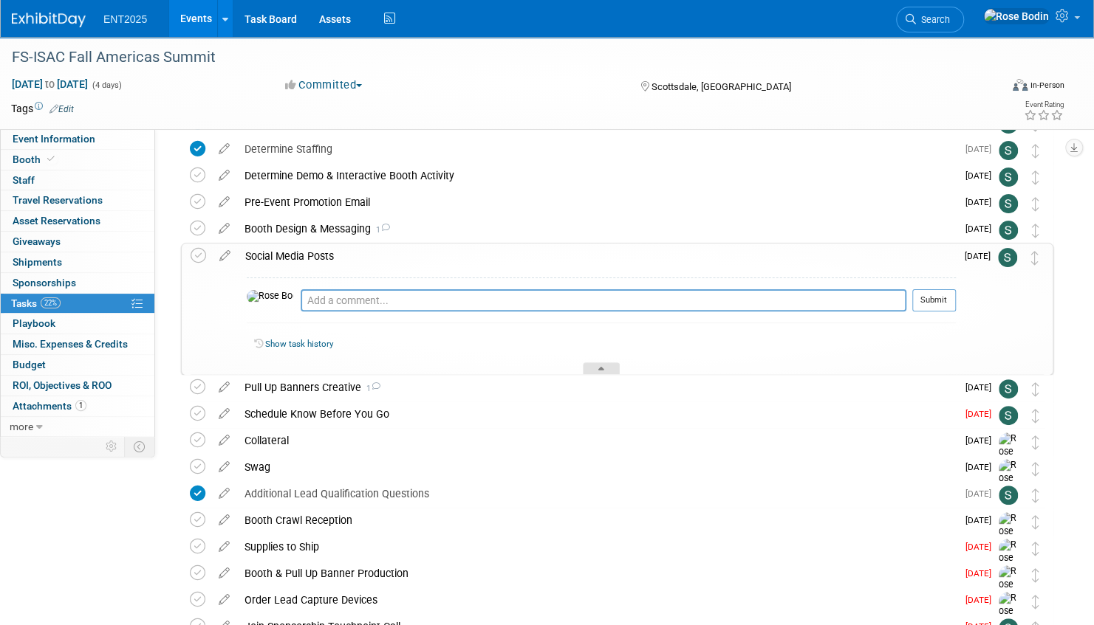
click at [601, 368] on icon at bounding box center [601, 371] width 6 height 9
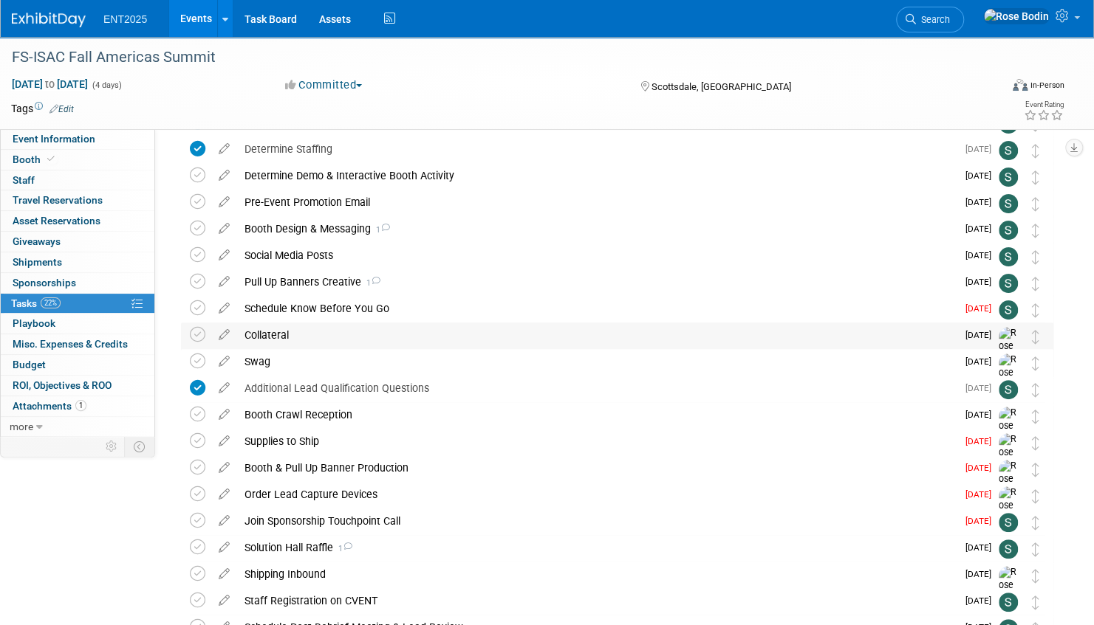
click at [484, 341] on div "Collateral" at bounding box center [596, 335] width 719 height 25
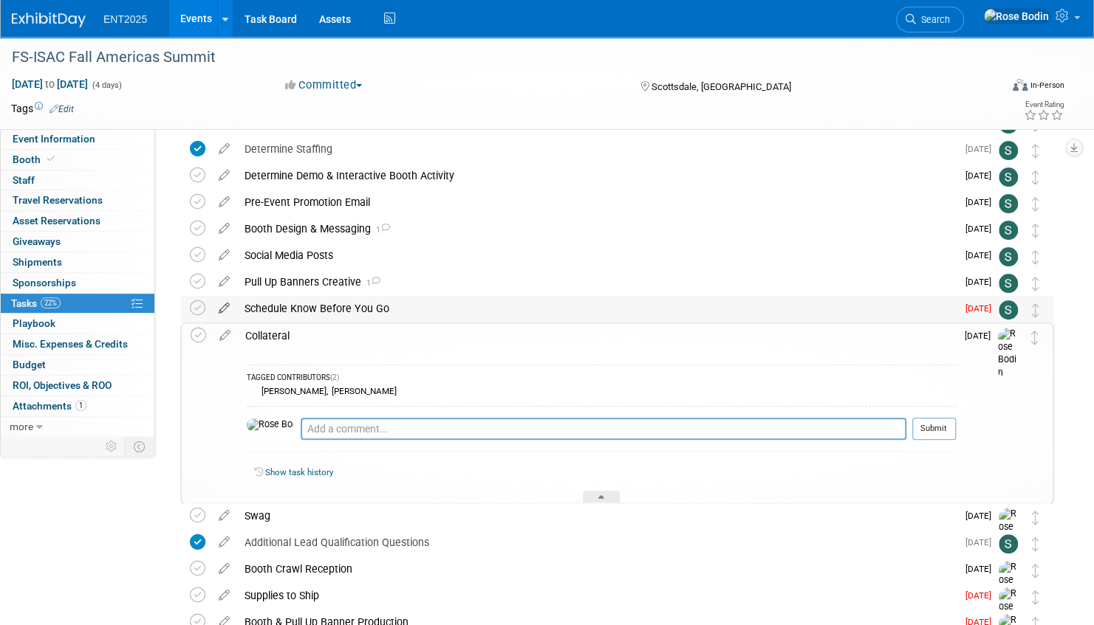
click at [224, 307] on icon at bounding box center [224, 305] width 26 height 18
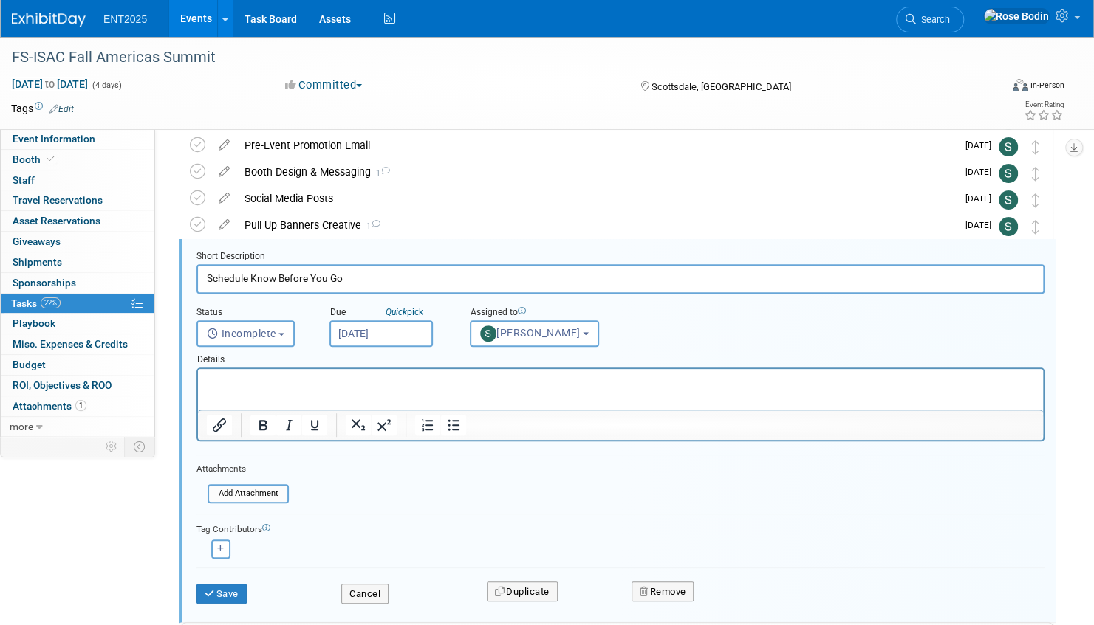
scroll to position [188, 0]
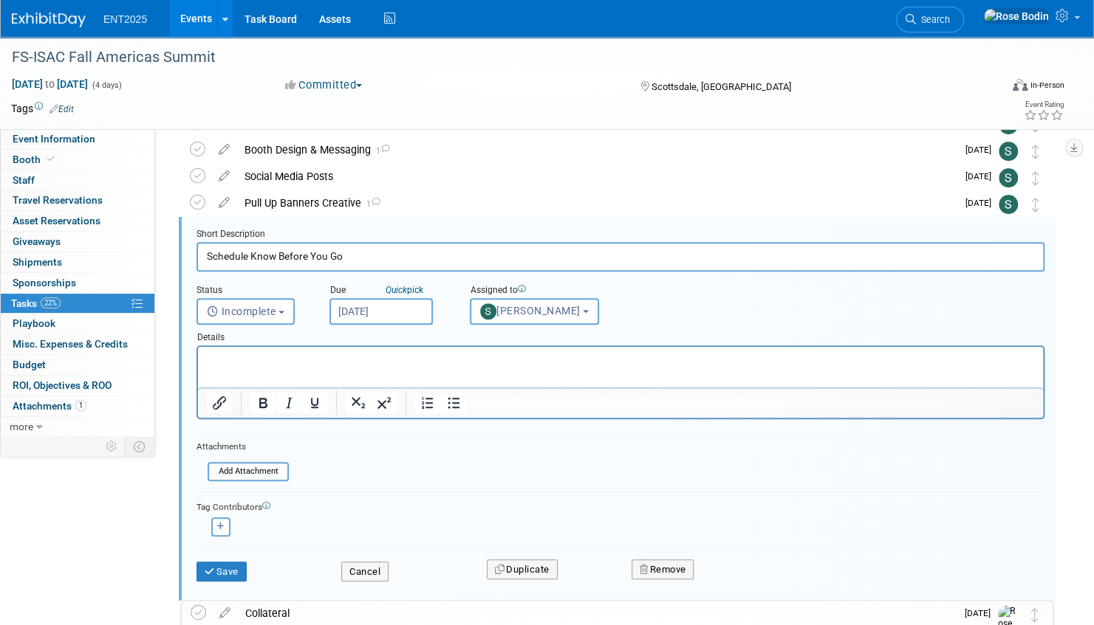
click at [400, 312] on input "[DATE]" at bounding box center [380, 311] width 103 height 27
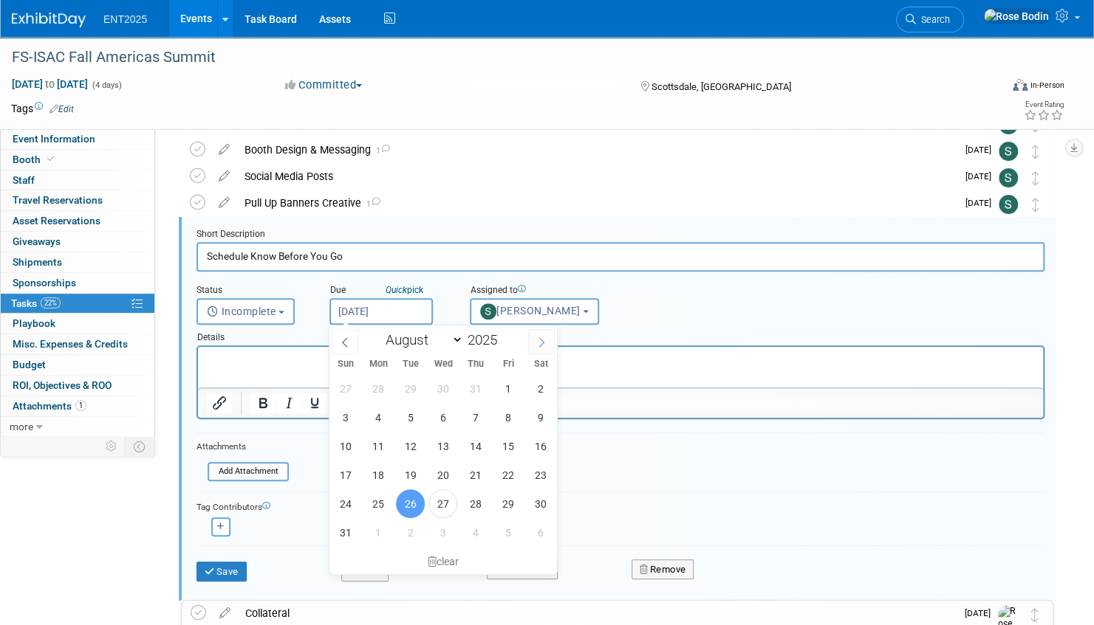
click at [536, 338] on icon at bounding box center [541, 342] width 10 height 10
select select "8"
click at [381, 415] on span "8" at bounding box center [377, 417] width 29 height 29
type input "[DATE]"
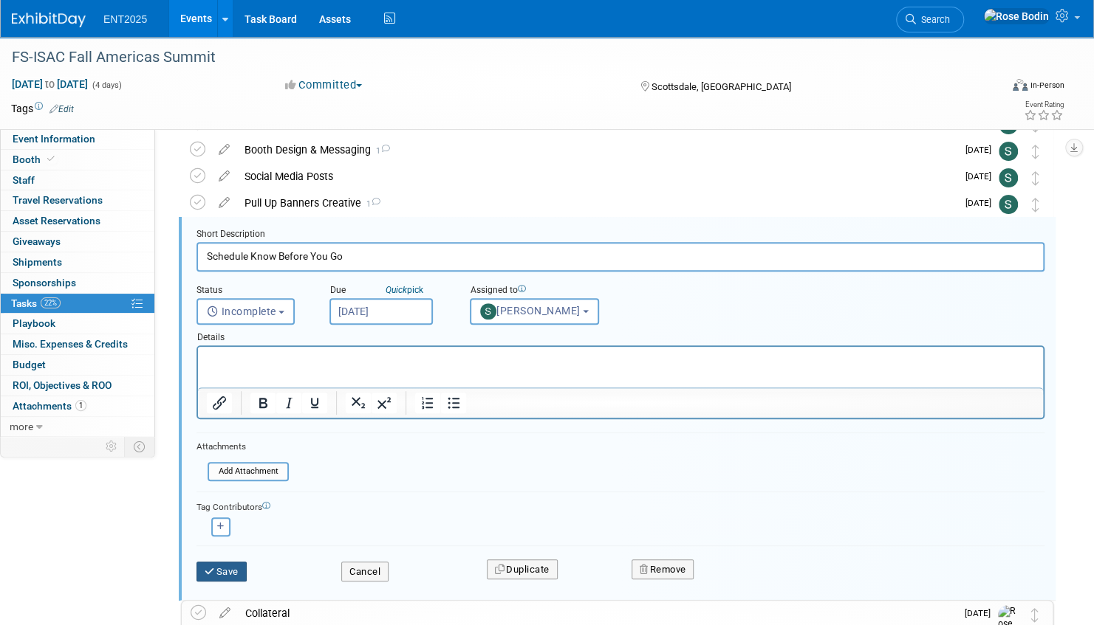
click at [232, 566] on button "Save" at bounding box center [221, 572] width 50 height 21
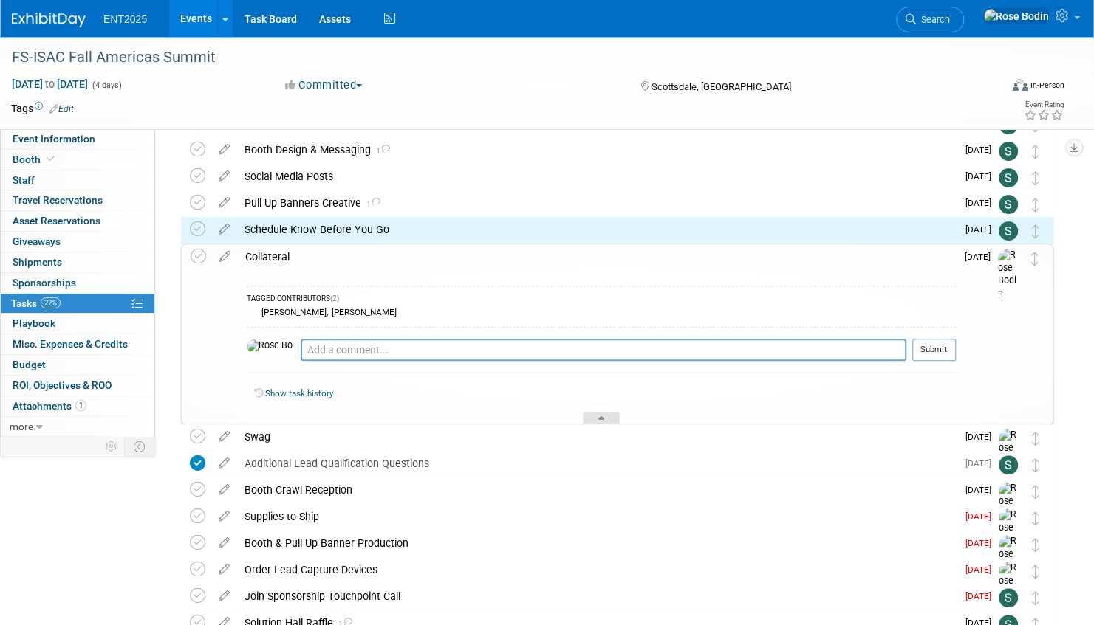
click at [594, 413] on div at bounding box center [601, 418] width 37 height 13
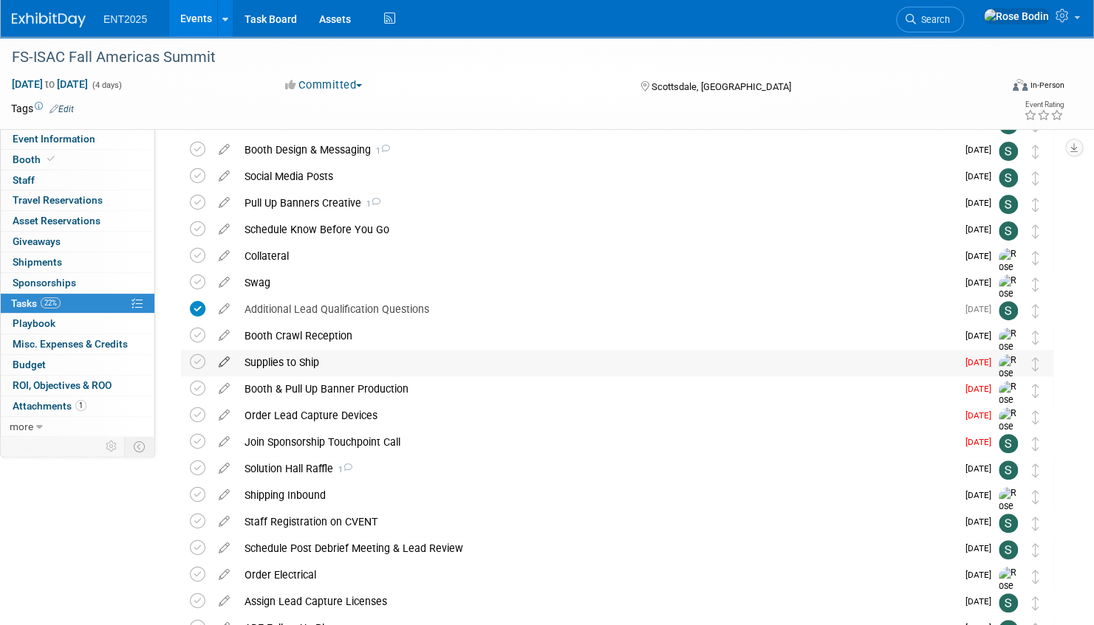
click at [227, 360] on icon at bounding box center [224, 359] width 26 height 18
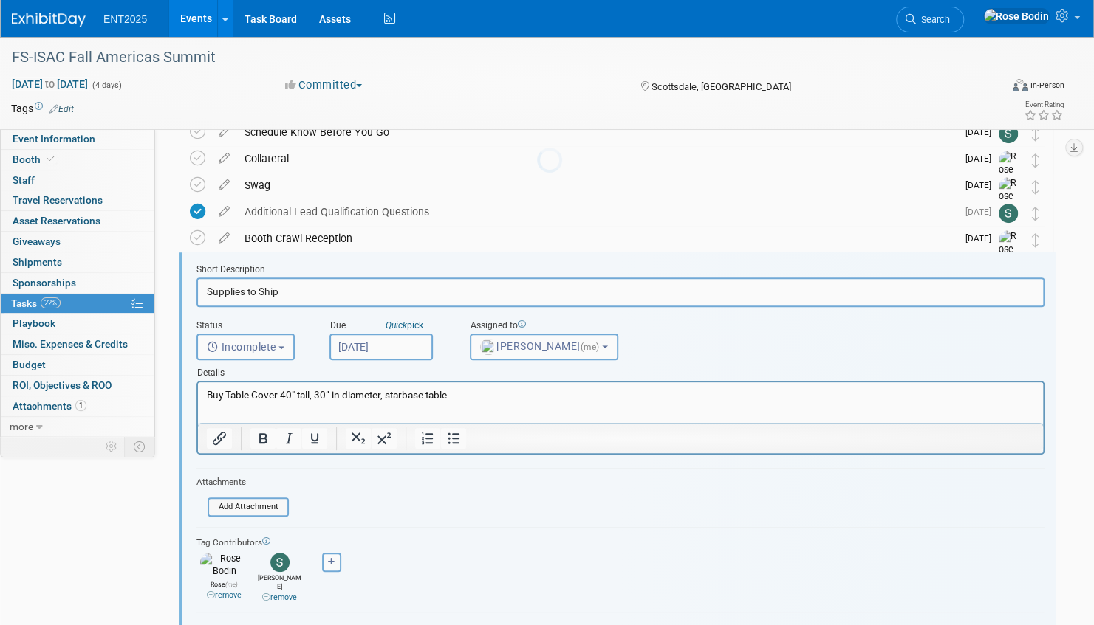
scroll to position [320, 0]
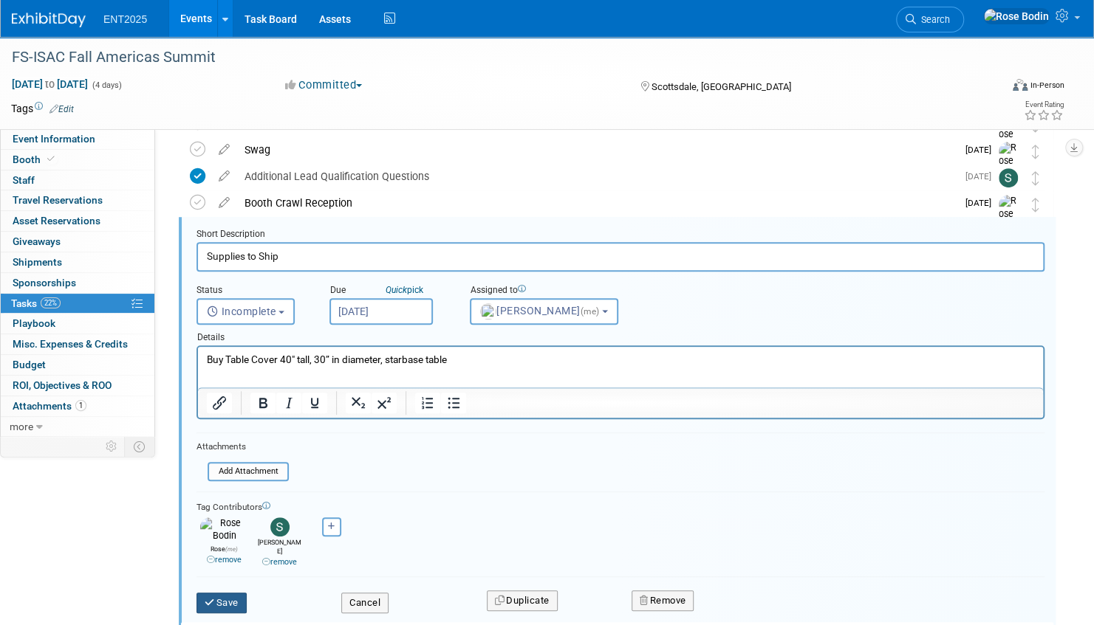
click at [233, 593] on button "Save" at bounding box center [221, 603] width 50 height 21
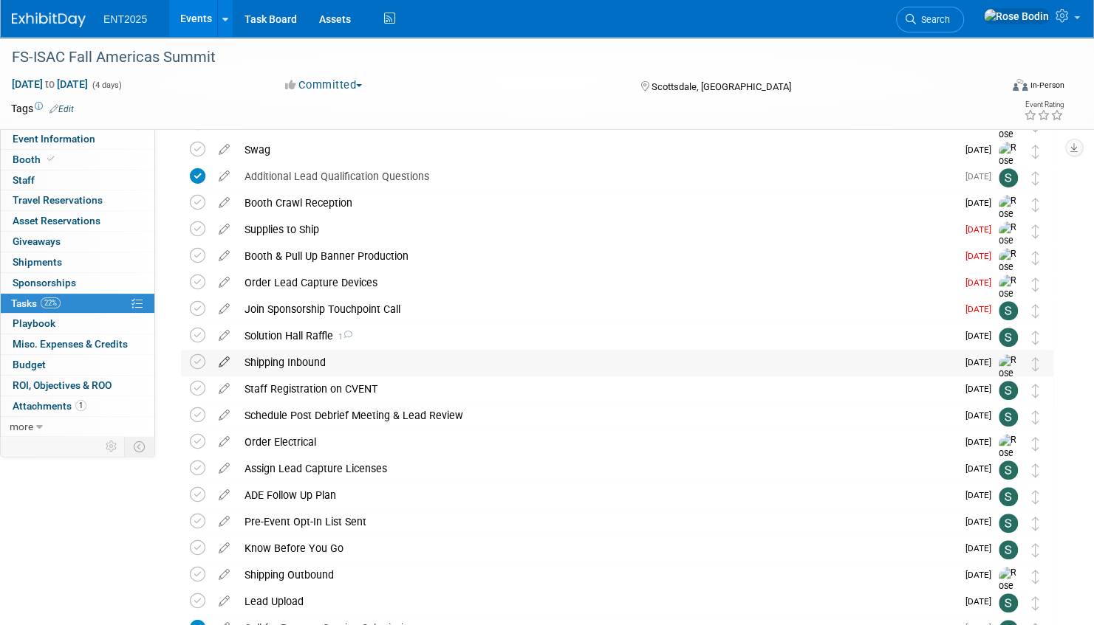
click at [227, 360] on icon at bounding box center [224, 359] width 26 height 18
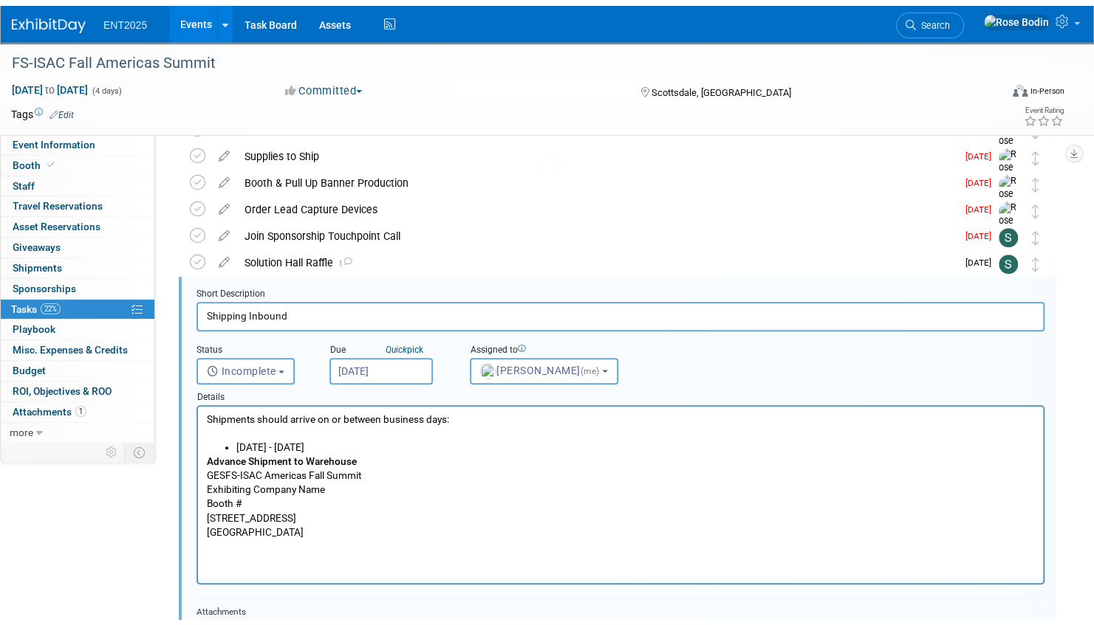
scroll to position [453, 0]
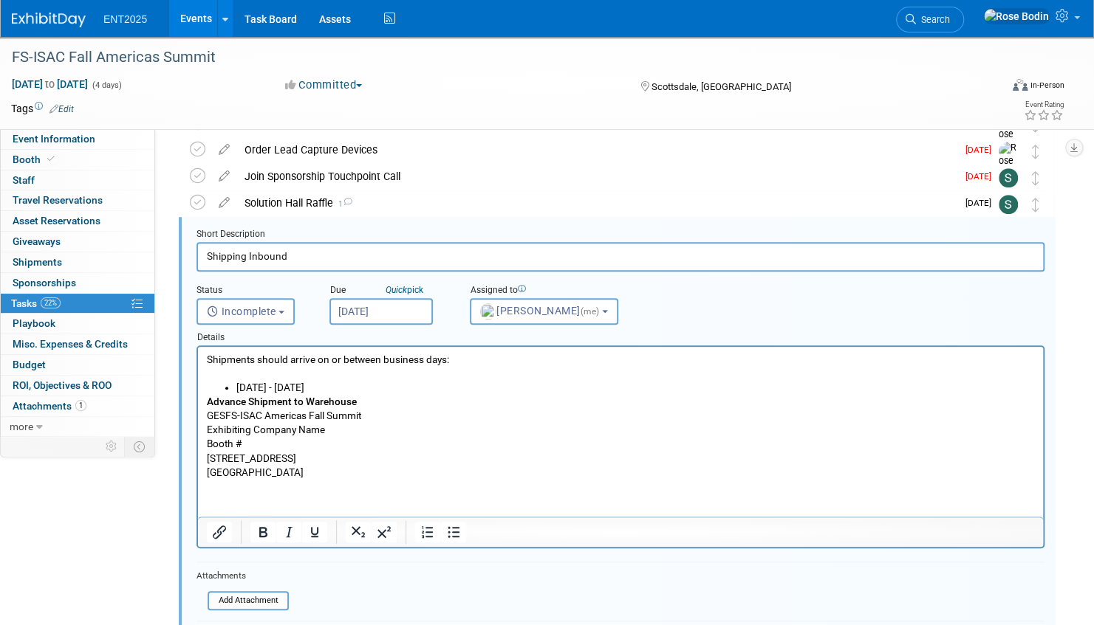
click at [363, 393] on li "[DATE] - [DATE]" at bounding box center [635, 388] width 798 height 14
click at [455, 386] on li "[DATE] - [DATE]" at bounding box center [635, 388] width 798 height 14
click at [528, 419] on p "Advance Shipment to Warehouse GESFS-ISAC Americas Fall Summit Exhibiting Compan…" at bounding box center [621, 437] width 828 height 84
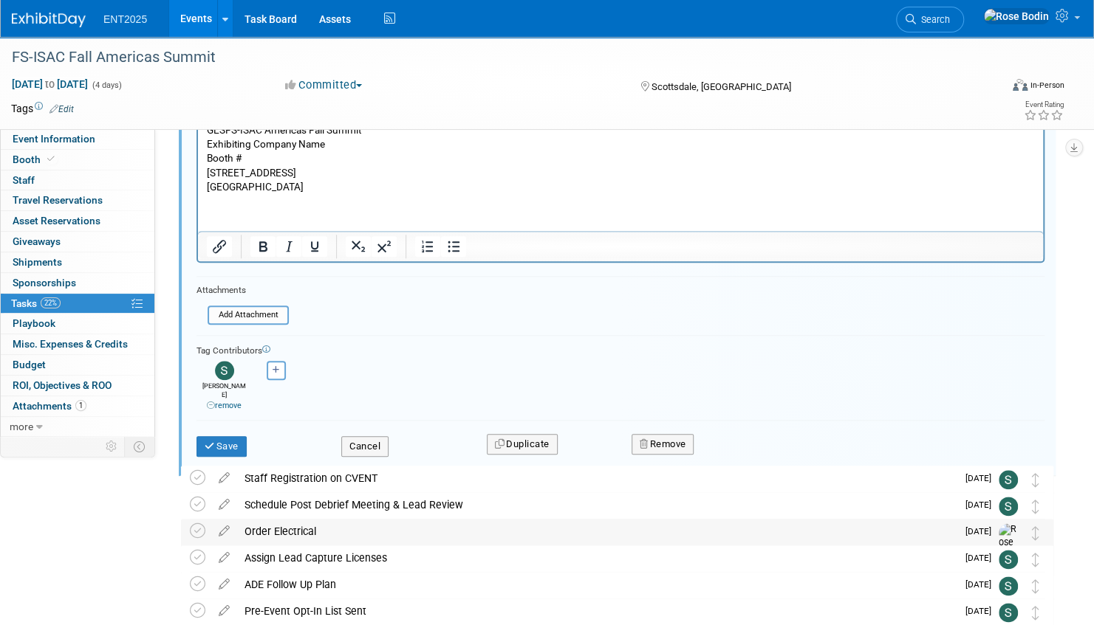
scroll to position [749, 0]
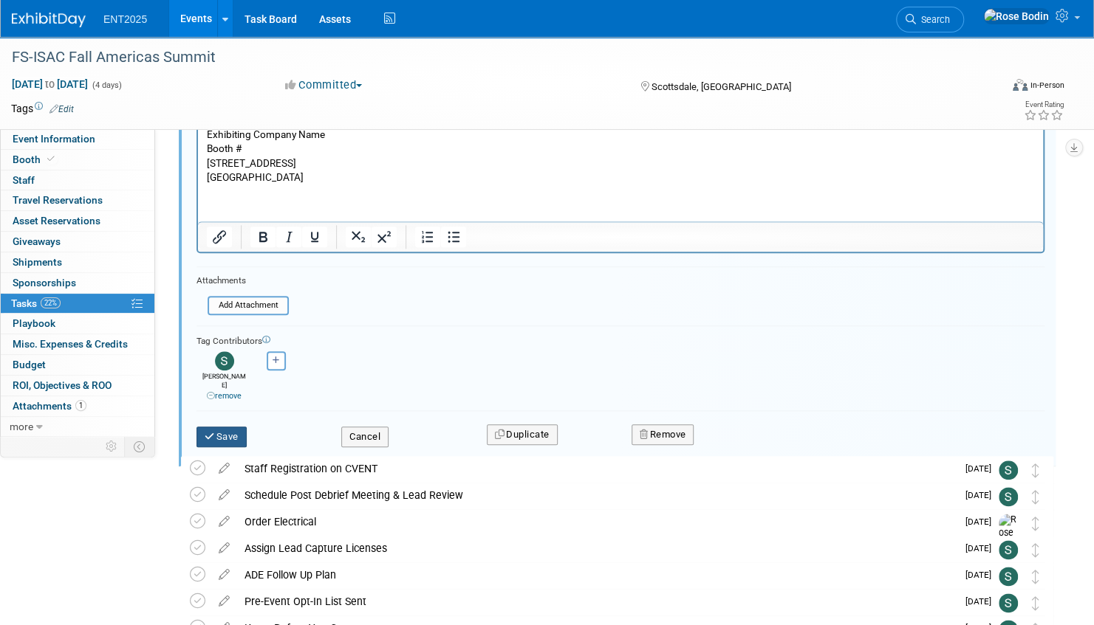
click at [219, 427] on button "Save" at bounding box center [221, 437] width 50 height 21
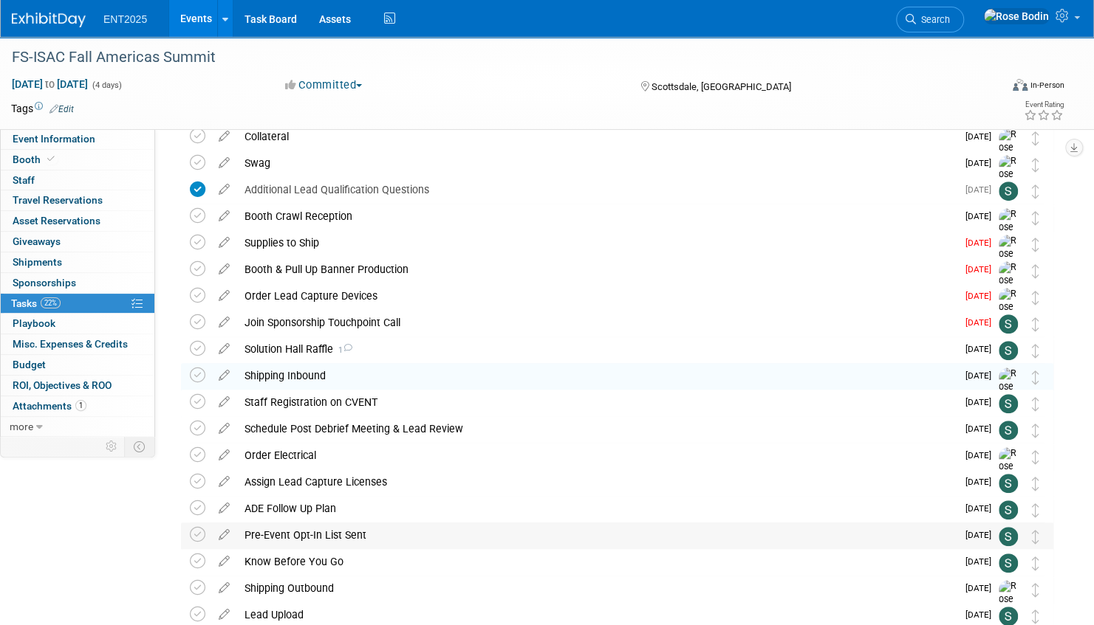
scroll to position [285, 0]
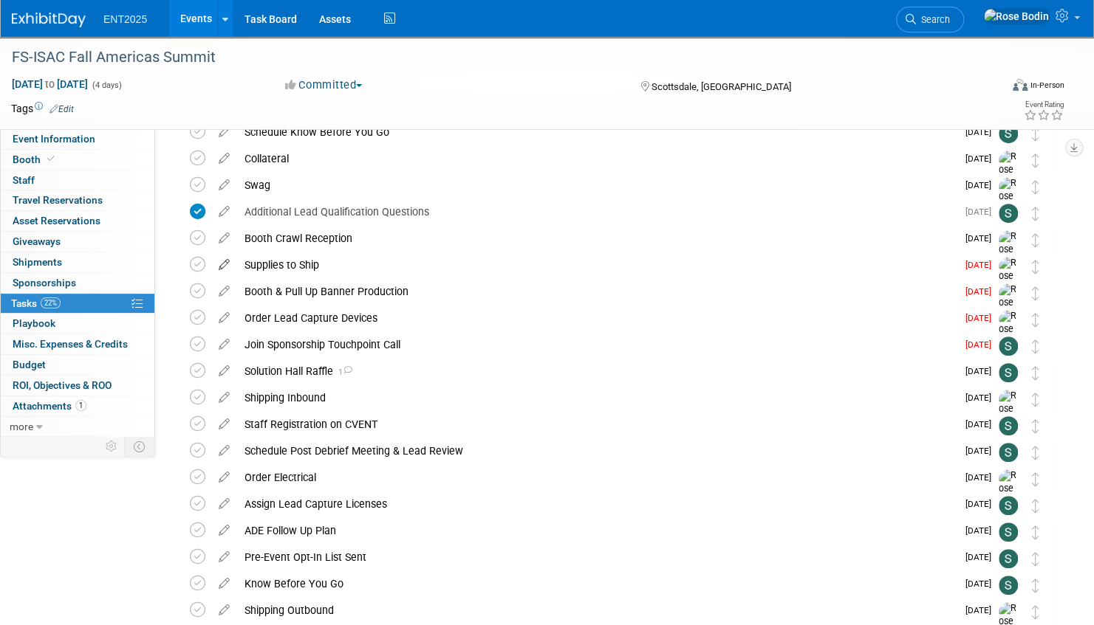
click at [224, 262] on icon at bounding box center [224, 262] width 26 height 18
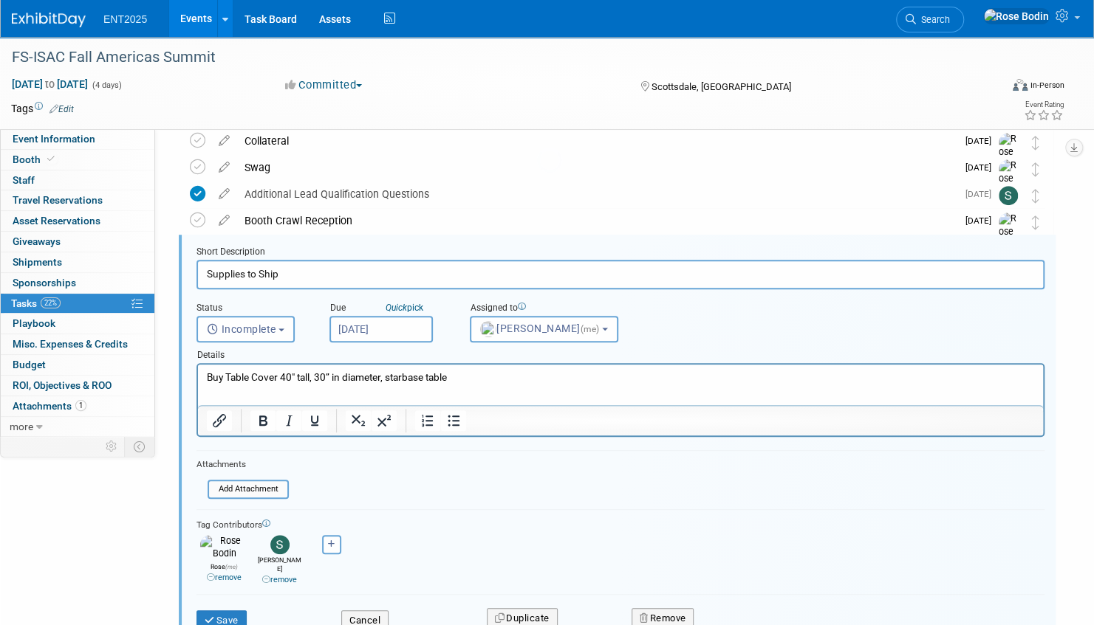
scroll to position [320, 0]
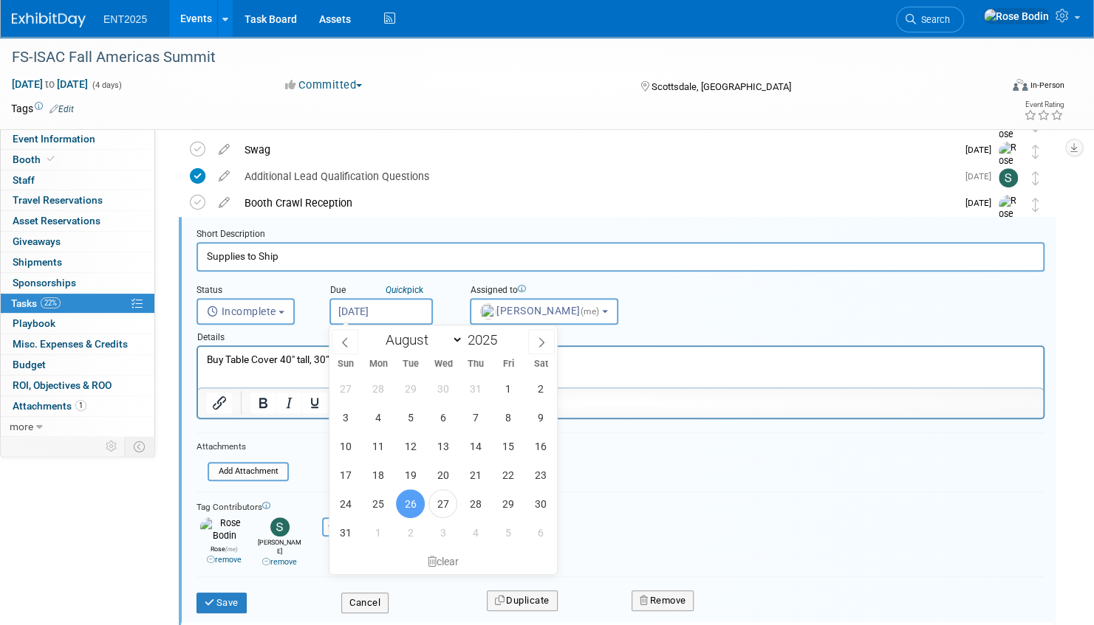
click at [425, 310] on input "[DATE]" at bounding box center [380, 311] width 103 height 27
click at [539, 341] on icon at bounding box center [541, 342] width 10 height 10
select select "8"
click at [378, 416] on span "8" at bounding box center [377, 417] width 29 height 29
type input "[DATE]"
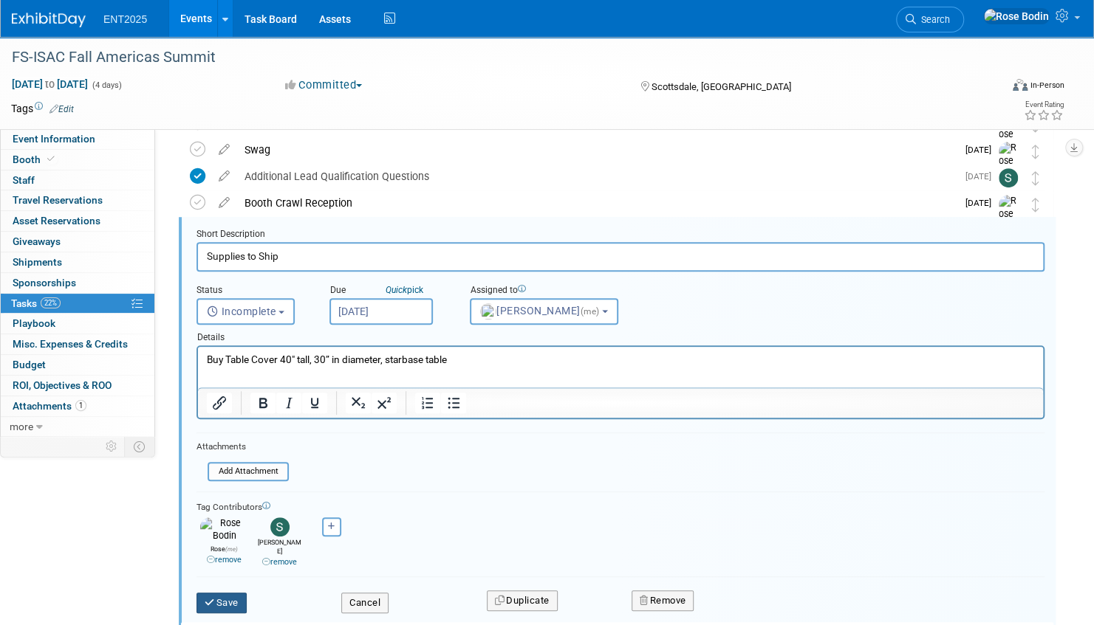
click at [233, 593] on button "Save" at bounding box center [221, 603] width 50 height 21
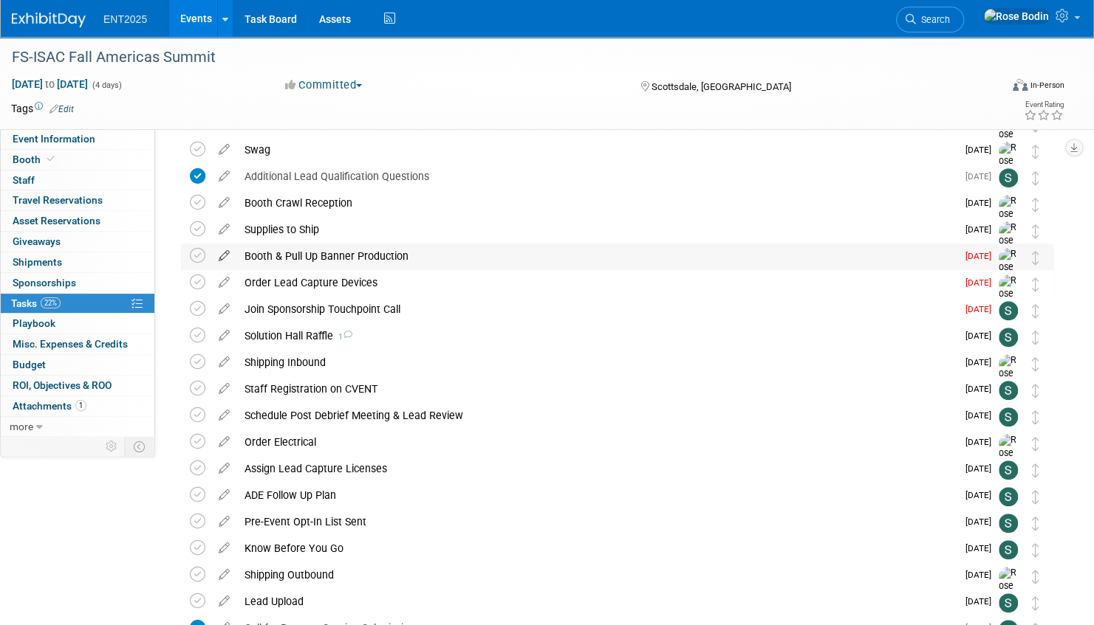
click at [224, 253] on icon at bounding box center [224, 253] width 26 height 18
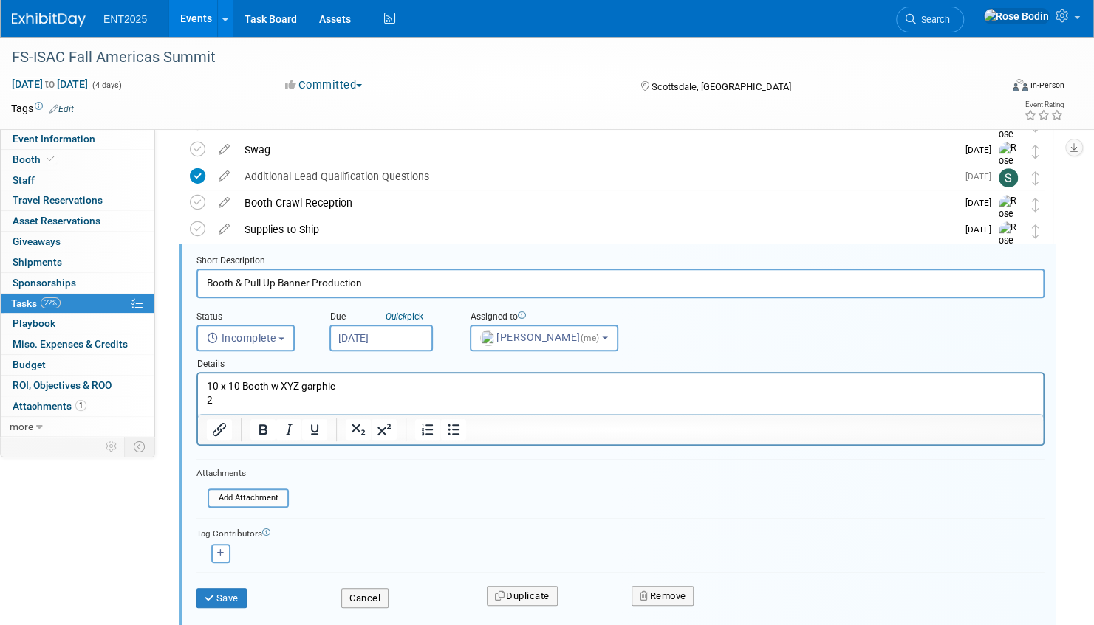
scroll to position [347, 0]
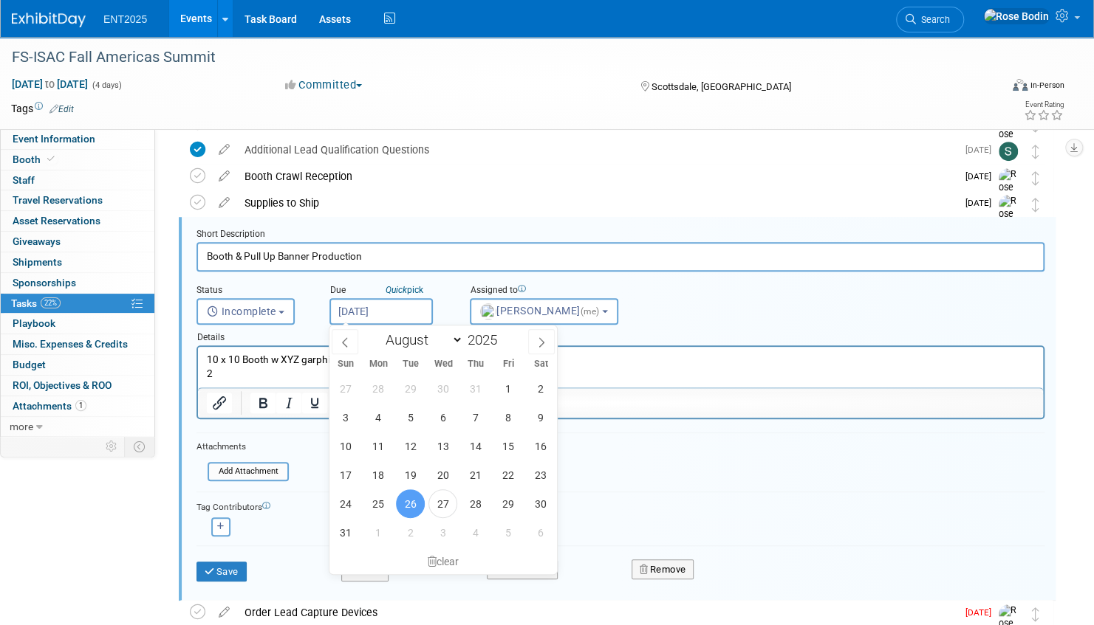
click at [388, 310] on input "[DATE]" at bounding box center [380, 311] width 103 height 27
click at [542, 339] on icon at bounding box center [541, 342] width 10 height 10
select select "8"
click at [382, 416] on span "8" at bounding box center [377, 417] width 29 height 29
type input "[DATE]"
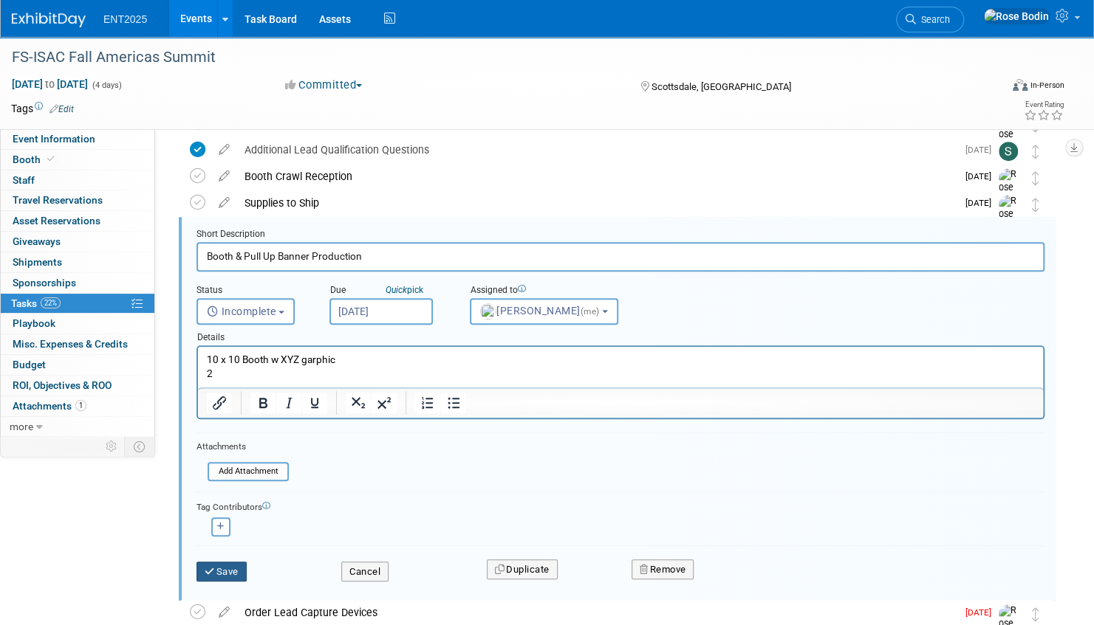
click at [225, 567] on button "Save" at bounding box center [221, 572] width 50 height 21
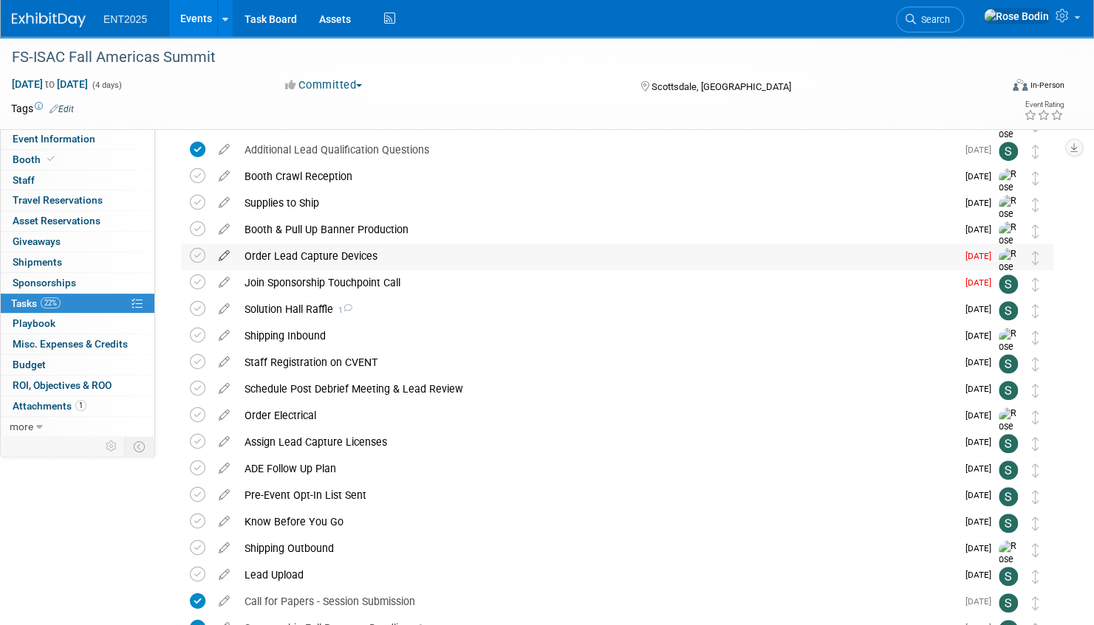
click at [223, 253] on icon at bounding box center [224, 253] width 26 height 18
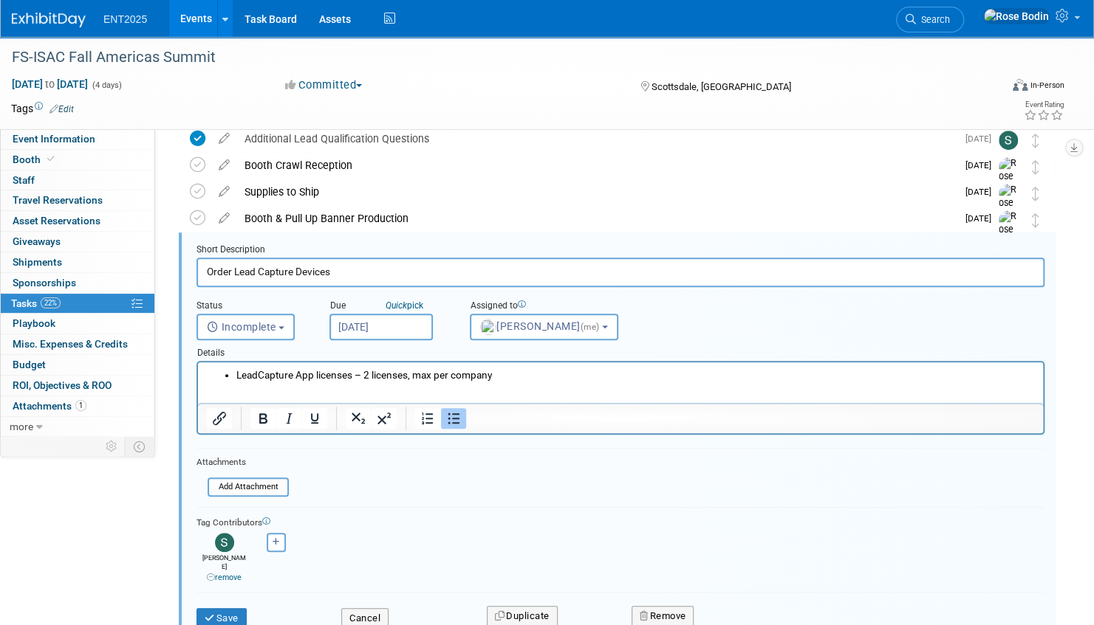
scroll to position [369, 0]
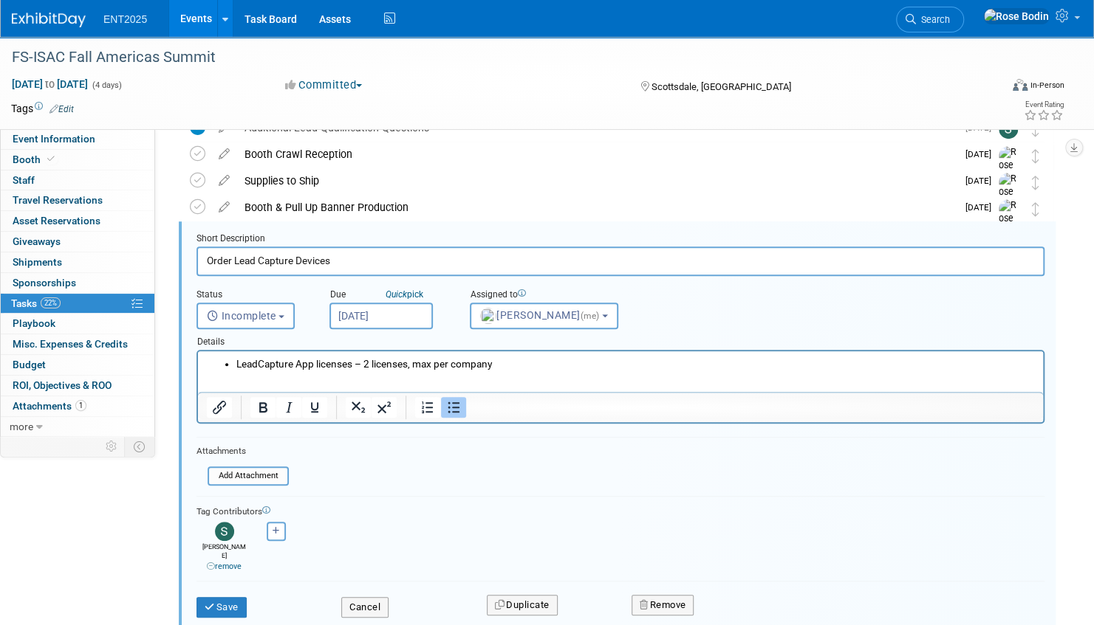
click at [504, 365] on li "LeadCapture App licenses – 2 licenses, max per company" at bounding box center [635, 364] width 798 height 14
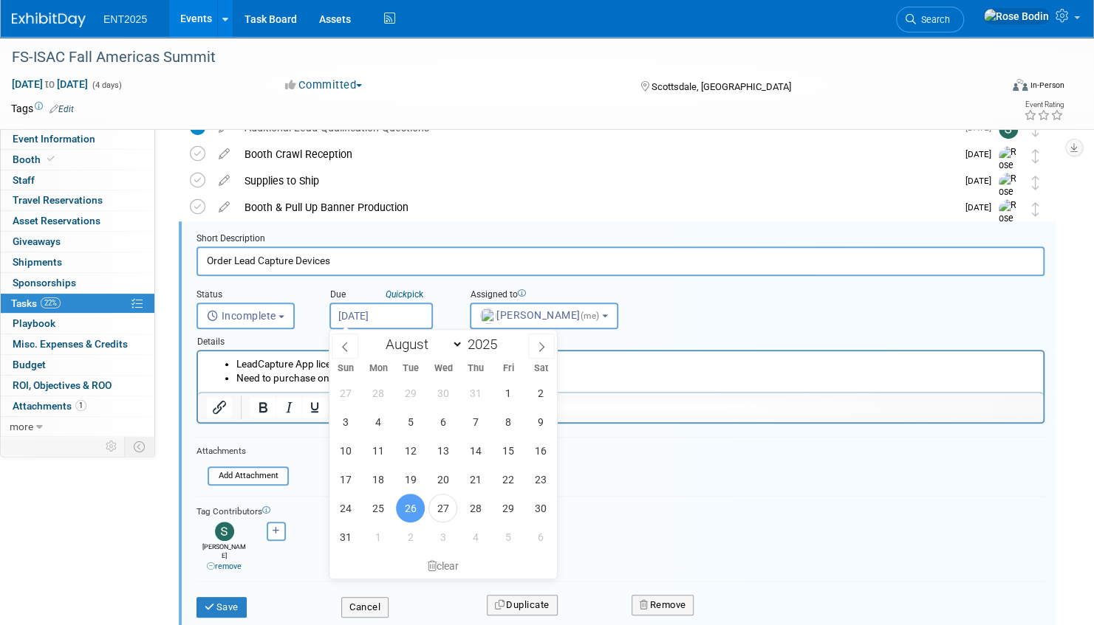
click at [404, 313] on input "[DATE]" at bounding box center [380, 316] width 103 height 27
click at [442, 509] on span "27" at bounding box center [442, 508] width 29 height 29
type input "[DATE]"
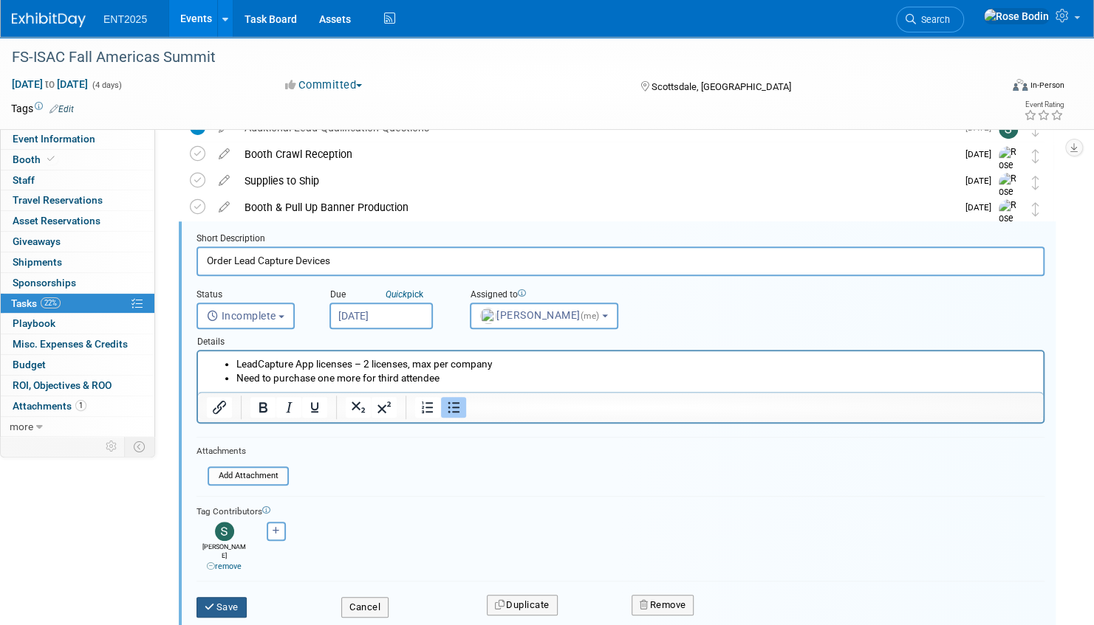
click at [229, 597] on button "Save" at bounding box center [221, 607] width 50 height 21
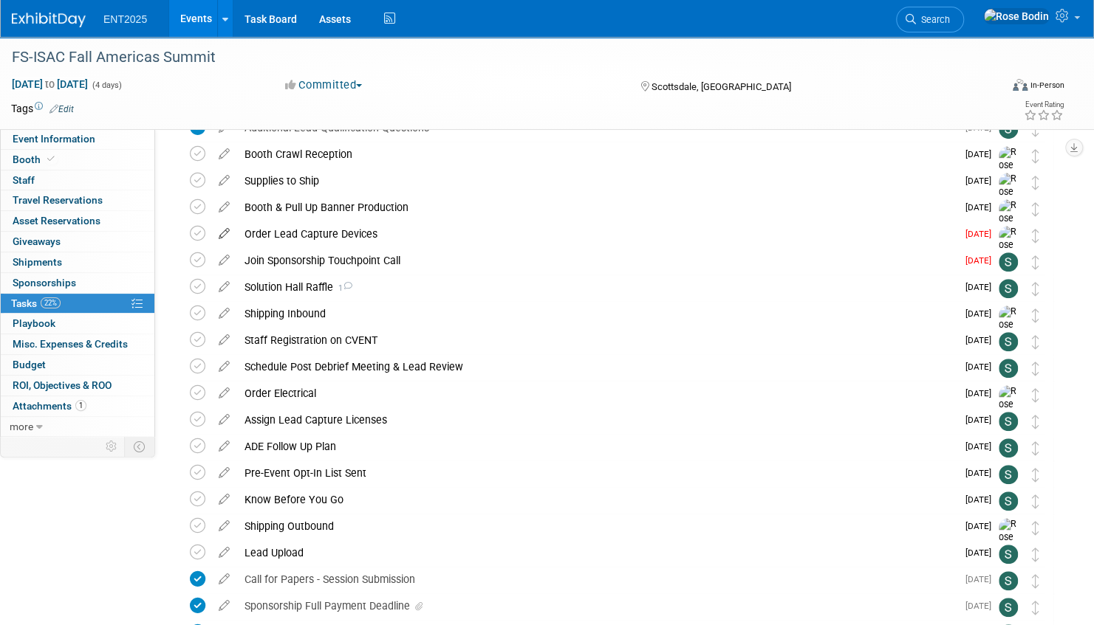
click at [225, 233] on icon at bounding box center [224, 231] width 26 height 18
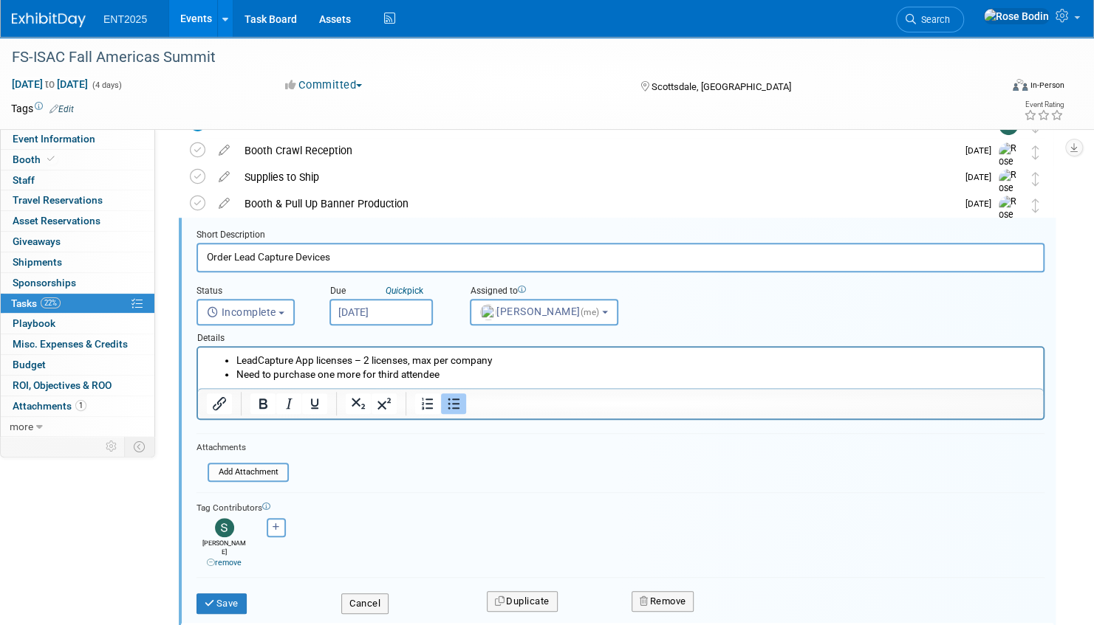
scroll to position [374, 0]
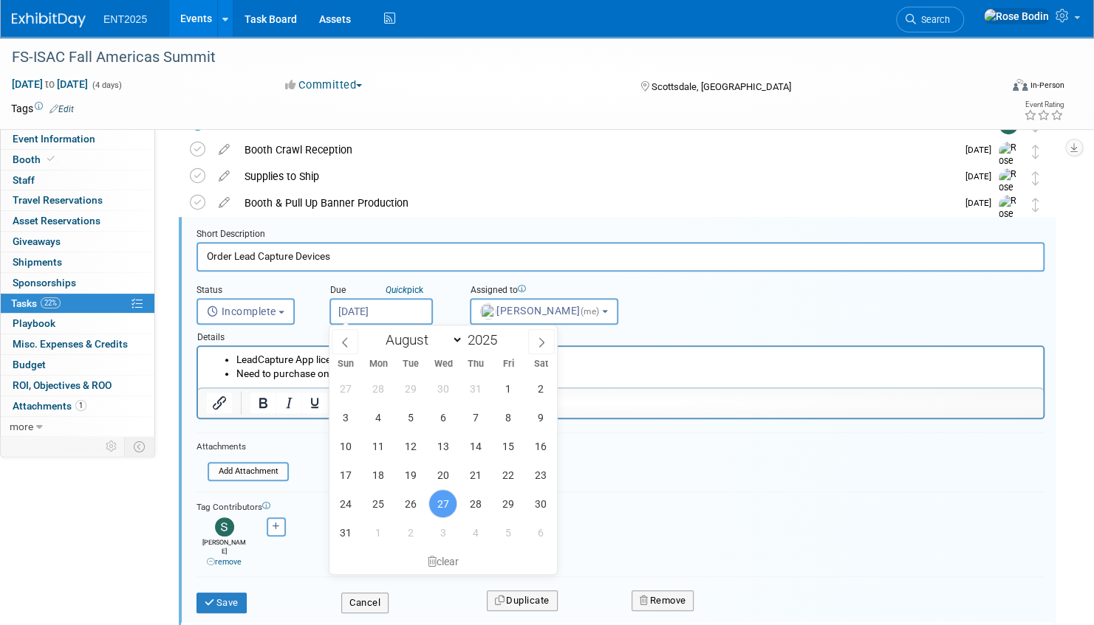
click at [397, 310] on input "[DATE]" at bounding box center [380, 311] width 103 height 27
click at [470, 505] on span "28" at bounding box center [475, 504] width 29 height 29
type input "[DATE]"
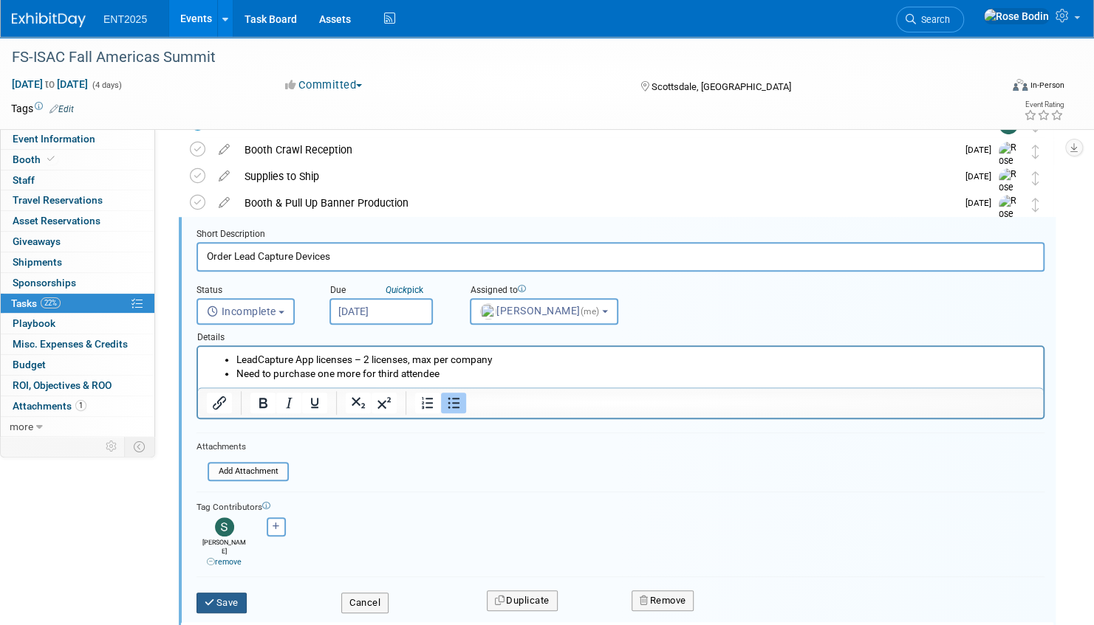
click at [238, 593] on button "Save" at bounding box center [221, 603] width 50 height 21
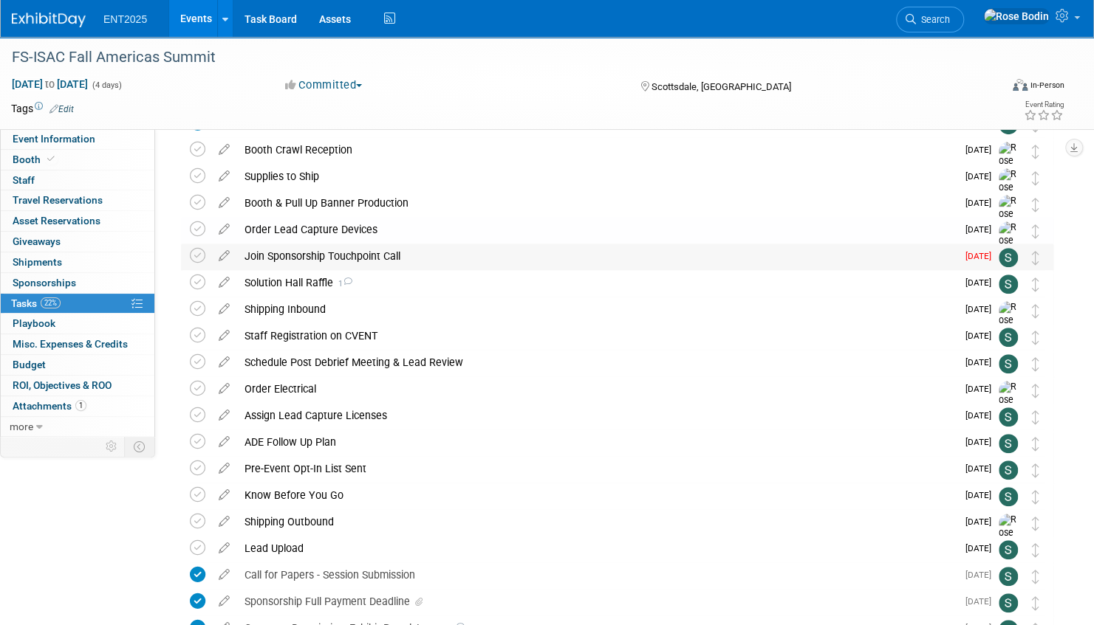
click at [464, 258] on div "Join Sponsorship Touchpoint Call" at bounding box center [596, 256] width 719 height 25
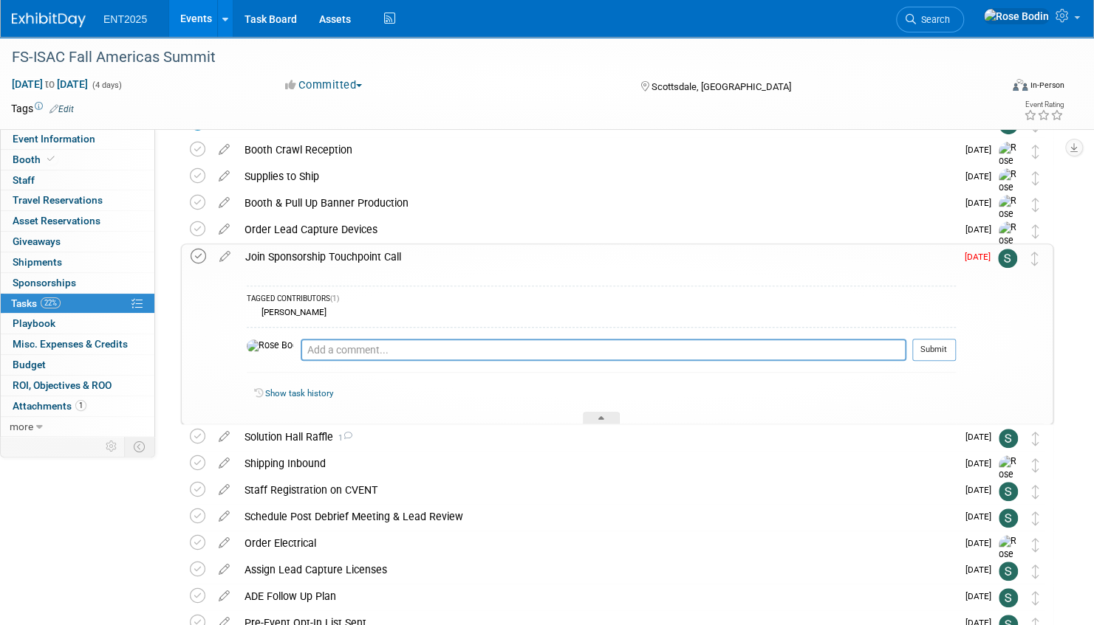
click at [201, 257] on icon at bounding box center [198, 257] width 16 height 16
click at [612, 418] on div at bounding box center [601, 418] width 37 height 13
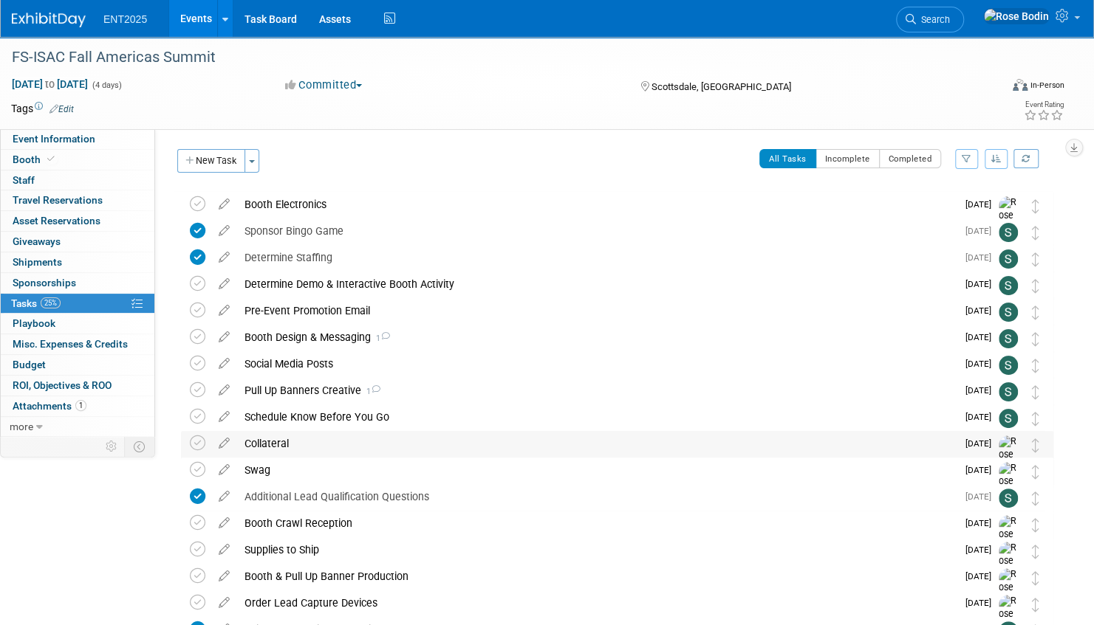
scroll to position [0, 0]
click at [995, 157] on icon "button" at bounding box center [996, 158] width 10 height 9
click at [958, 222] on link "By Due Date" at bounding box center [954, 226] width 106 height 21
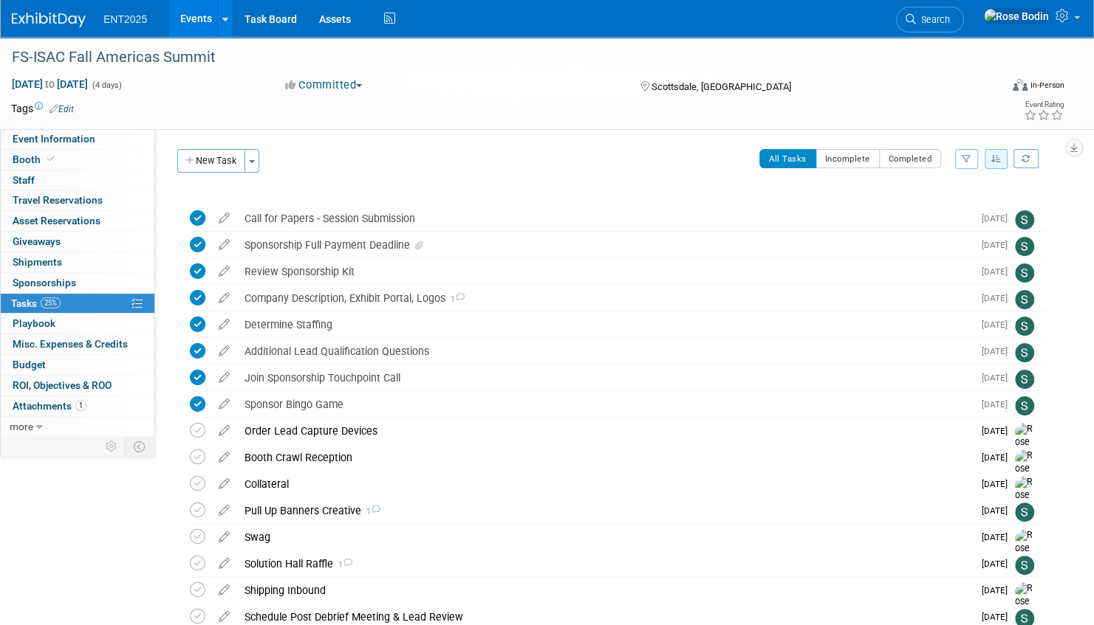
click at [199, 20] on link "Events" at bounding box center [196, 18] width 54 height 37
